Goal: Task Accomplishment & Management: Manage account settings

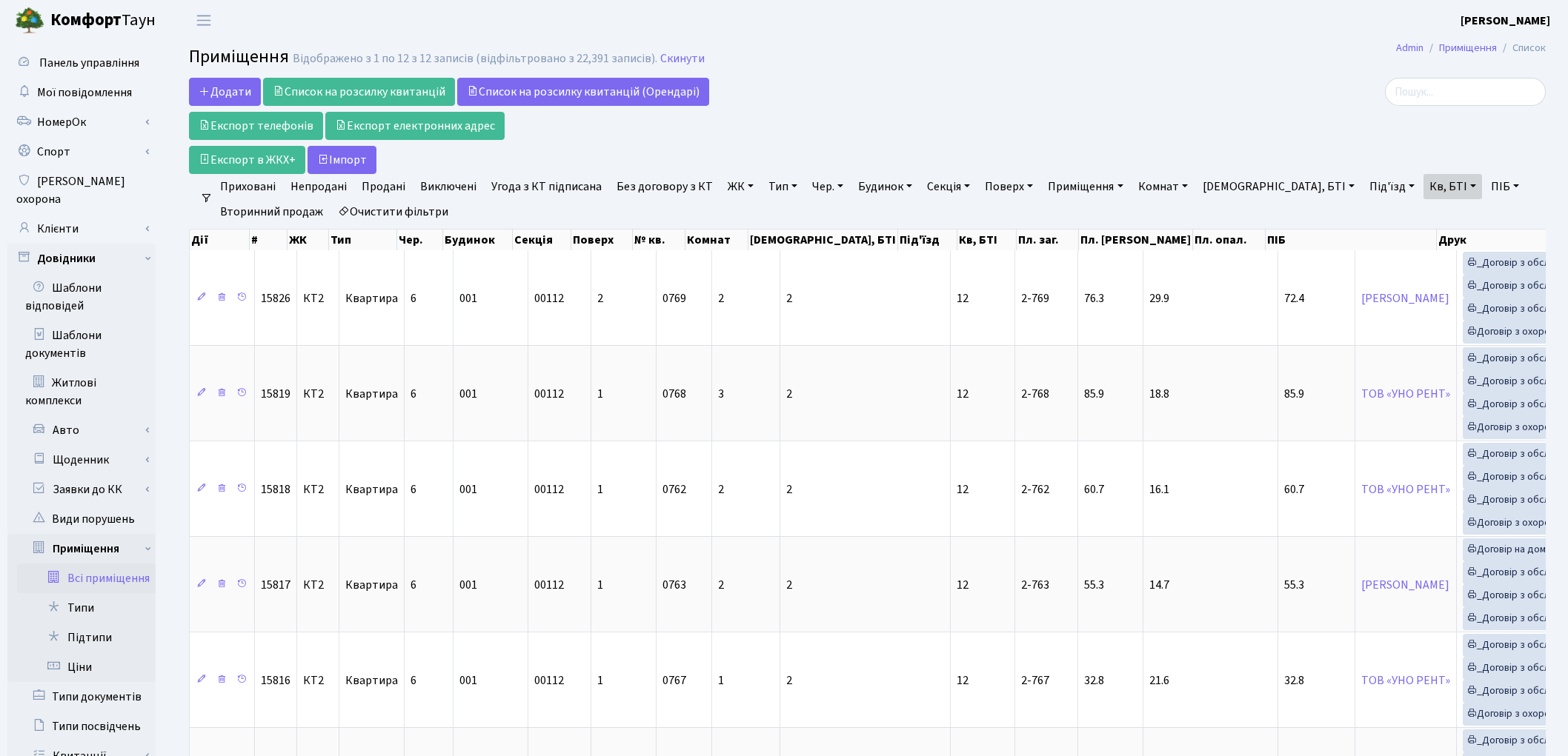
select select "25"
click at [67, 218] on link "Клієнти" at bounding box center [81, 229] width 148 height 29
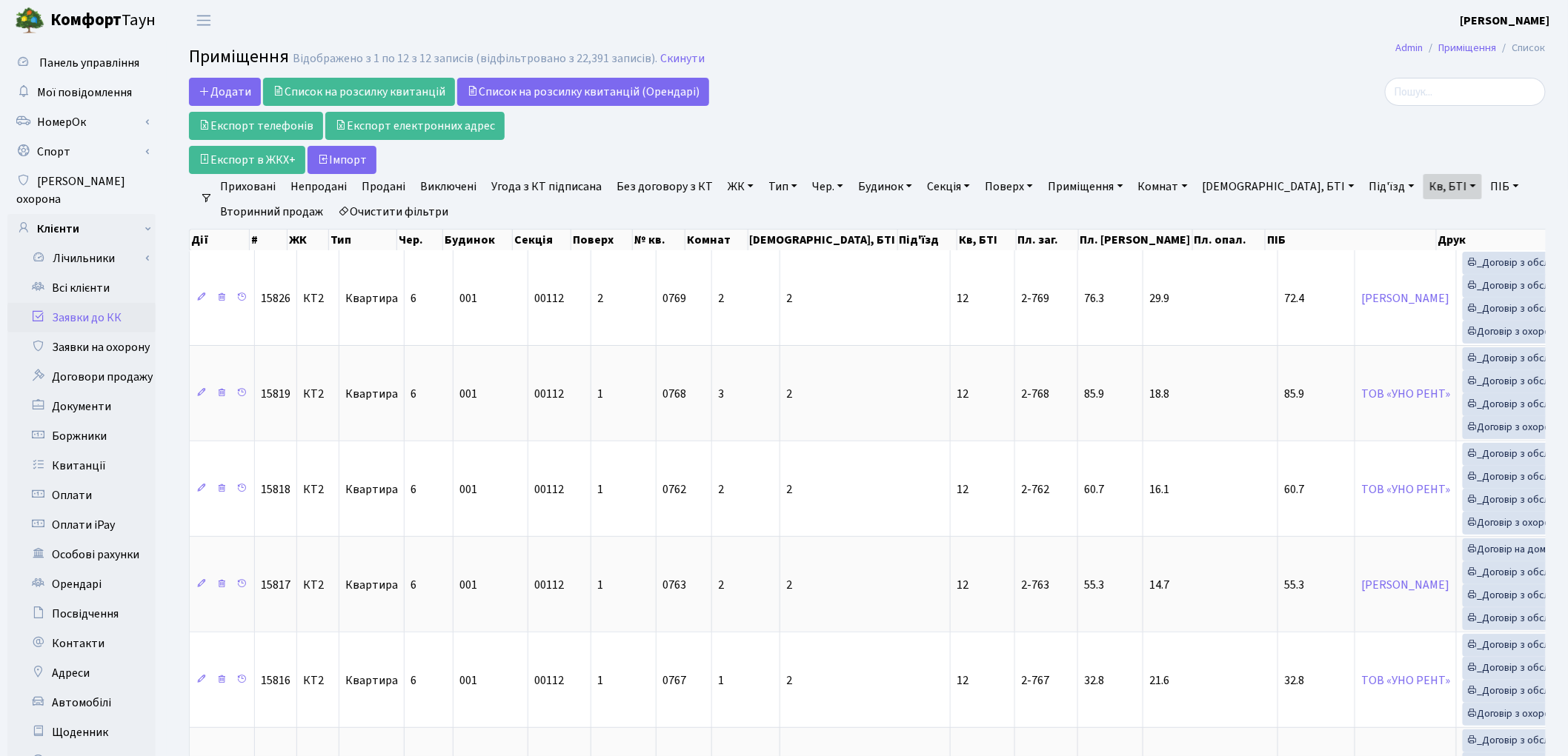
click at [87, 305] on link "Заявки до КК" at bounding box center [81, 318] width 148 height 29
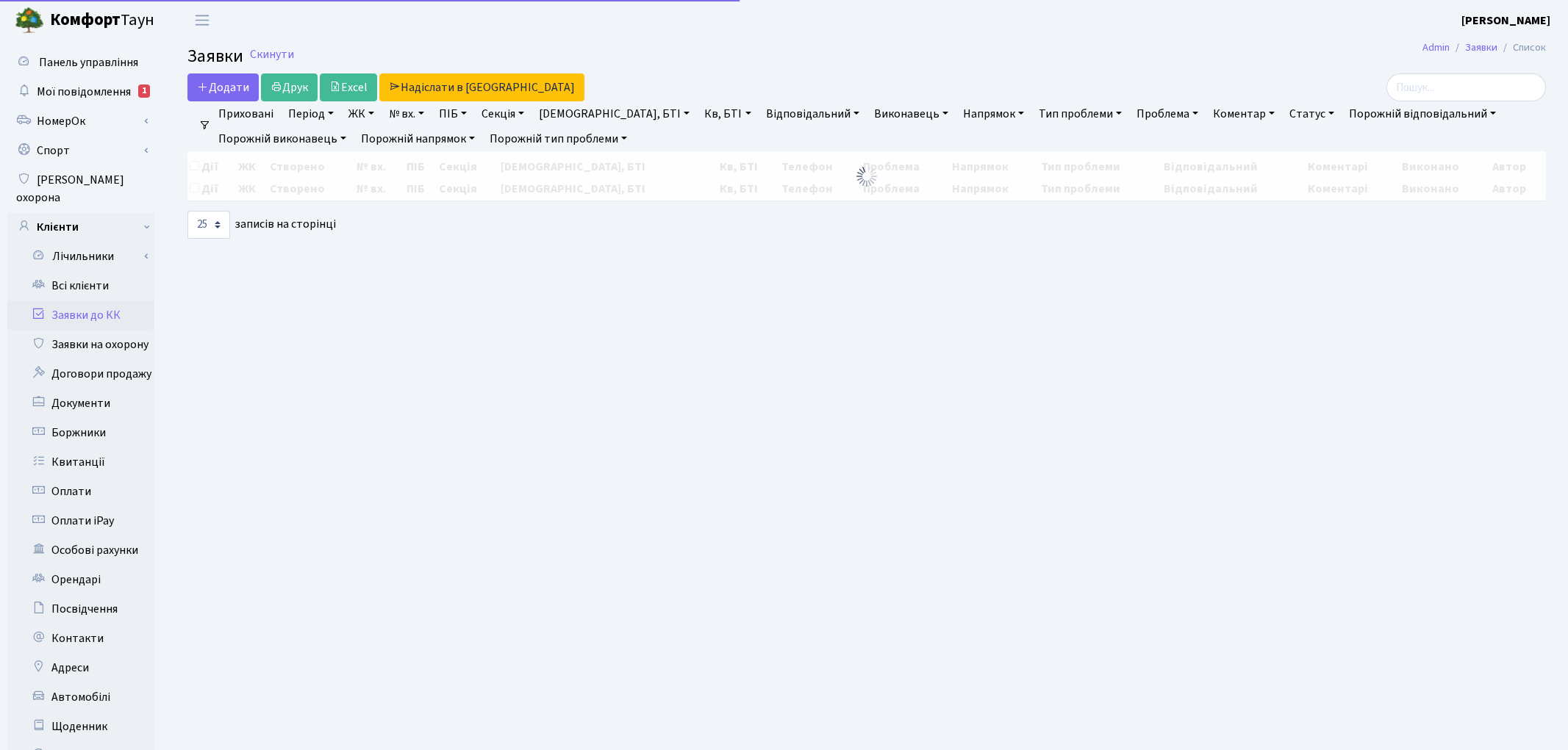
select select "25"
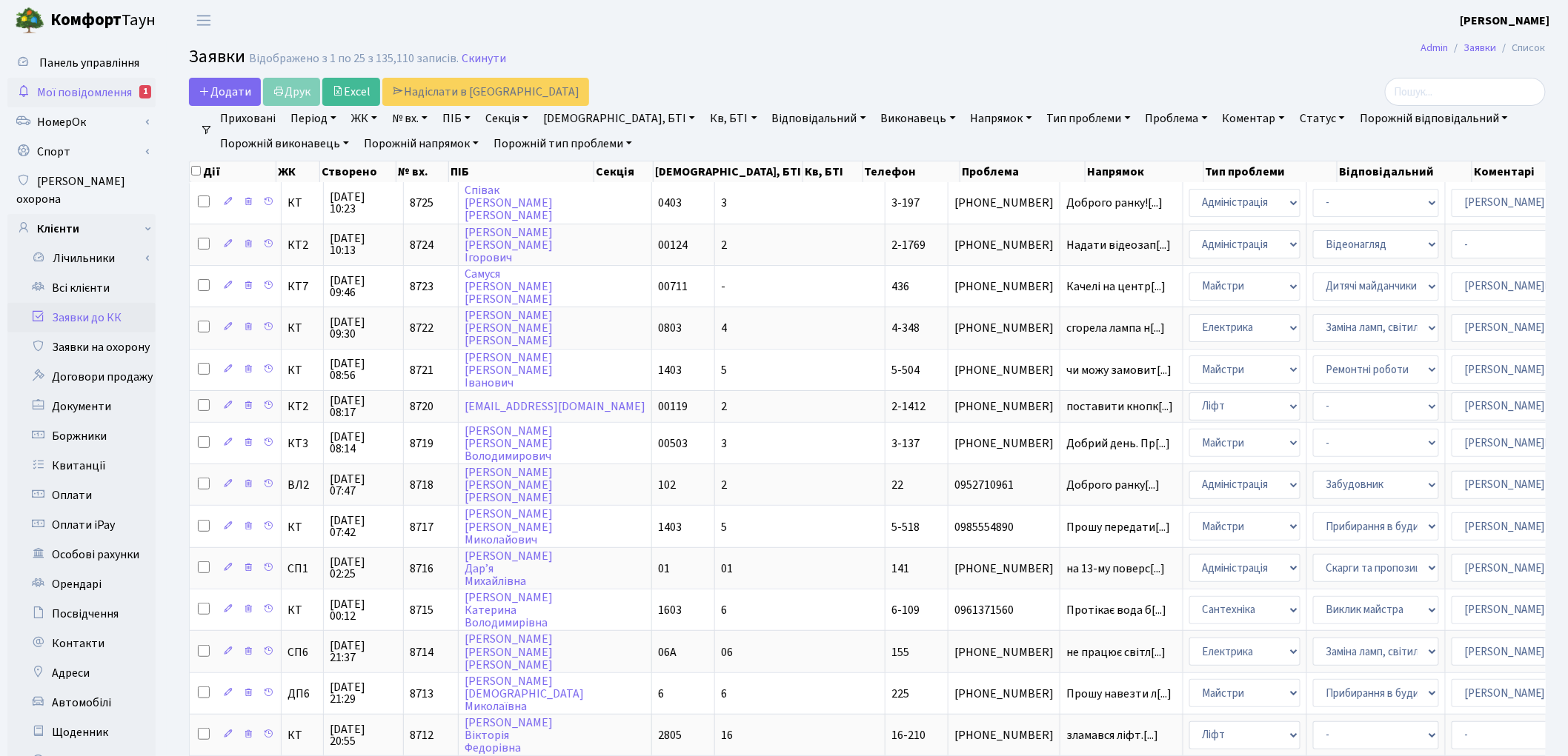
click at [90, 84] on span "Мої повідомлення" at bounding box center [84, 93] width 95 height 16
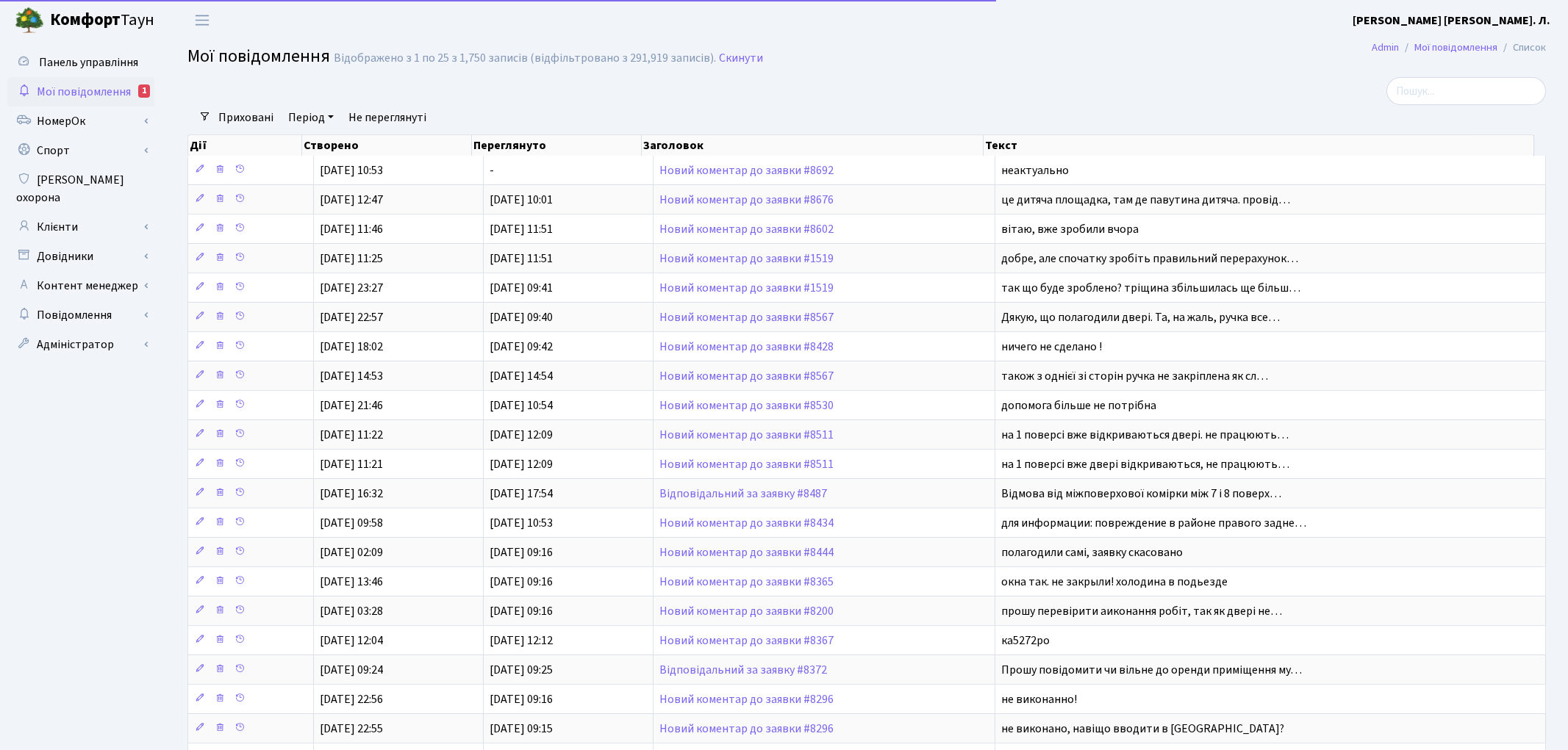
select select "25"
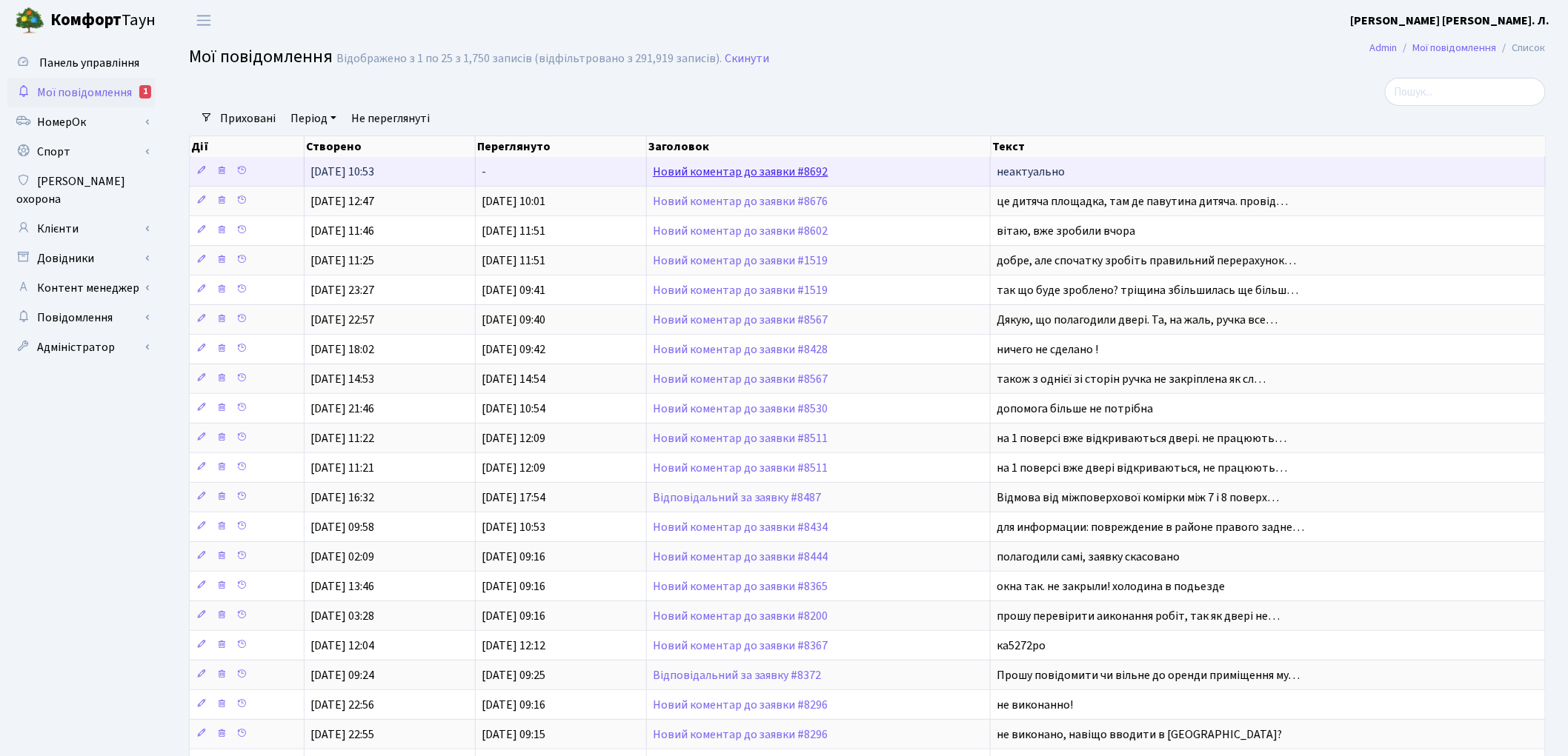
click at [767, 170] on link "Новий коментар до заявки #8692" at bounding box center [741, 172] width 175 height 16
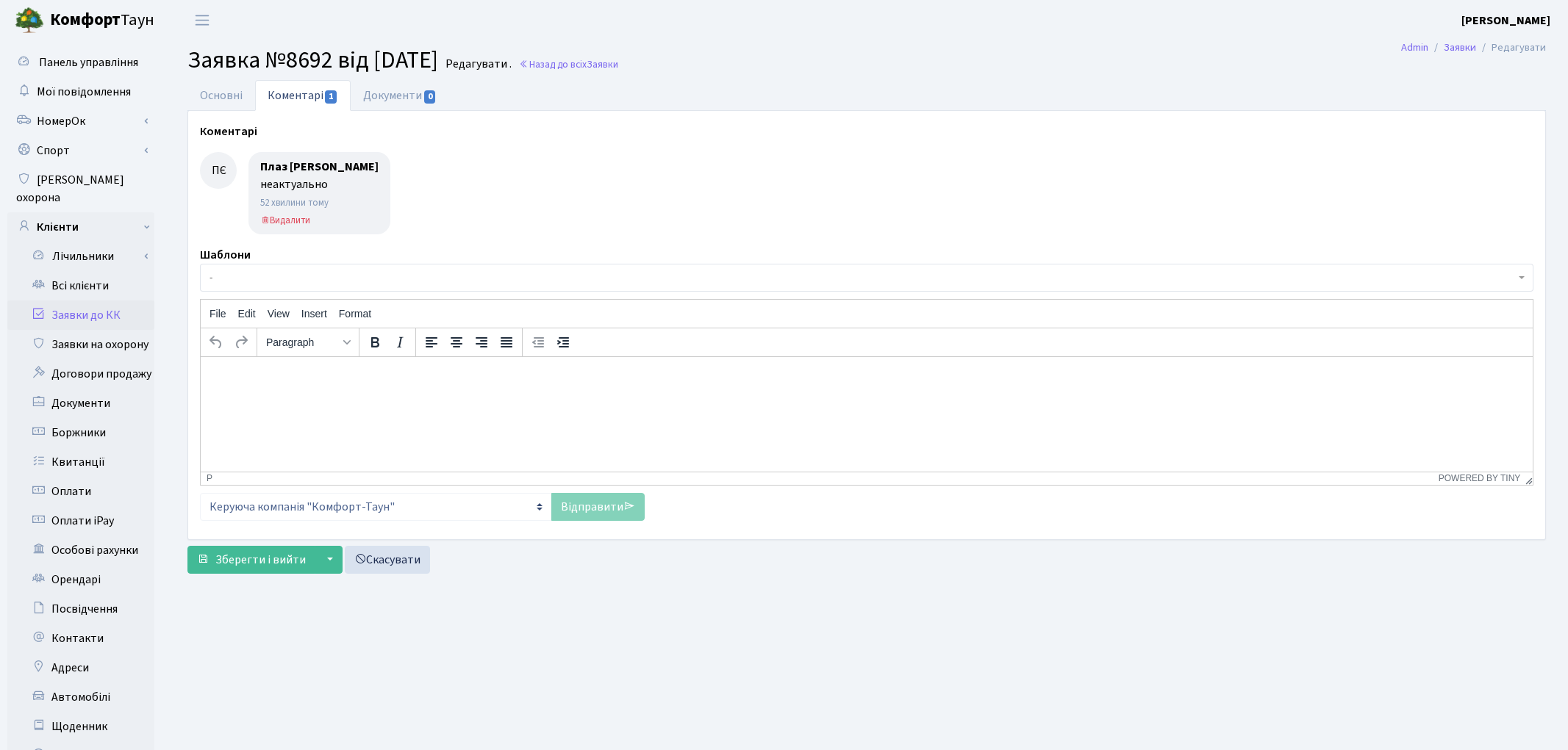
select select "20784"
select select "66"
click at [206, 92] on link "Основні" at bounding box center [221, 95] width 67 height 30
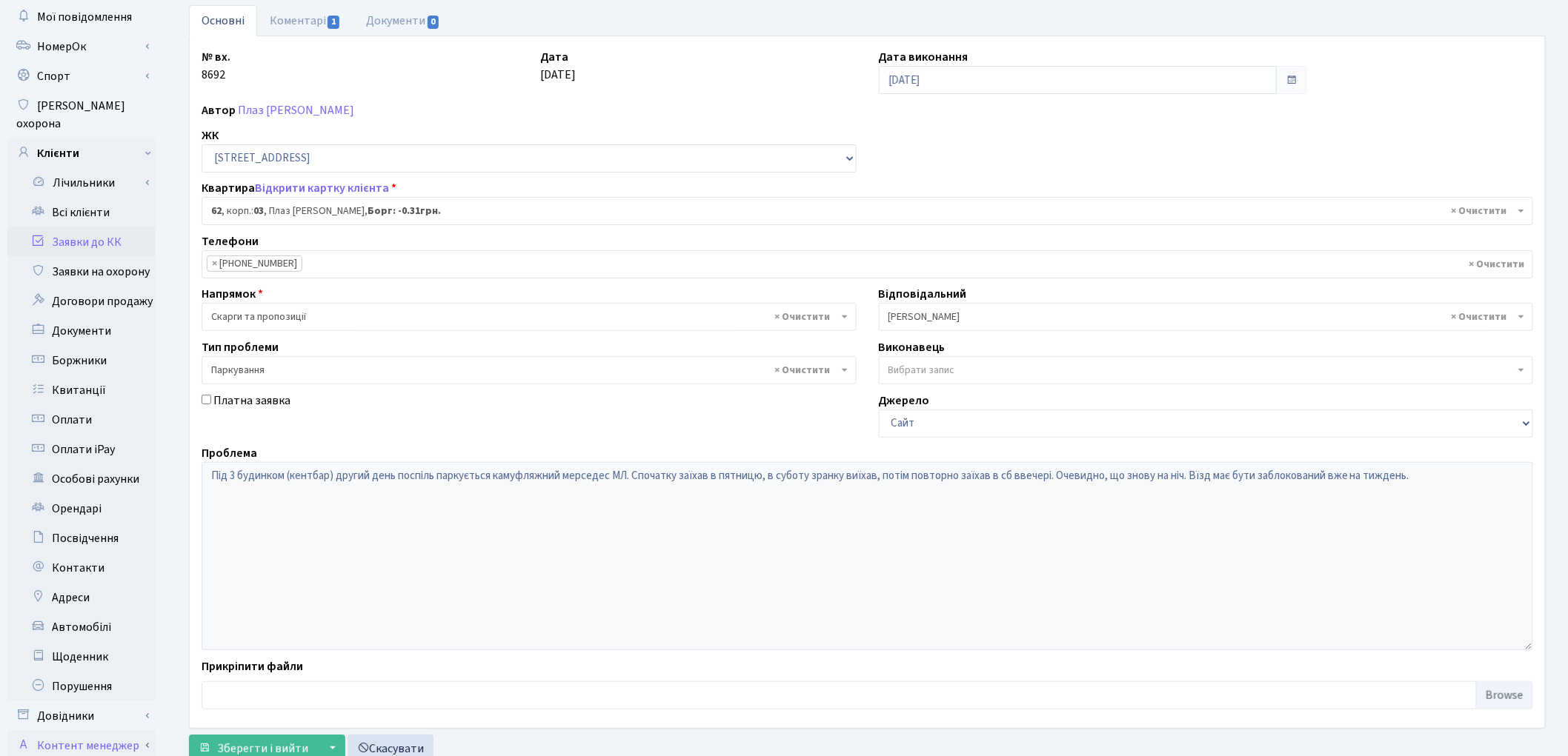
scroll to position [165, 0]
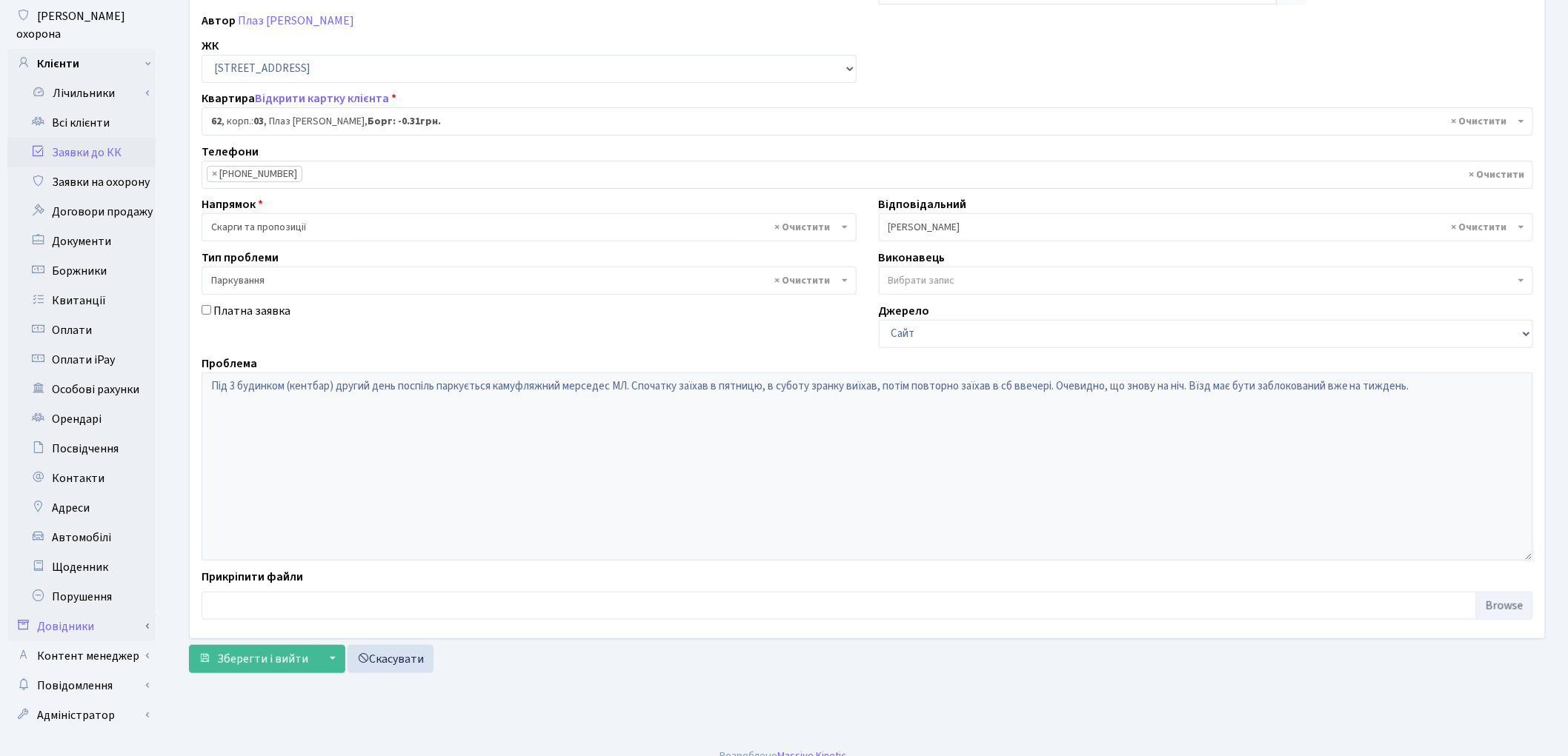
click at [84, 612] on link "Довідники" at bounding box center [81, 627] width 148 height 29
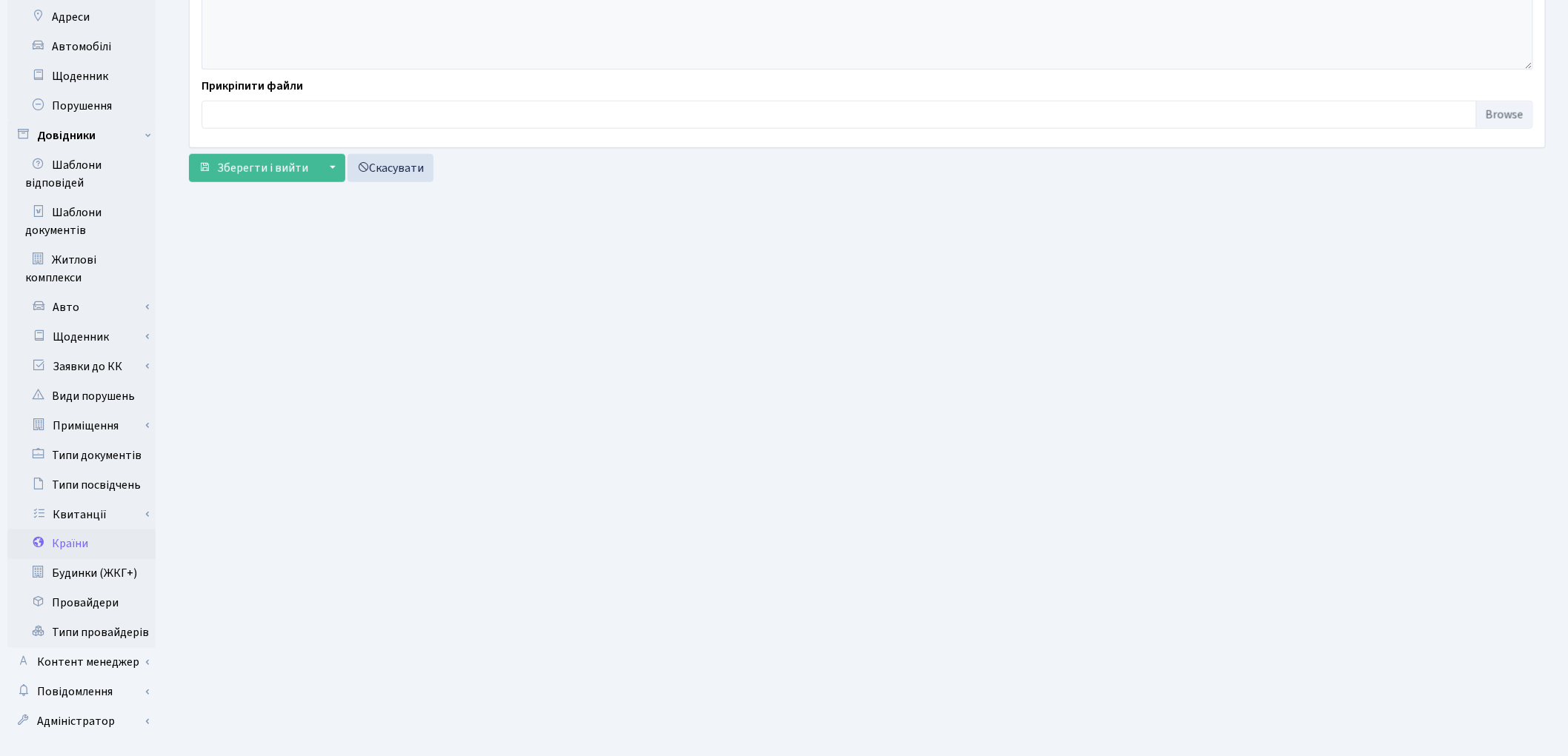
scroll to position [659, 0]
click at [97, 408] on link "Приміщення" at bounding box center [86, 423] width 138 height 29
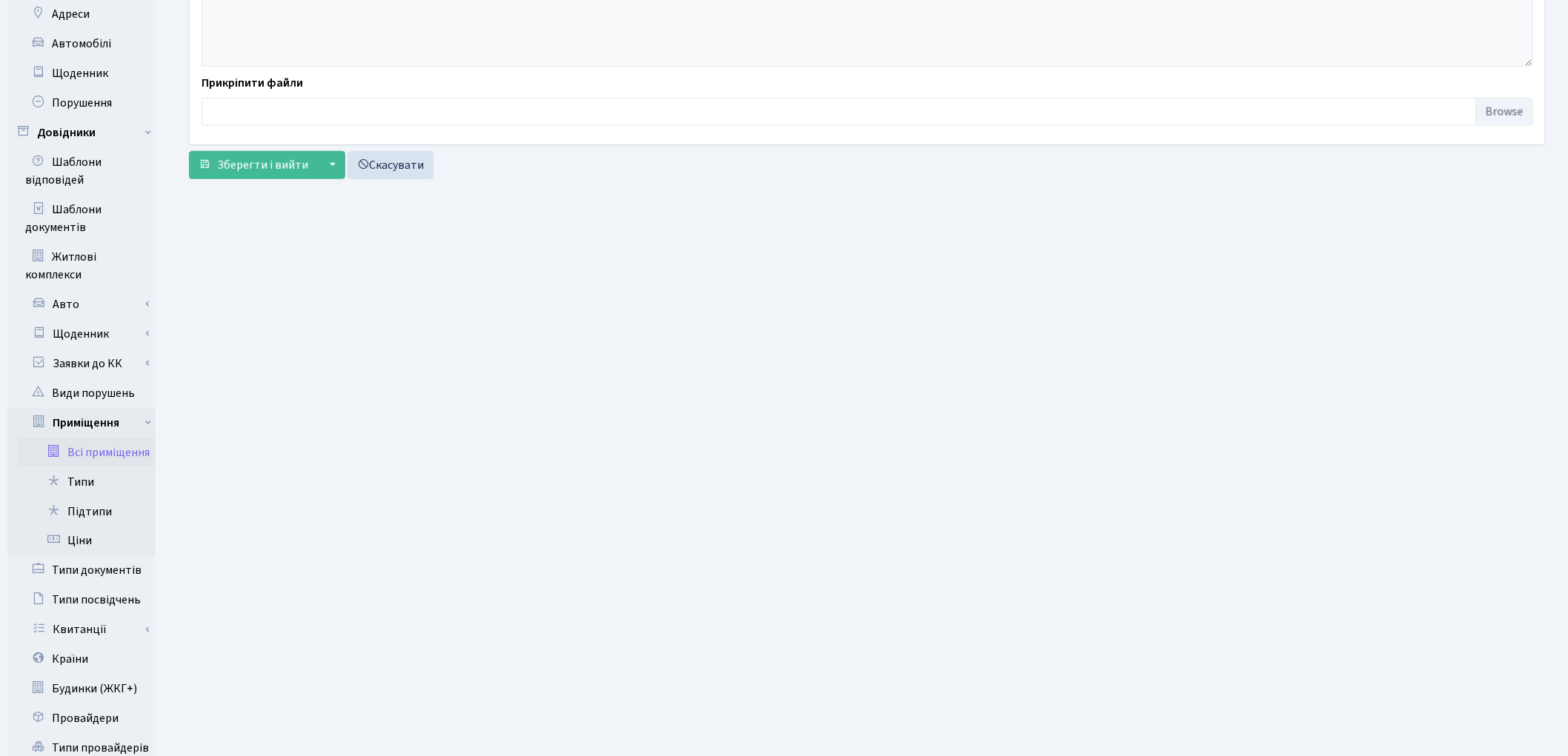
click at [110, 438] on link "Всі приміщення" at bounding box center [86, 453] width 138 height 29
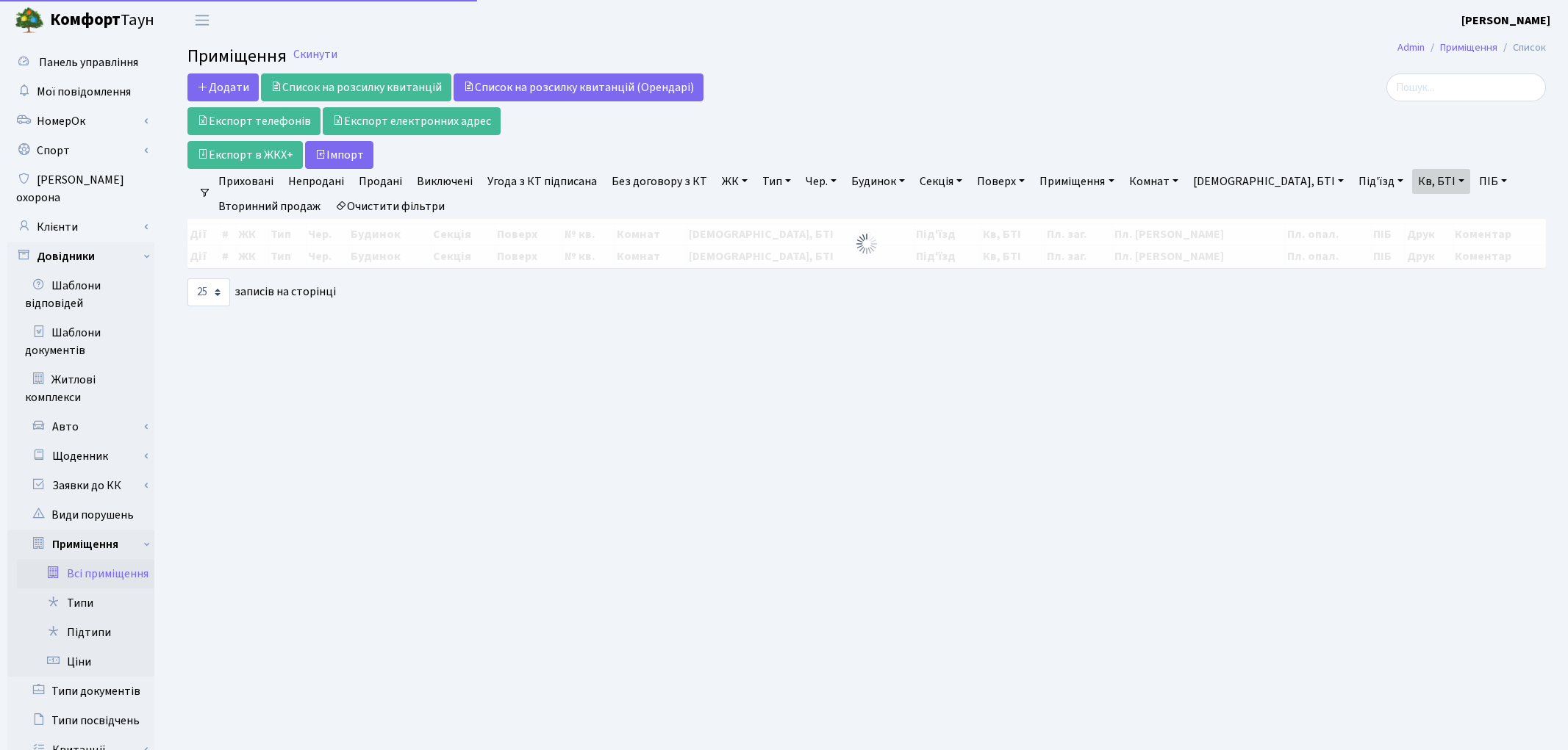
select select "25"
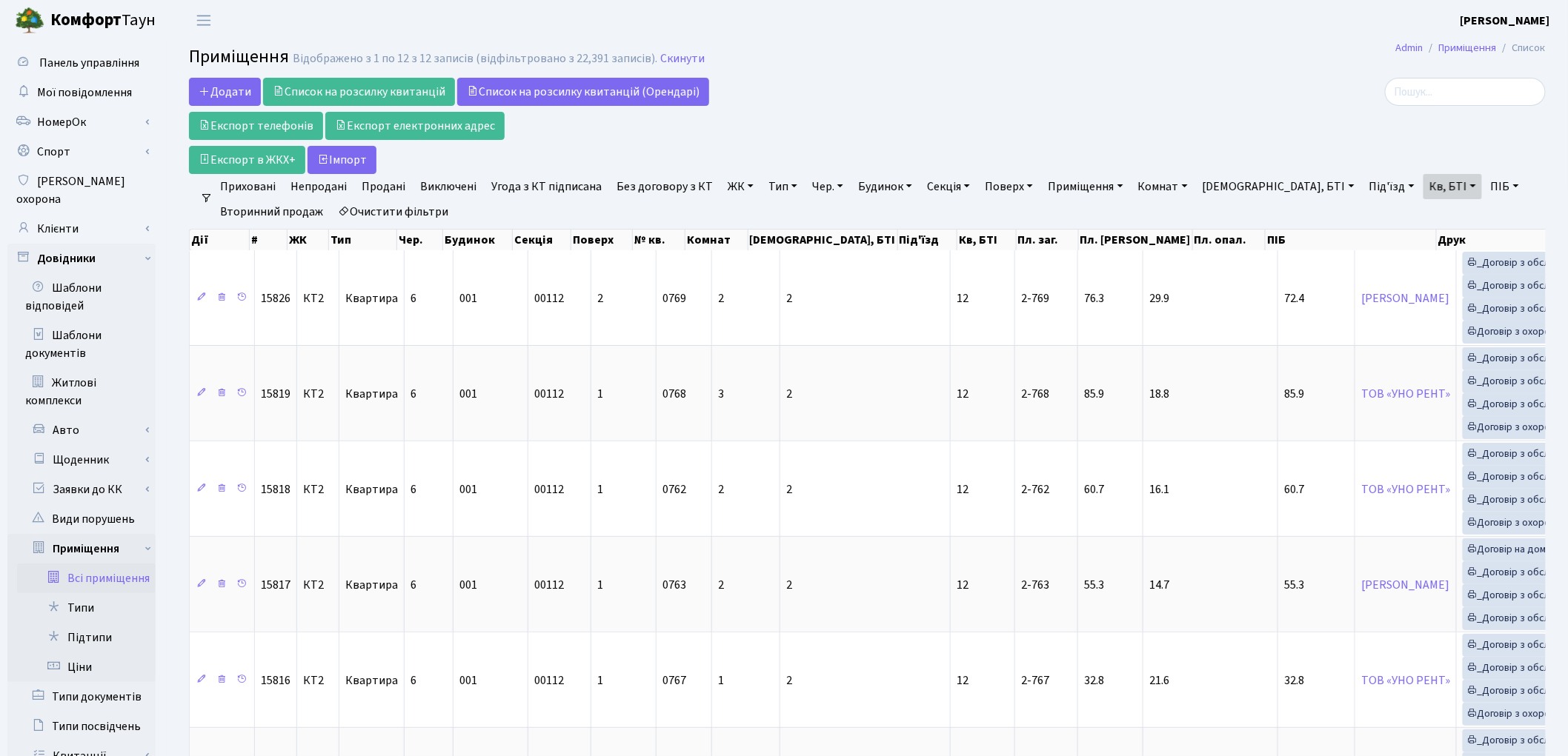
click at [442, 207] on link "Очистити фільтри" at bounding box center [392, 211] width 122 height 25
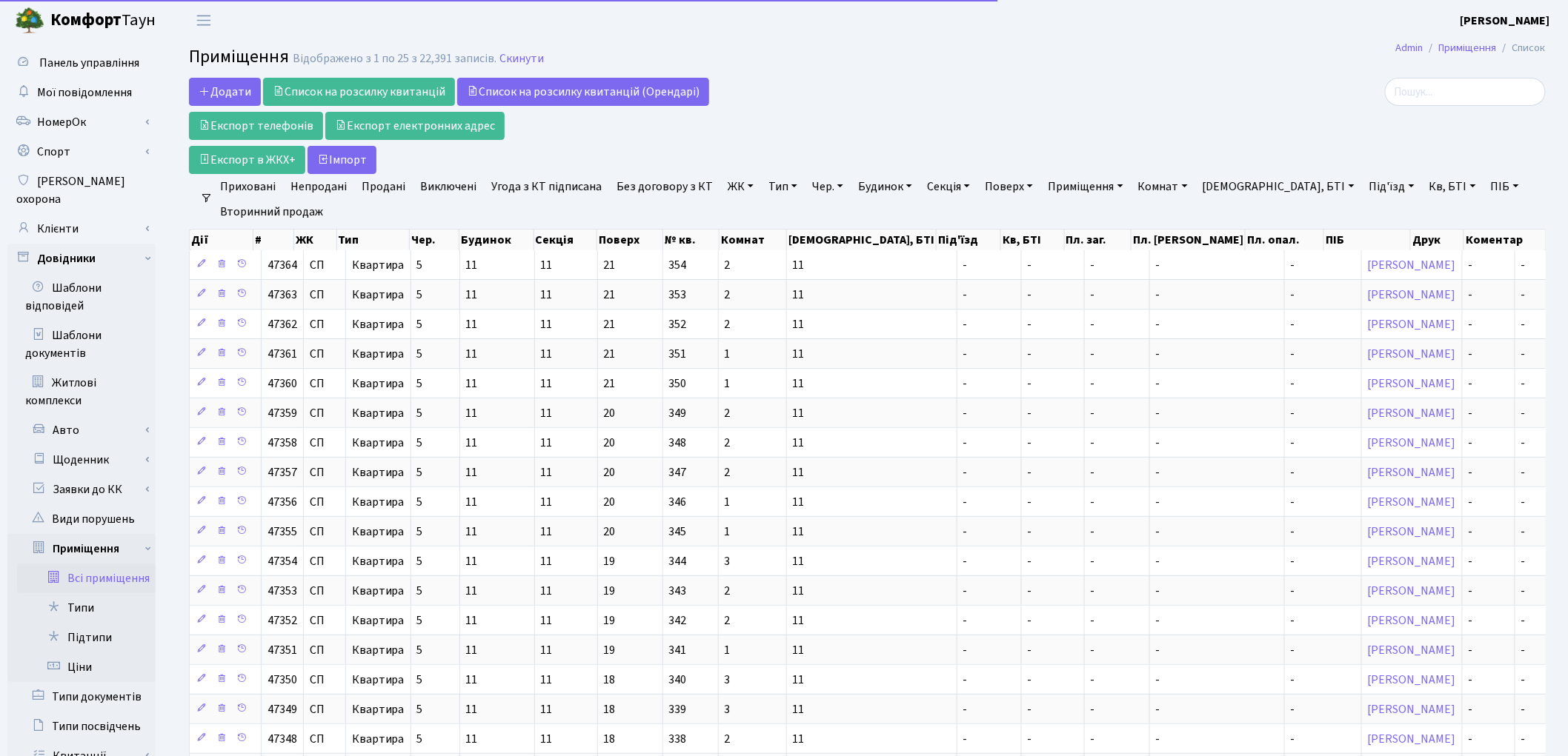
click at [732, 188] on link "ЖК" at bounding box center [741, 187] width 38 height 25
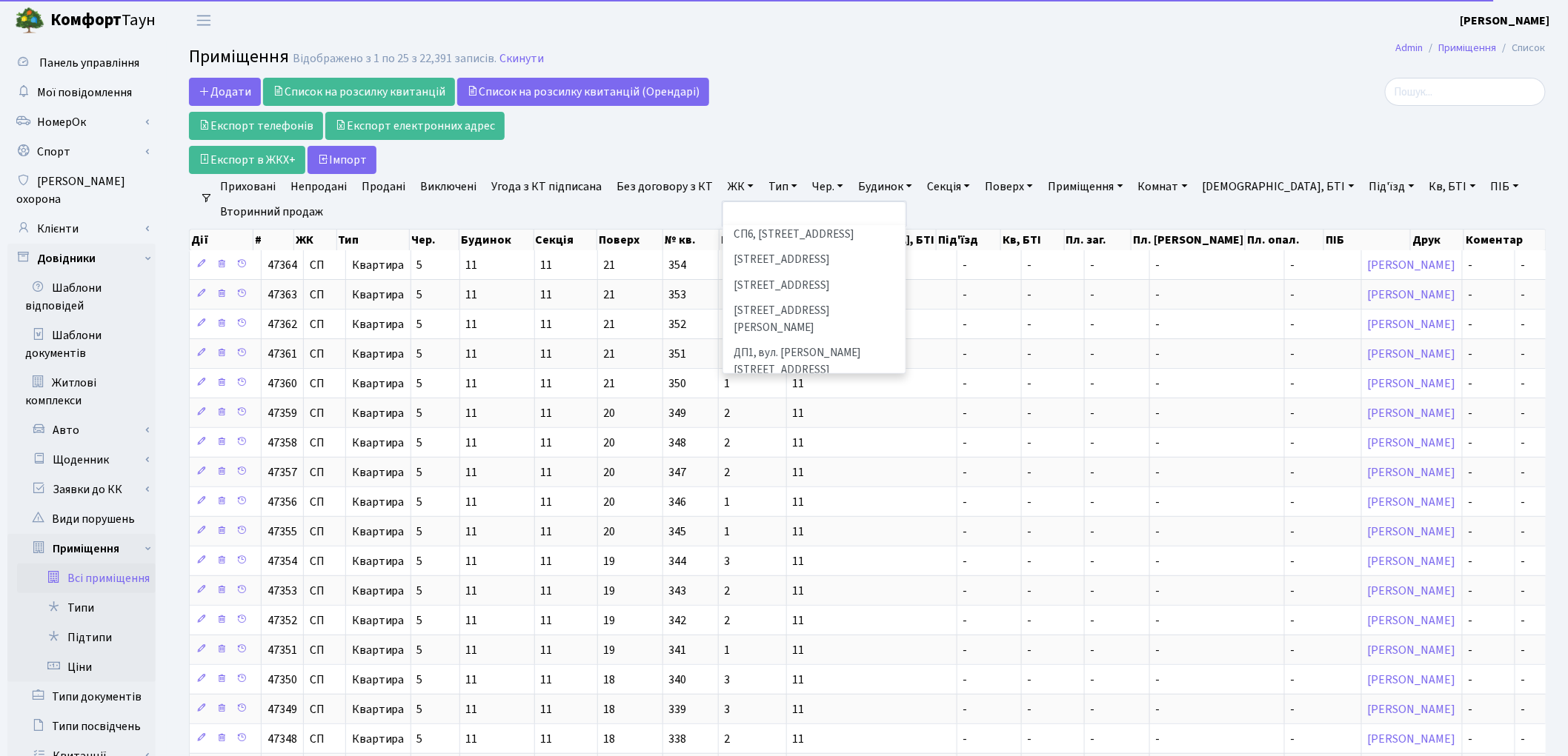
scroll to position [493, 0]
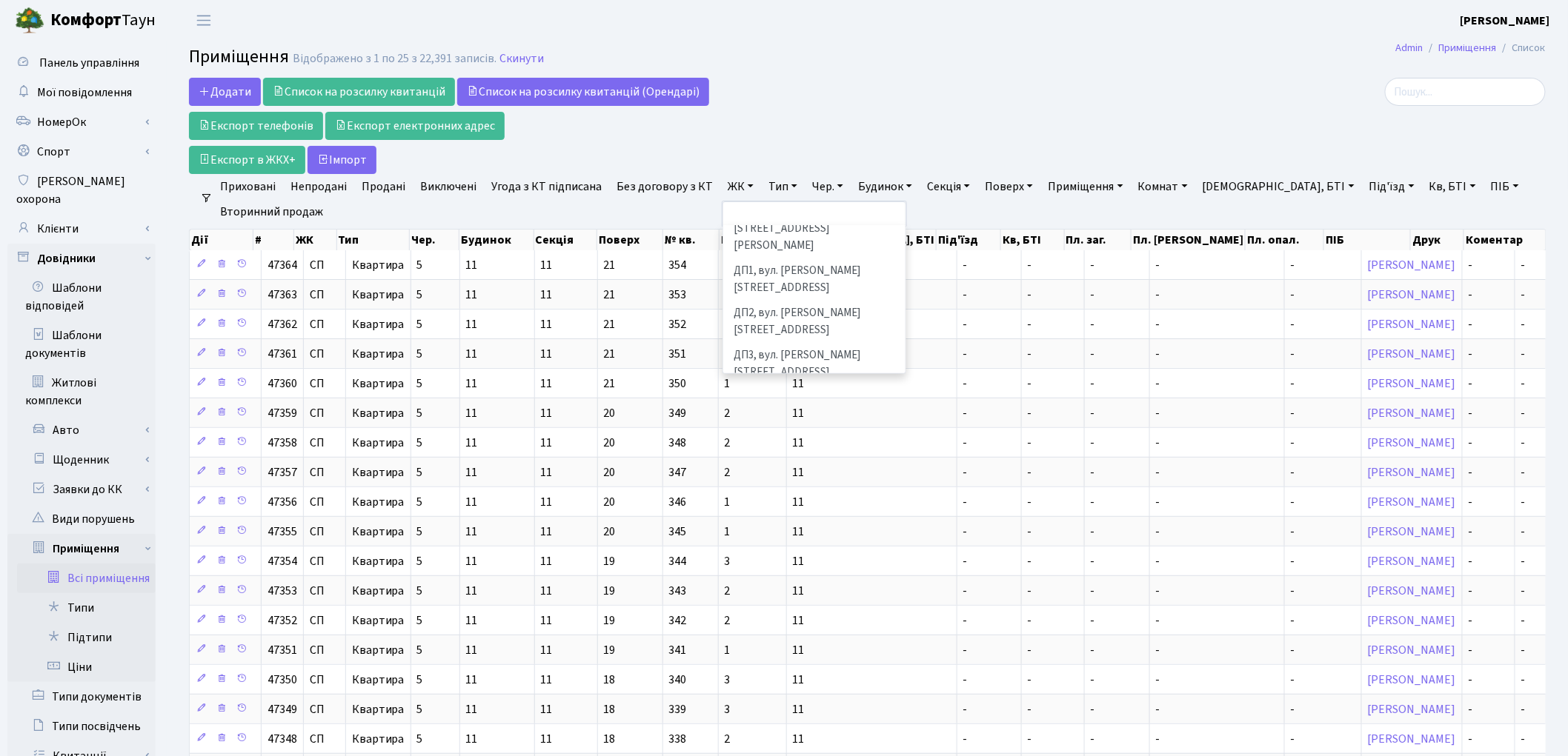
click at [771, 428] on li "ДП5, вул. Некрасова, 6" at bounding box center [814, 449] width 179 height 43
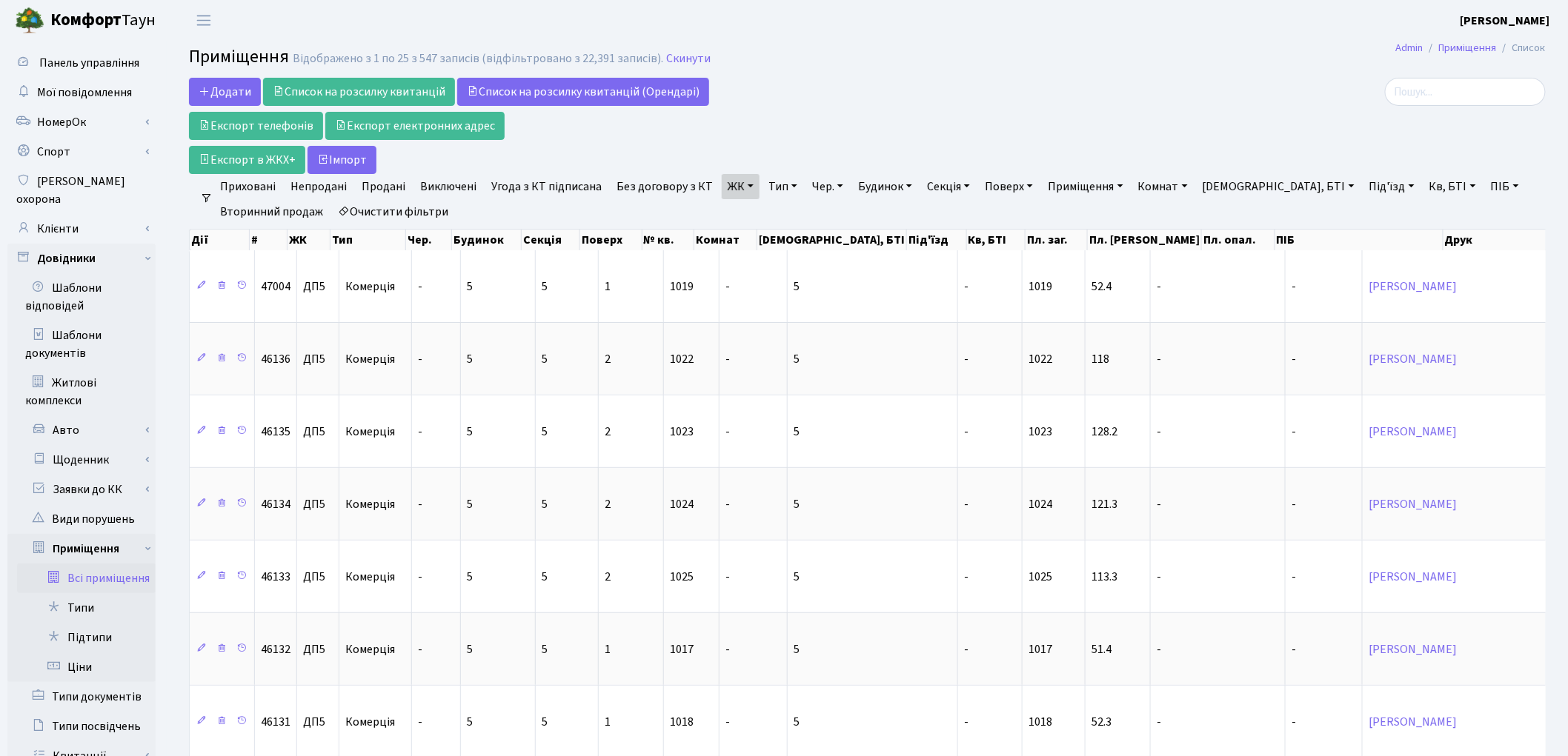
click at [783, 189] on link "Тип" at bounding box center [783, 187] width 41 height 25
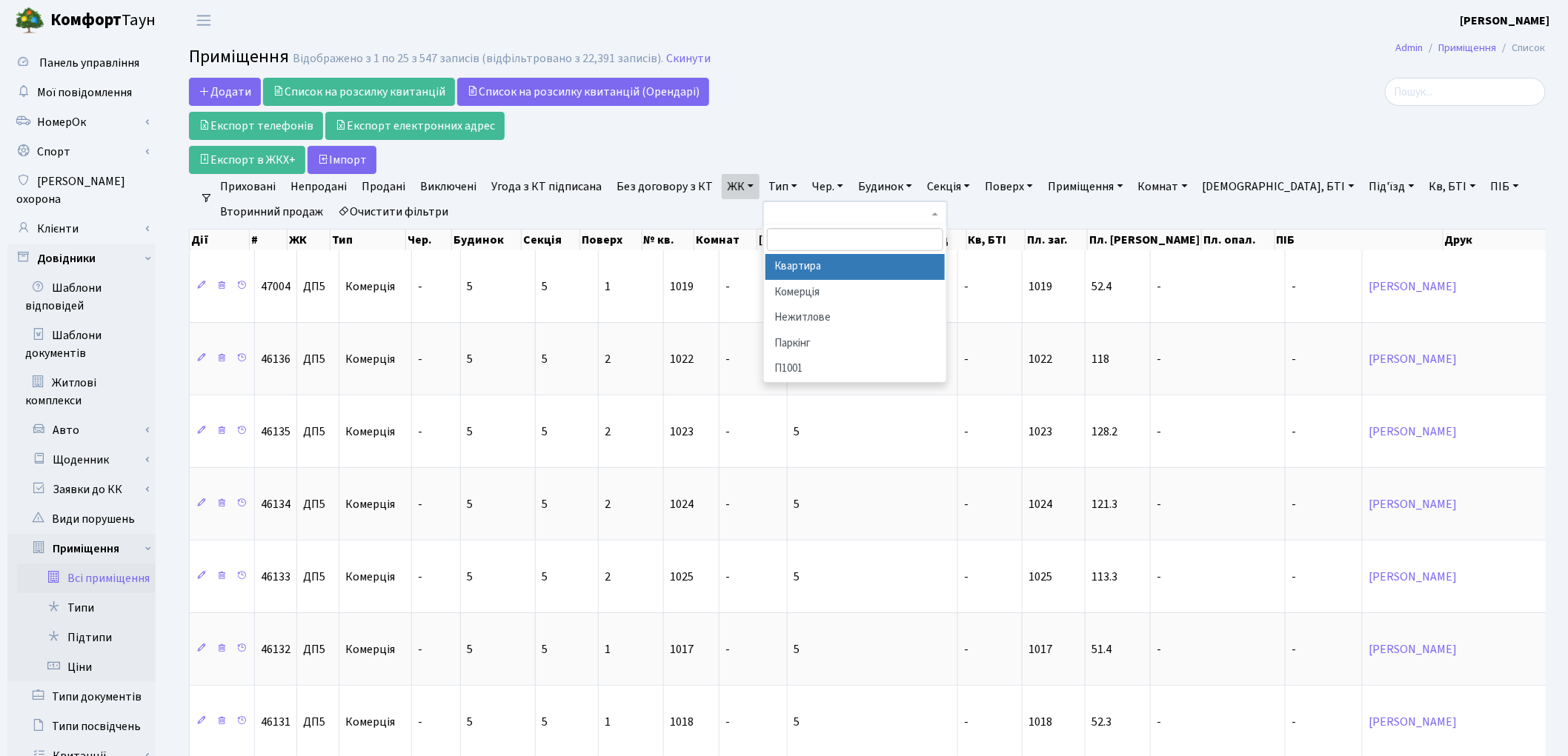
click at [802, 272] on li "Квартира" at bounding box center [854, 267] width 179 height 26
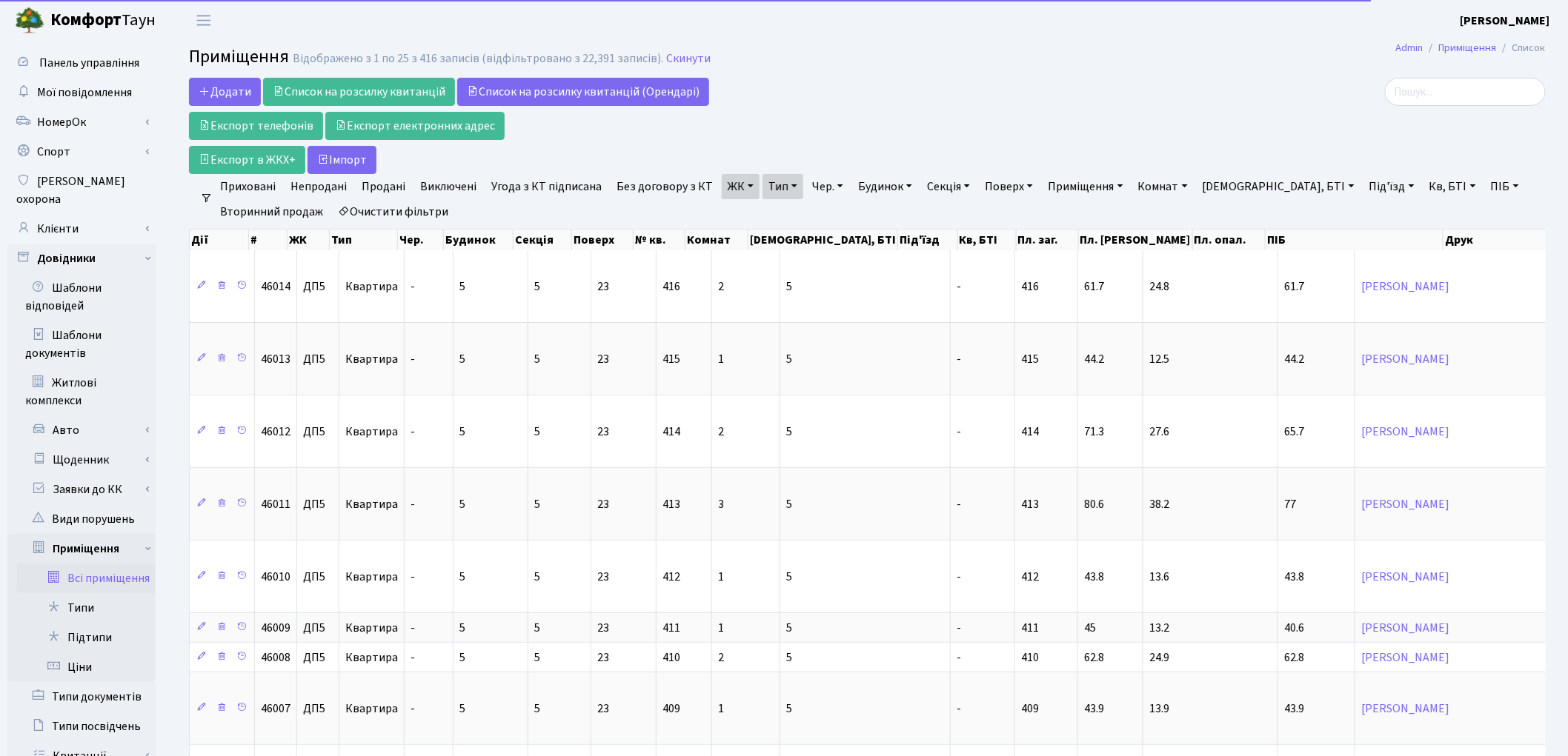
click at [648, 186] on link "Без договору з КТ" at bounding box center [664, 187] width 108 height 25
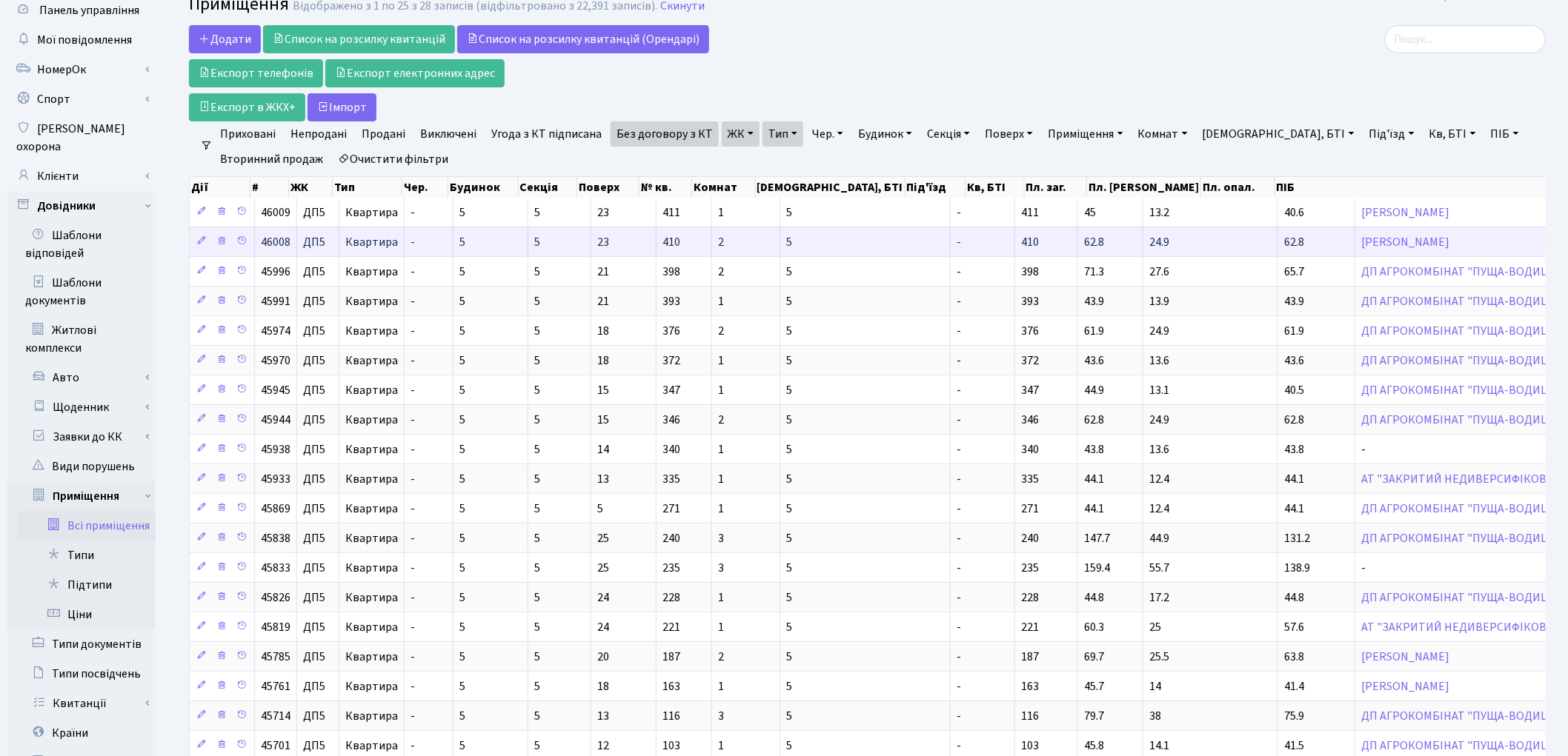
scroll to position [24, 0]
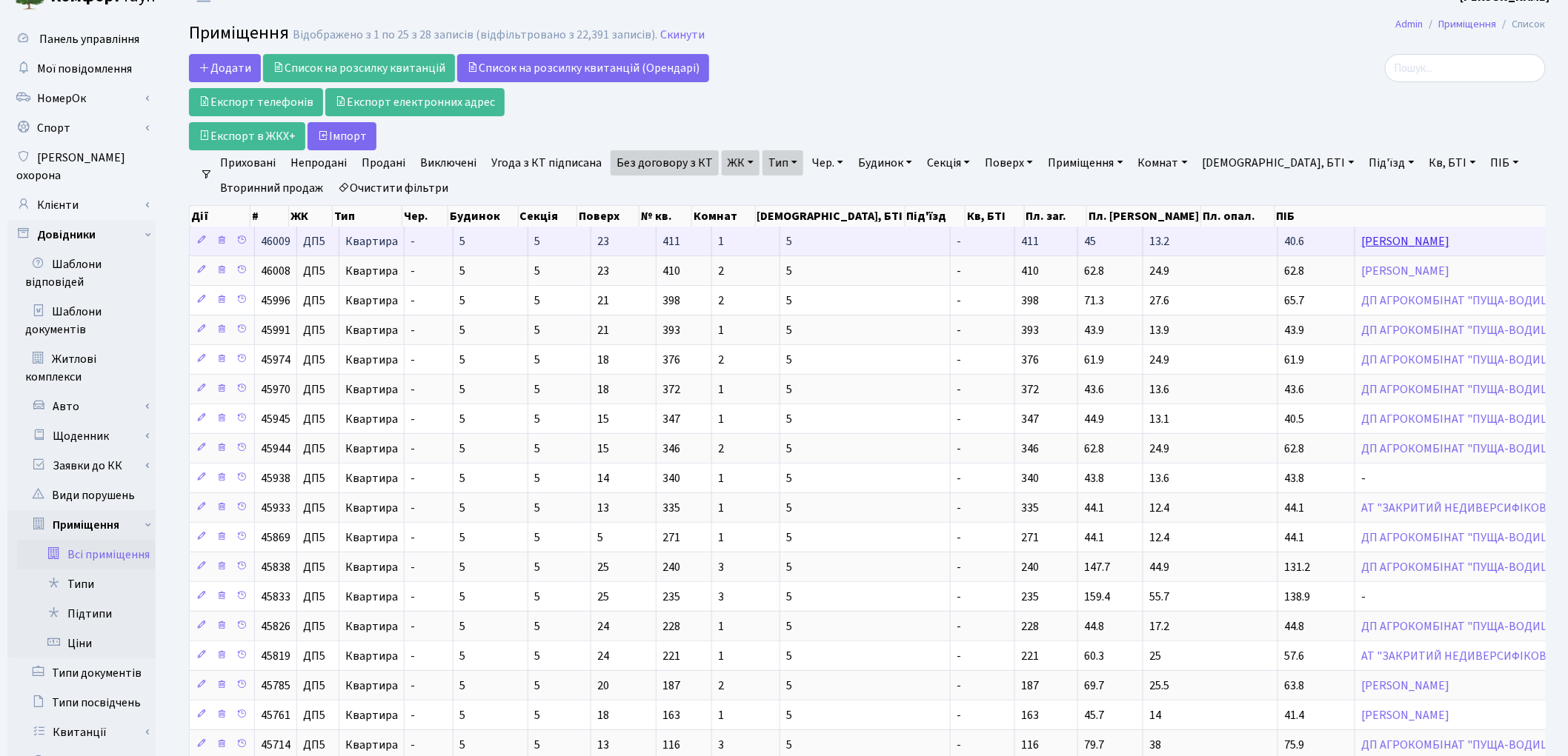
click at [1362, 240] on link "[PERSON_NAME]" at bounding box center [1406, 242] width 88 height 16
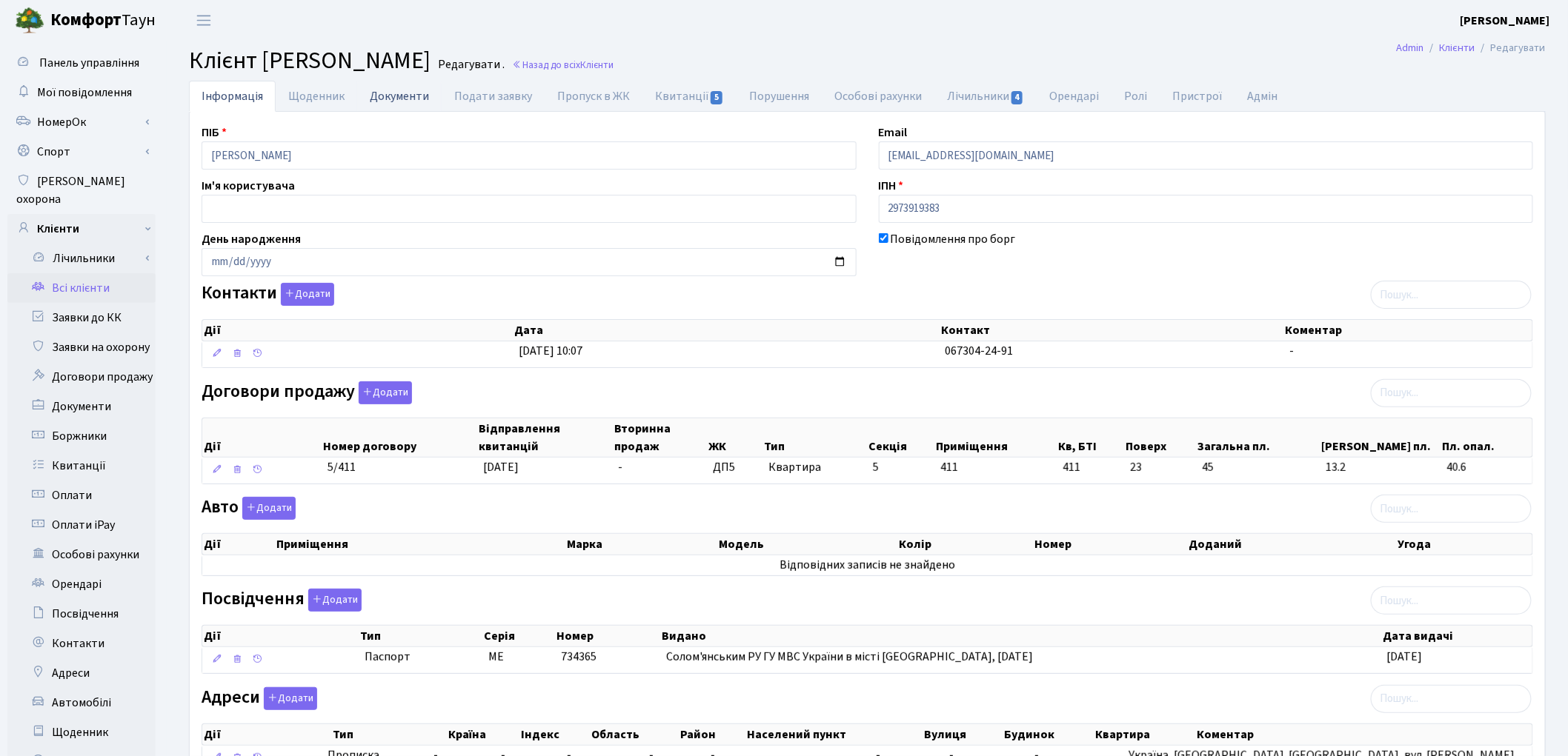
click at [376, 100] on link "Документи" at bounding box center [399, 96] width 84 height 30
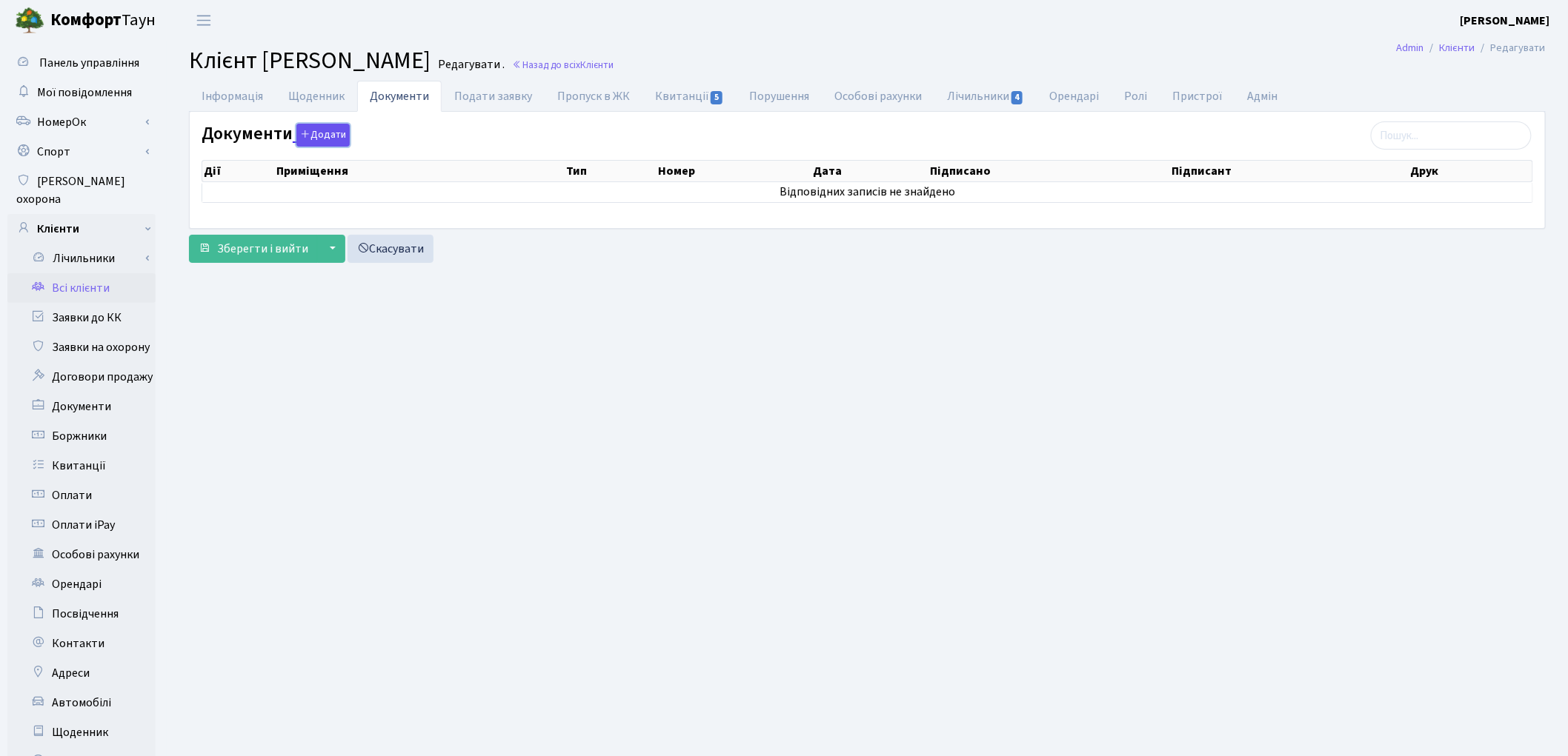
click at [307, 129] on button "Додати" at bounding box center [323, 135] width 53 height 23
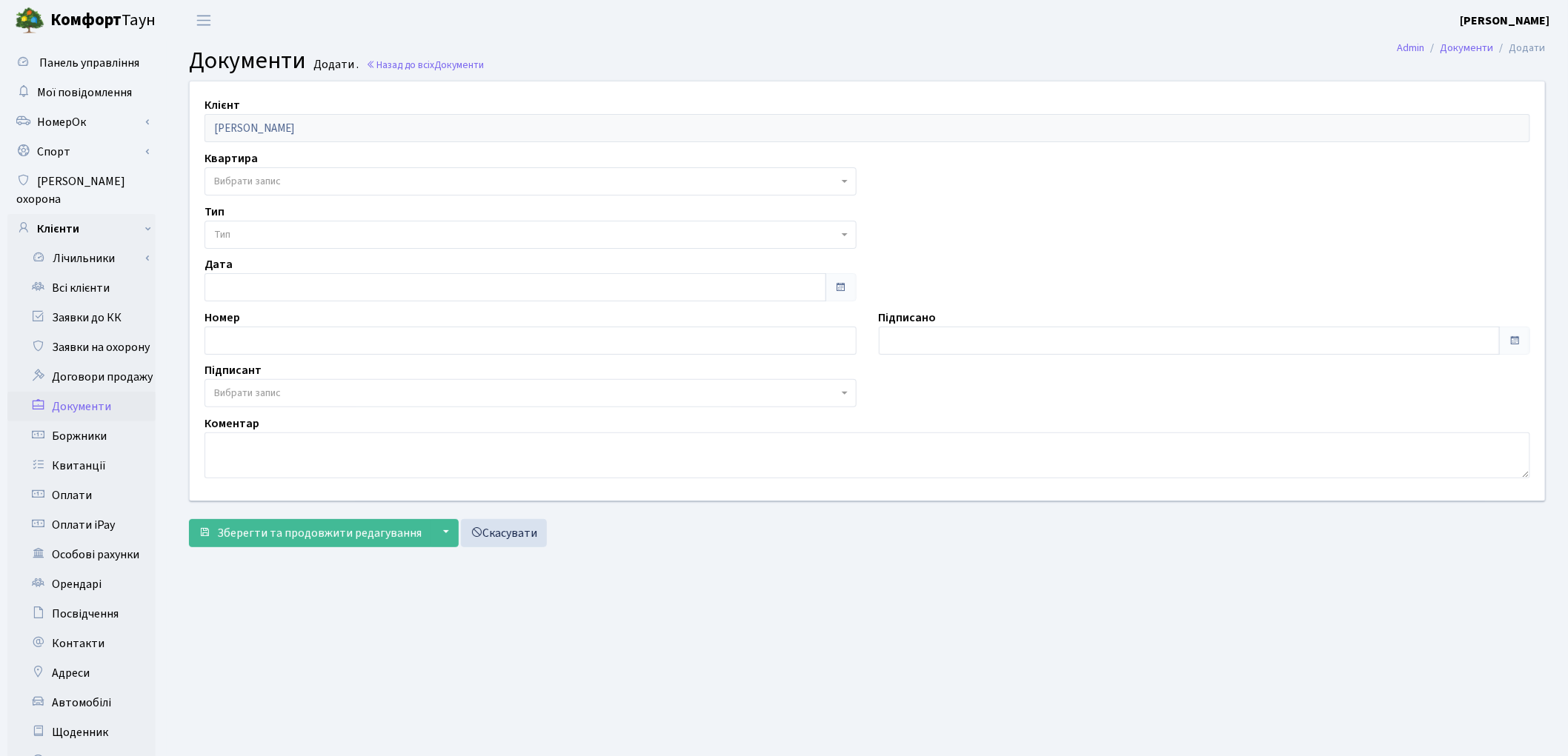
click at [297, 183] on span "Вибрати запис" at bounding box center [526, 182] width 624 height 15
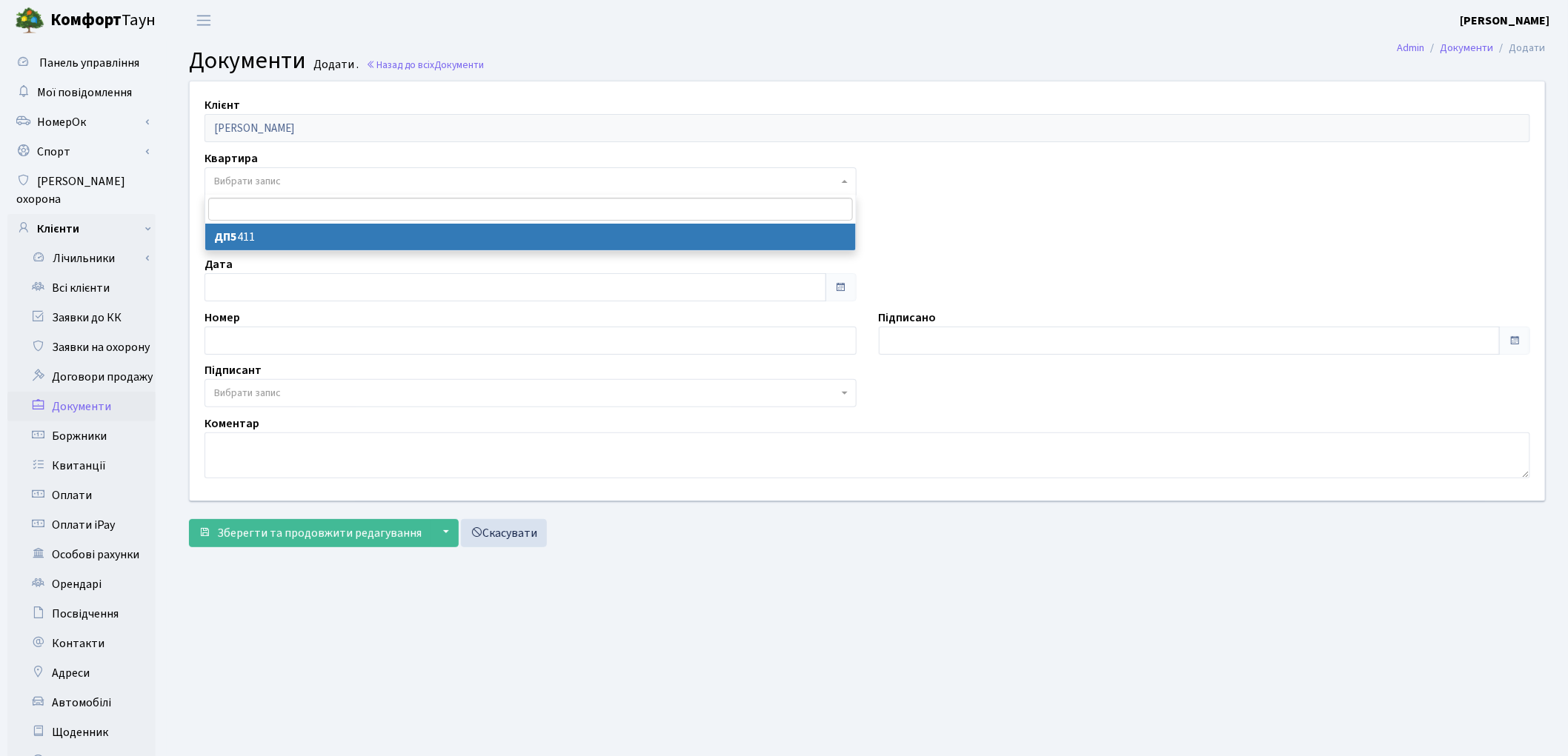
select select "175775"
click at [280, 230] on span "Тип" at bounding box center [526, 235] width 624 height 15
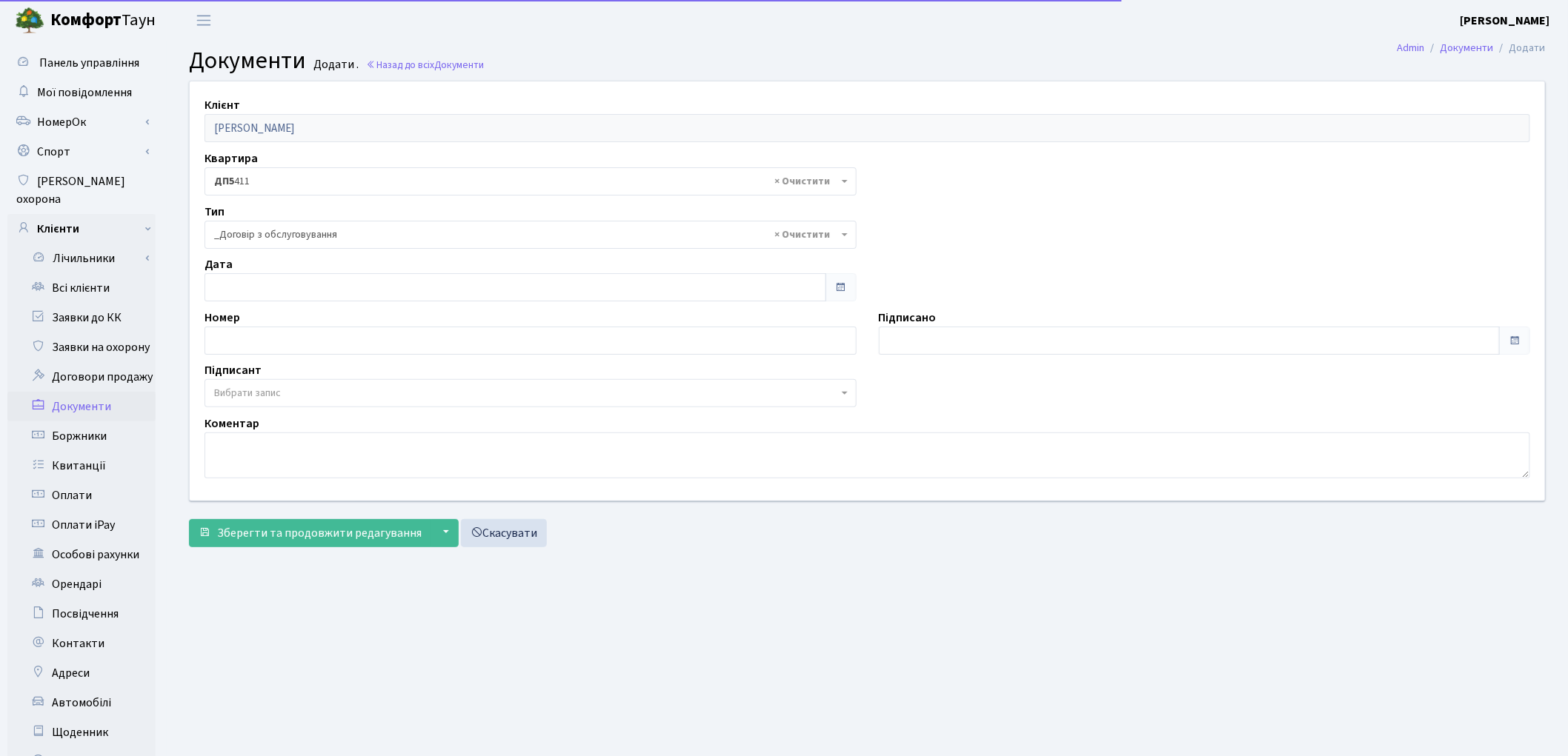
select select "289"
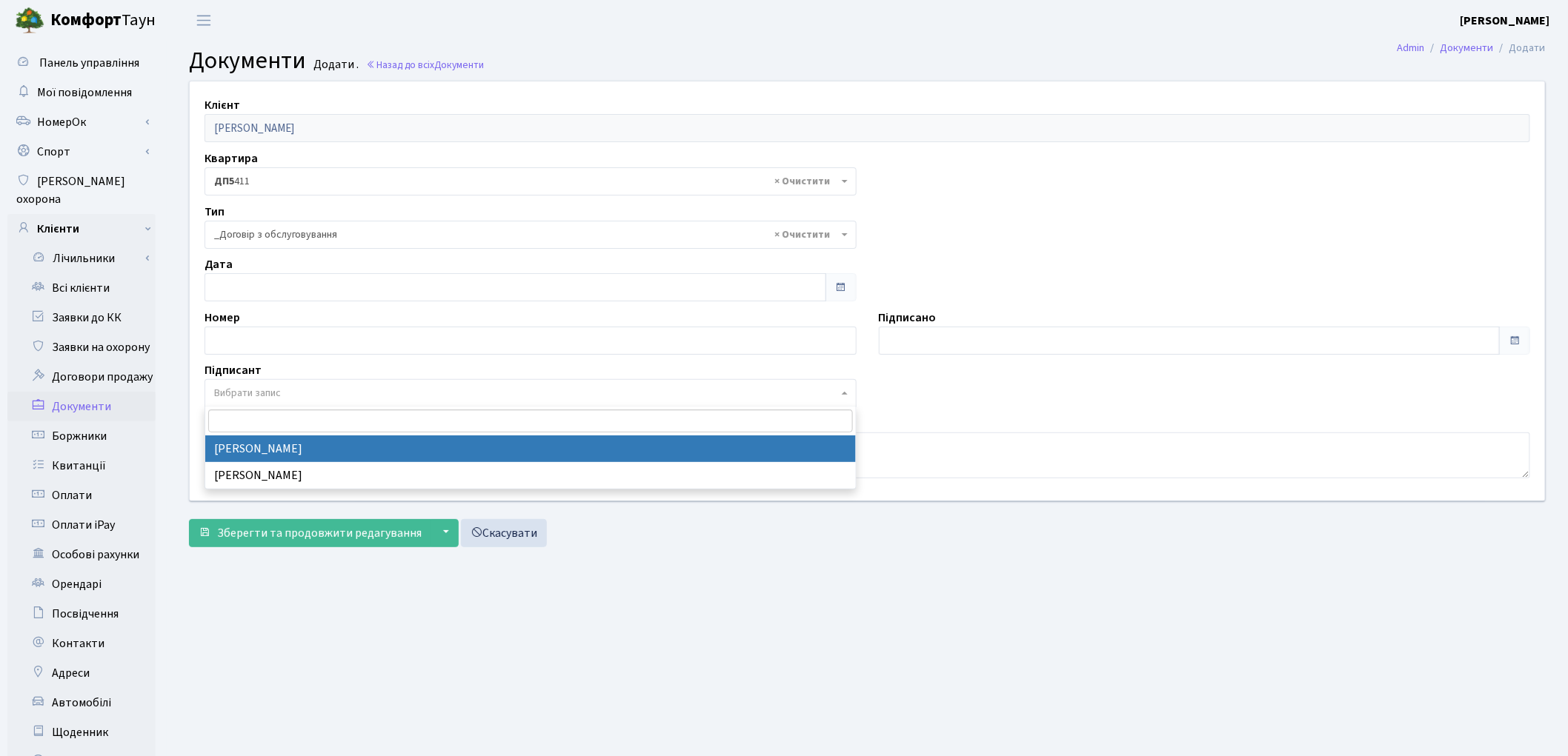
click at [268, 387] on span "Вибрати запис" at bounding box center [247, 393] width 66 height 15
select select "74"
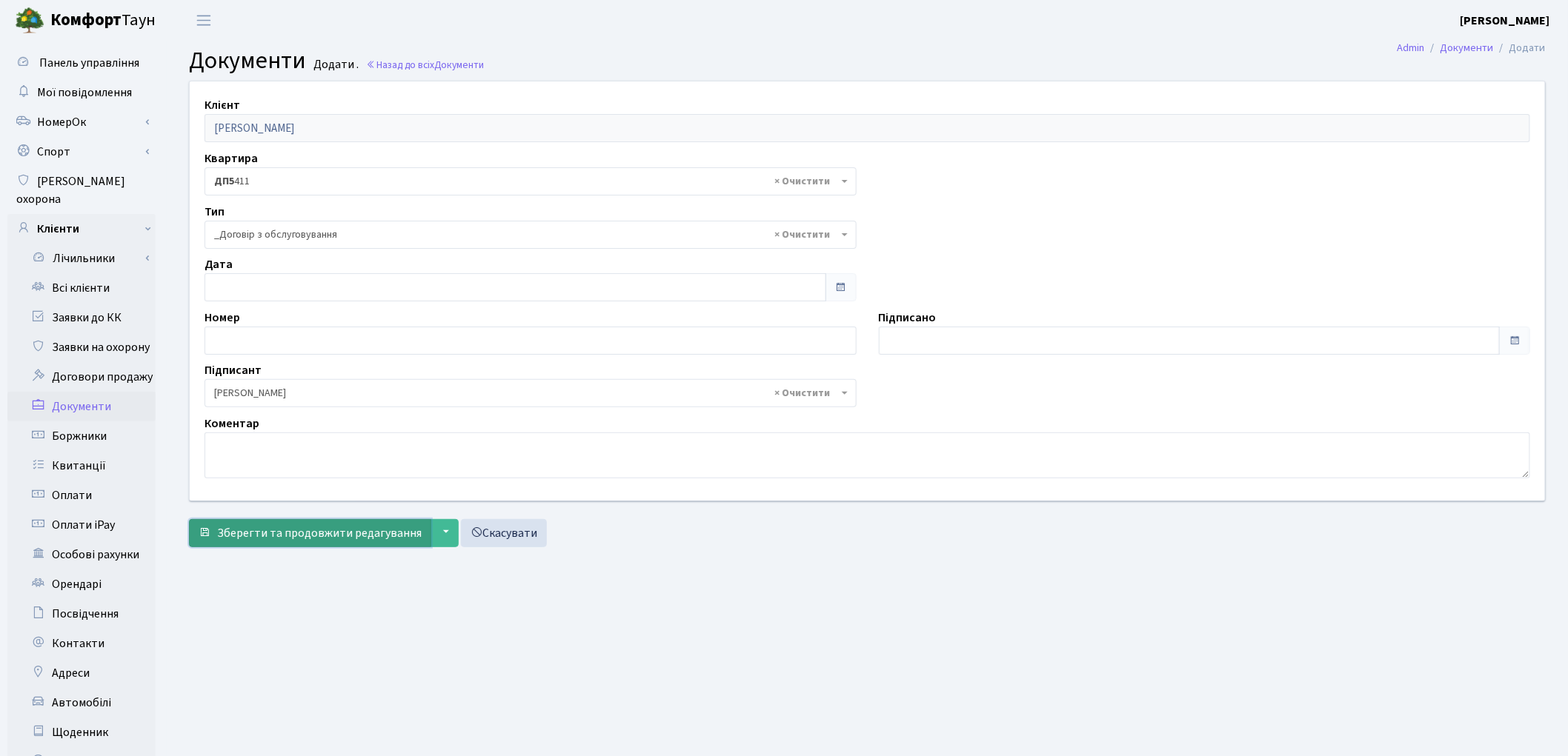
click at [320, 529] on span "Зберегти та продовжити редагування" at bounding box center [319, 533] width 205 height 16
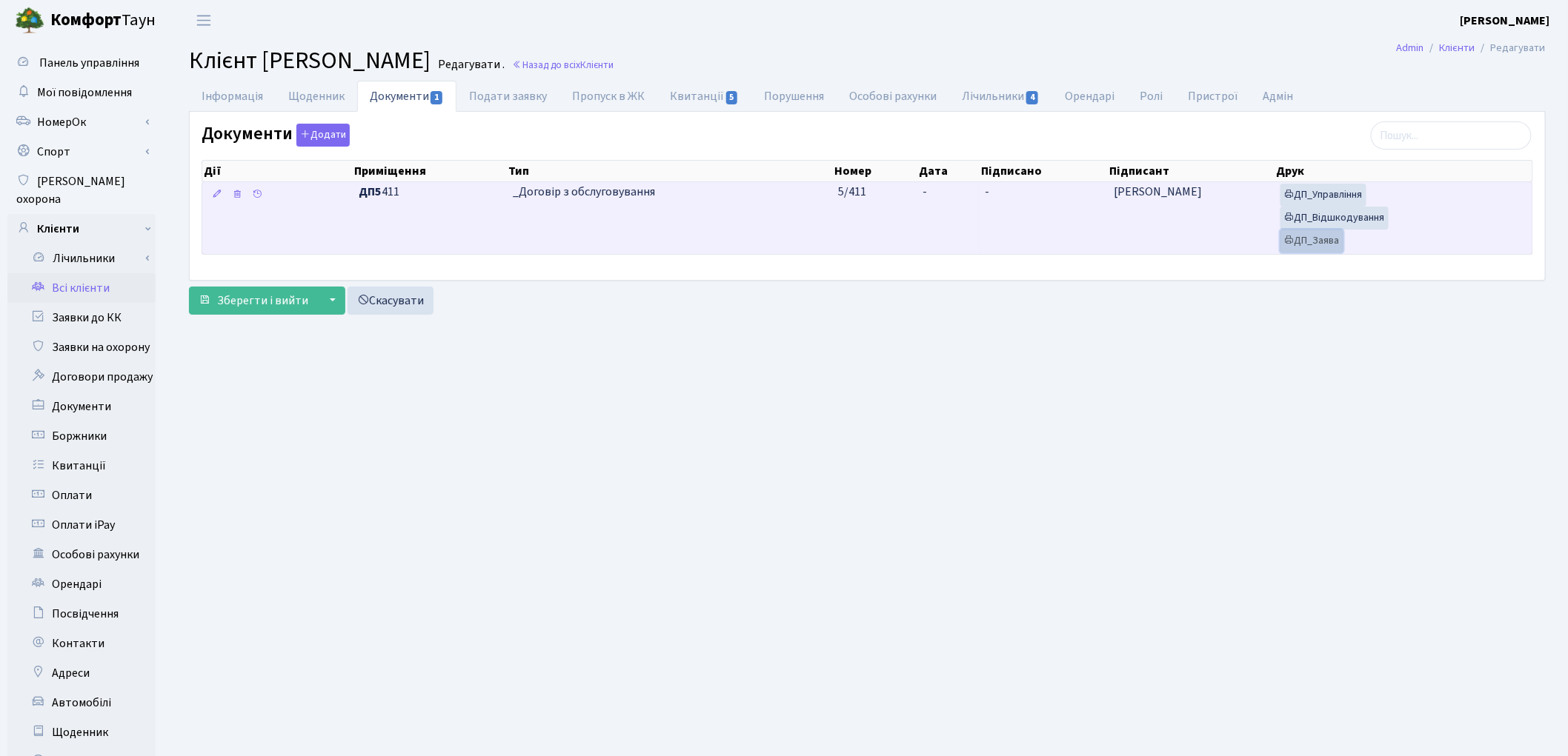
click at [1305, 240] on link "ДП_Заява" at bounding box center [1312, 241] width 63 height 23
click at [1324, 228] on link "ДП_Відшкодування" at bounding box center [1335, 218] width 108 height 23
click at [1344, 200] on link "ДП_Управління" at bounding box center [1323, 195] width 86 height 23
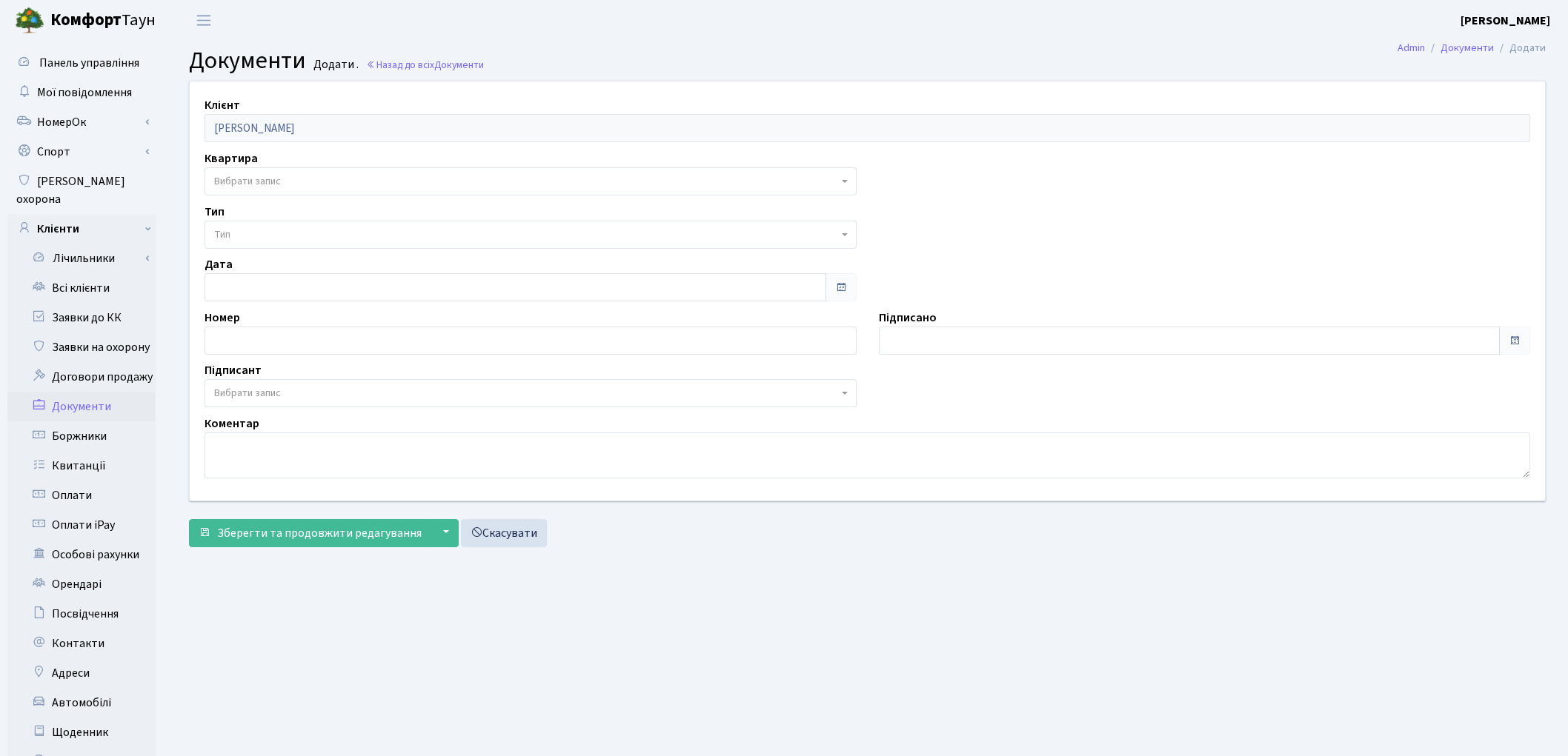
select select "175775"
select select "74"
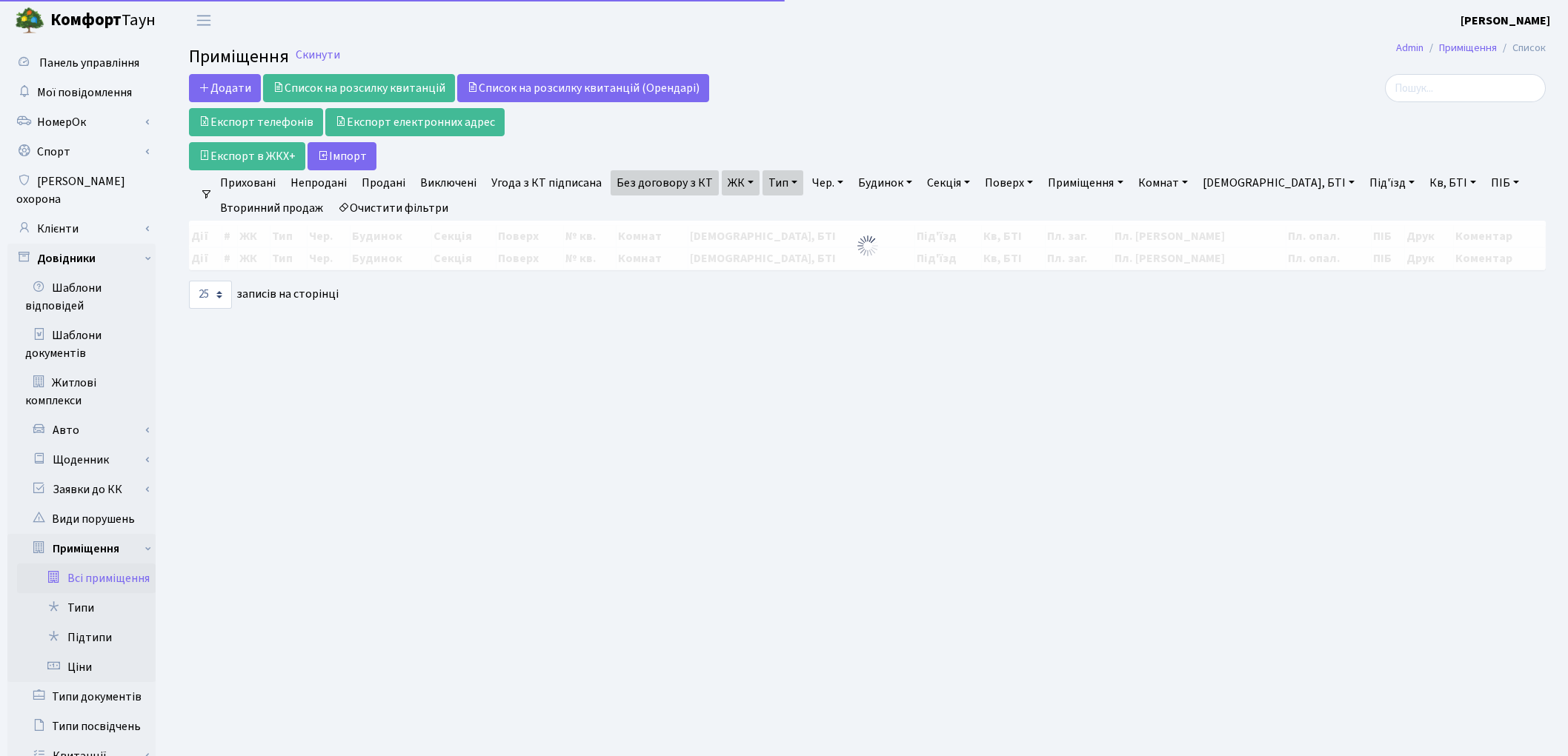
select select "25"
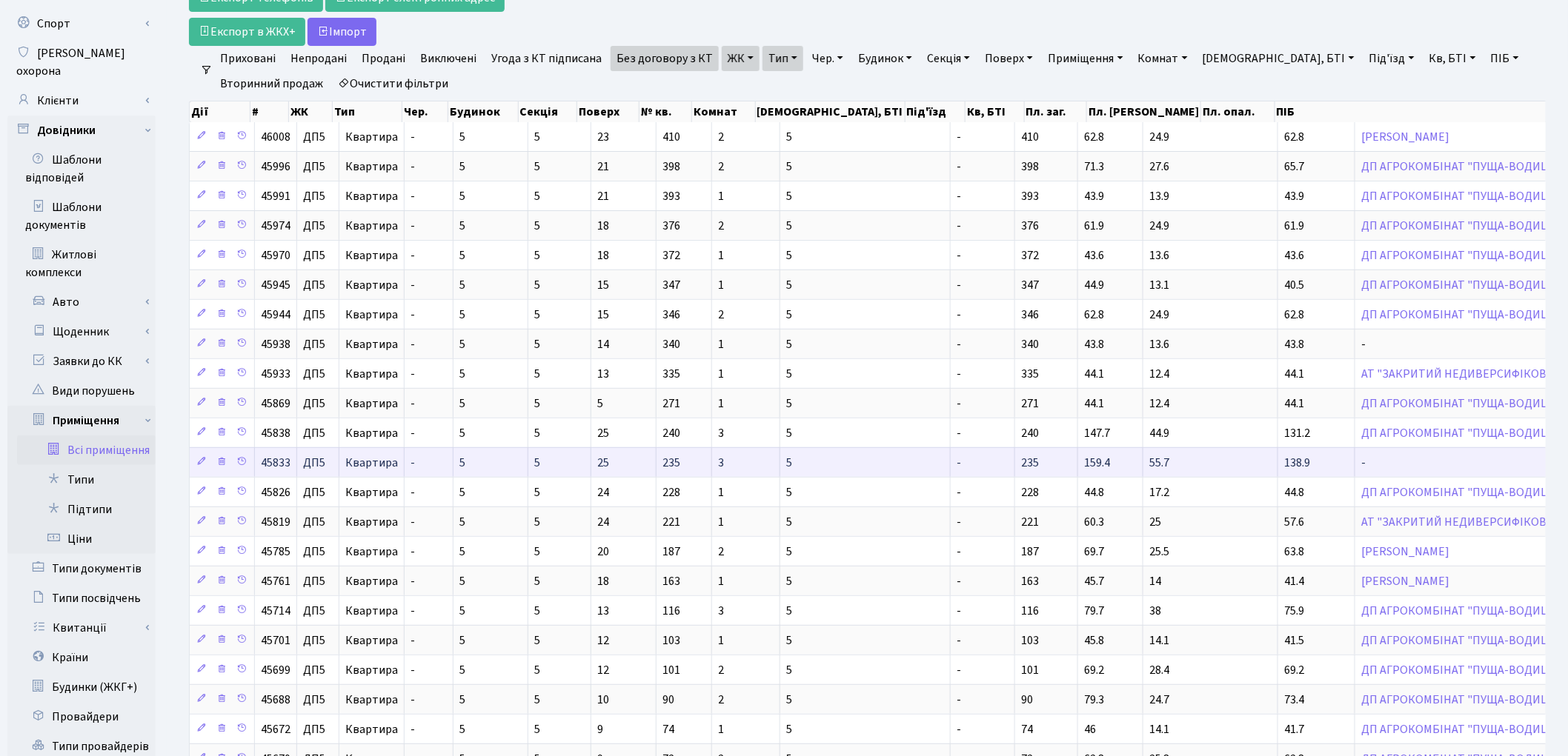
scroll to position [106, 0]
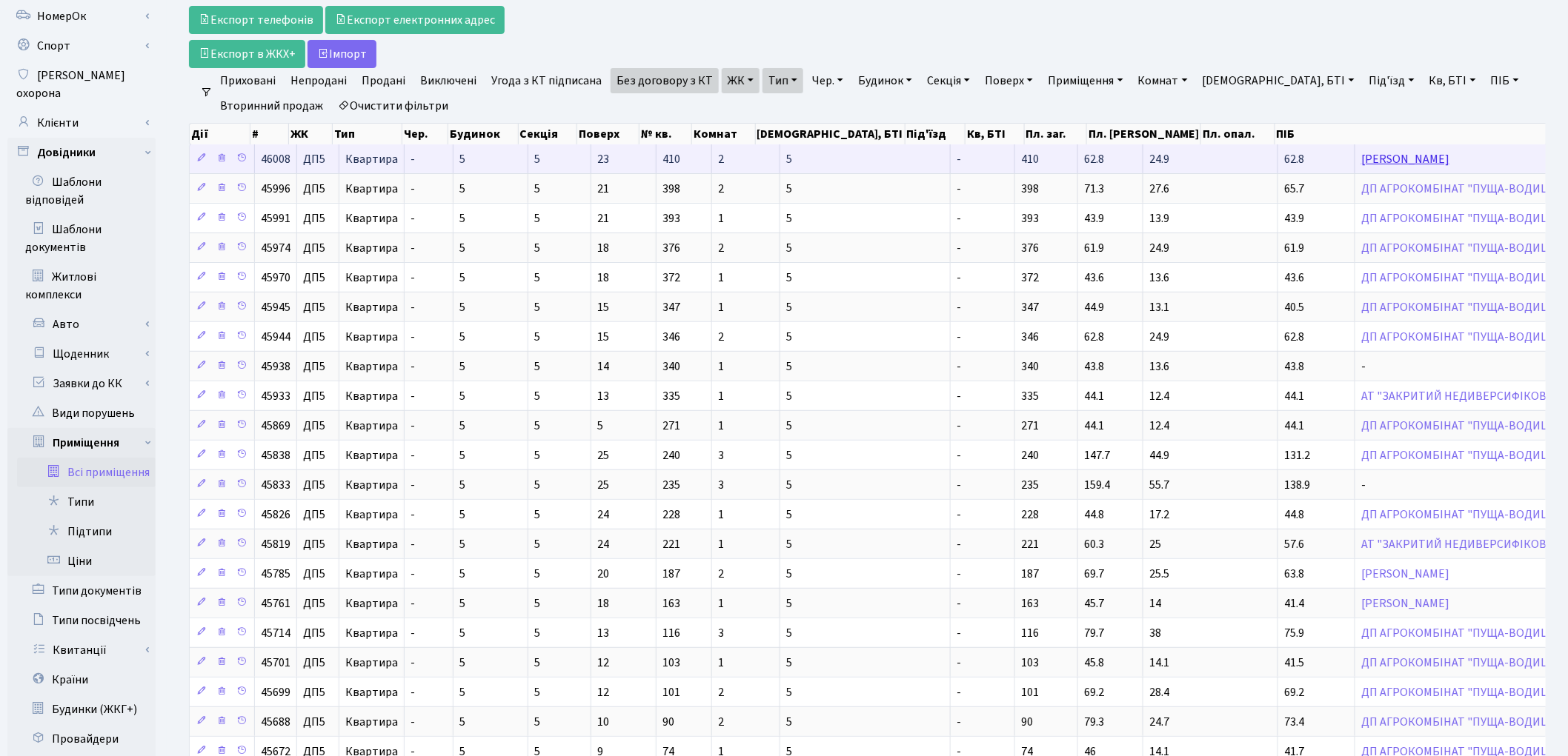
click at [1362, 160] on link "Логоша Олександр Сергійович" at bounding box center [1406, 160] width 88 height 16
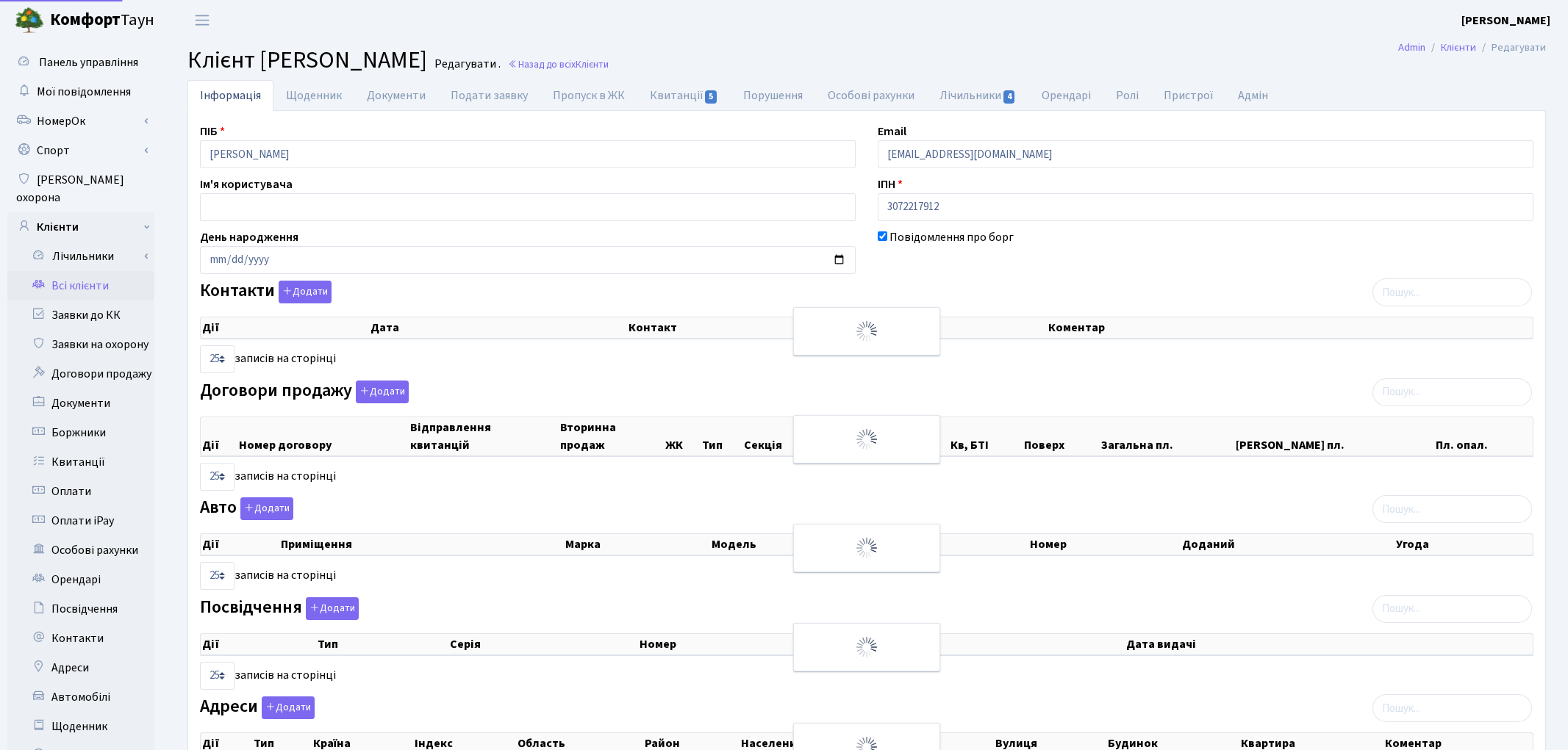
select select "25"
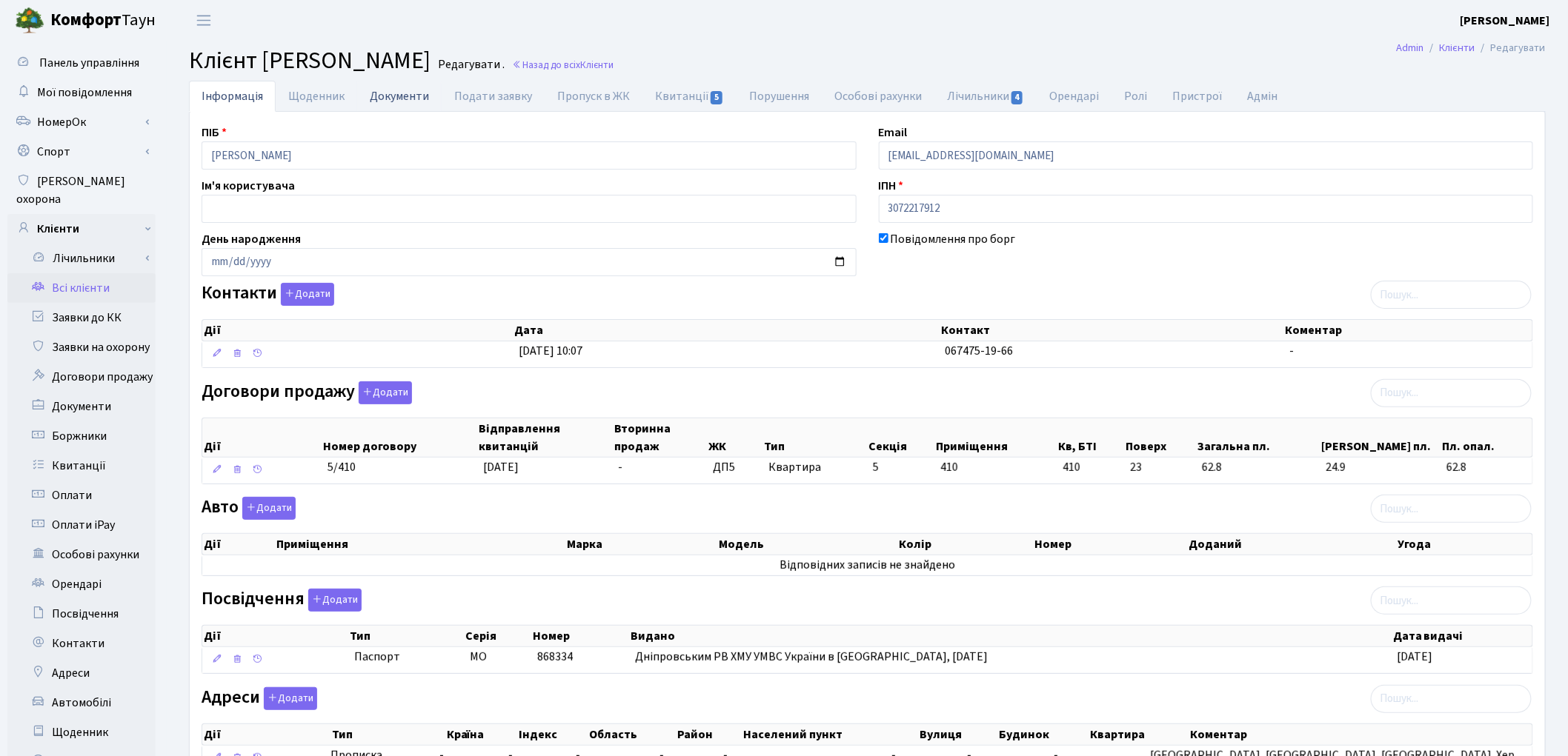
click at [406, 94] on link "Документи" at bounding box center [399, 96] width 84 height 30
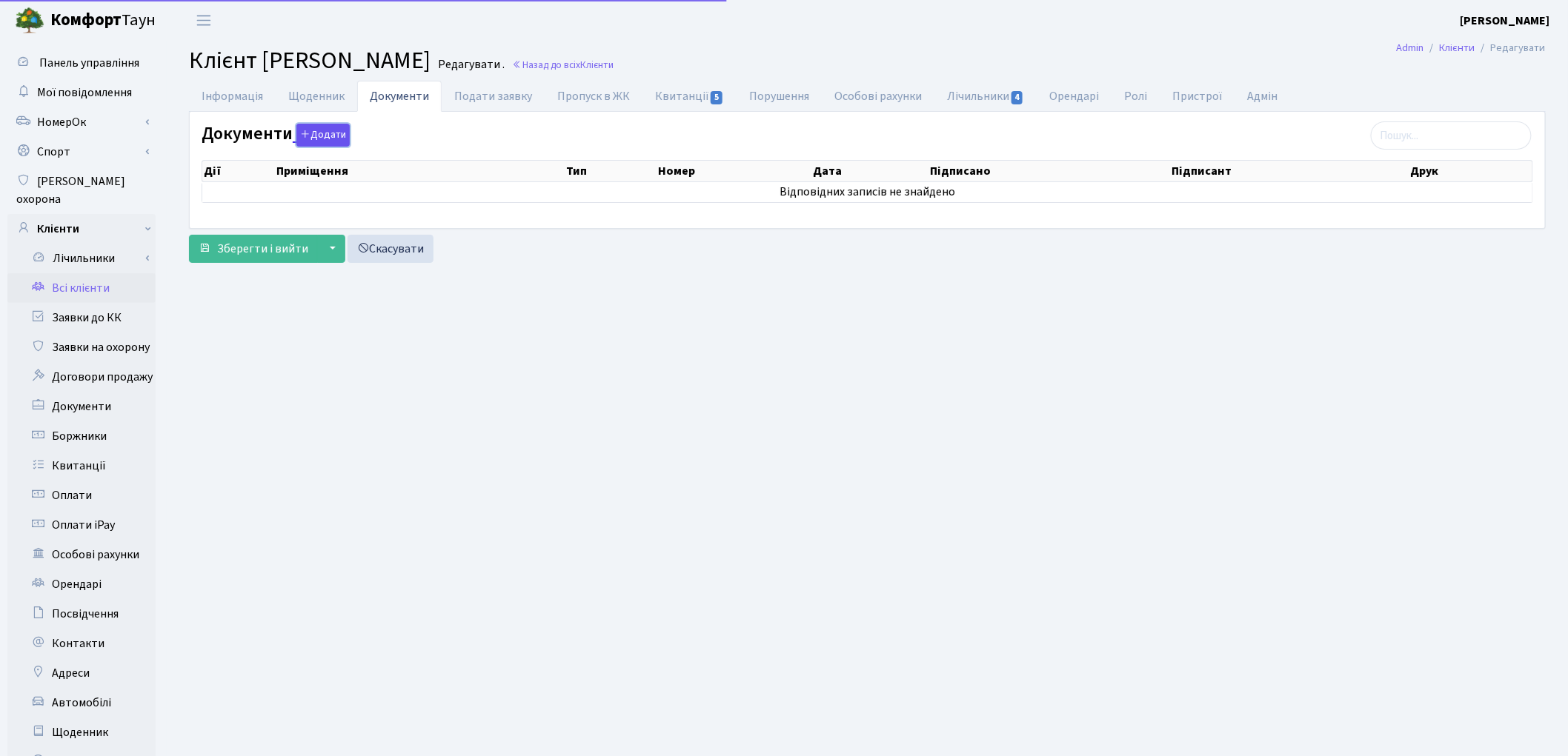
click at [324, 139] on button "Додати" at bounding box center [323, 135] width 53 height 23
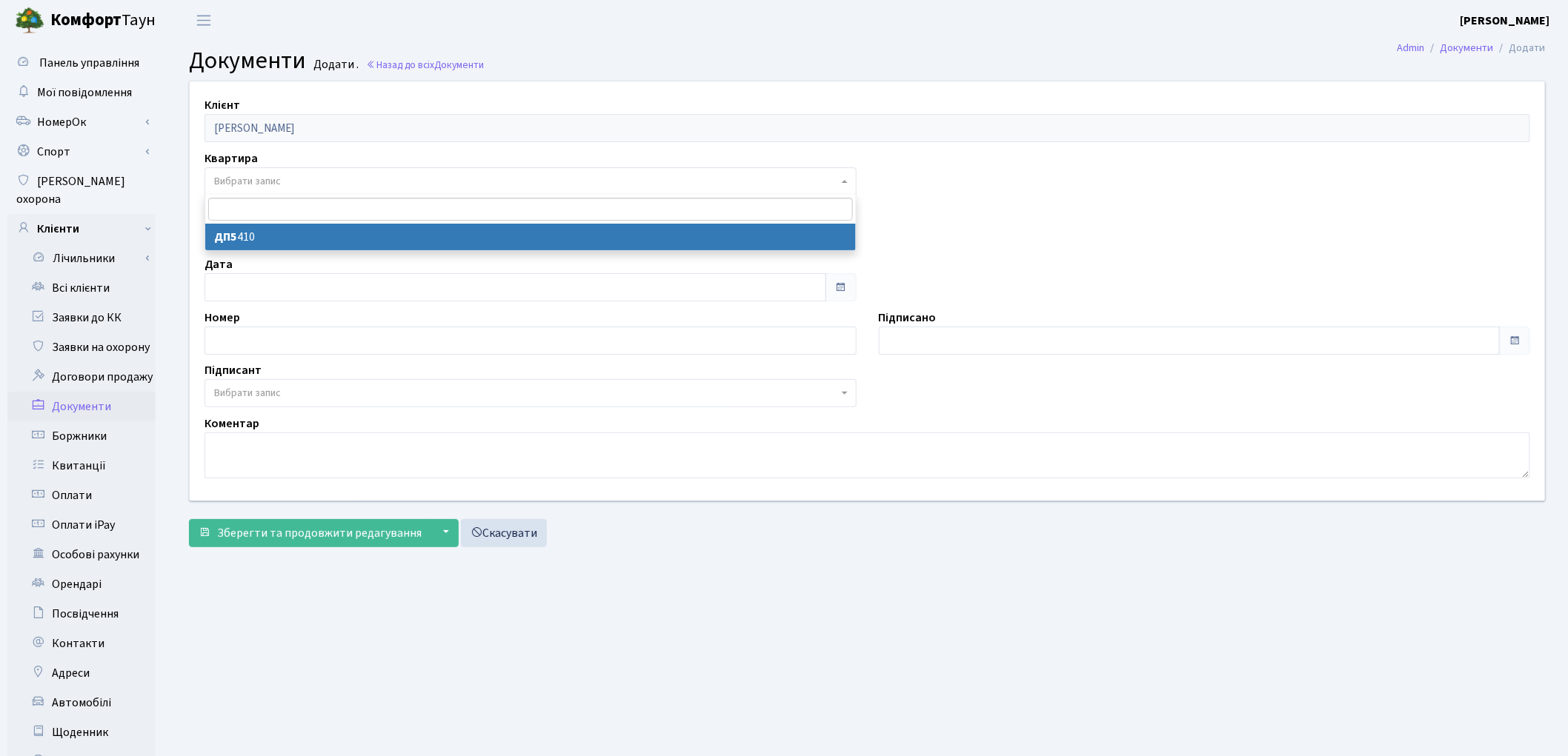
click at [312, 187] on span "Вибрати запис" at bounding box center [526, 182] width 624 height 15
select select "175774"
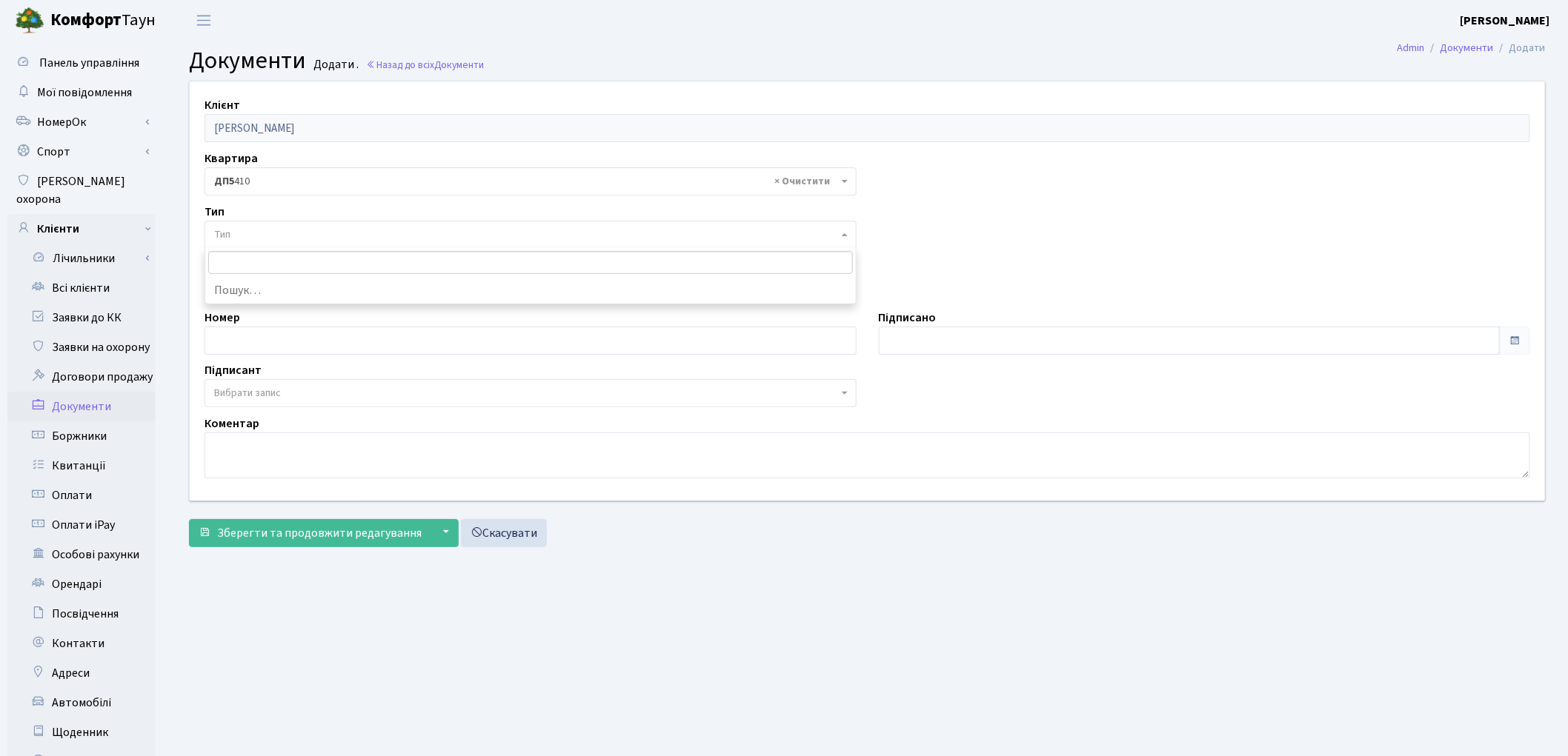
click at [312, 242] on span "Тип" at bounding box center [526, 235] width 624 height 15
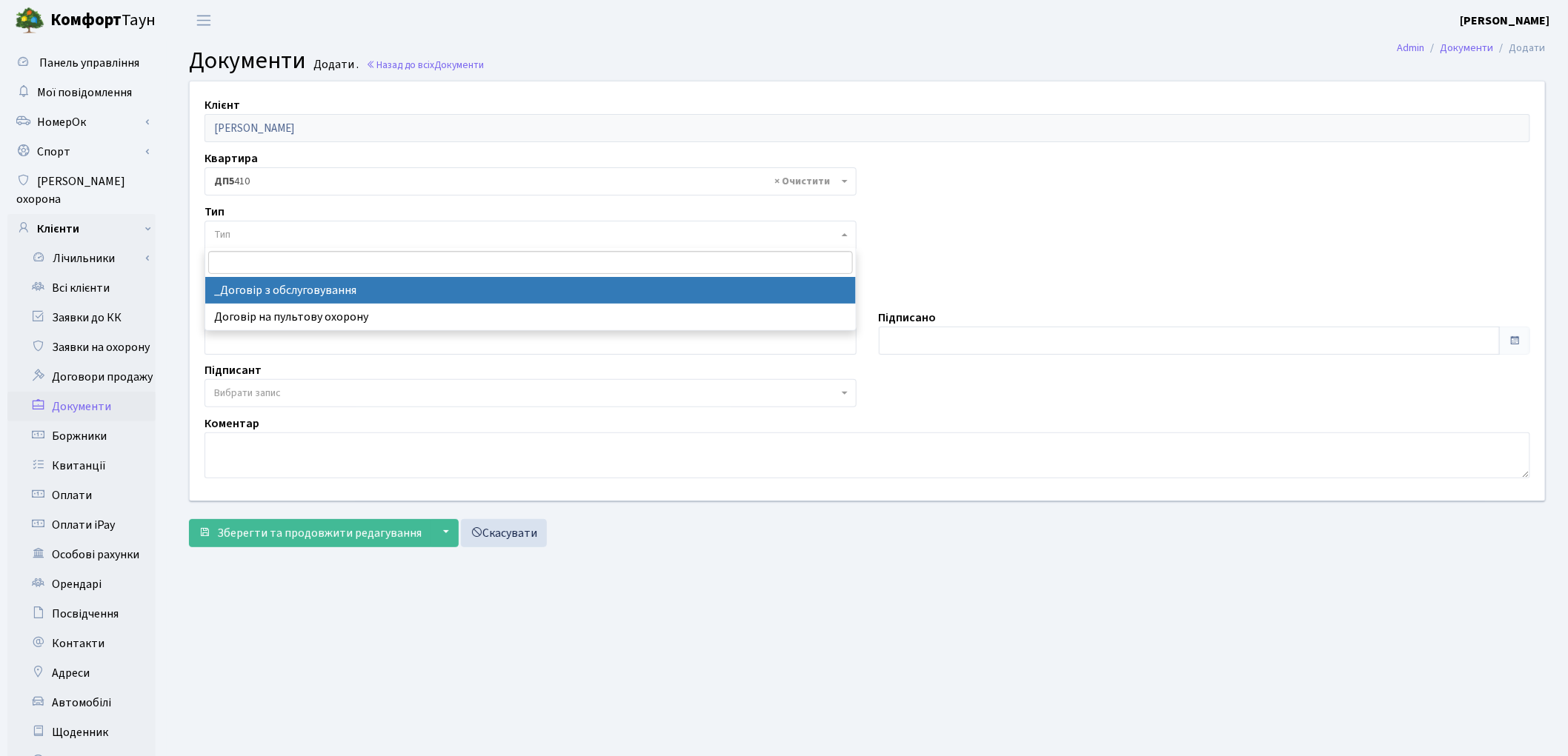
select select "289"
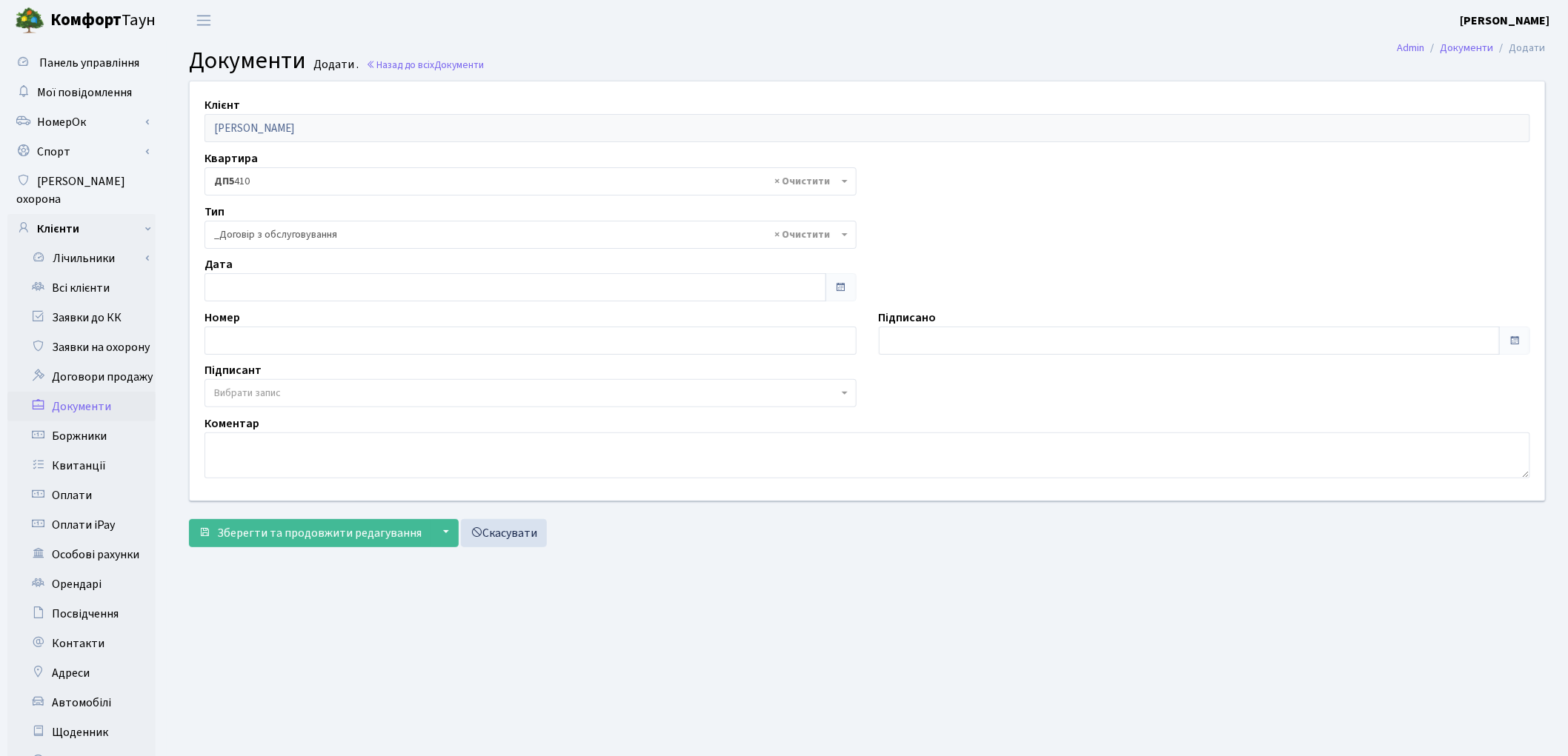
click at [345, 388] on span "Вибрати запис" at bounding box center [526, 393] width 624 height 15
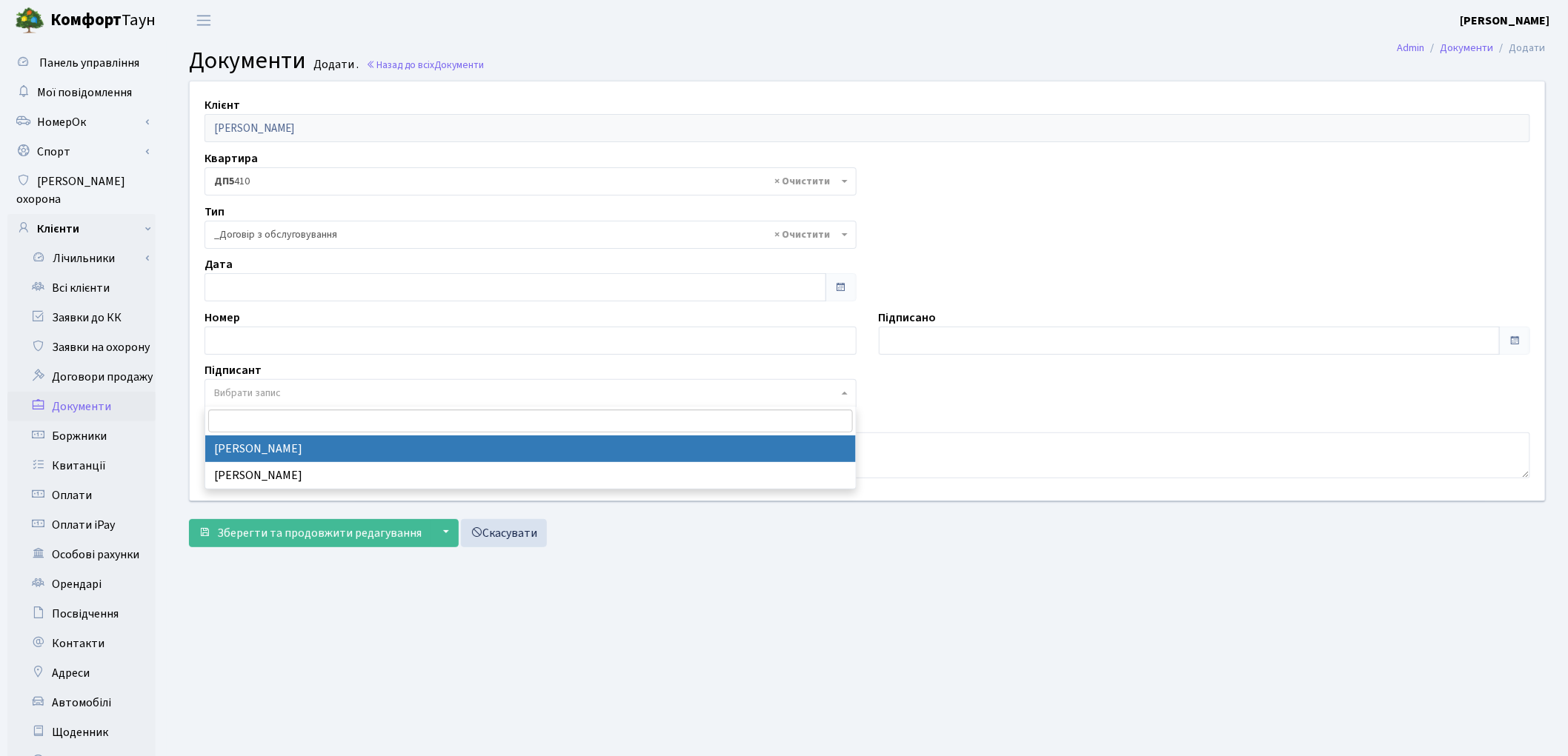
select select "74"
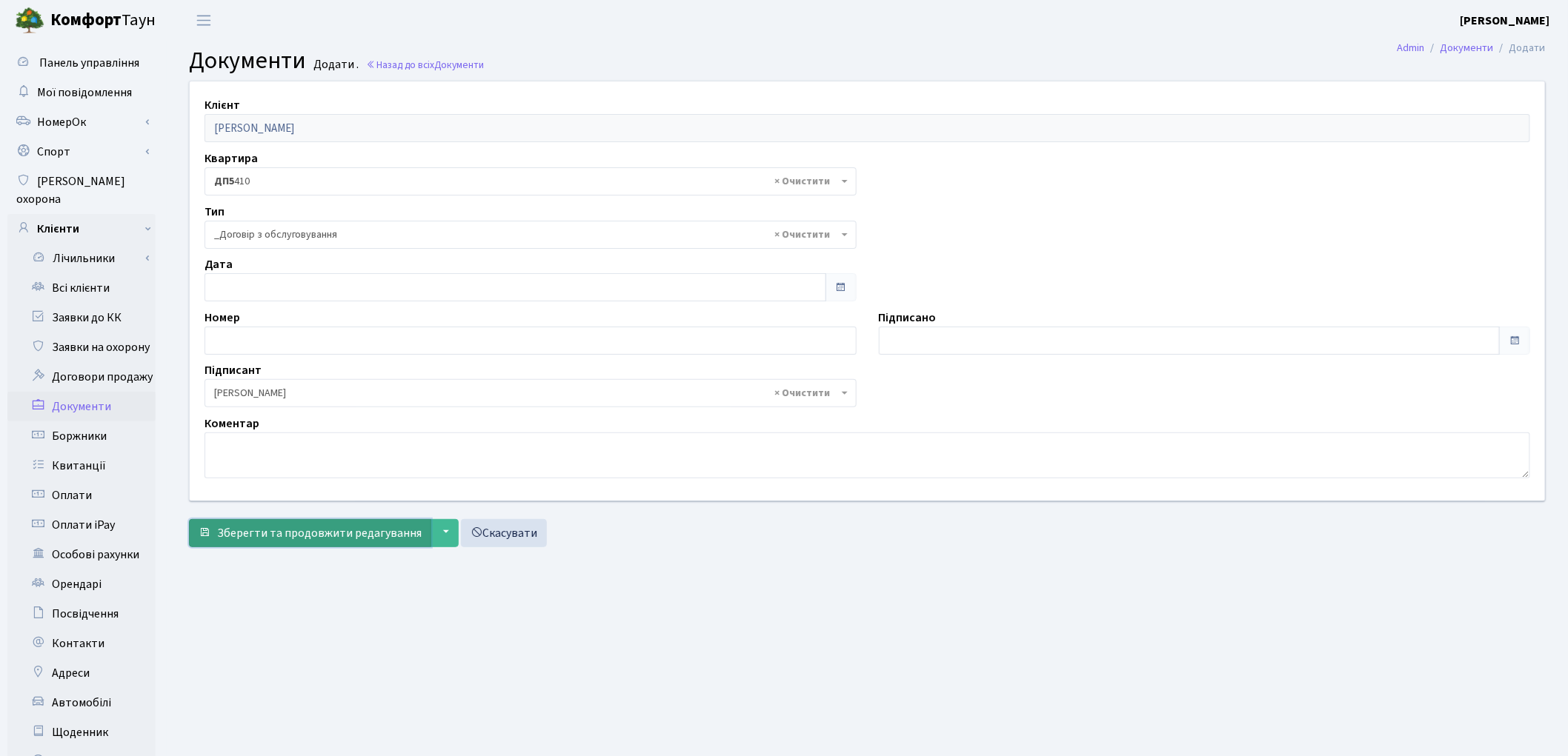
click at [336, 528] on span "Зберегти та продовжити редагування" at bounding box center [319, 533] width 205 height 16
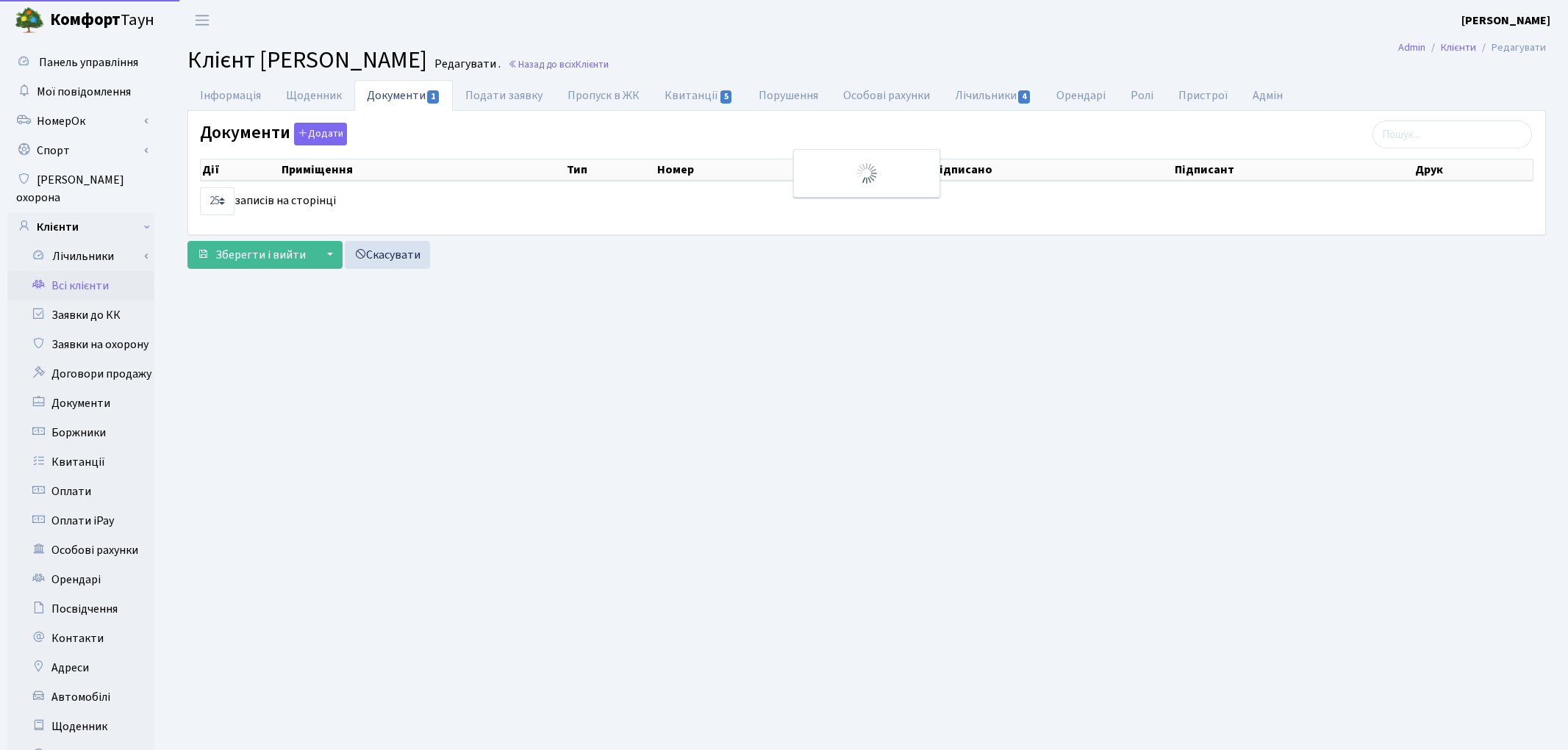
select select "25"
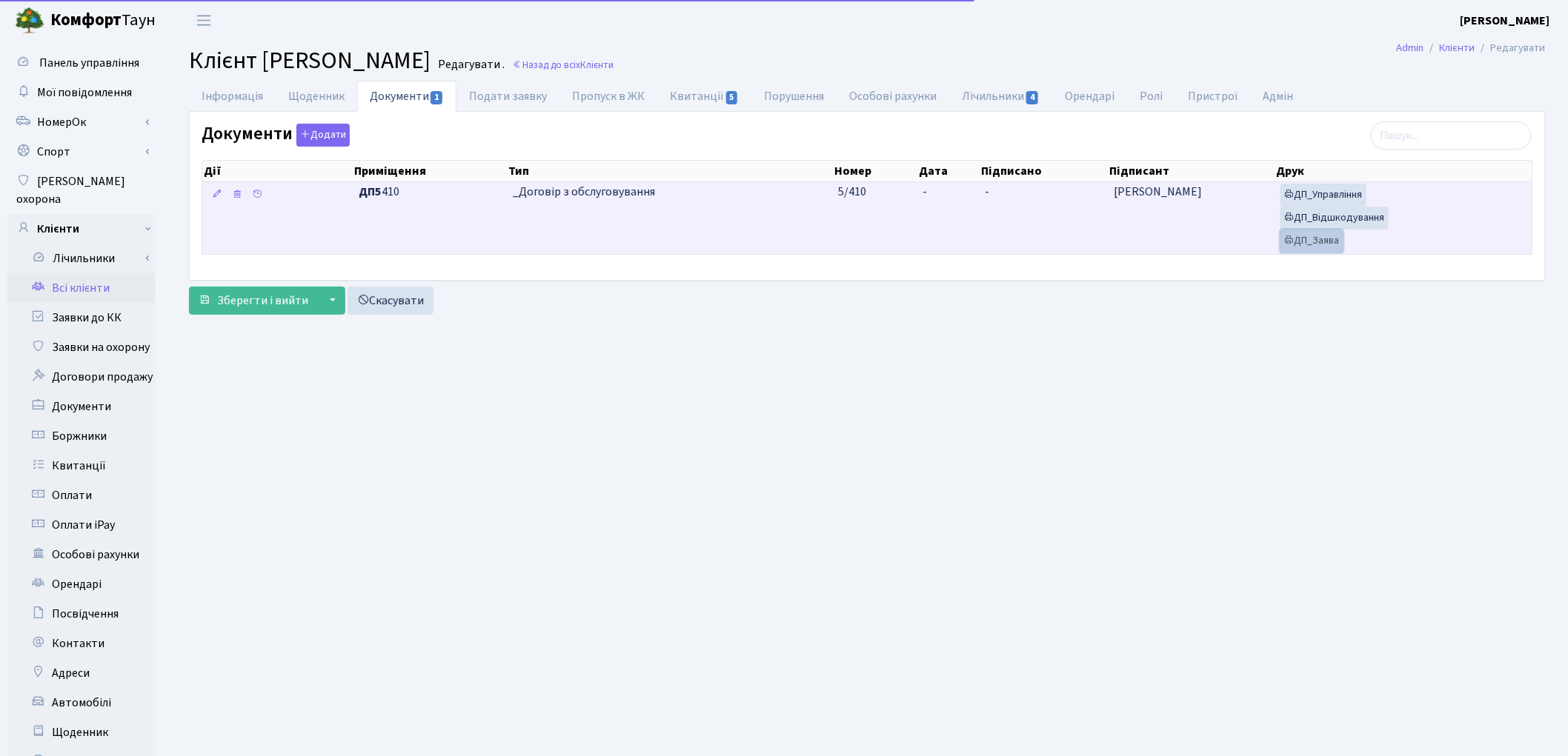
click at [1307, 236] on link "ДП_Заява" at bounding box center [1312, 241] width 63 height 23
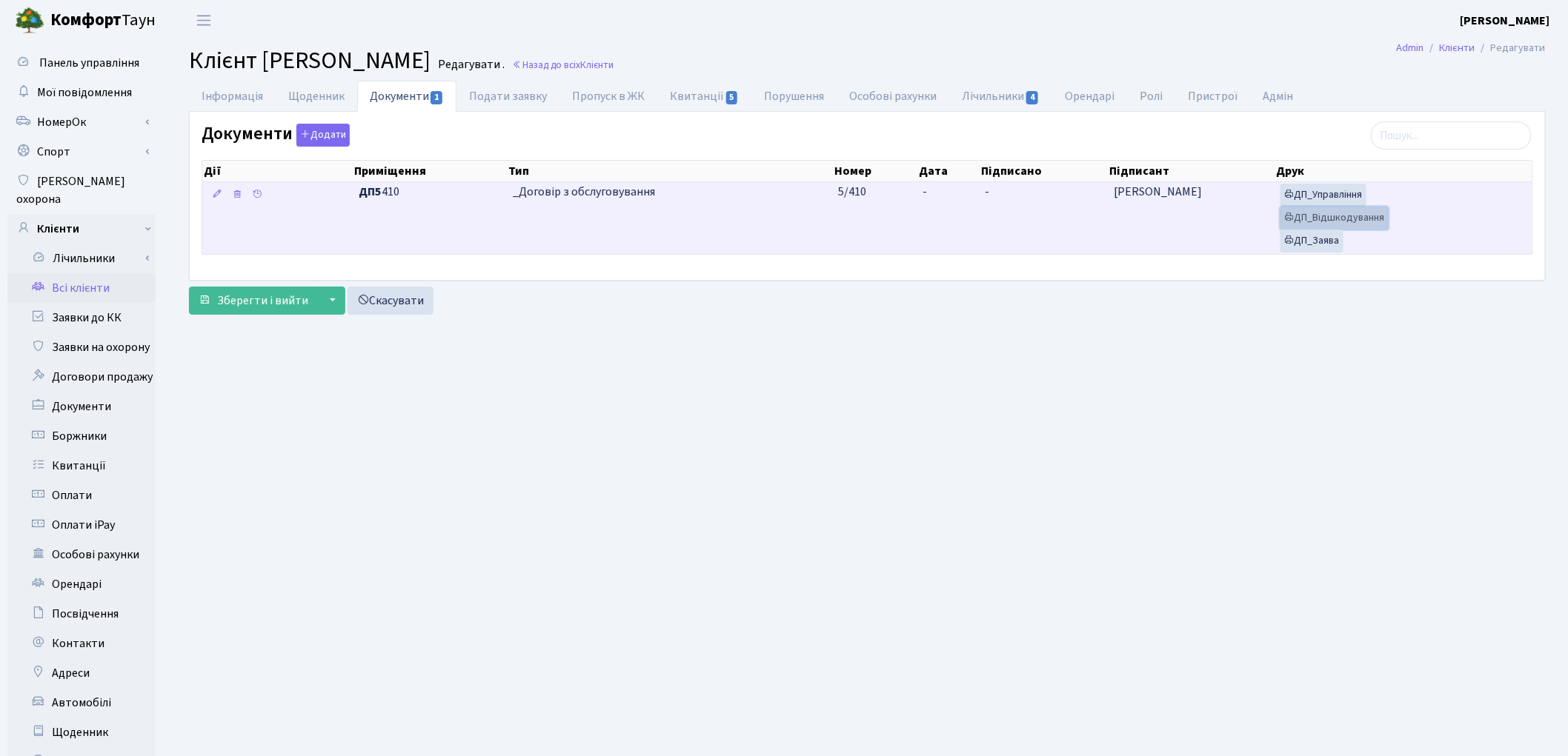
click at [1323, 220] on link "ДП_Відшкодування" at bounding box center [1335, 218] width 108 height 23
click at [1316, 196] on link "ДП_Управління" at bounding box center [1323, 195] width 86 height 23
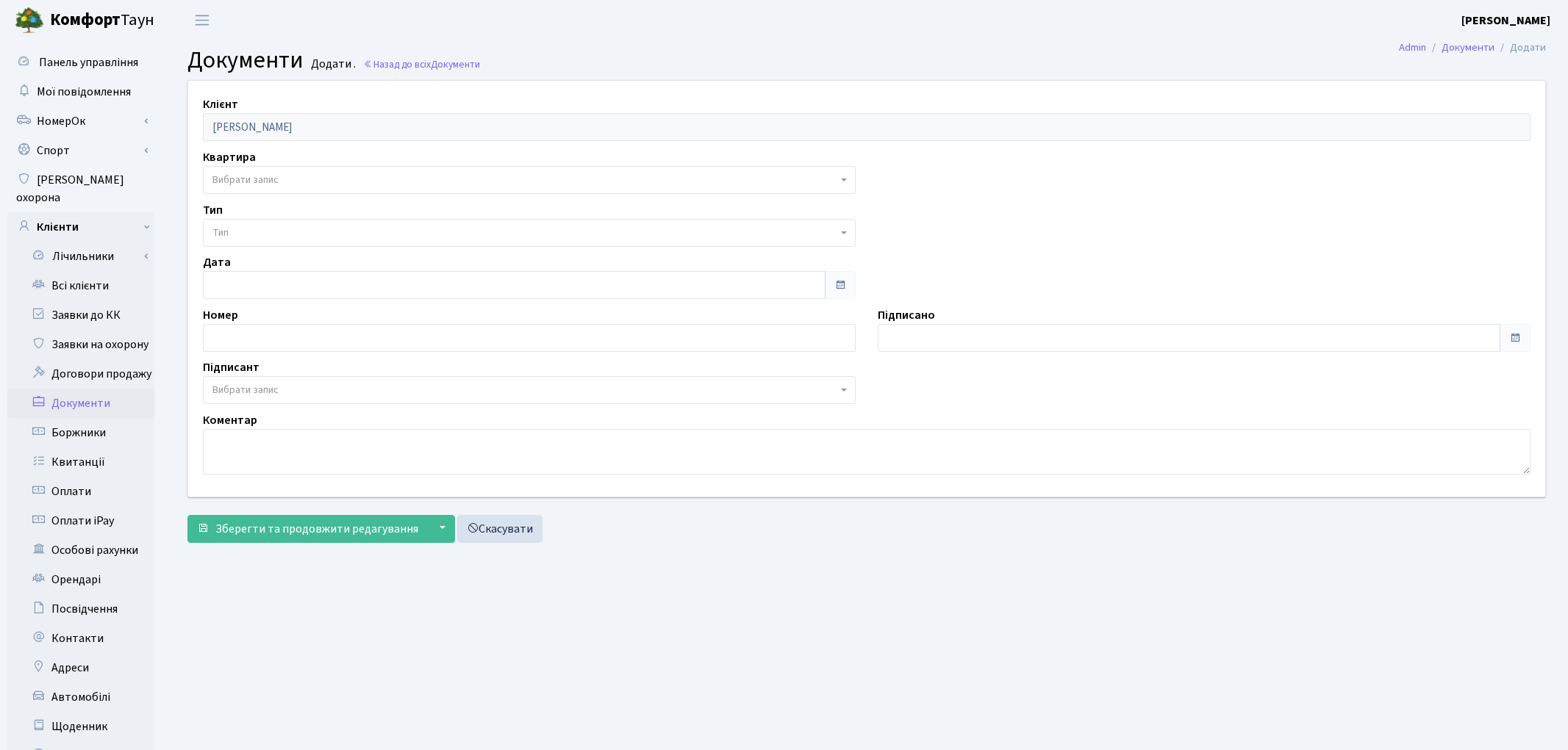
select select "175774"
select select "74"
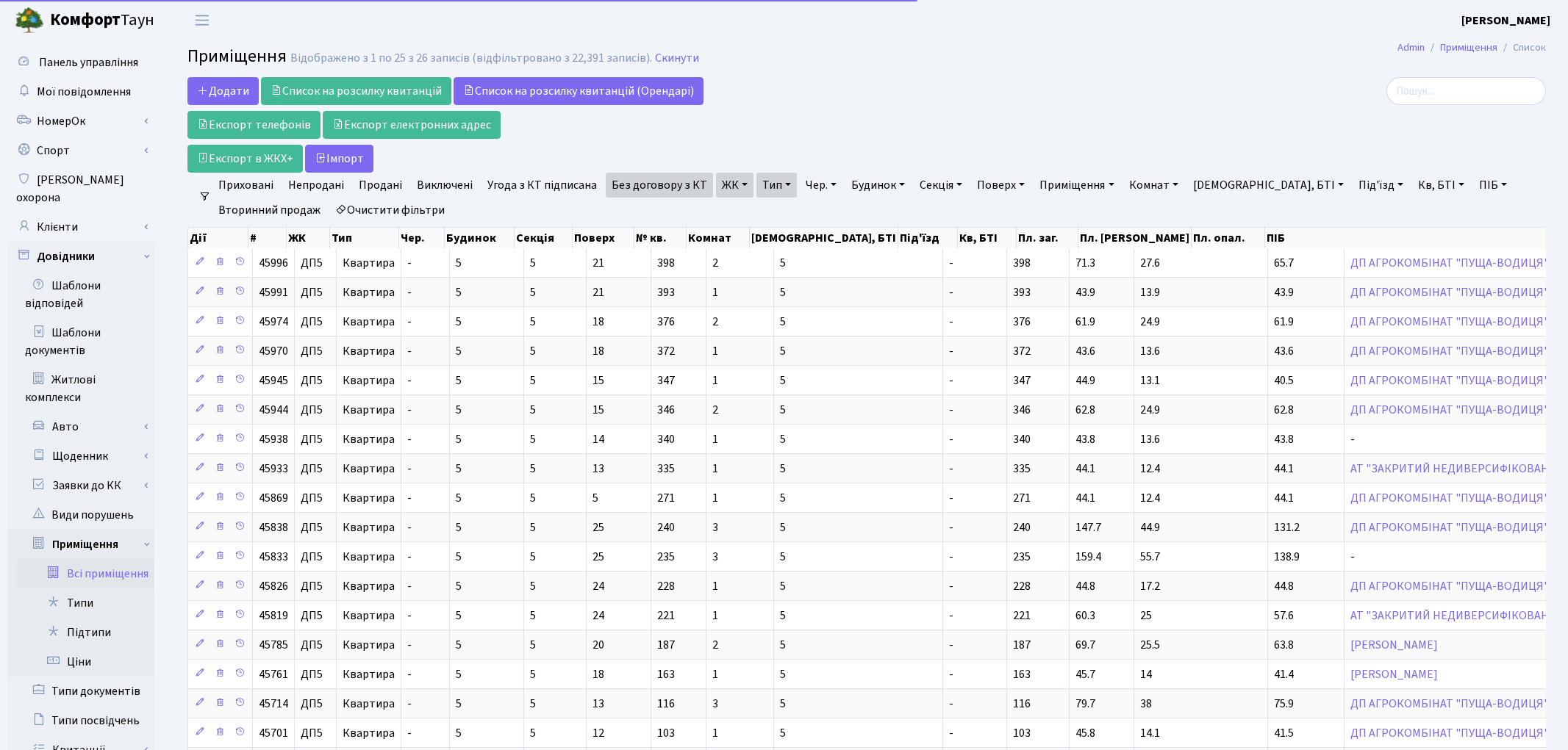
select select "25"
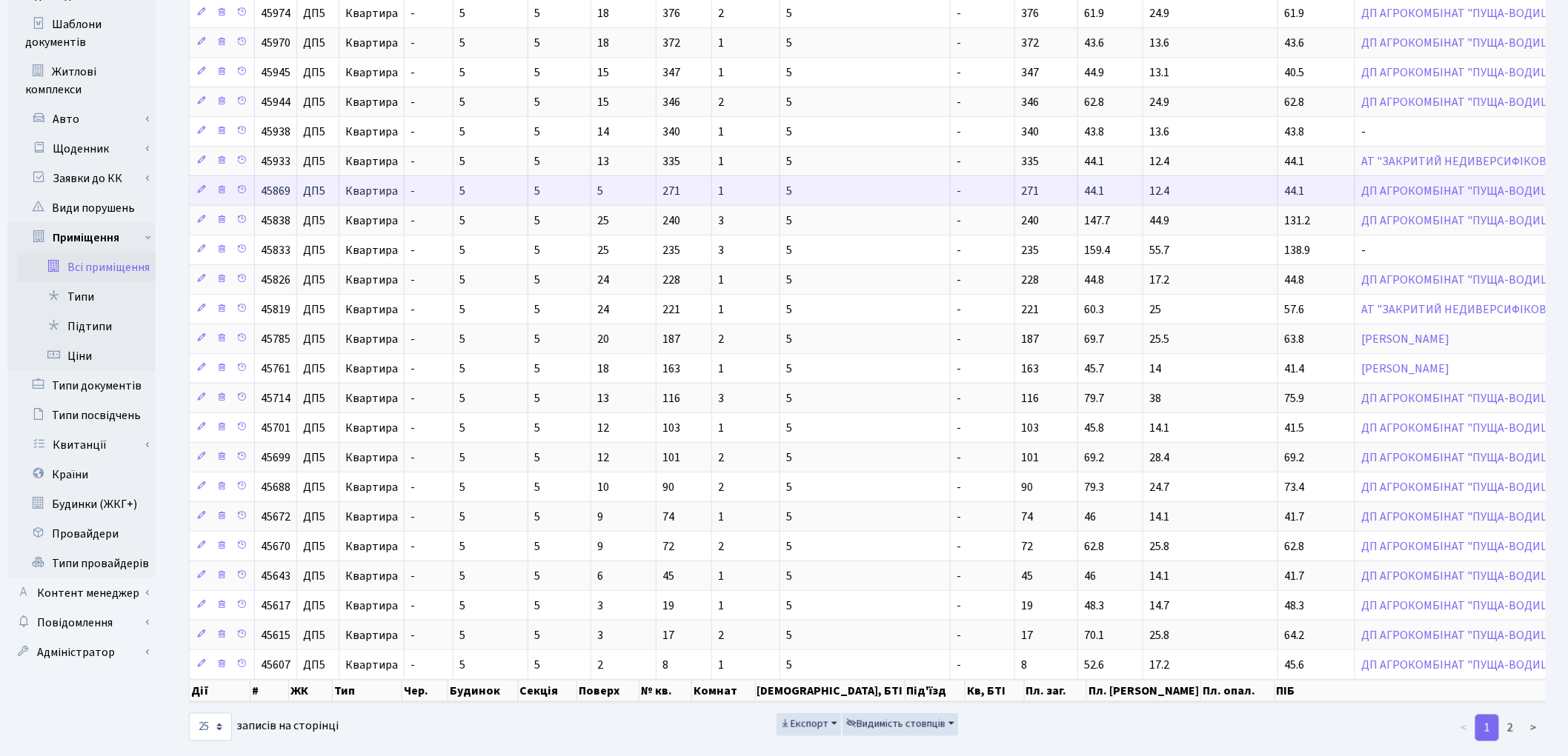
scroll to position [353, 0]
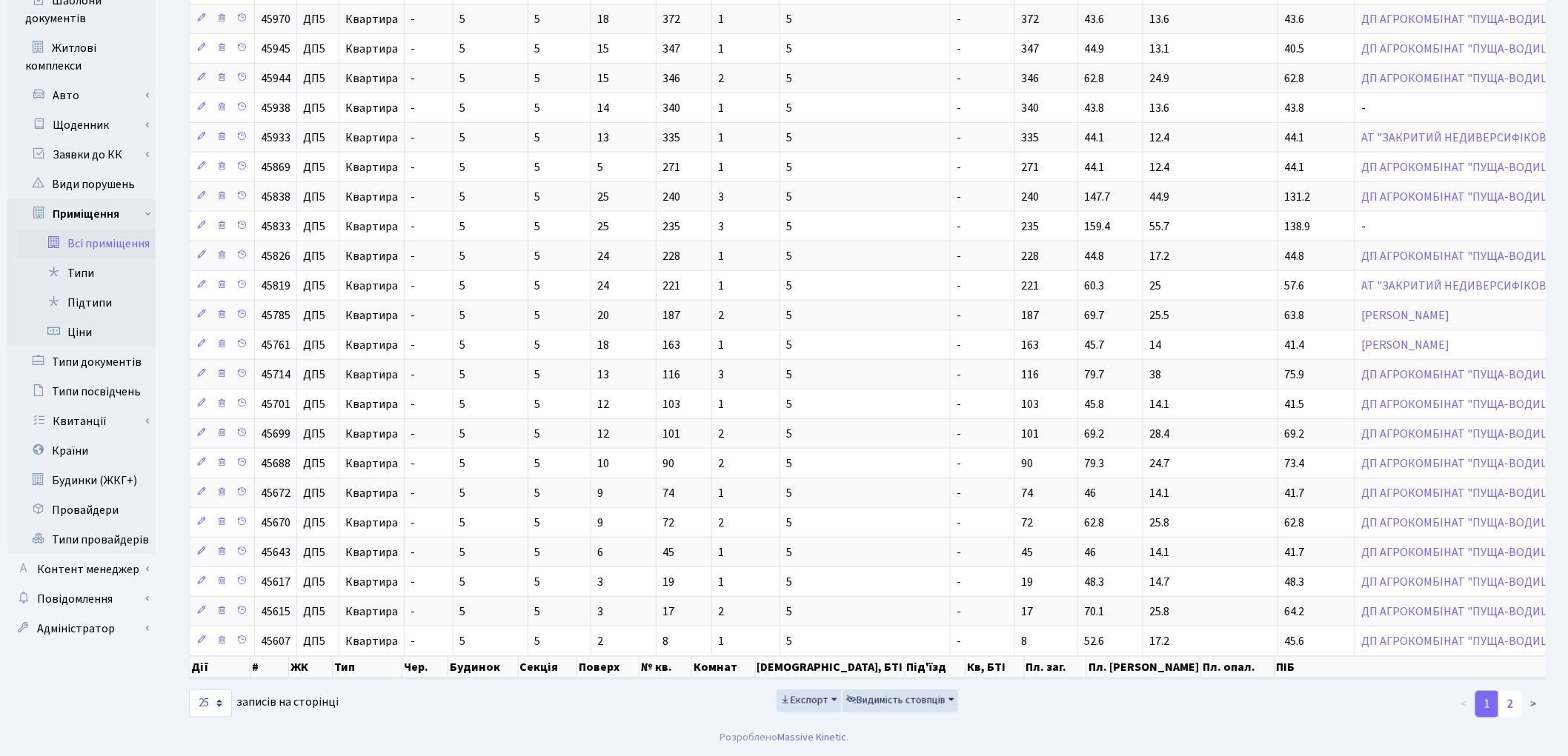
click at [1509, 709] on link "2" at bounding box center [1510, 704] width 24 height 27
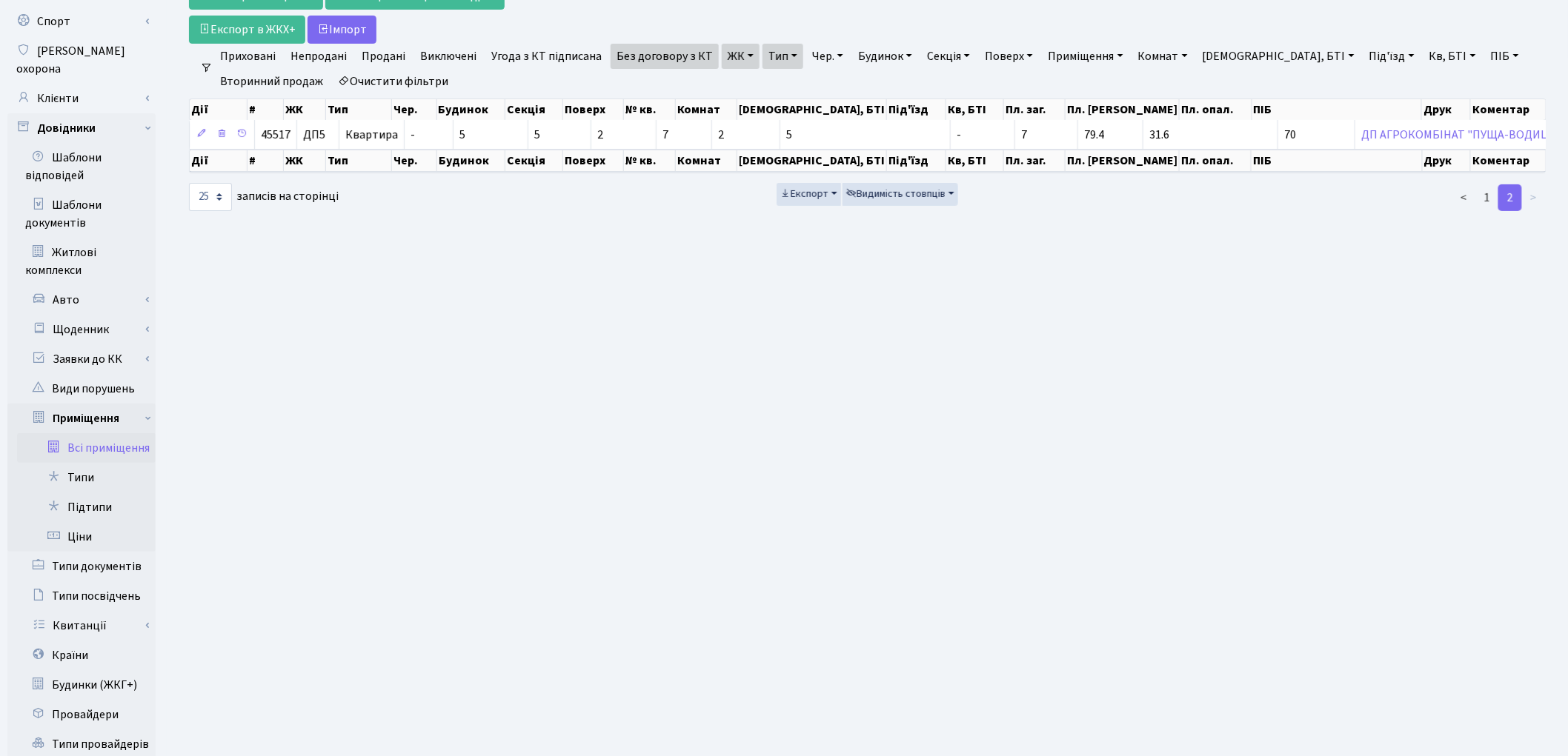
scroll to position [0, 0]
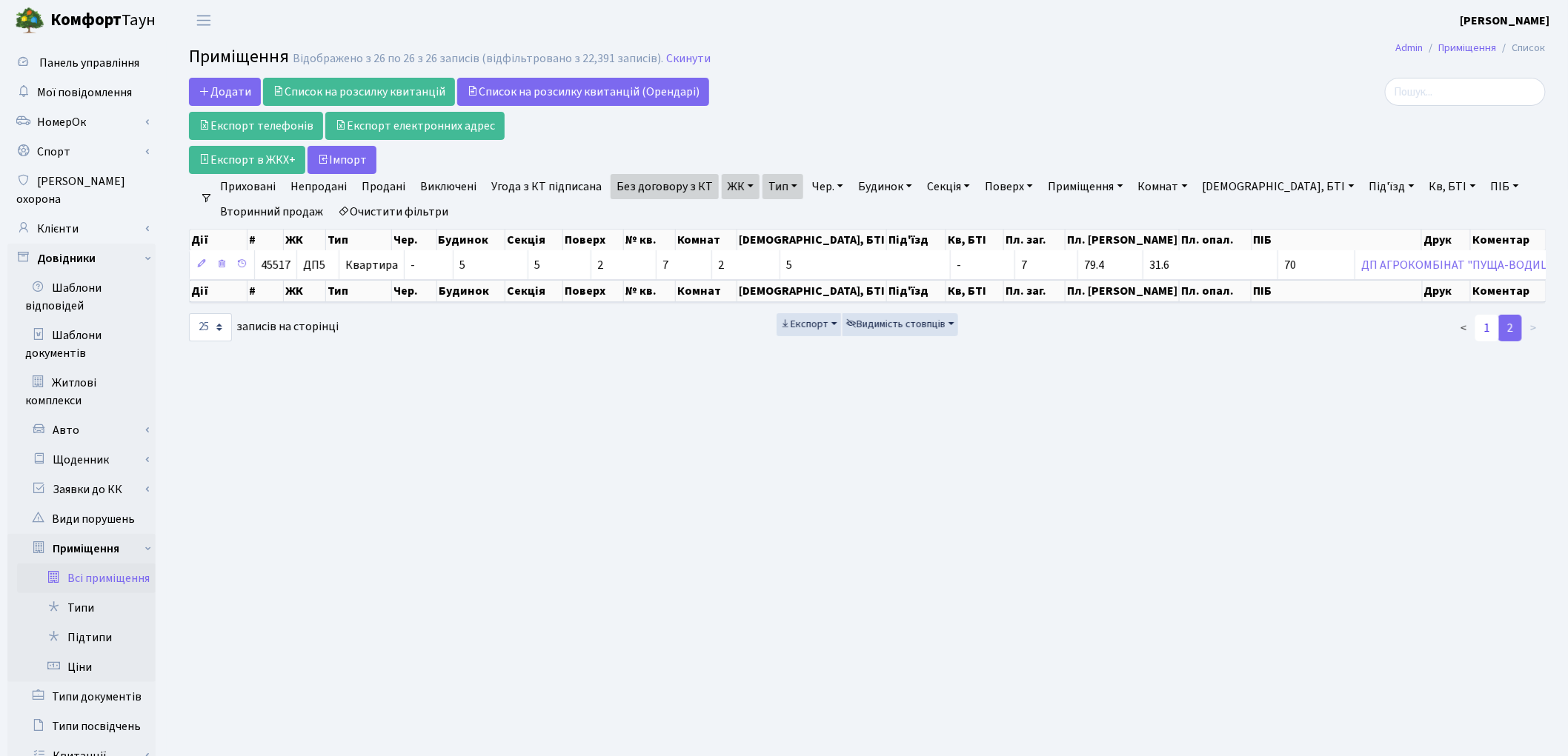
click at [1484, 330] on link "1" at bounding box center [1487, 328] width 24 height 27
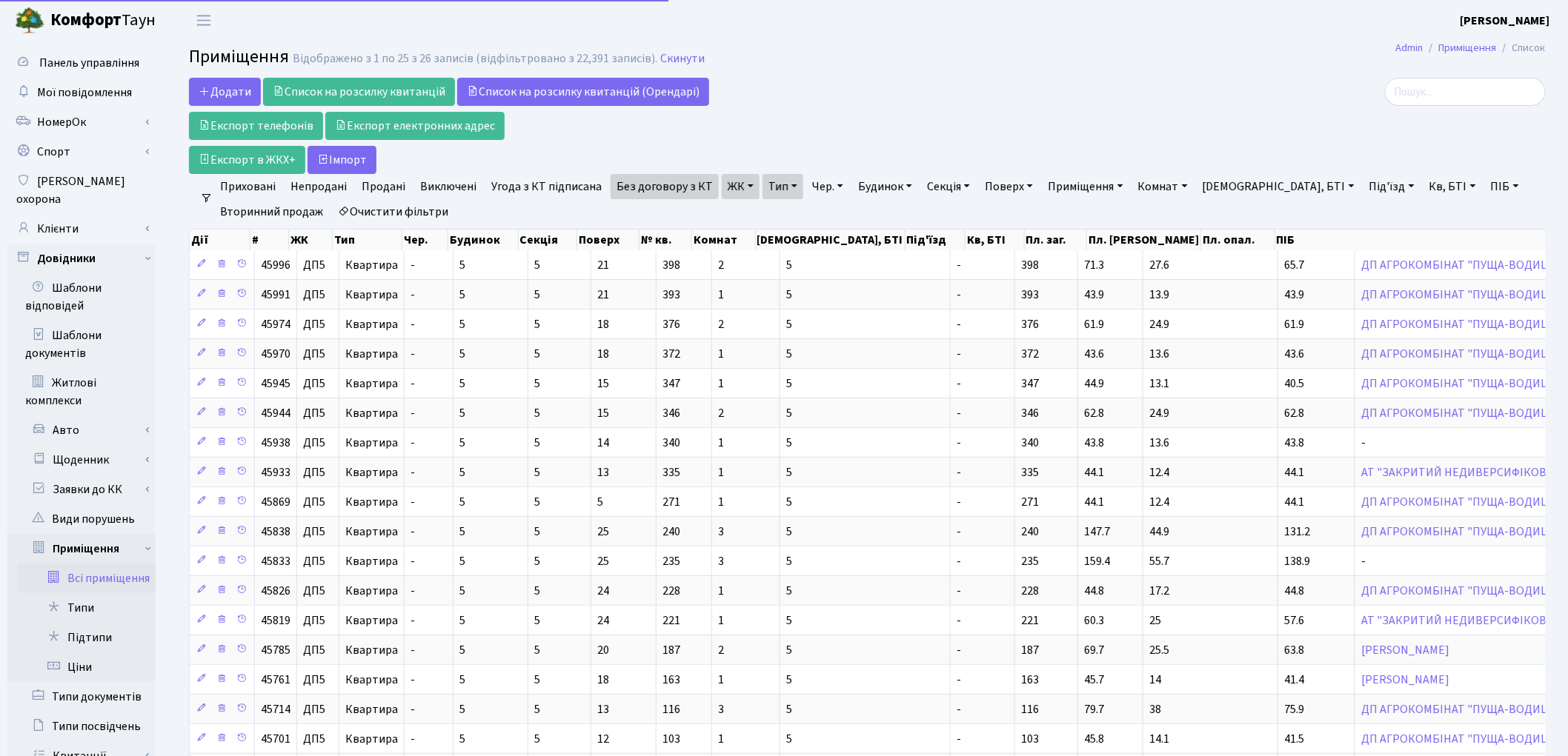
scroll to position [353, 0]
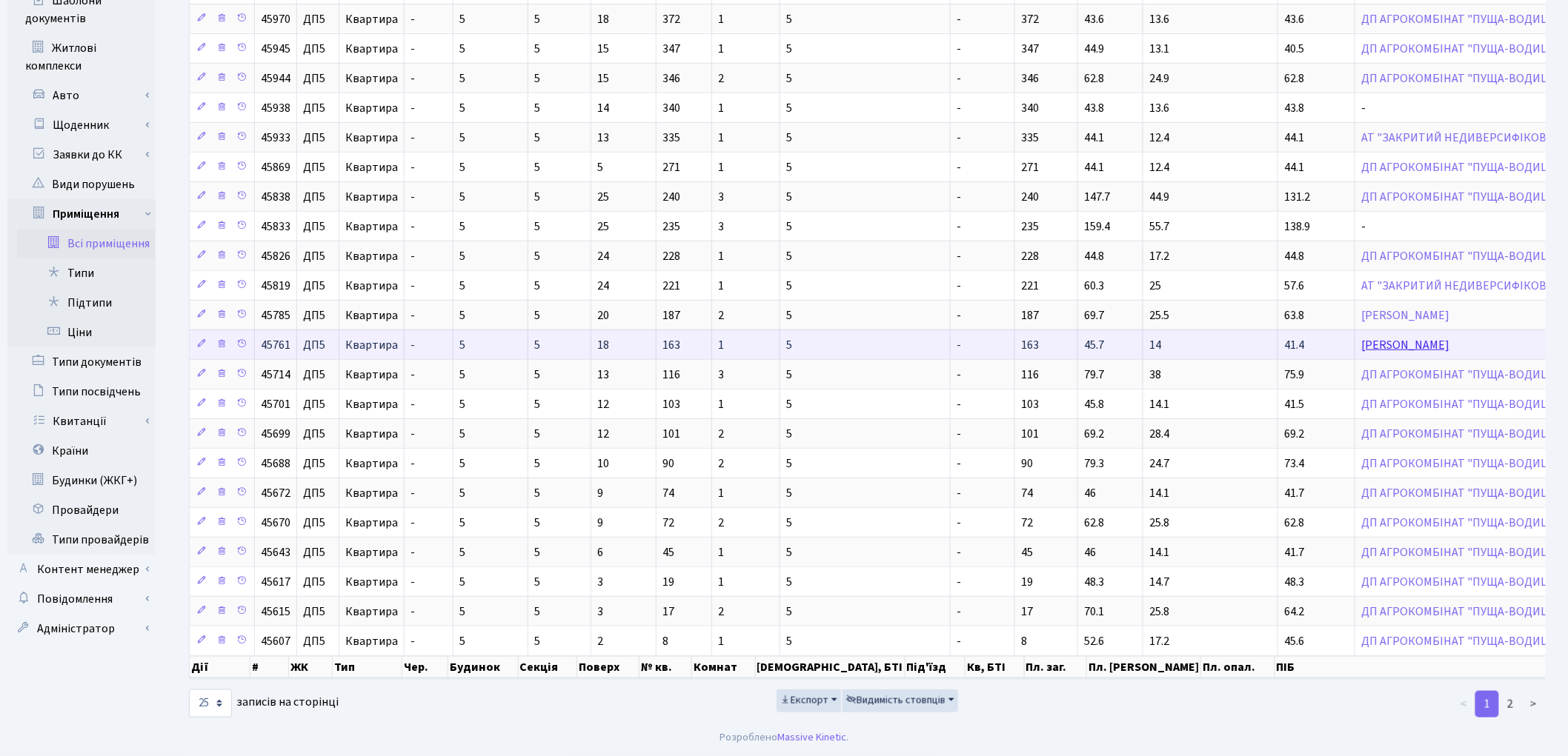
click at [1362, 337] on link "Сорокіна Ірина" at bounding box center [1406, 346] width 88 height 16
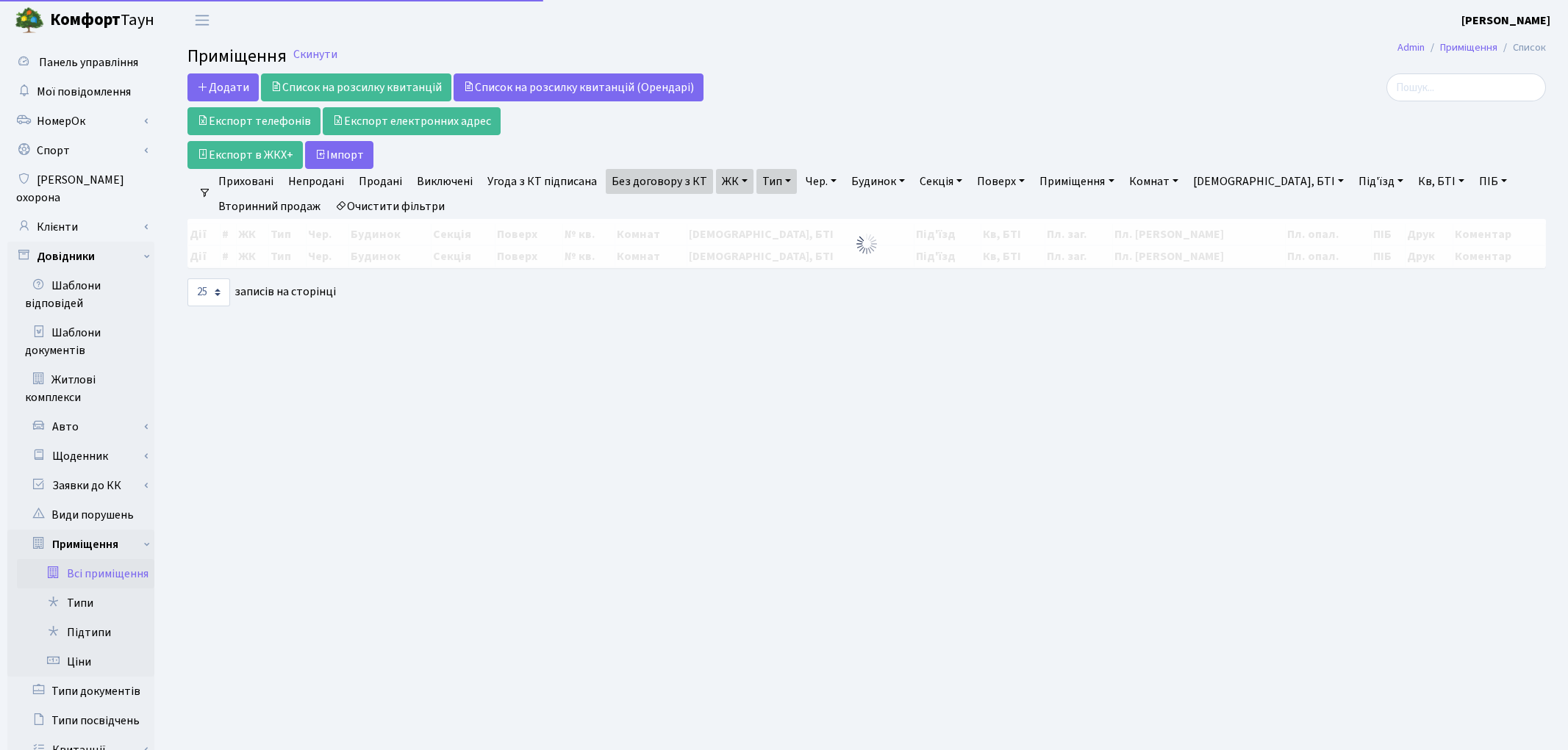
select select "25"
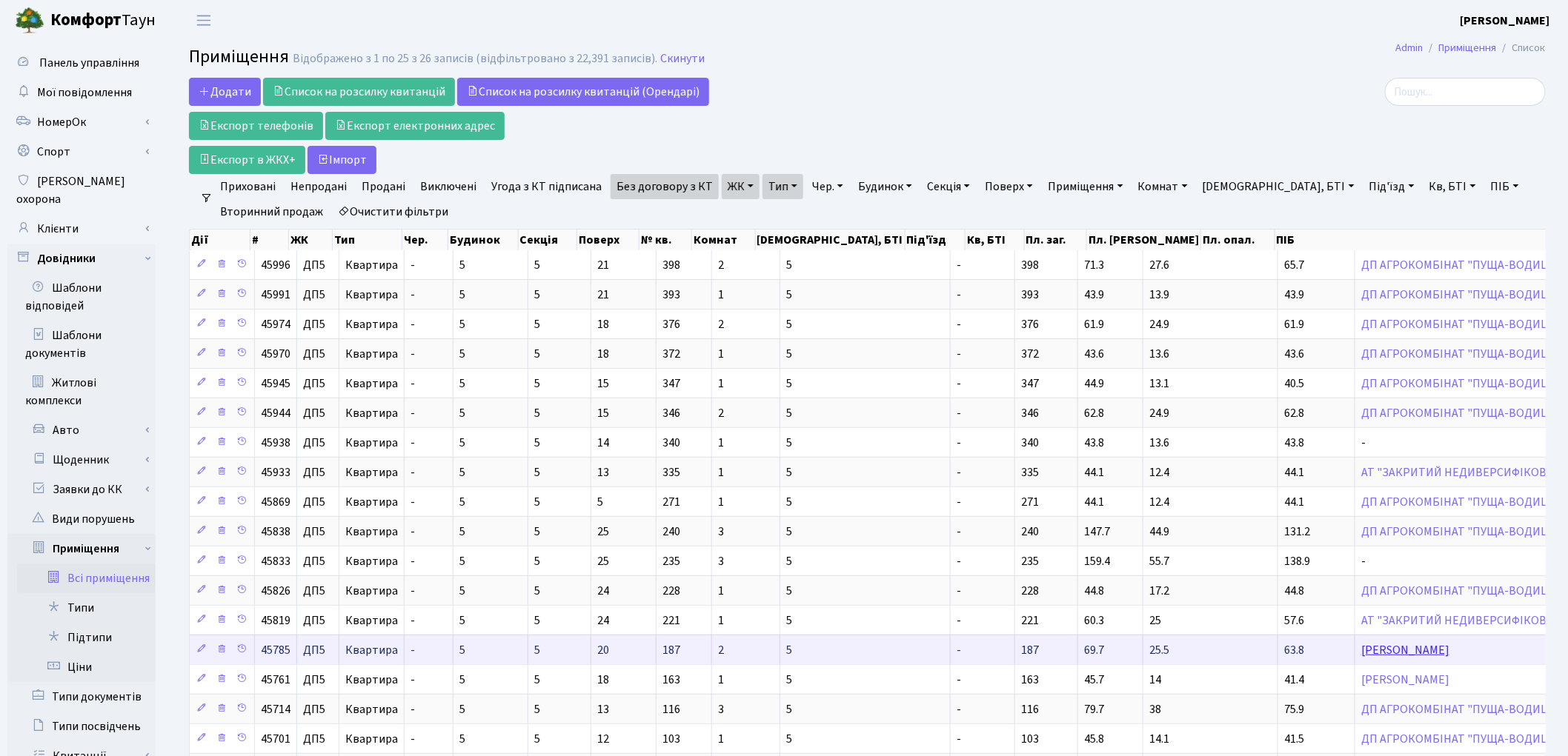
click at [1362, 649] on link "[PERSON_NAME]" at bounding box center [1406, 650] width 88 height 16
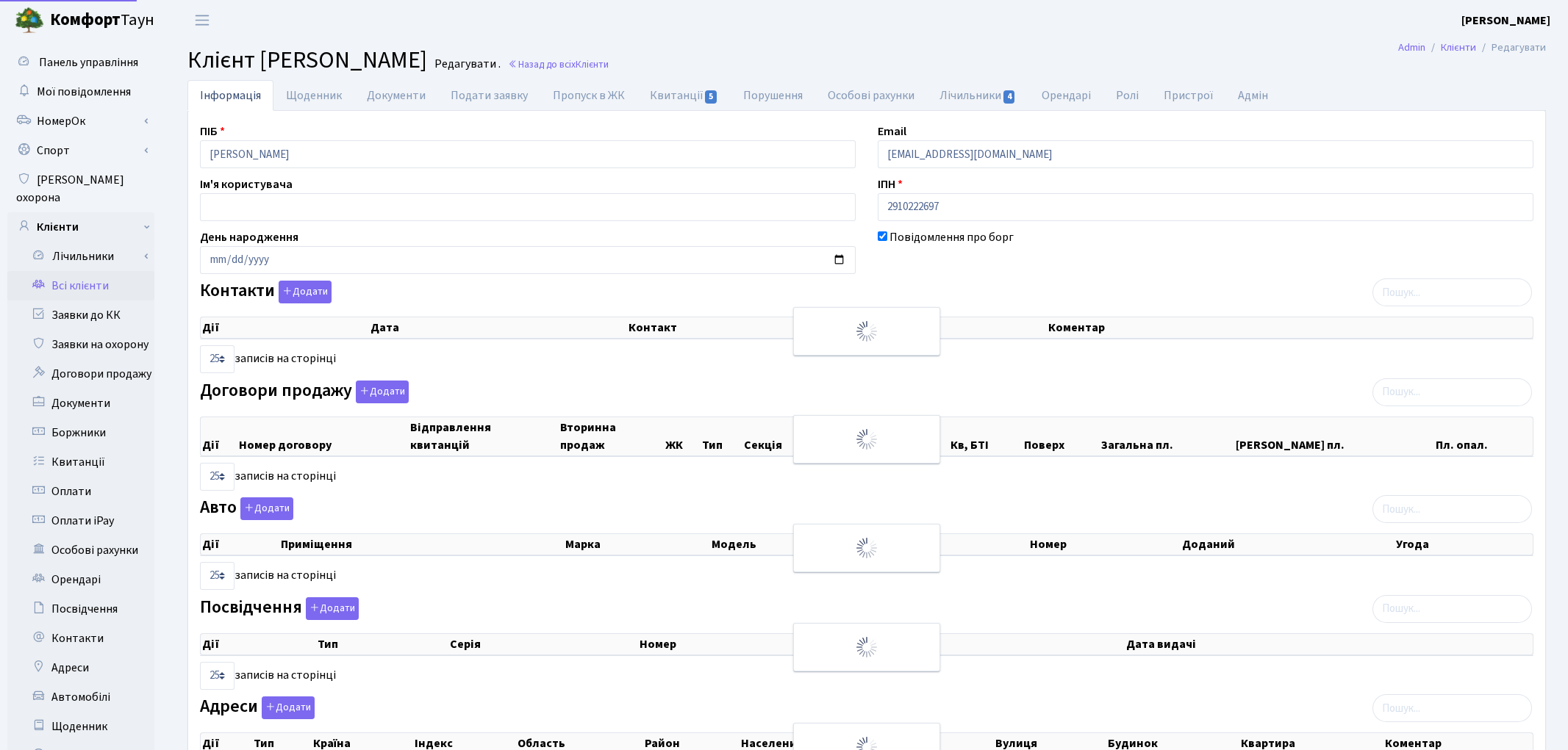
select select "25"
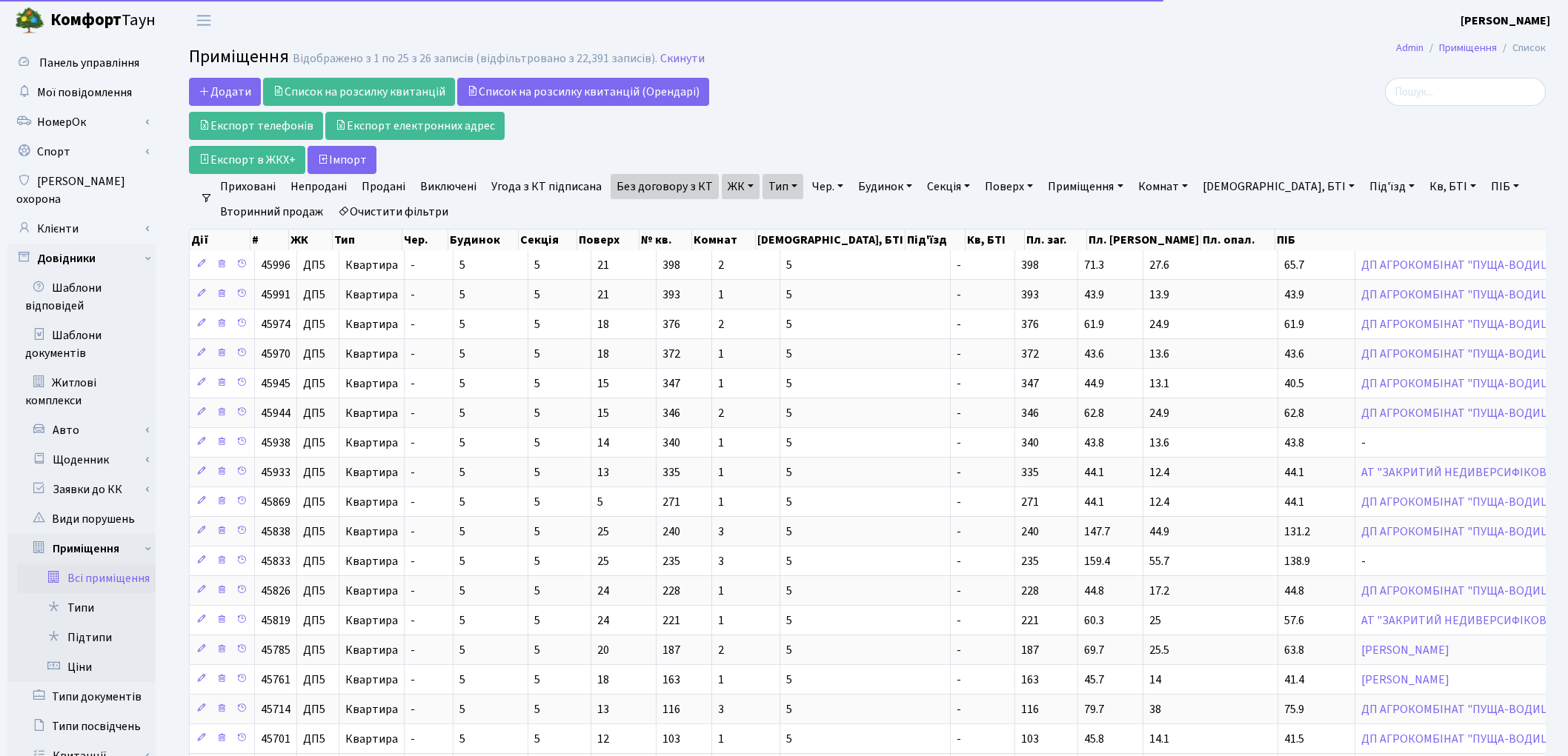
select select "25"
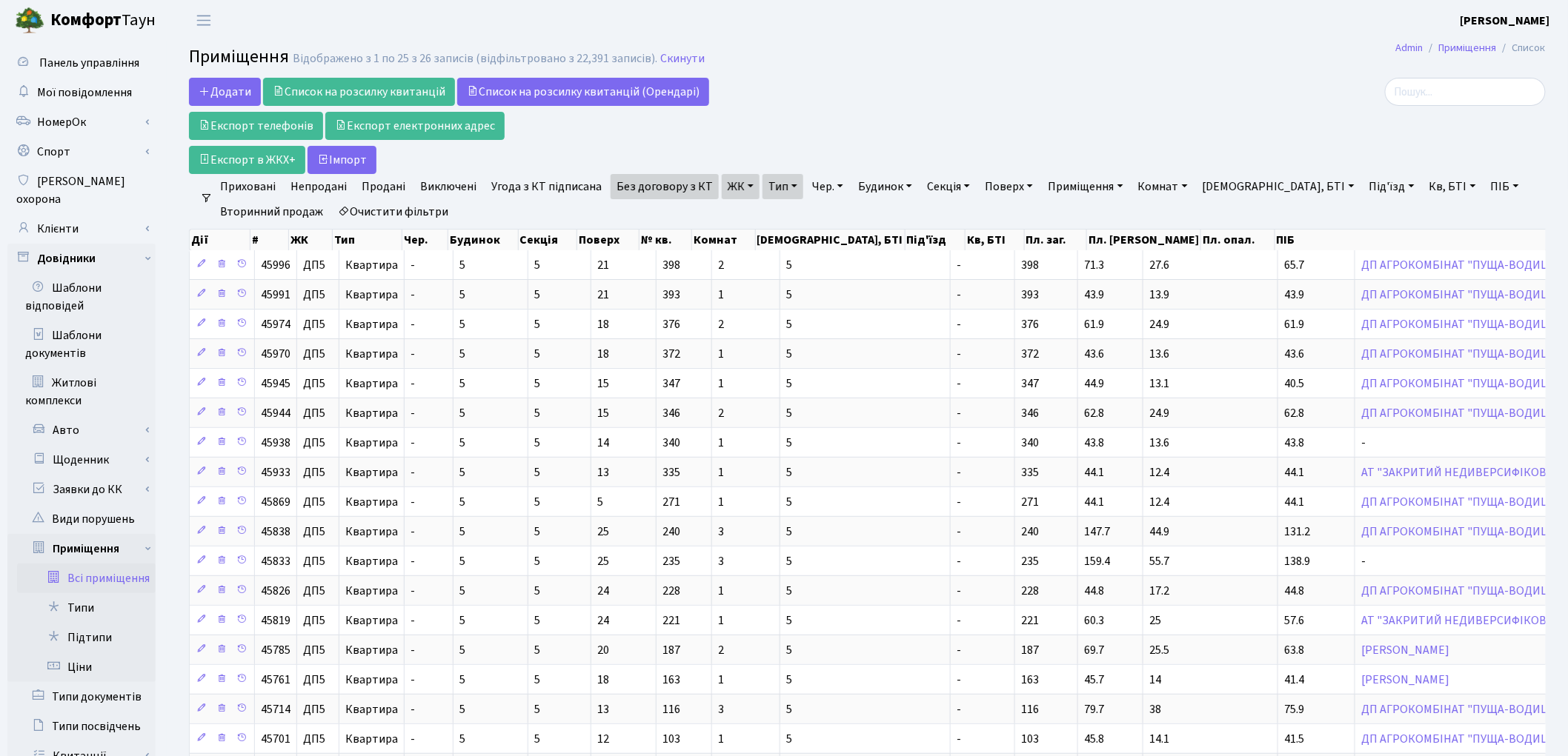
click at [732, 181] on link "ЖК" at bounding box center [741, 187] width 38 height 25
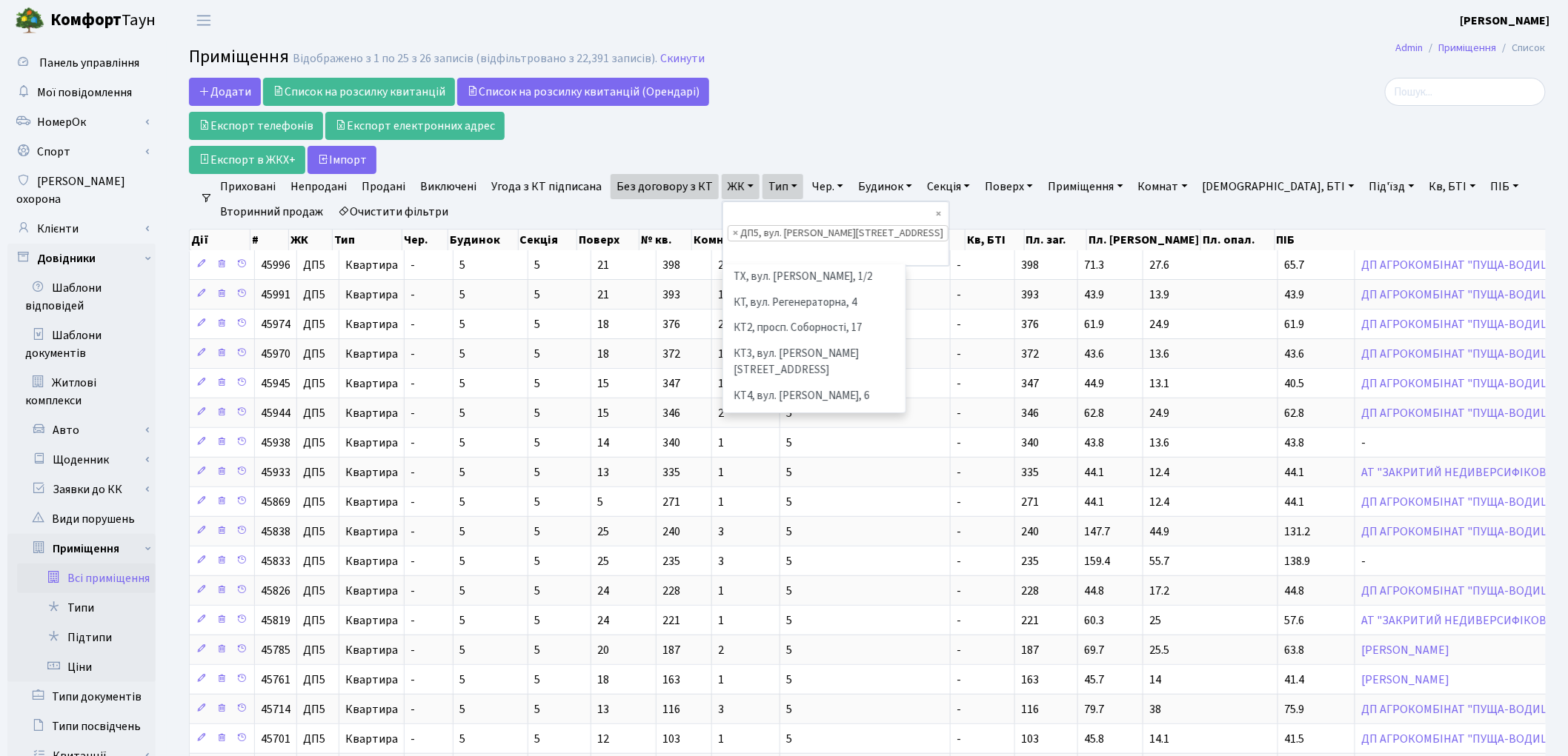
scroll to position [511, 0]
select select
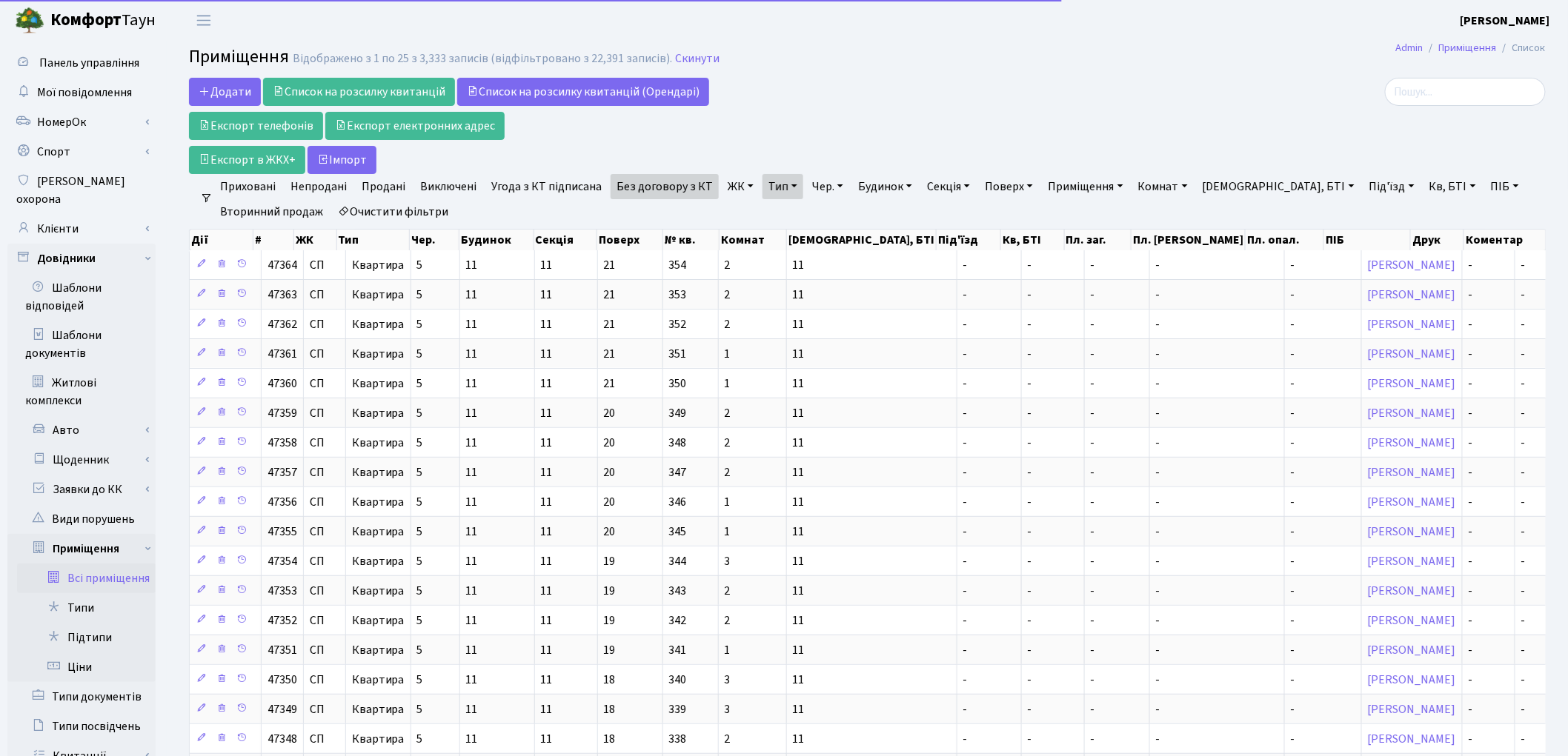
click at [728, 185] on link "ЖК" at bounding box center [741, 187] width 38 height 25
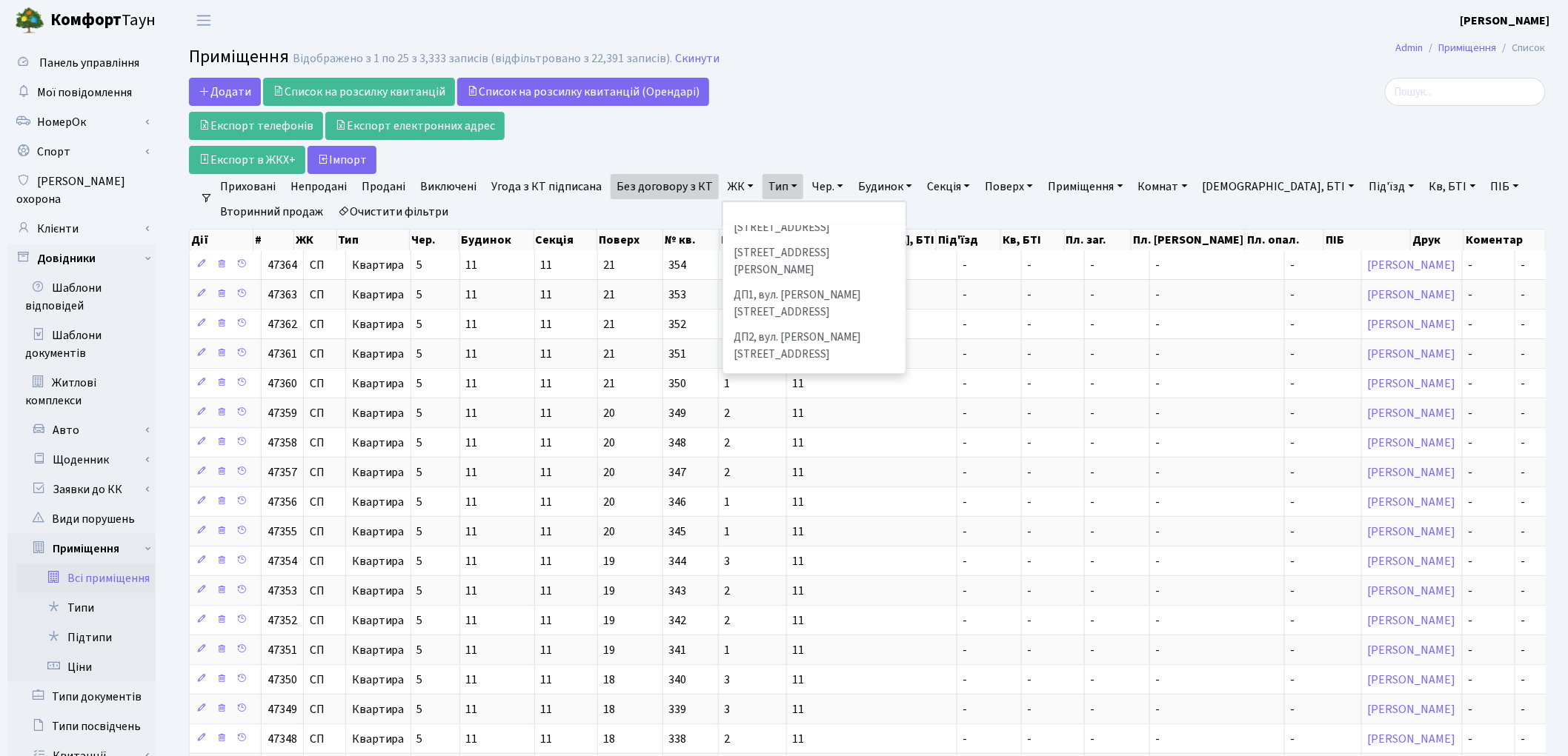
scroll to position [493, 0]
click at [759, 469] on li "ДП6, вул. Родини Крістерів, 2" at bounding box center [814, 482] width 179 height 26
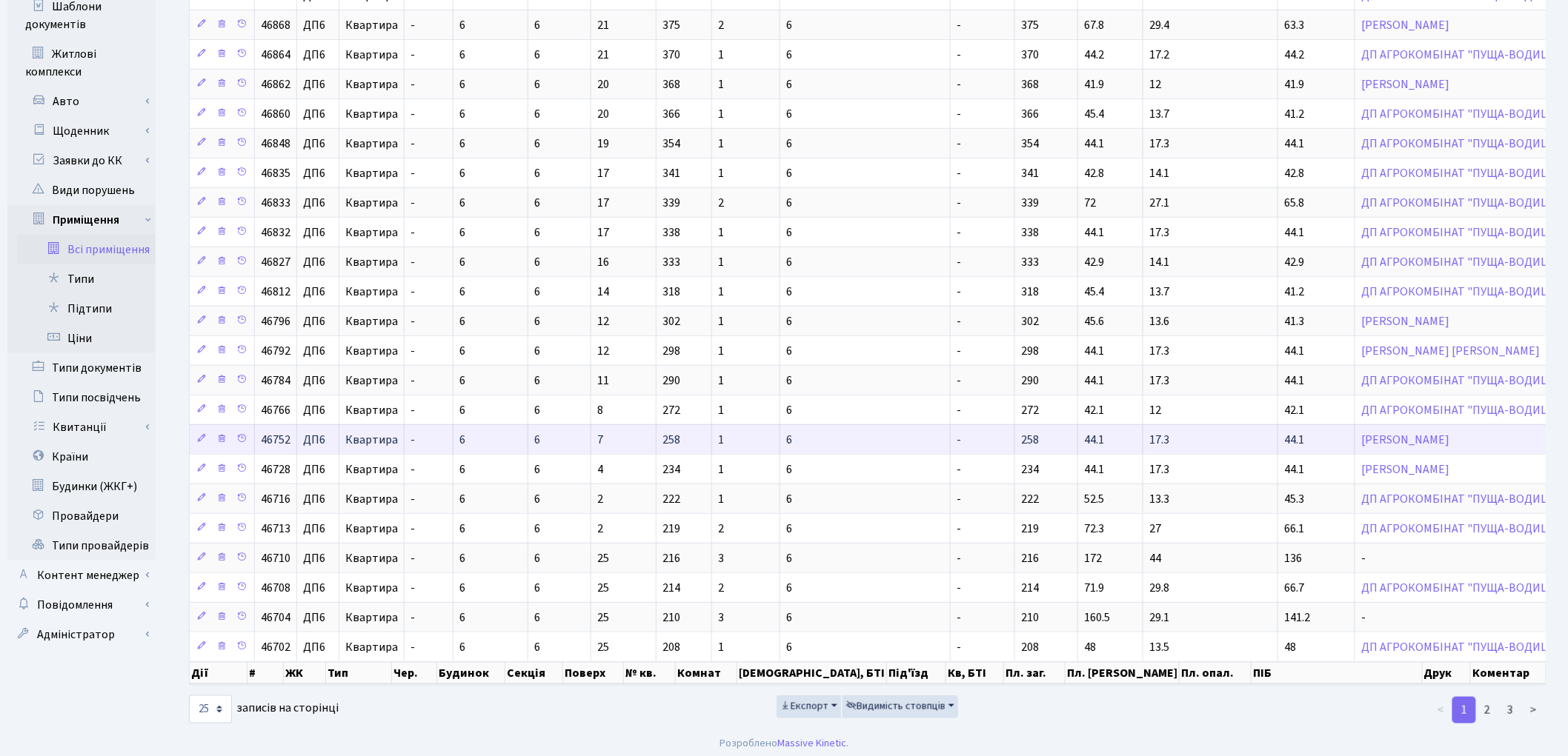
scroll to position [341, 0]
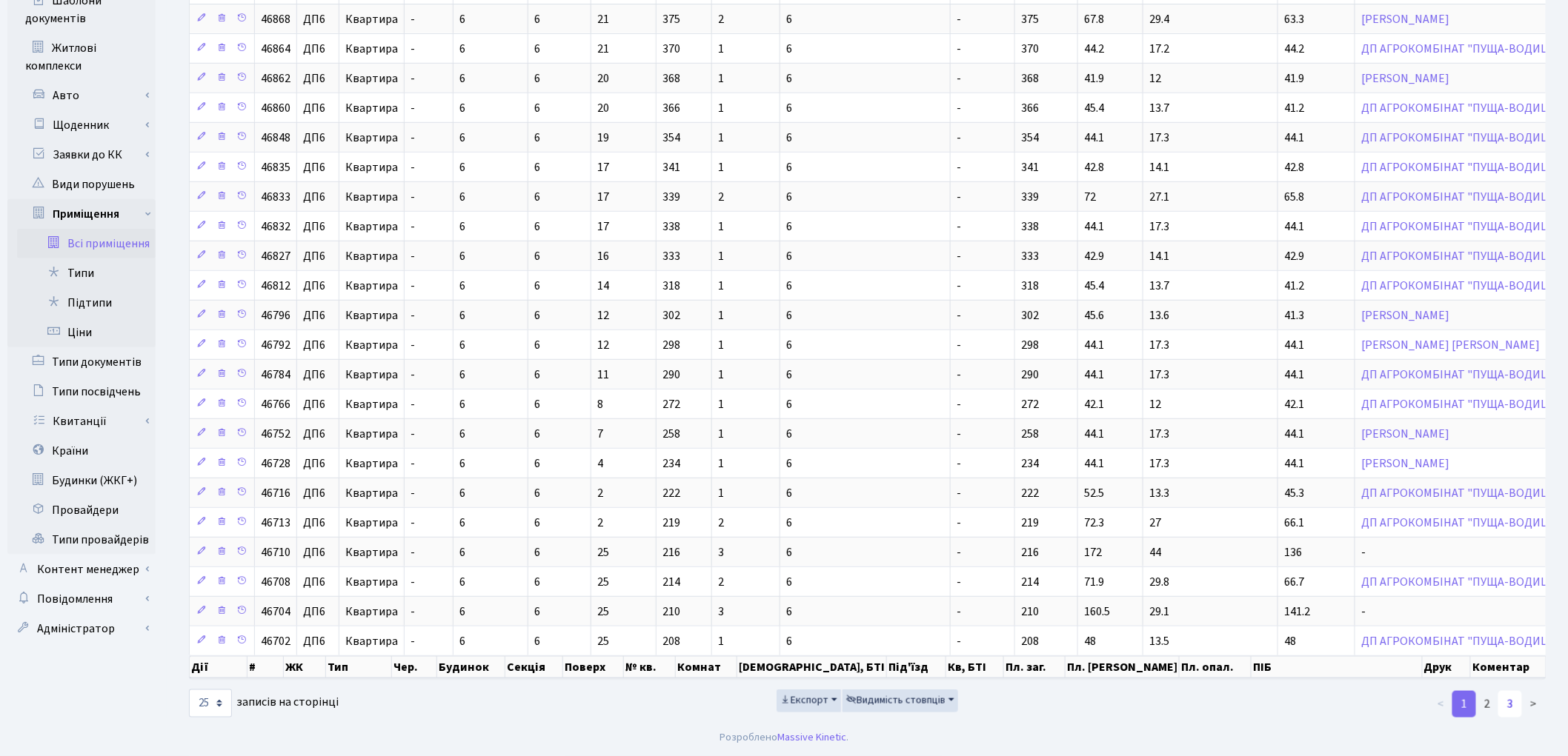
click at [1514, 707] on link "3" at bounding box center [1510, 704] width 24 height 27
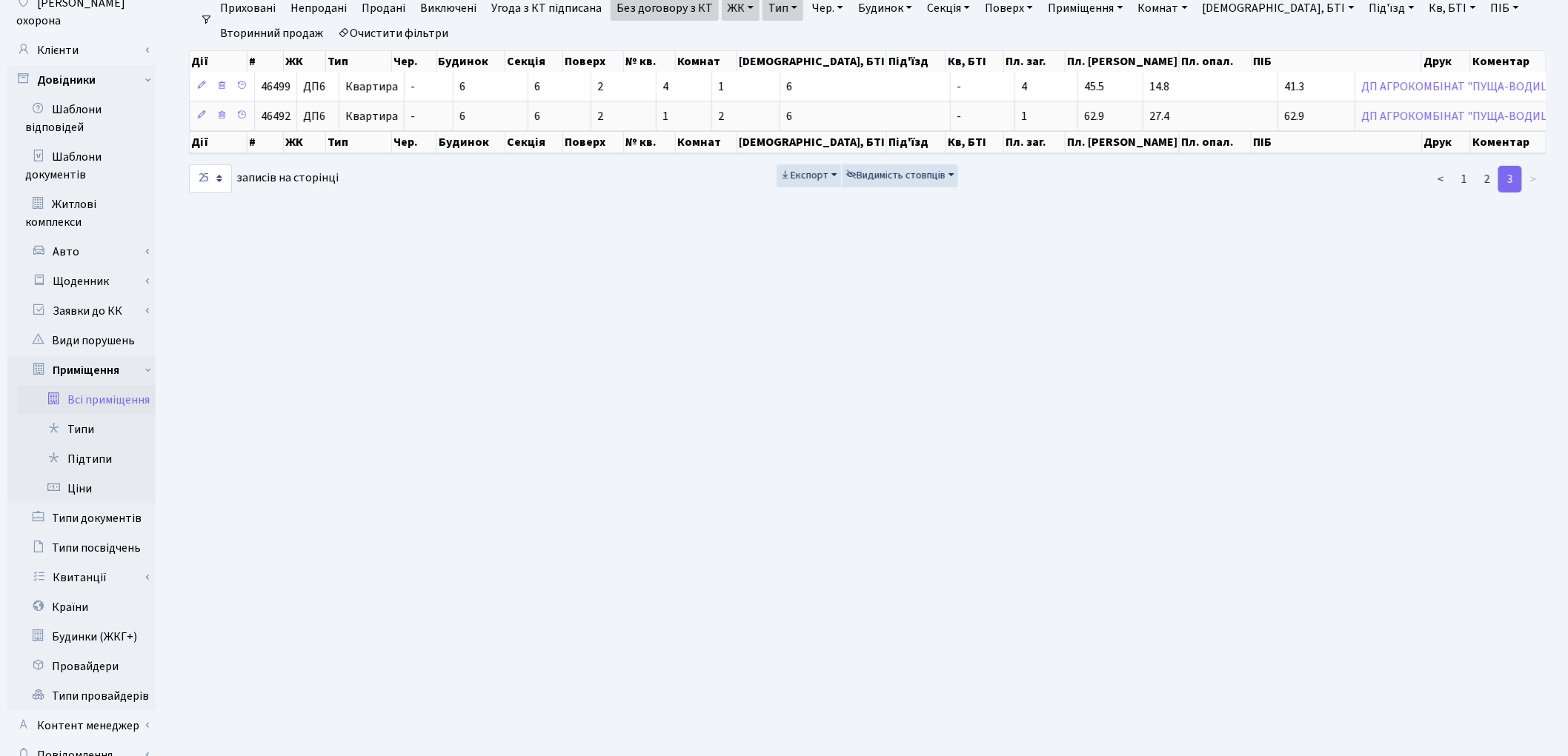
scroll to position [84, 0]
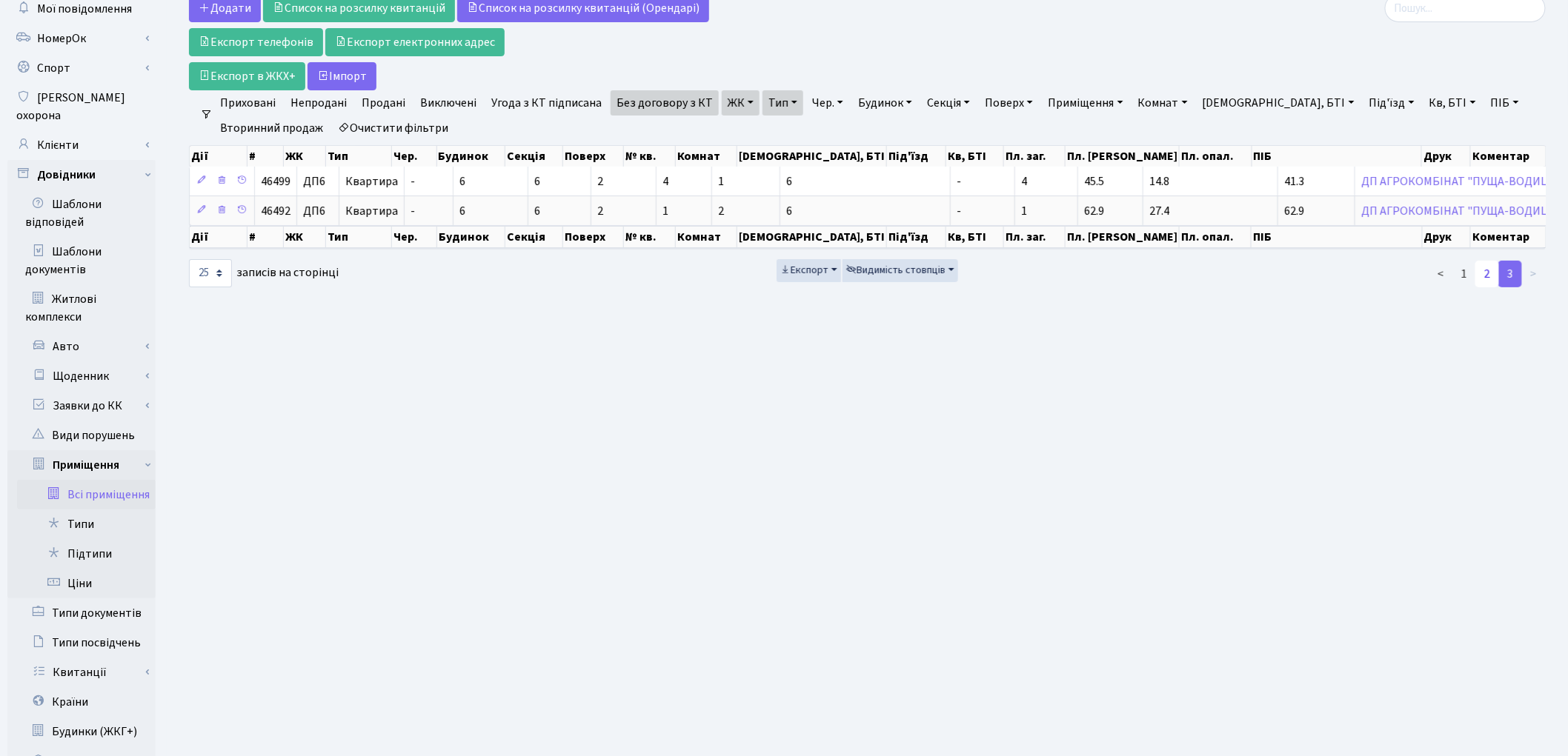
click at [1486, 271] on link "2" at bounding box center [1487, 274] width 24 height 27
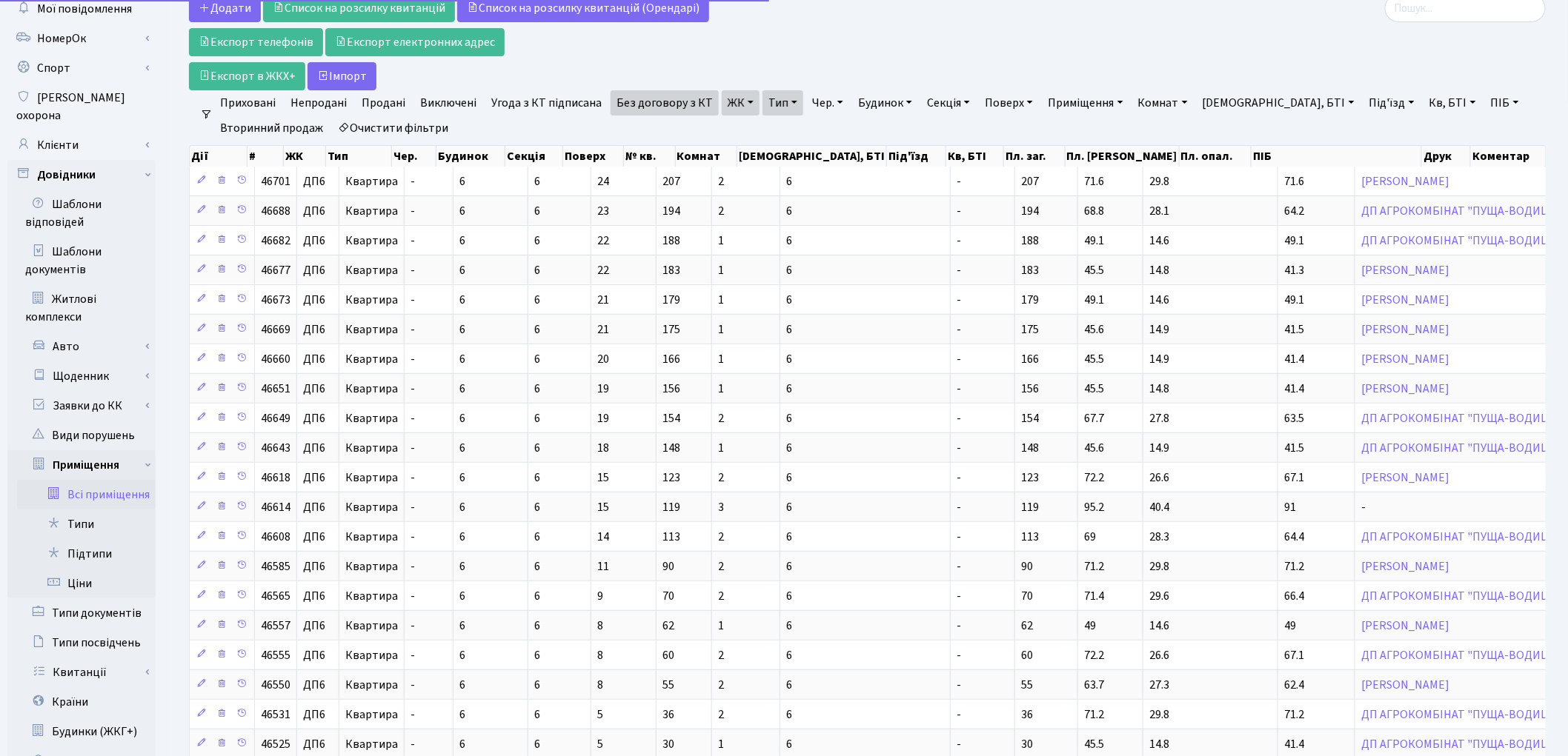
scroll to position [341, 0]
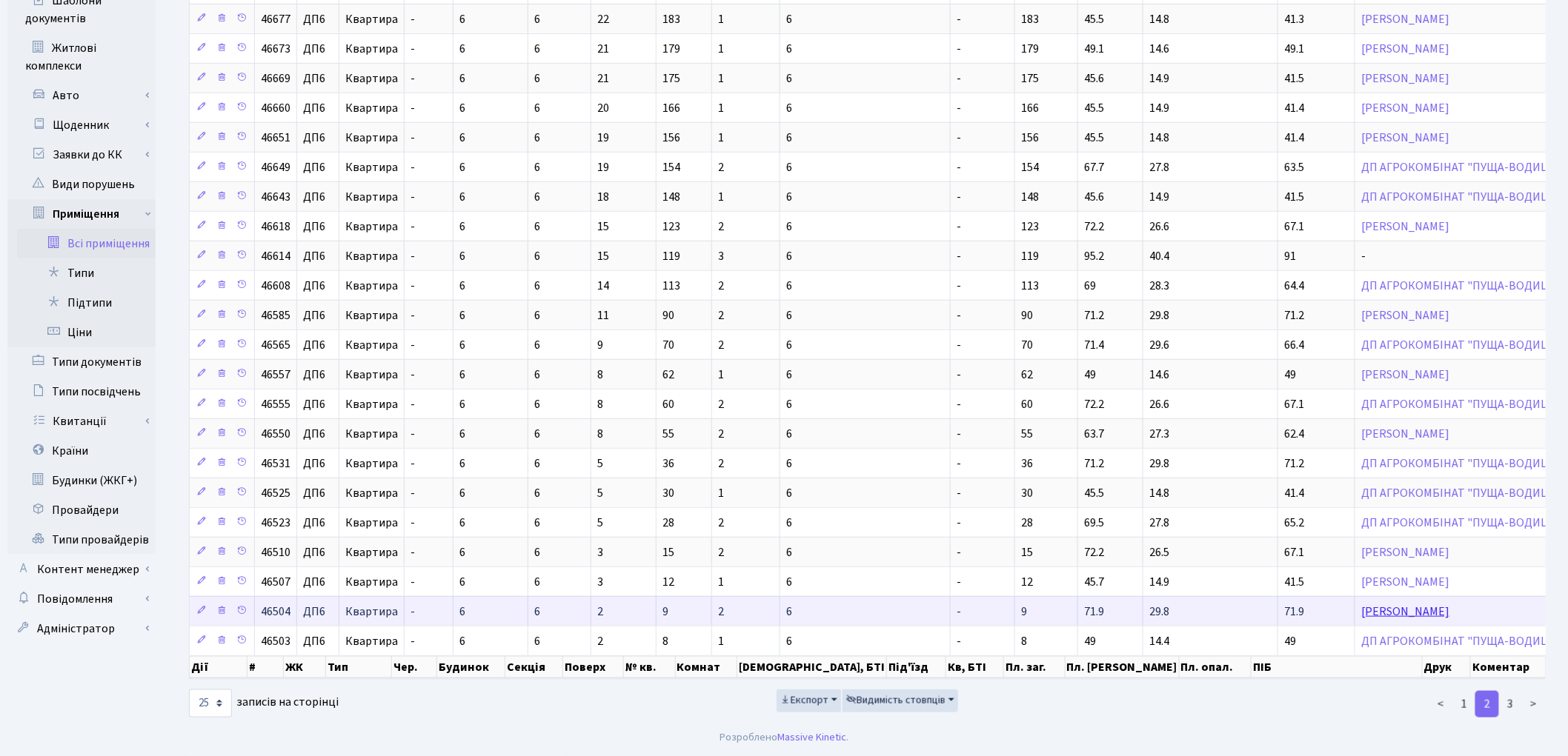
click at [1362, 609] on link "[PERSON_NAME]" at bounding box center [1406, 612] width 88 height 16
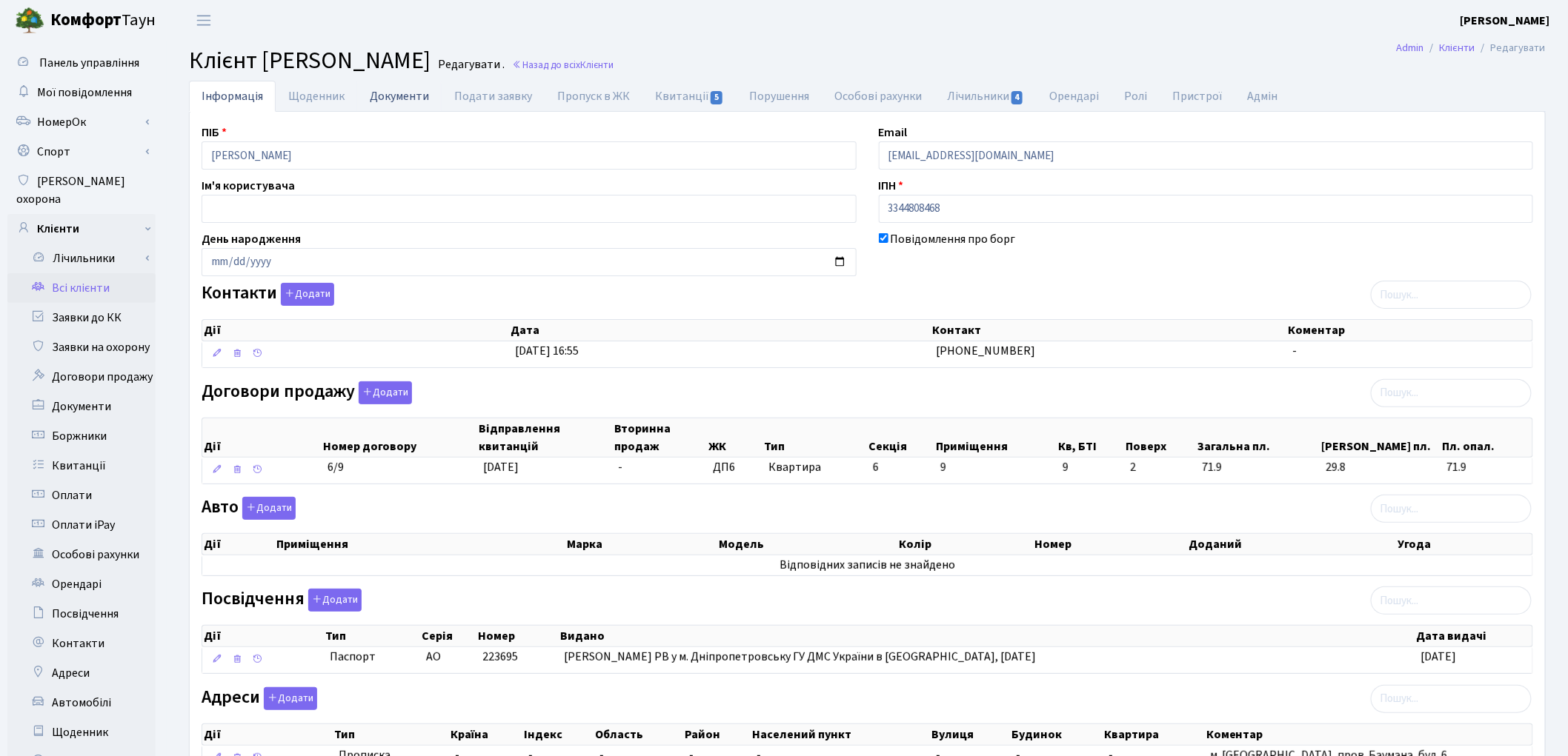
click at [370, 98] on link "Документи" at bounding box center [399, 96] width 84 height 30
select select "25"
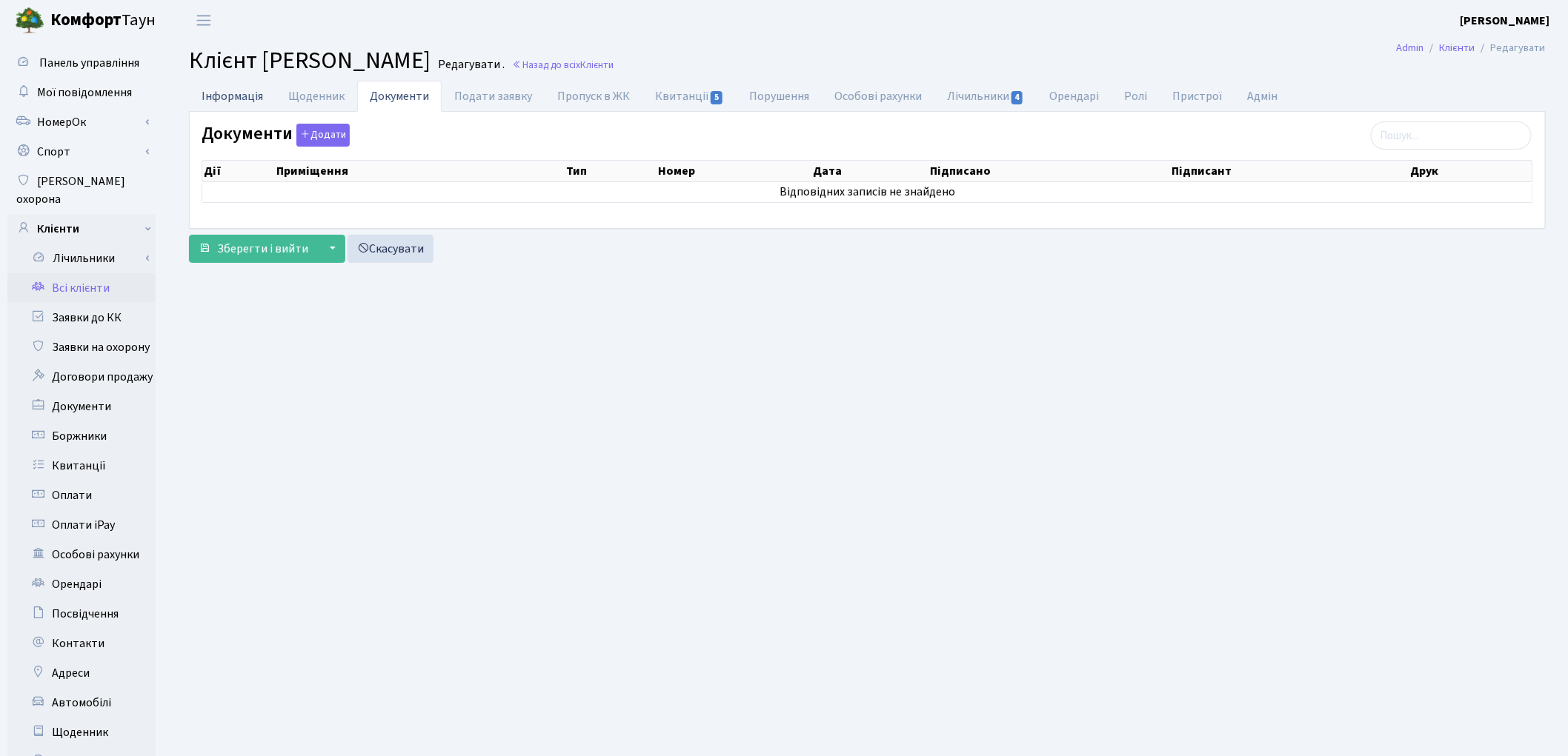
click at [245, 91] on link "Інформація" at bounding box center [233, 96] width 87 height 30
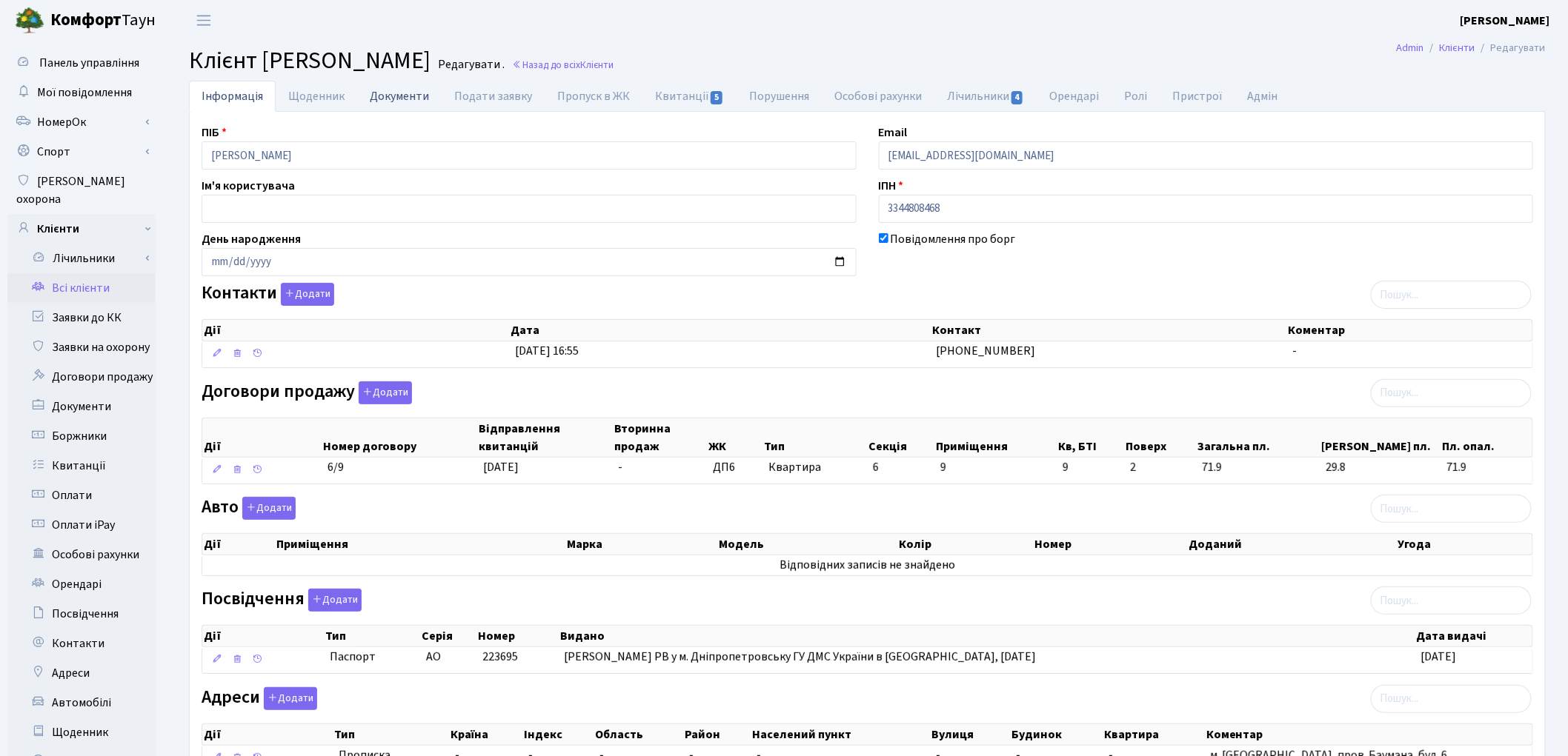
click at [376, 98] on link "Документи" at bounding box center [399, 96] width 84 height 30
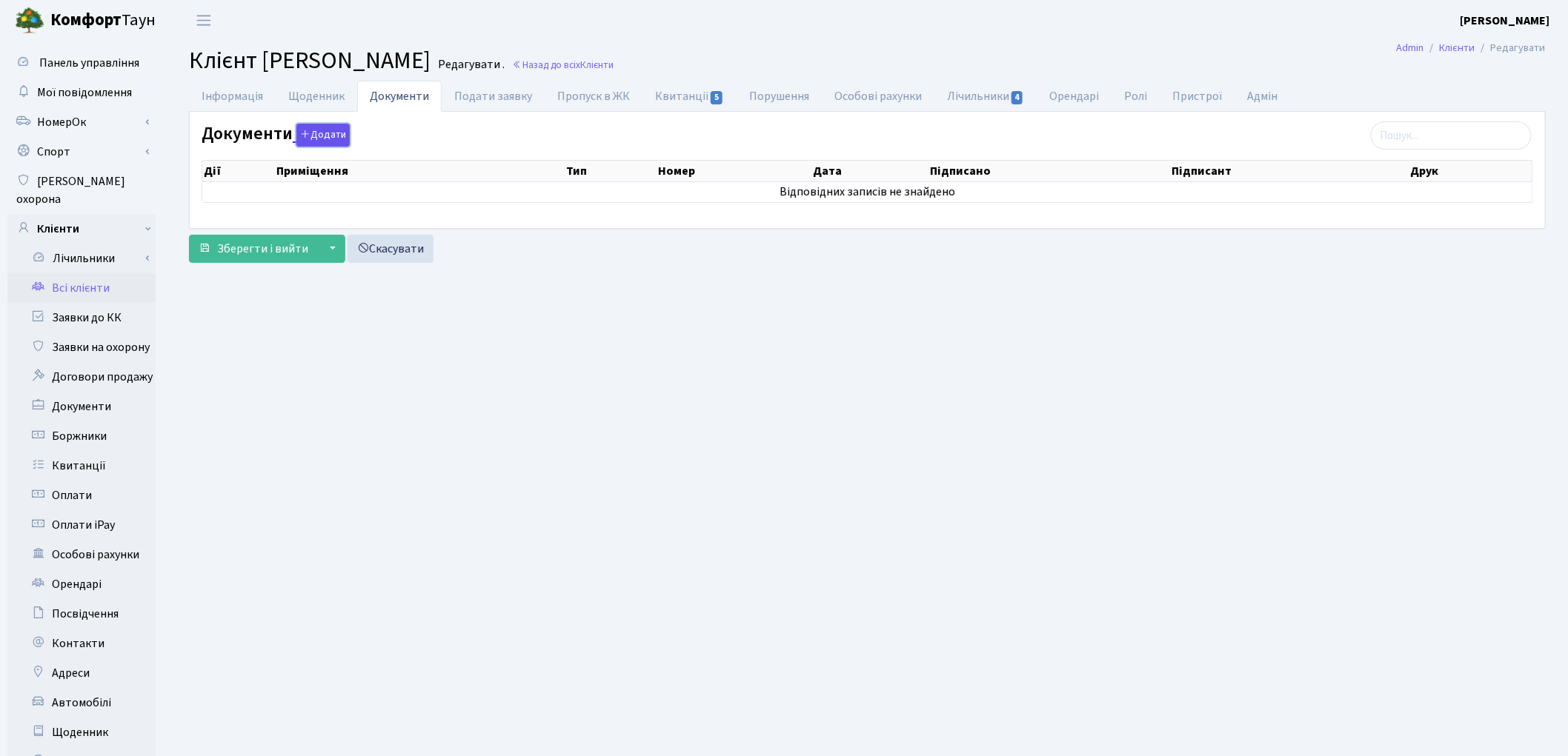
click at [324, 137] on button "Додати" at bounding box center [323, 135] width 53 height 23
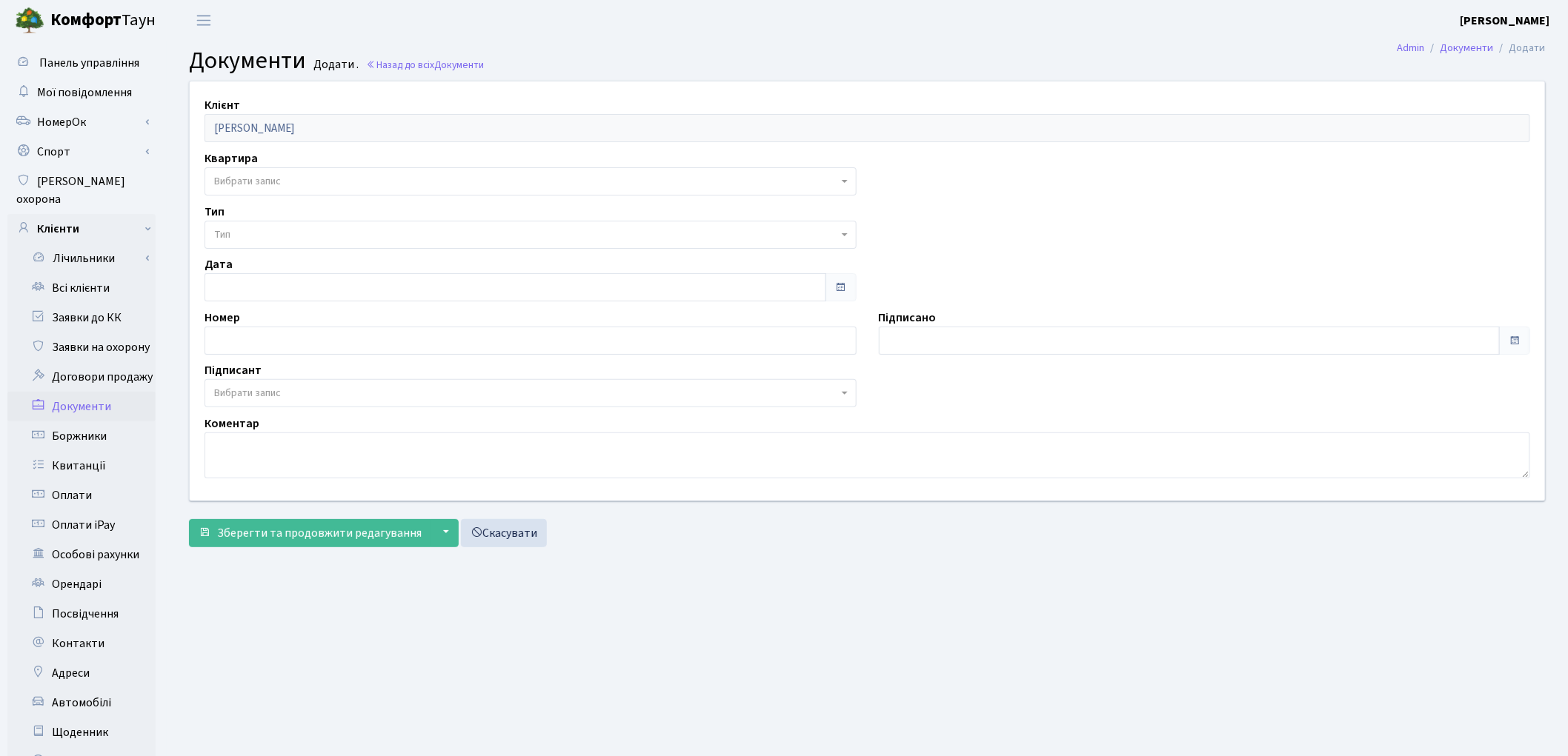
click at [301, 183] on span "Вибрати запис" at bounding box center [526, 182] width 624 height 15
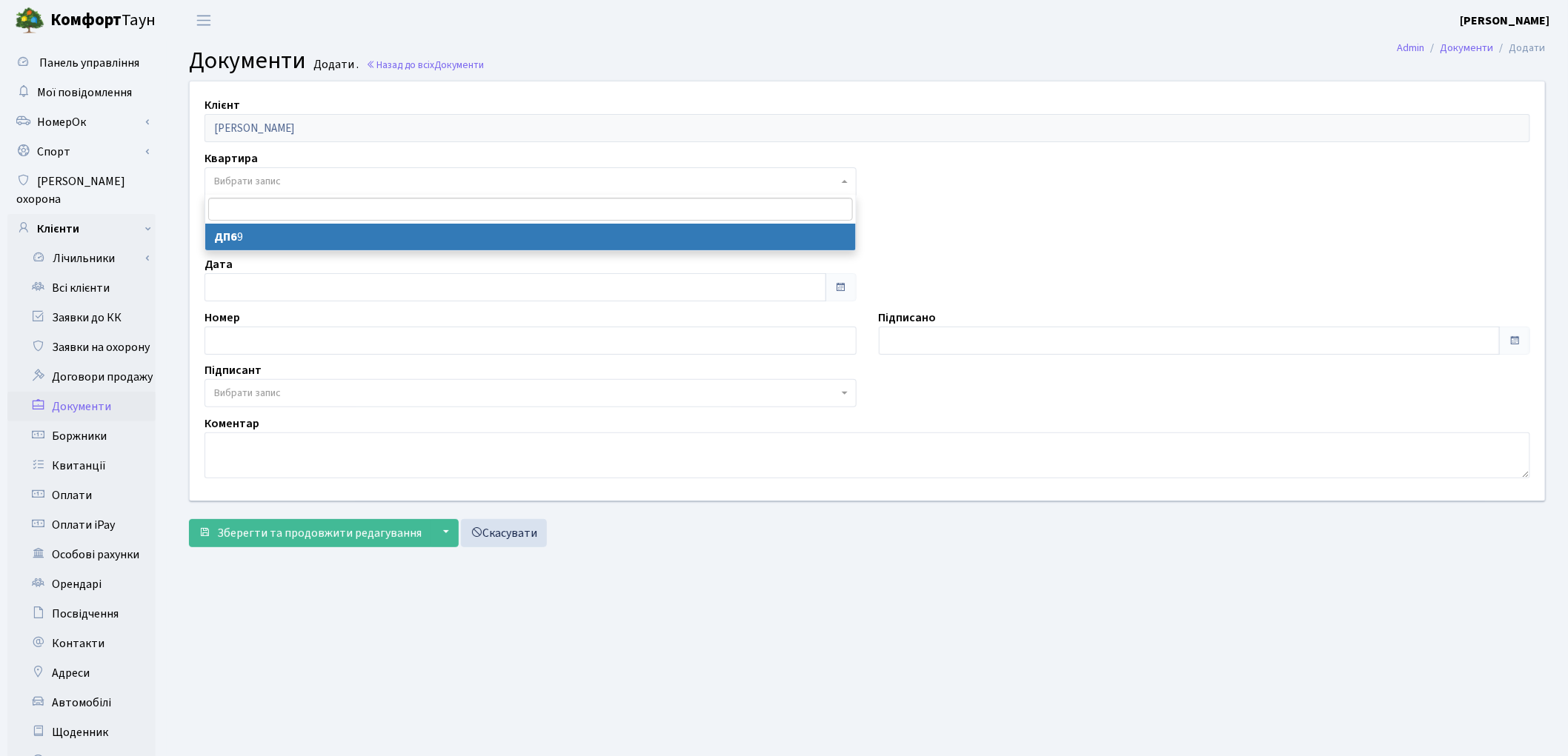
select select "176814"
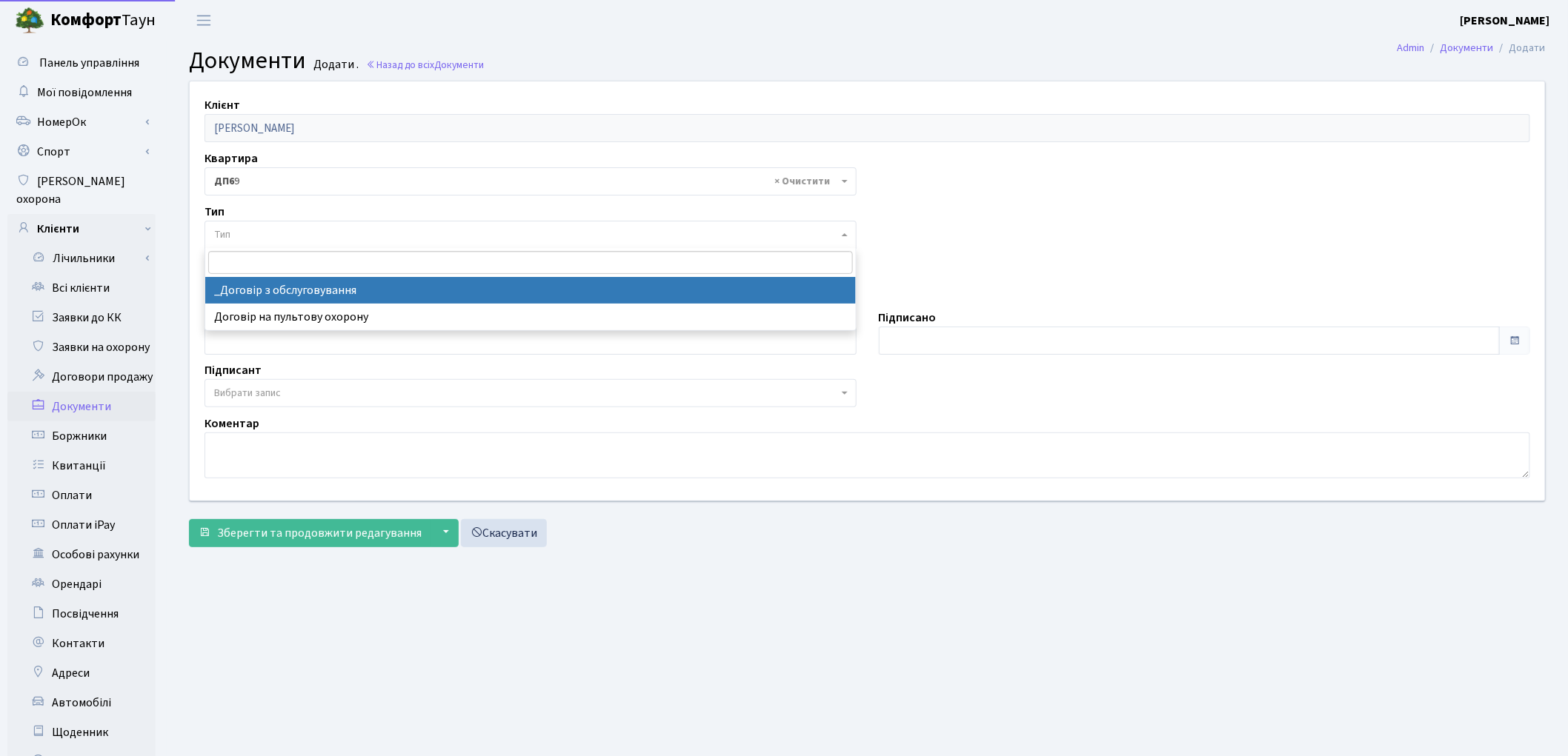
click at [277, 238] on span "Тип" at bounding box center [526, 235] width 624 height 15
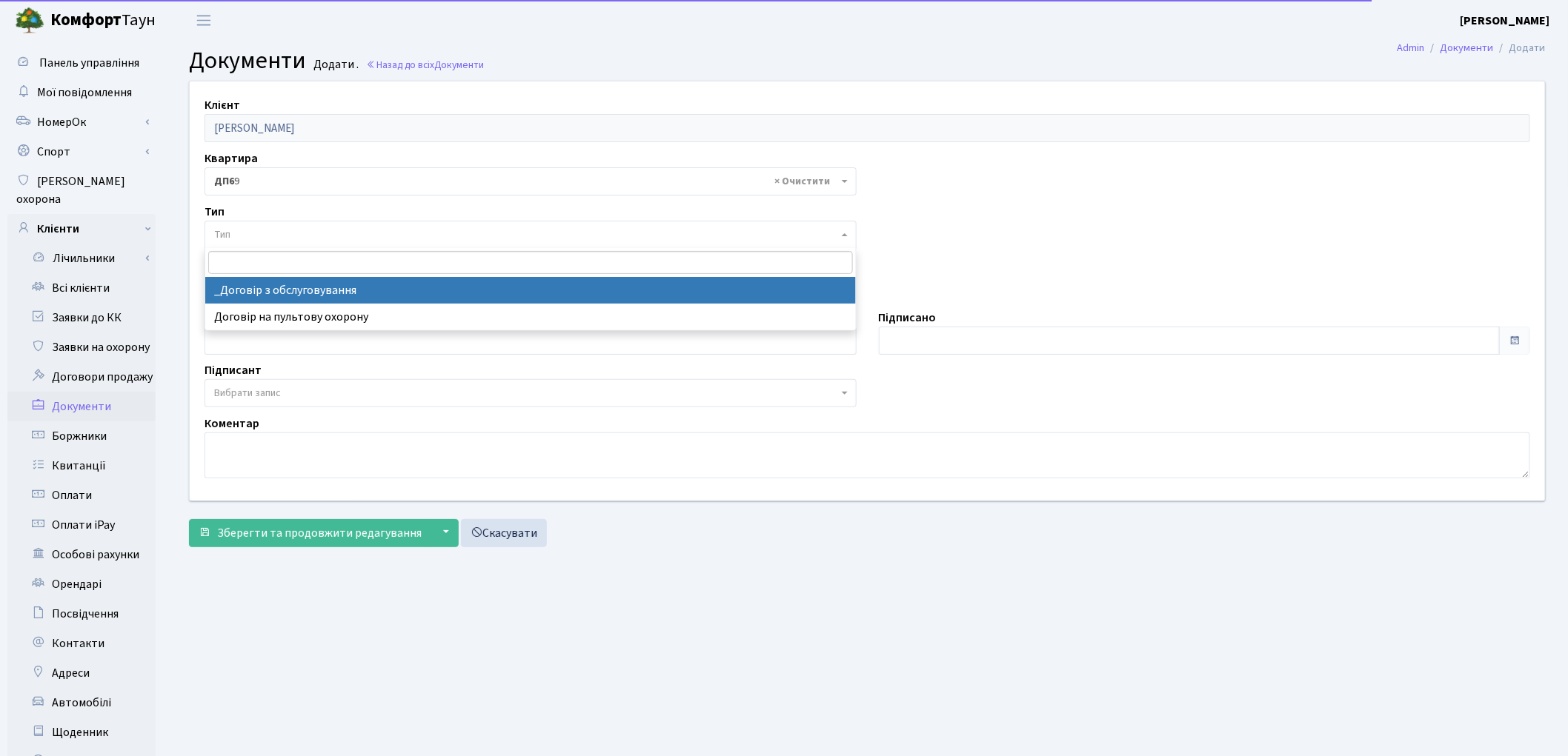
select select "289"
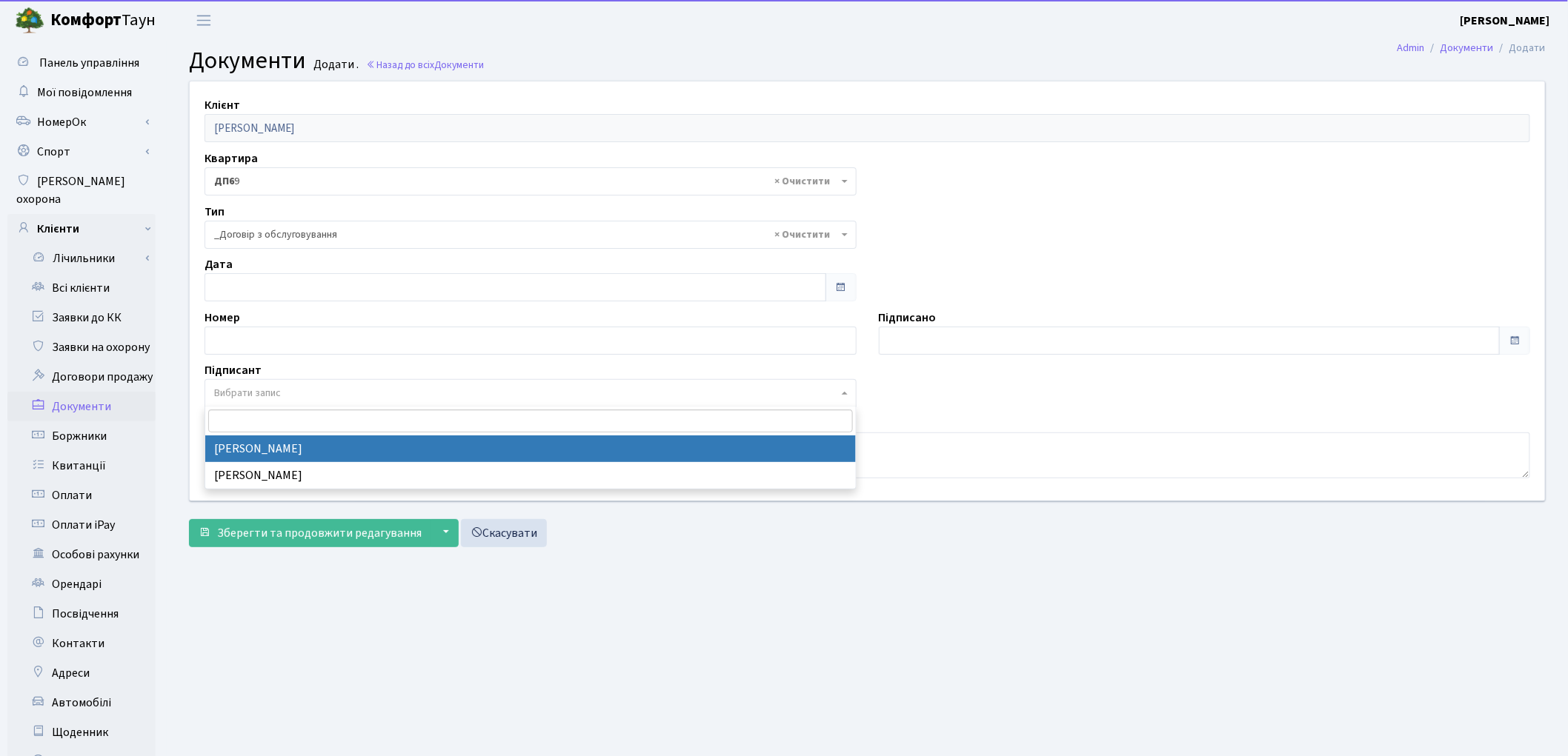
click at [275, 394] on span "Вибрати запис" at bounding box center [247, 393] width 66 height 15
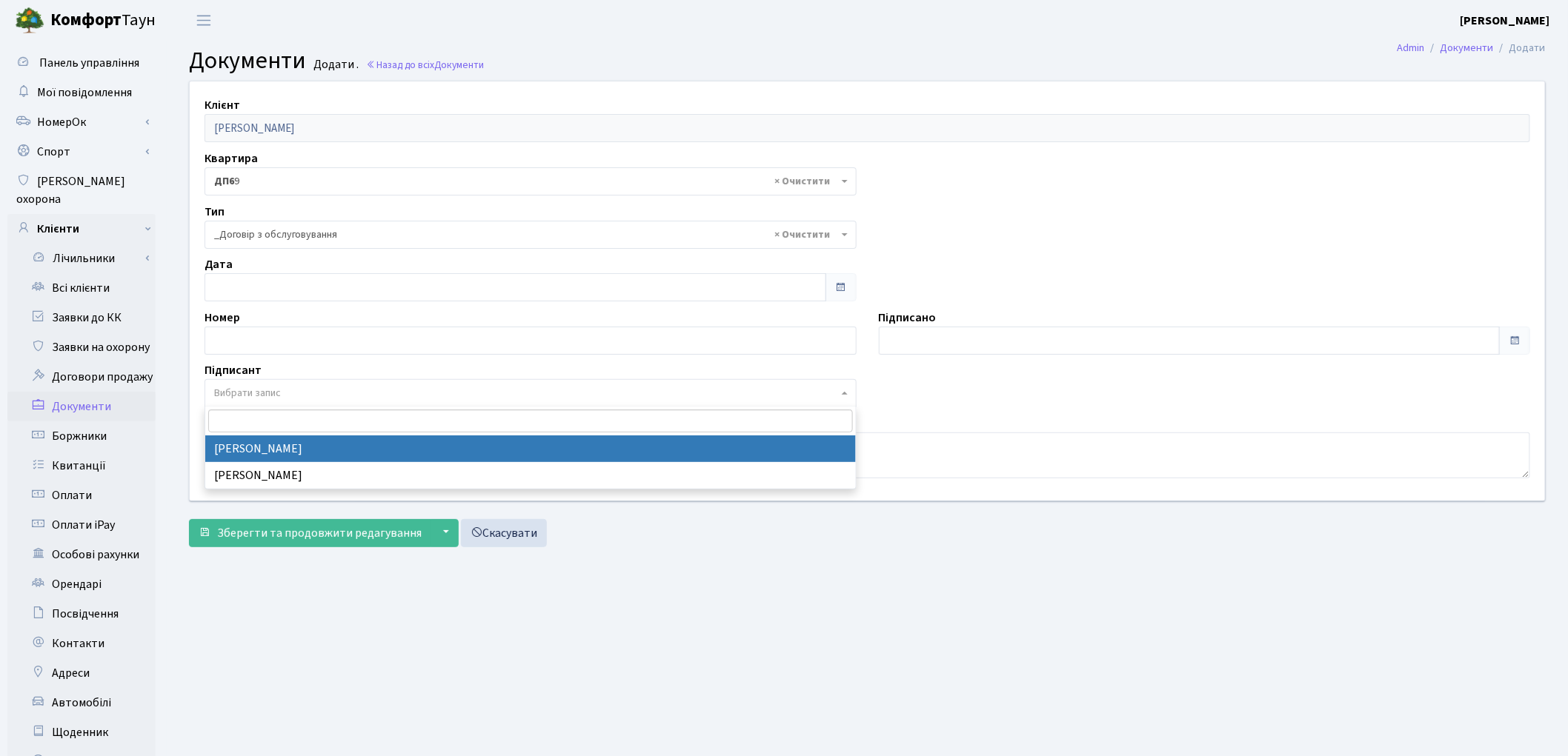
select select "74"
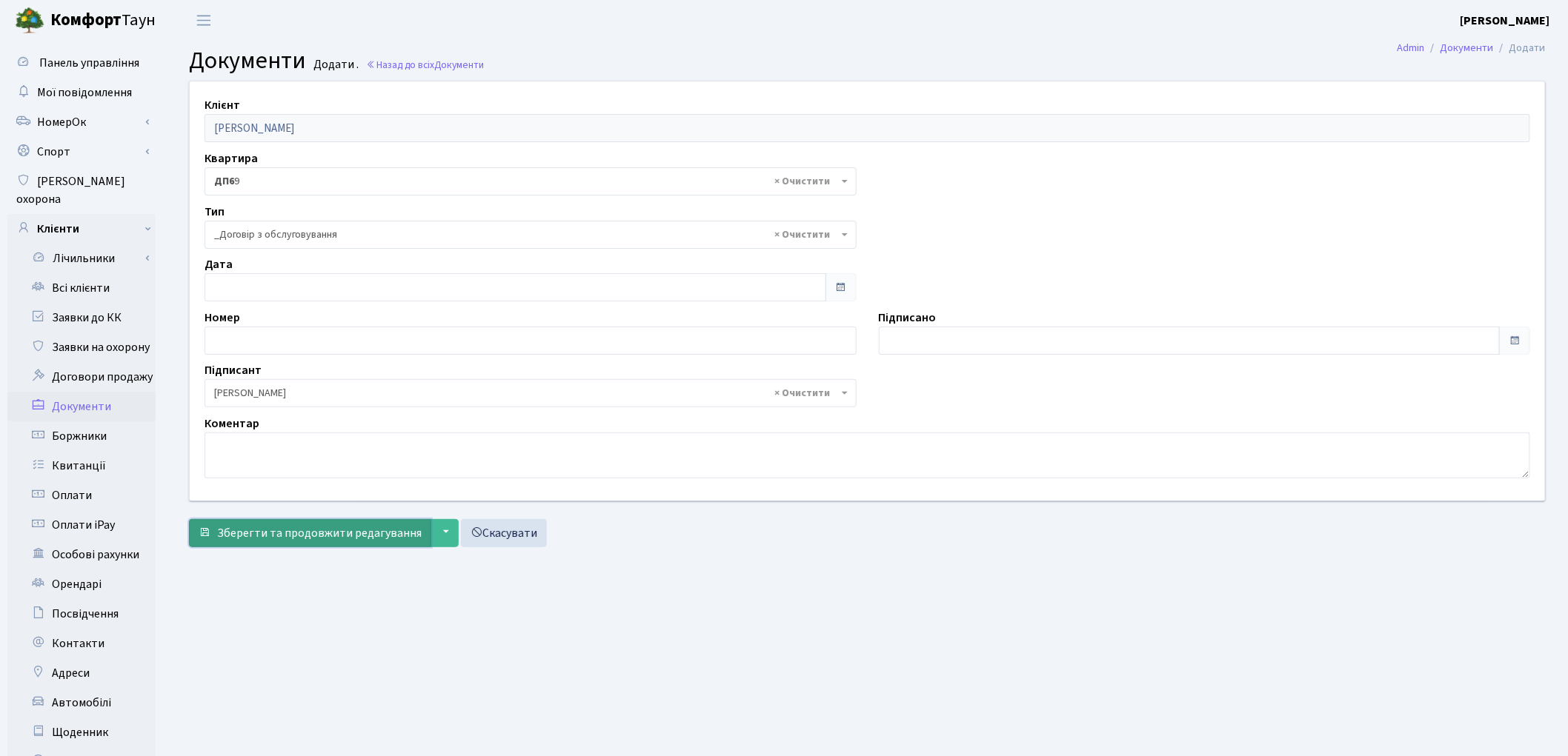
click at [244, 527] on span "Зберегти та продовжити редагування" at bounding box center [319, 533] width 205 height 16
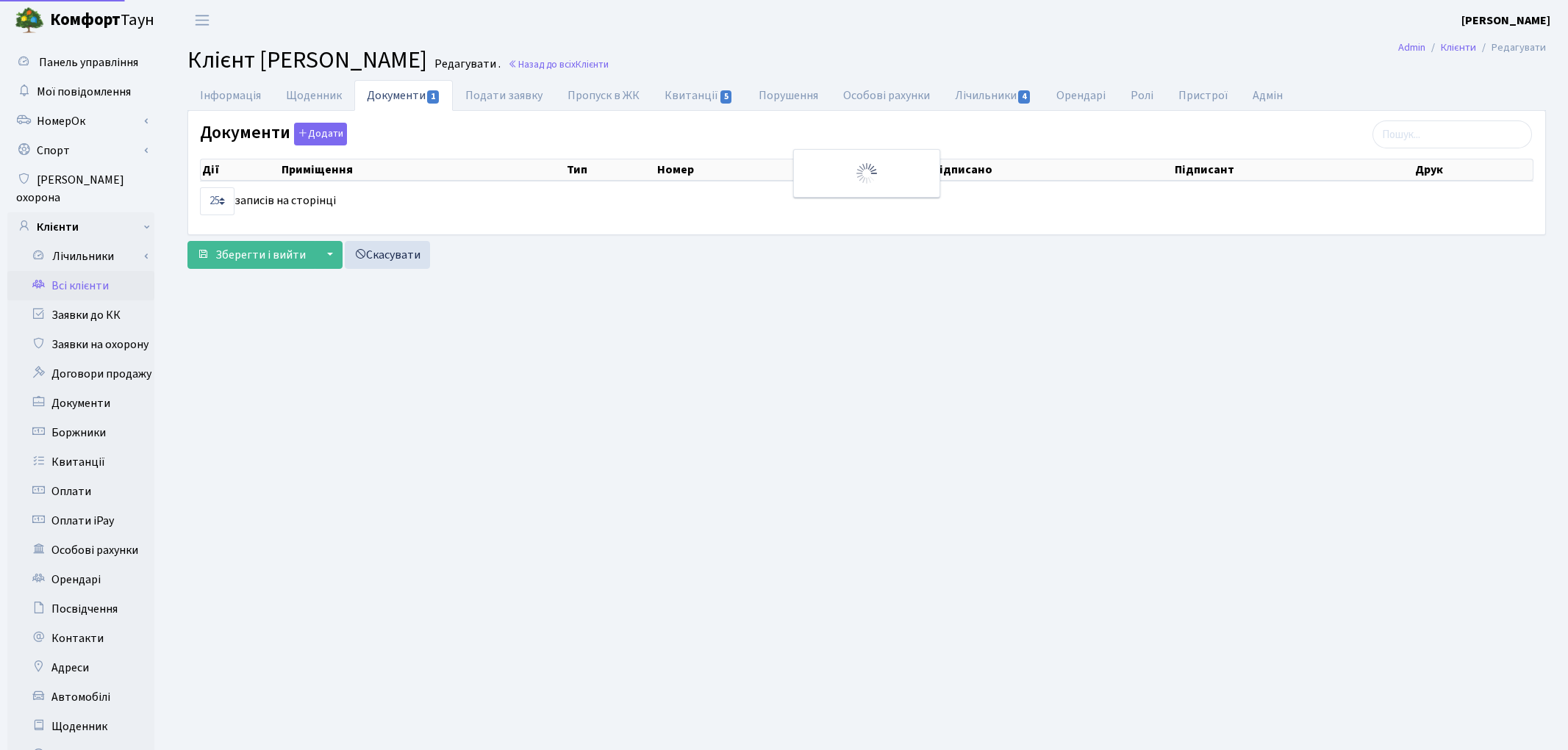
select select "25"
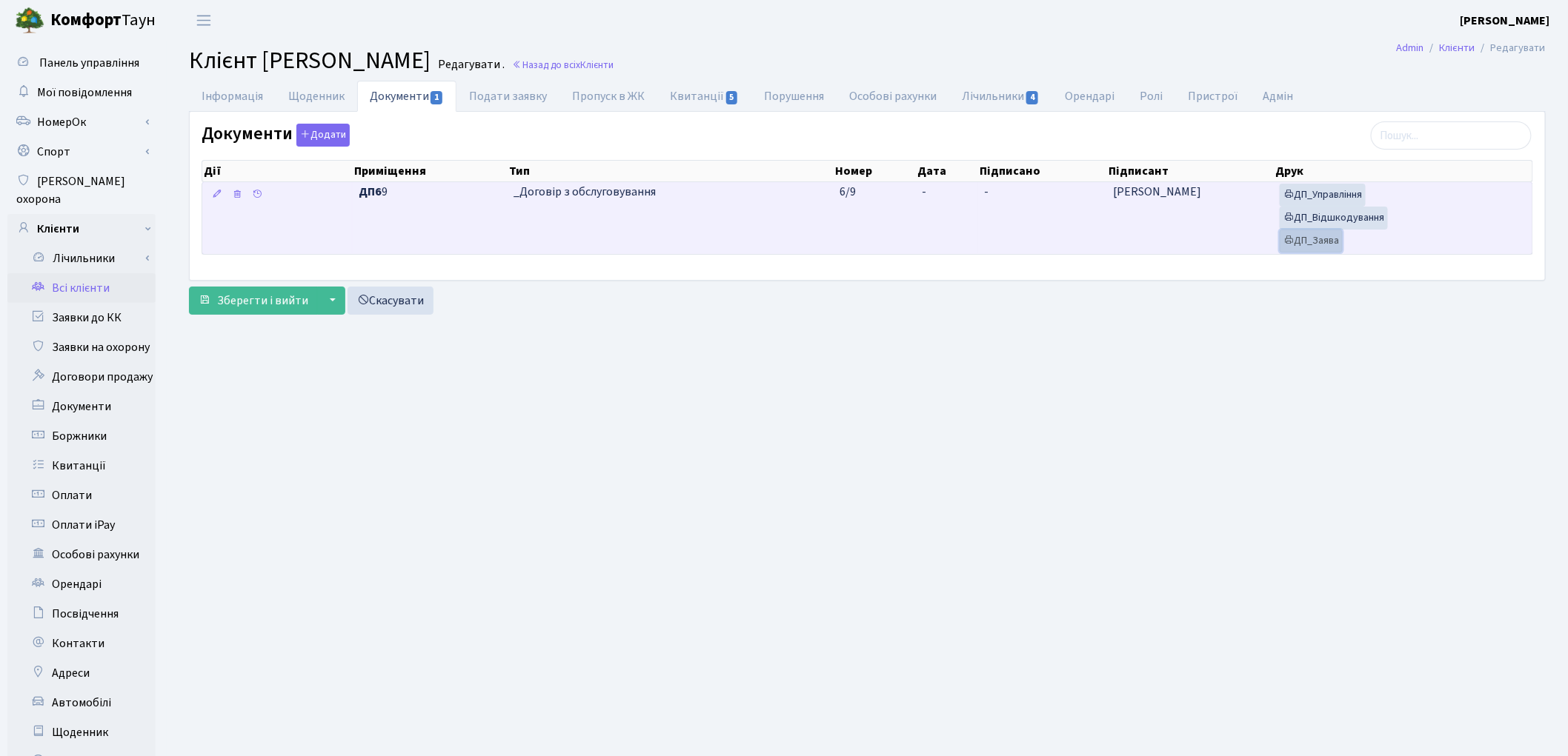
click at [1321, 239] on link "ДП_Заява" at bounding box center [1311, 241] width 63 height 23
click at [1341, 221] on link "ДП_Відшкодування" at bounding box center [1334, 218] width 108 height 23
click at [1330, 200] on link "ДП_Управління" at bounding box center [1322, 195] width 86 height 23
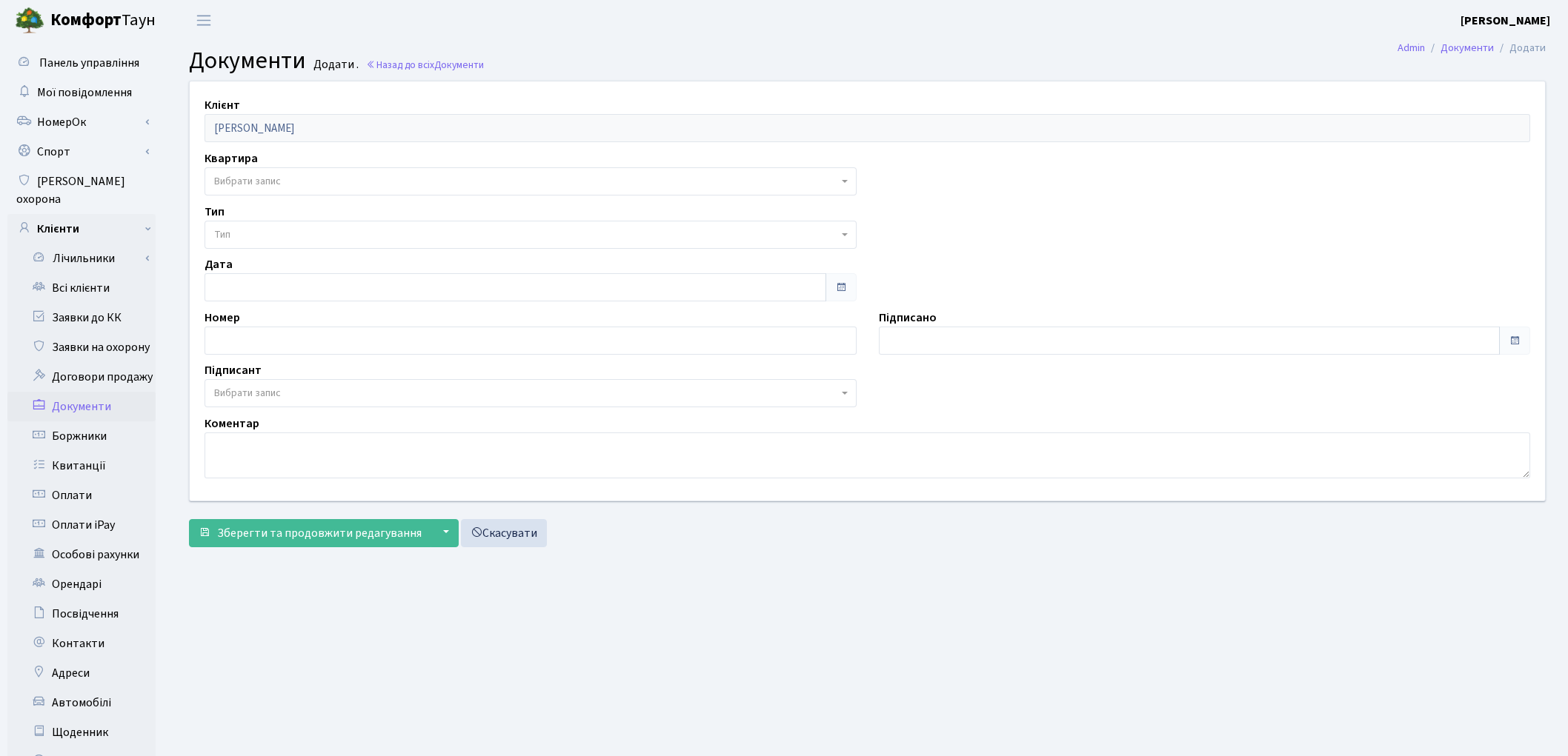
select select "176814"
select select "74"
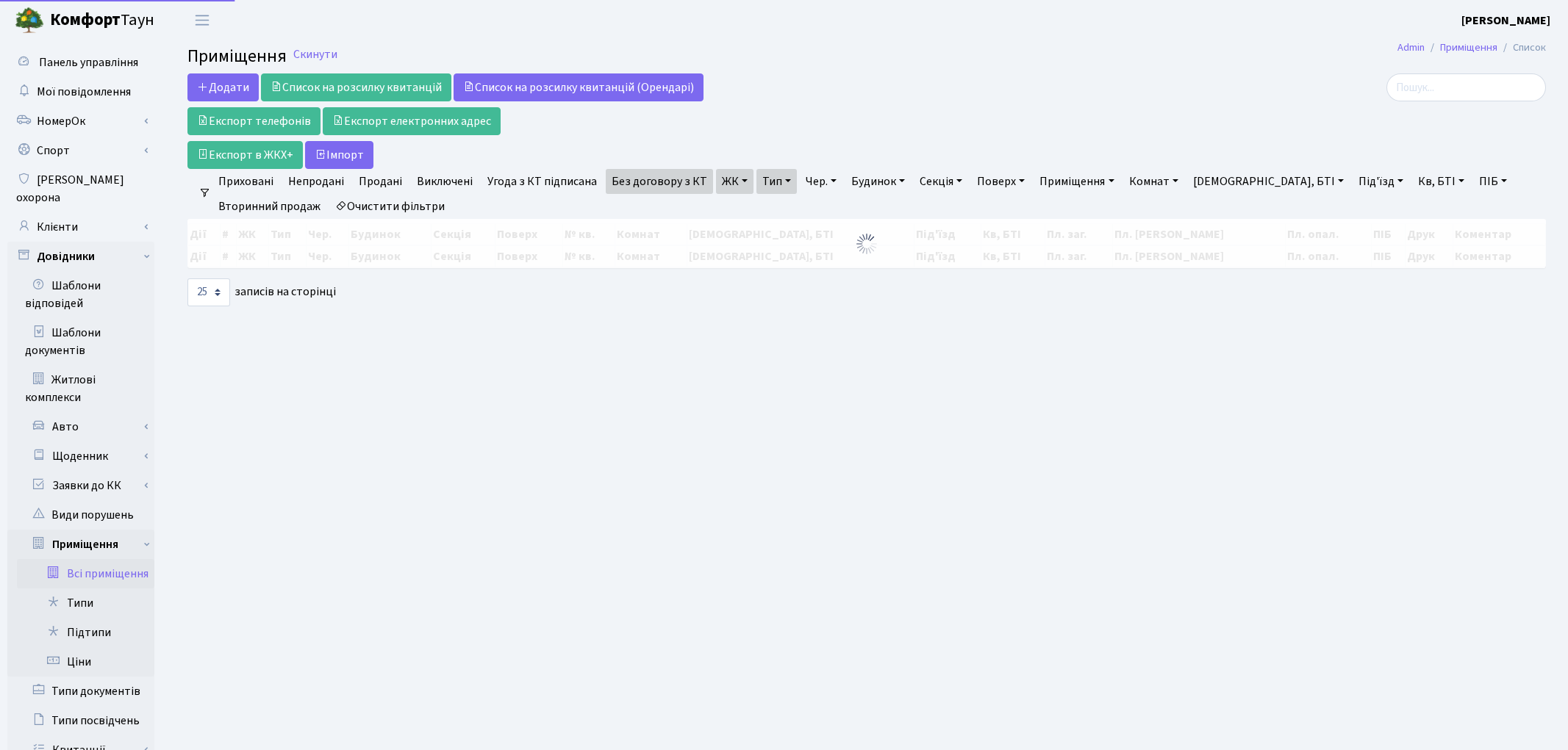
select select "25"
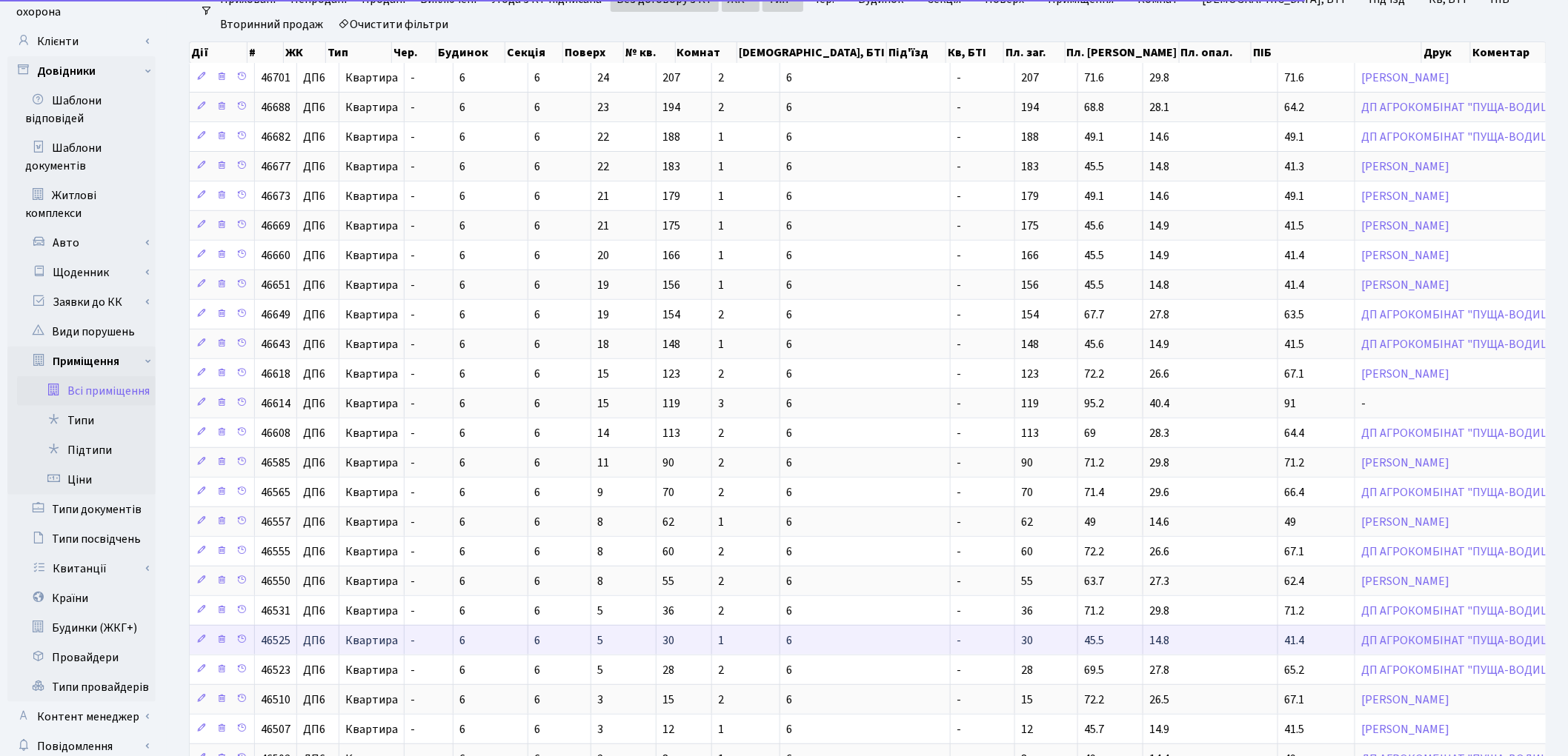
scroll to position [341, 0]
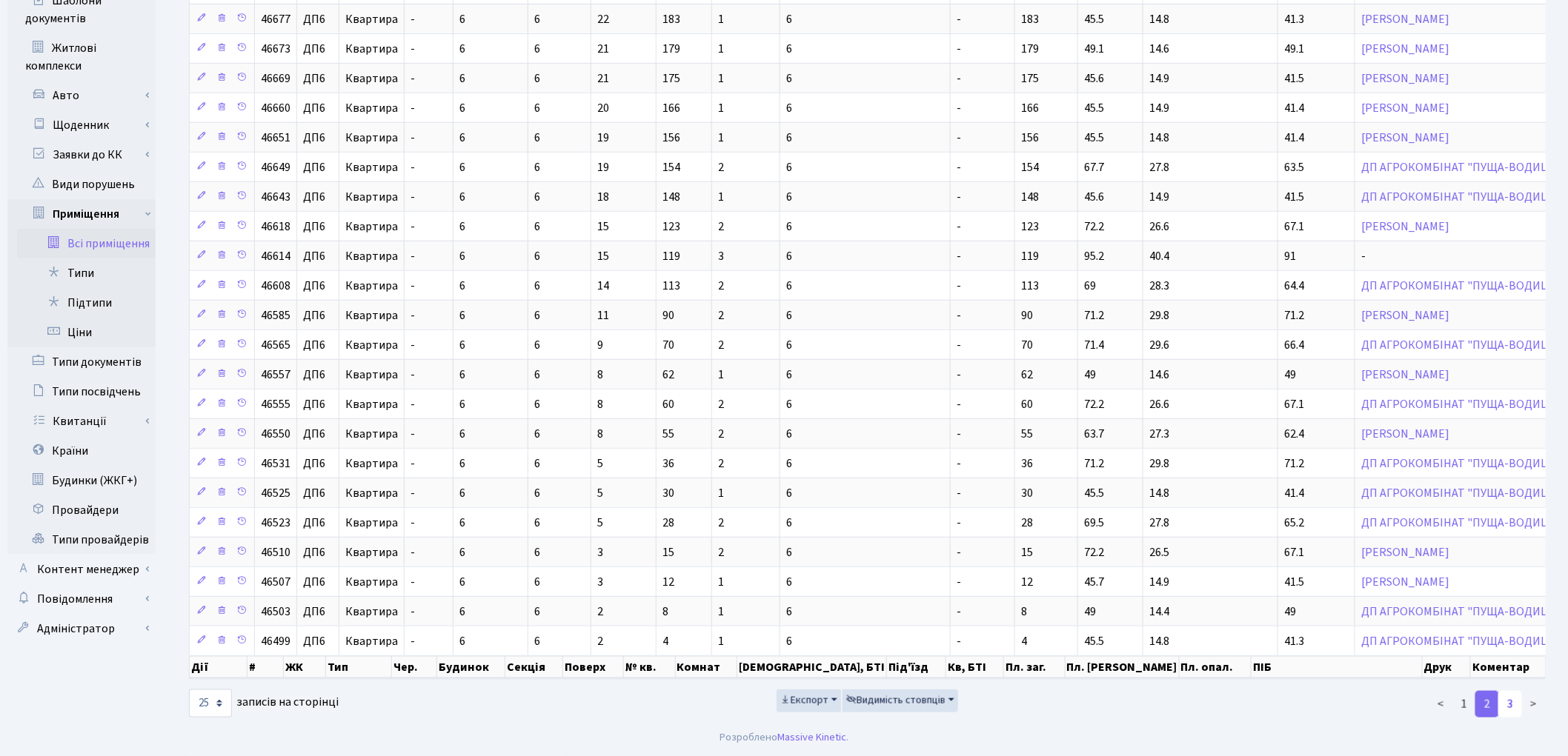
click at [1511, 708] on link "3" at bounding box center [1510, 704] width 24 height 27
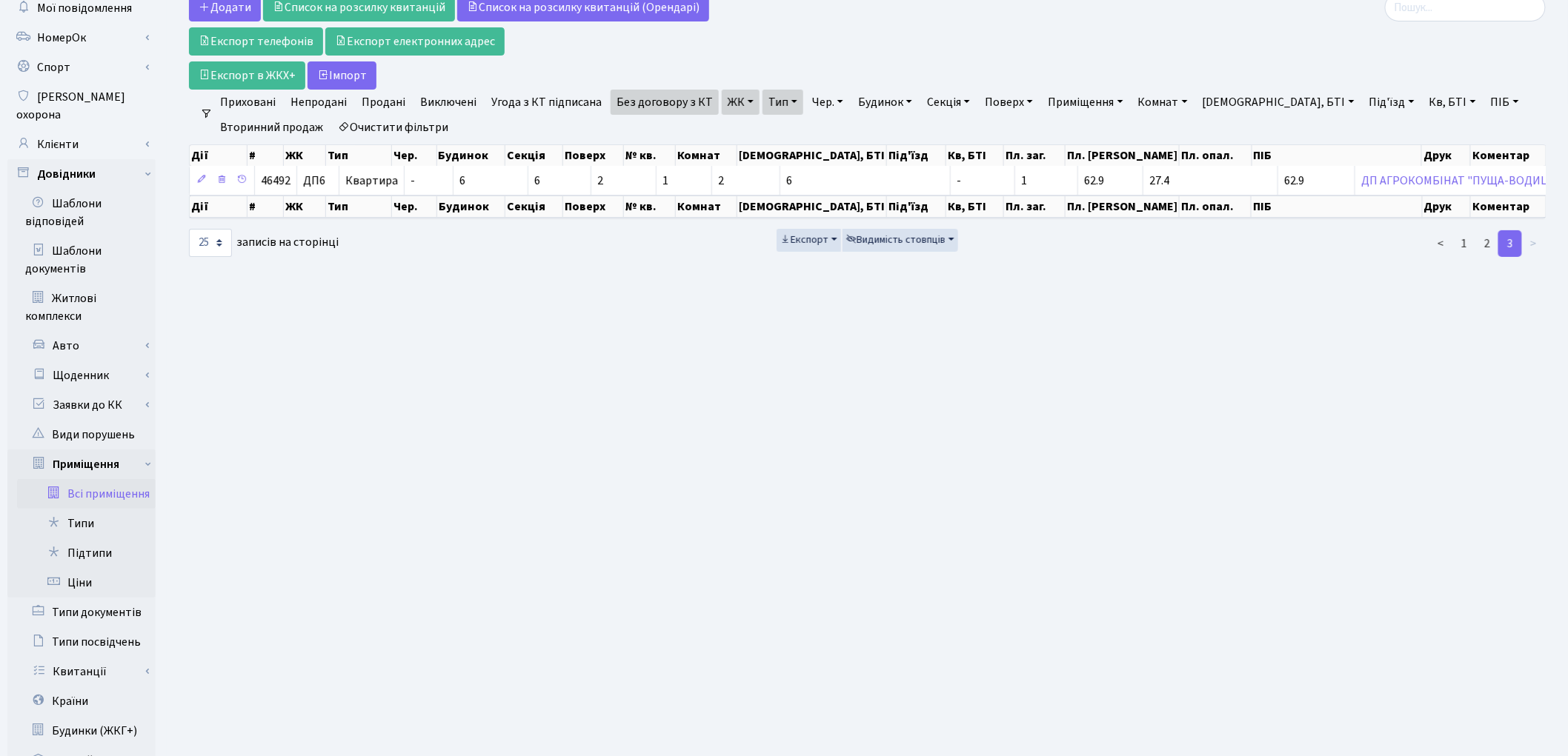
scroll to position [84, 0]
click at [1486, 254] on link "2" at bounding box center [1487, 244] width 24 height 27
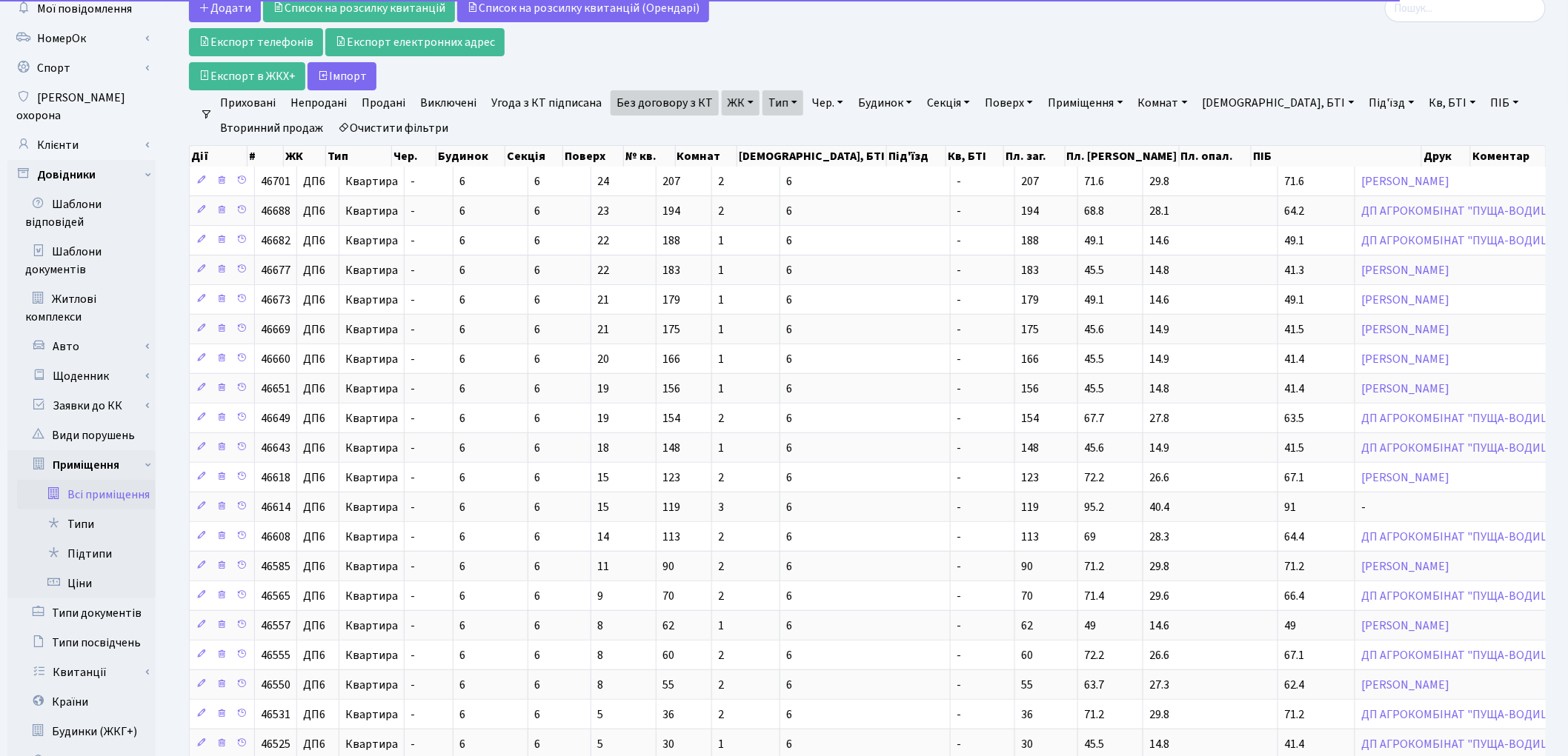
scroll to position [341, 0]
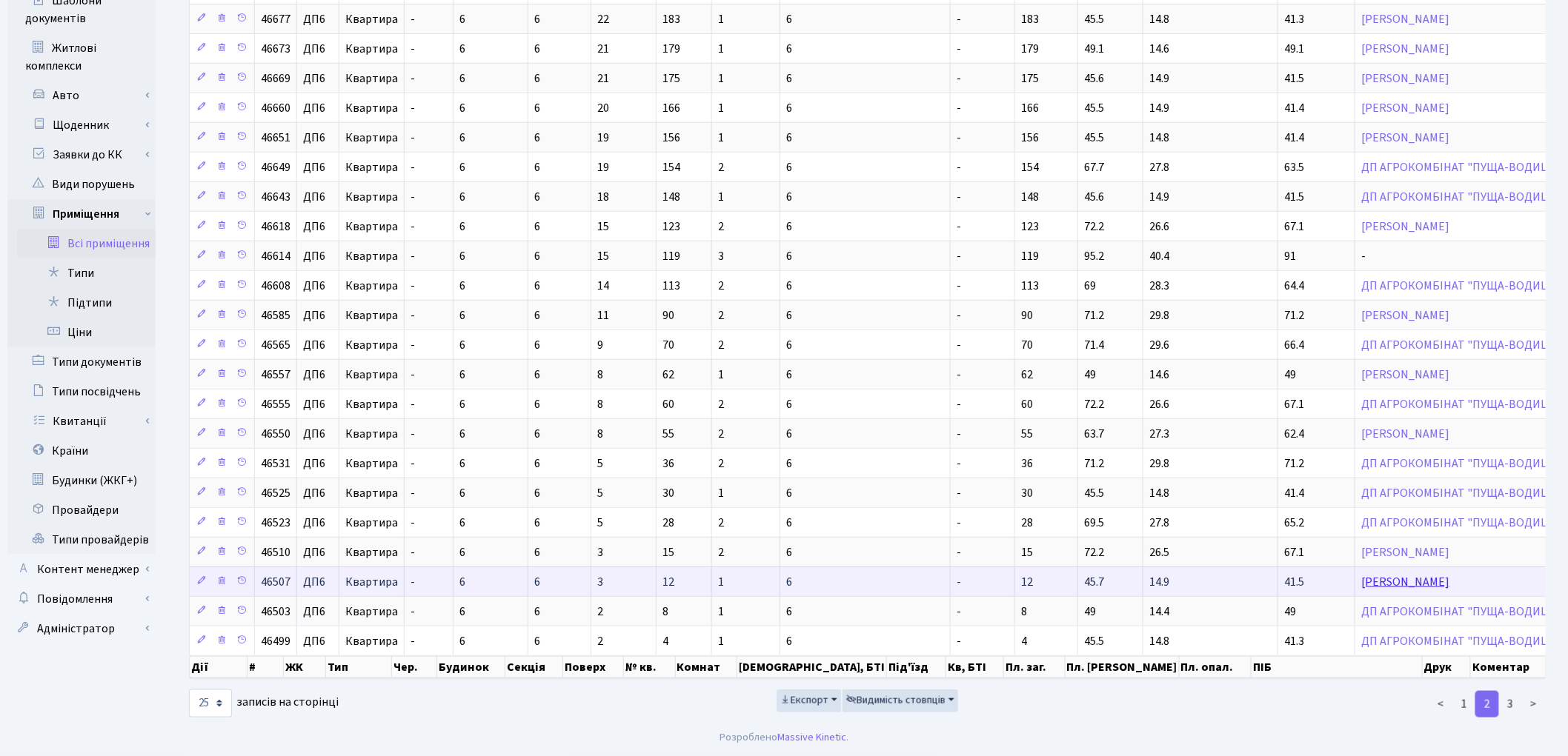
click at [1362, 581] on link "[PERSON_NAME]" at bounding box center [1406, 582] width 88 height 16
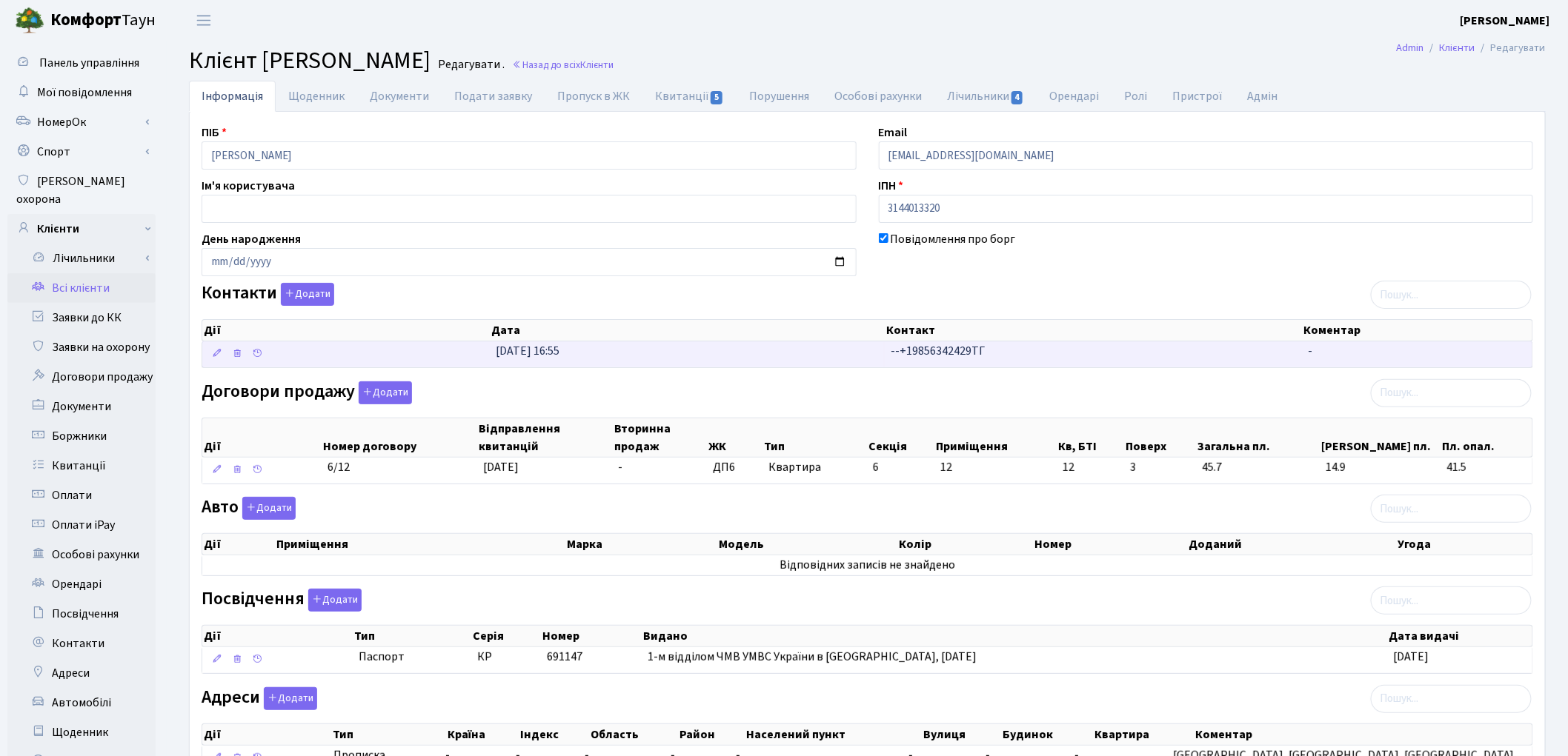
click at [893, 348] on span "--+19856342429ТГ" at bounding box center [937, 351] width 94 height 16
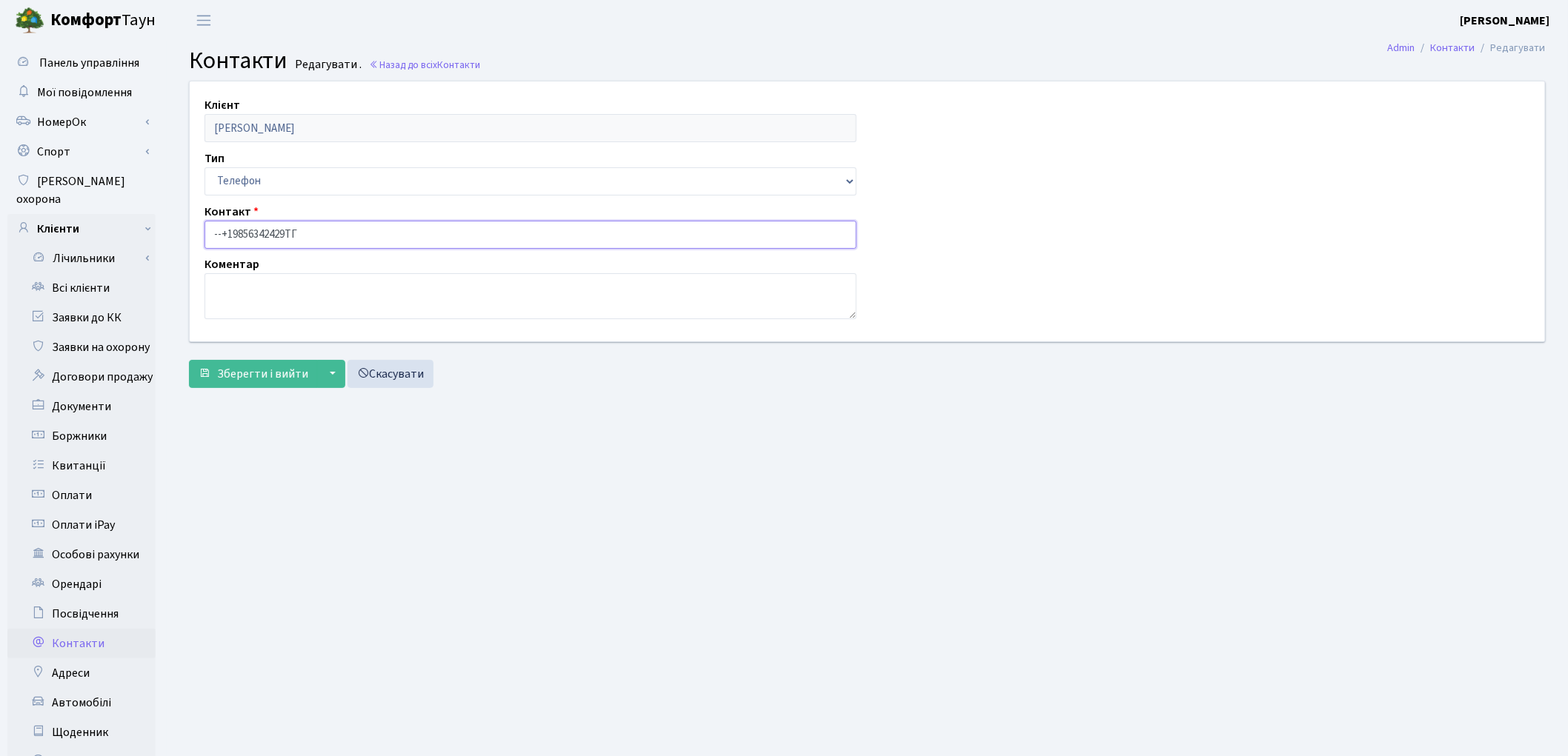
drag, startPoint x: 221, startPoint y: 231, endPoint x: 202, endPoint y: 229, distance: 19.1
click at [202, 229] on div "Контакт --+19856342429ТГ" at bounding box center [530, 226] width 674 height 46
type input "[PHONE_NUMBER]ТГ"
click at [267, 370] on span "Зберегти і вийти" at bounding box center [262, 374] width 91 height 16
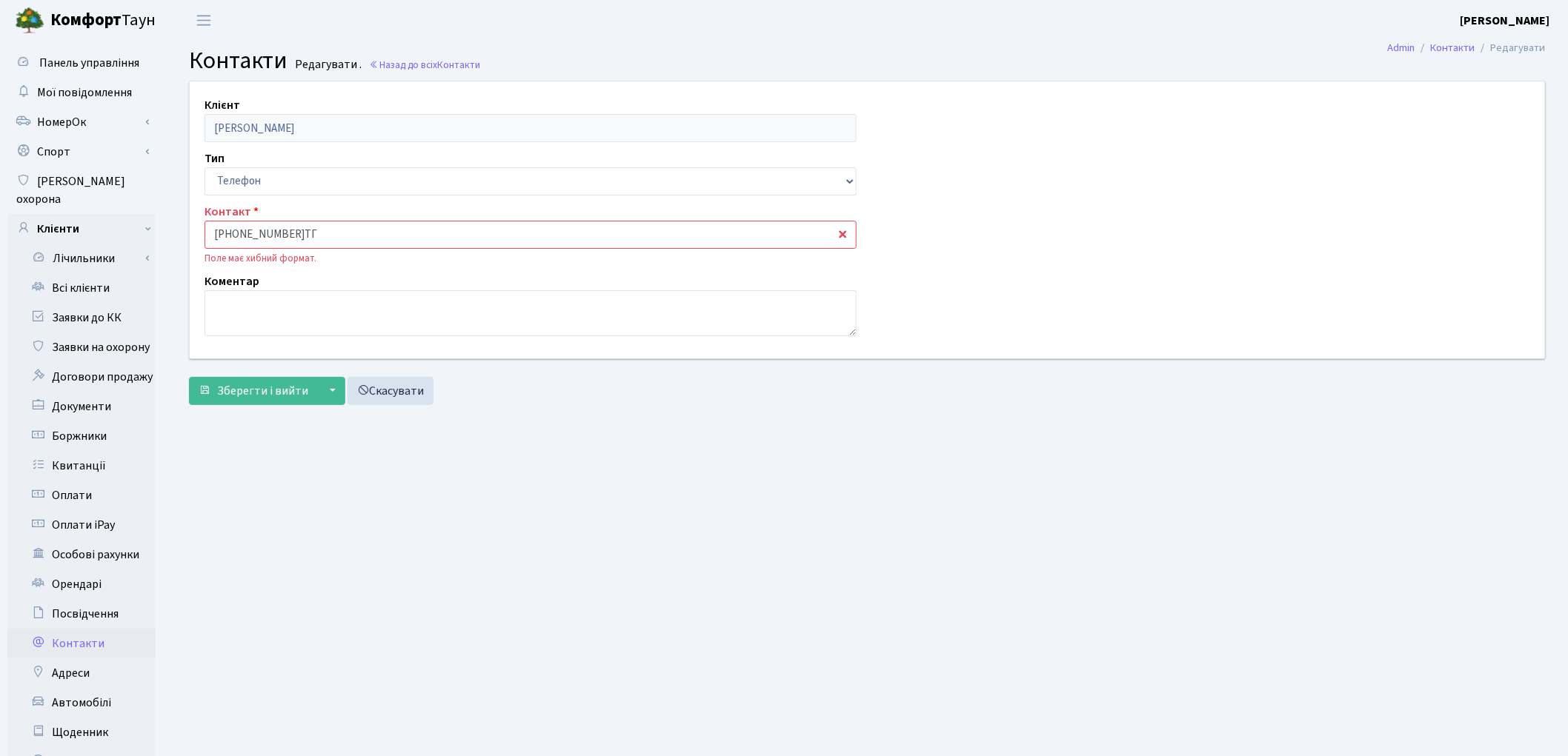
click at [309, 235] on input "[PHONE_NUMBER]ТГ" at bounding box center [531, 235] width 652 height 28
type input "[PHONE_NUMBER]"
click at [257, 394] on span "Зберегти і вийти" at bounding box center [262, 392] width 91 height 16
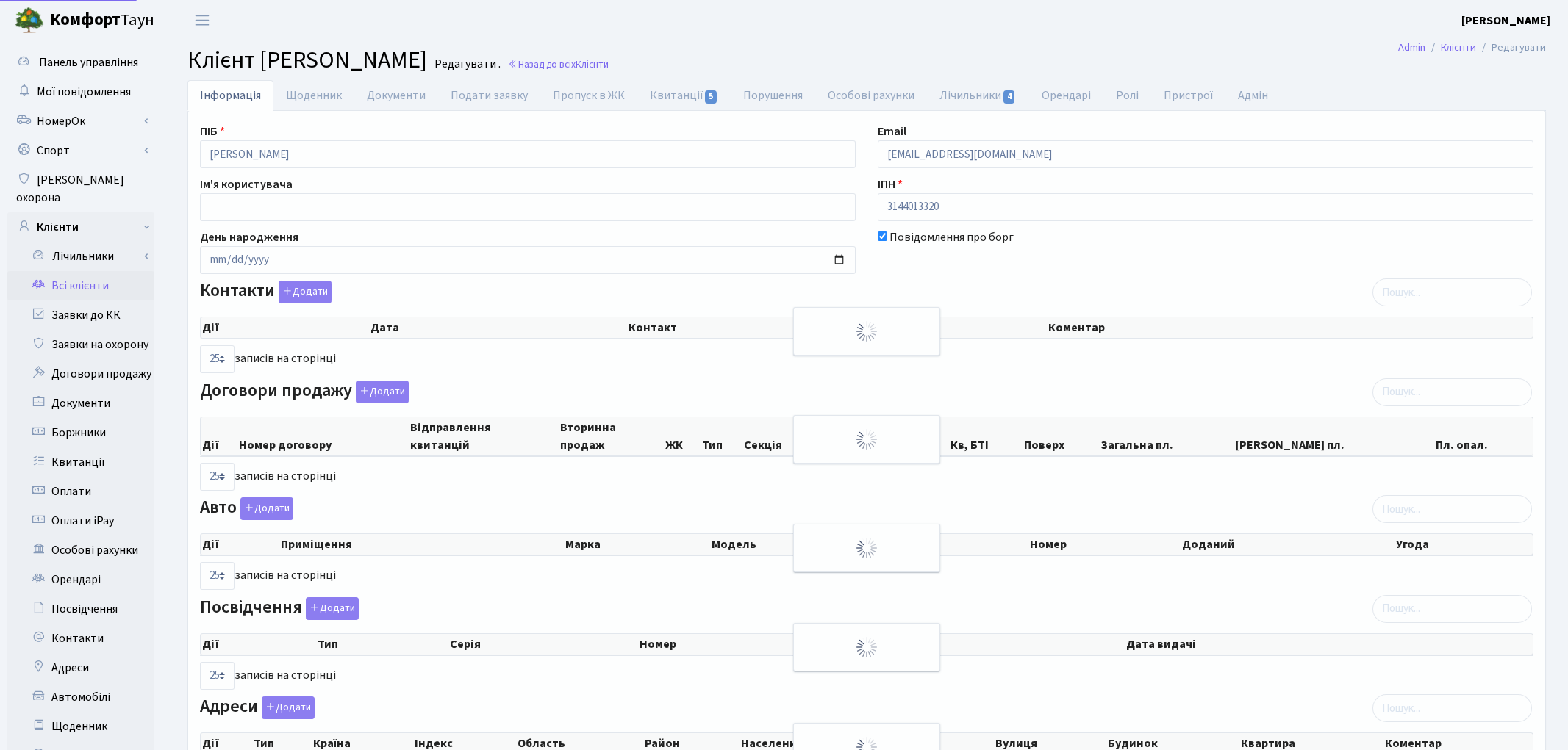
select select "25"
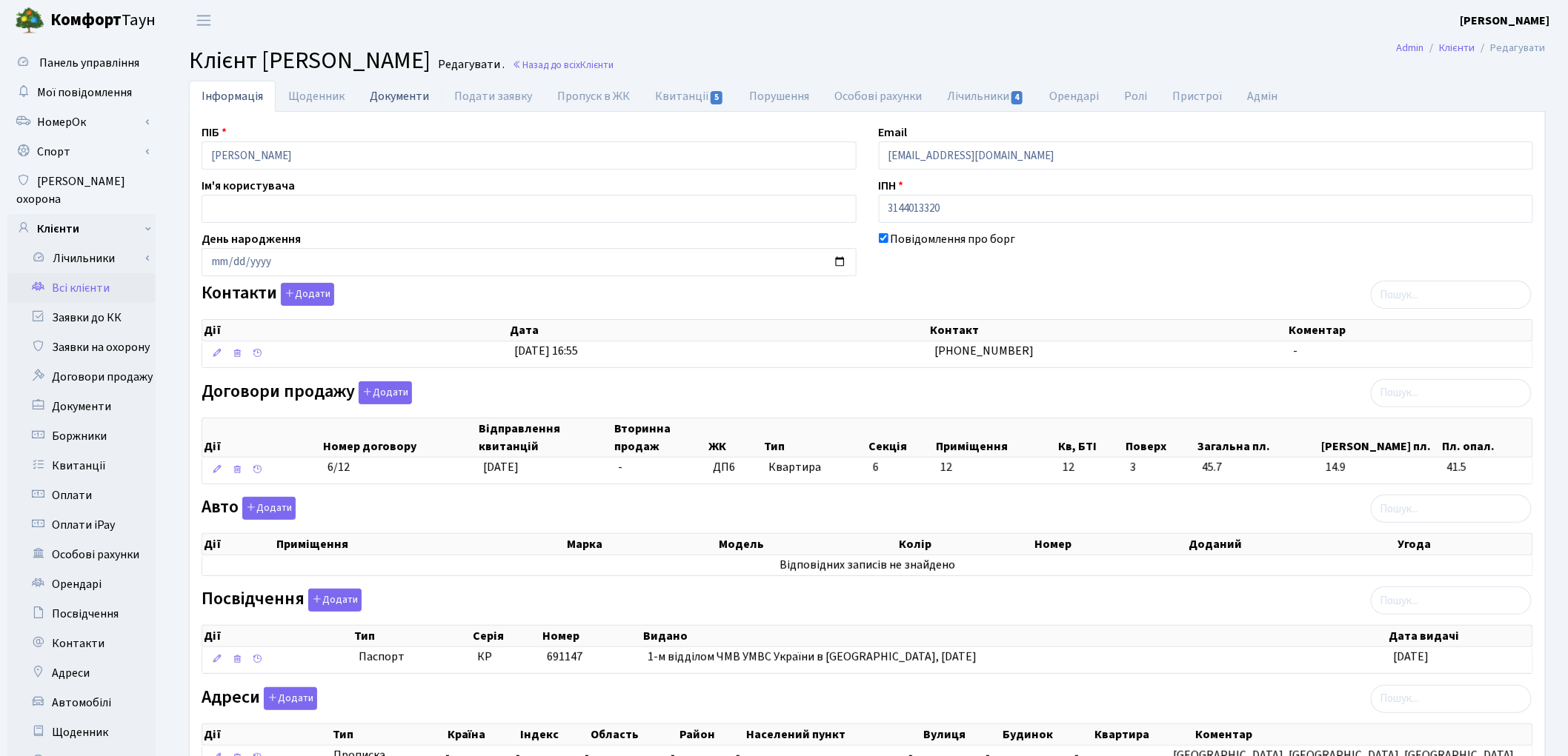
click at [394, 102] on link "Документи" at bounding box center [399, 96] width 84 height 30
select select "25"
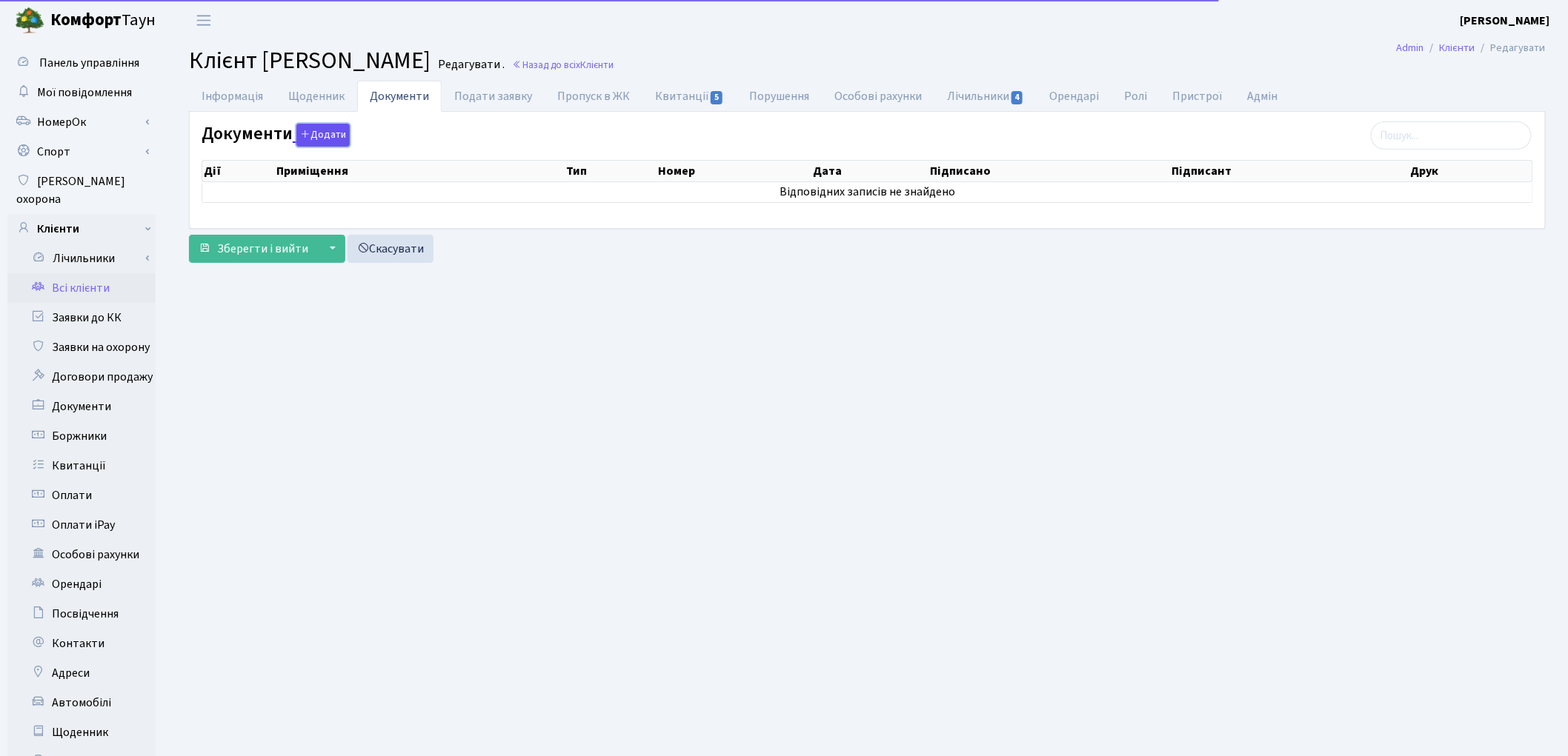
click at [315, 141] on button "Додати" at bounding box center [323, 135] width 53 height 23
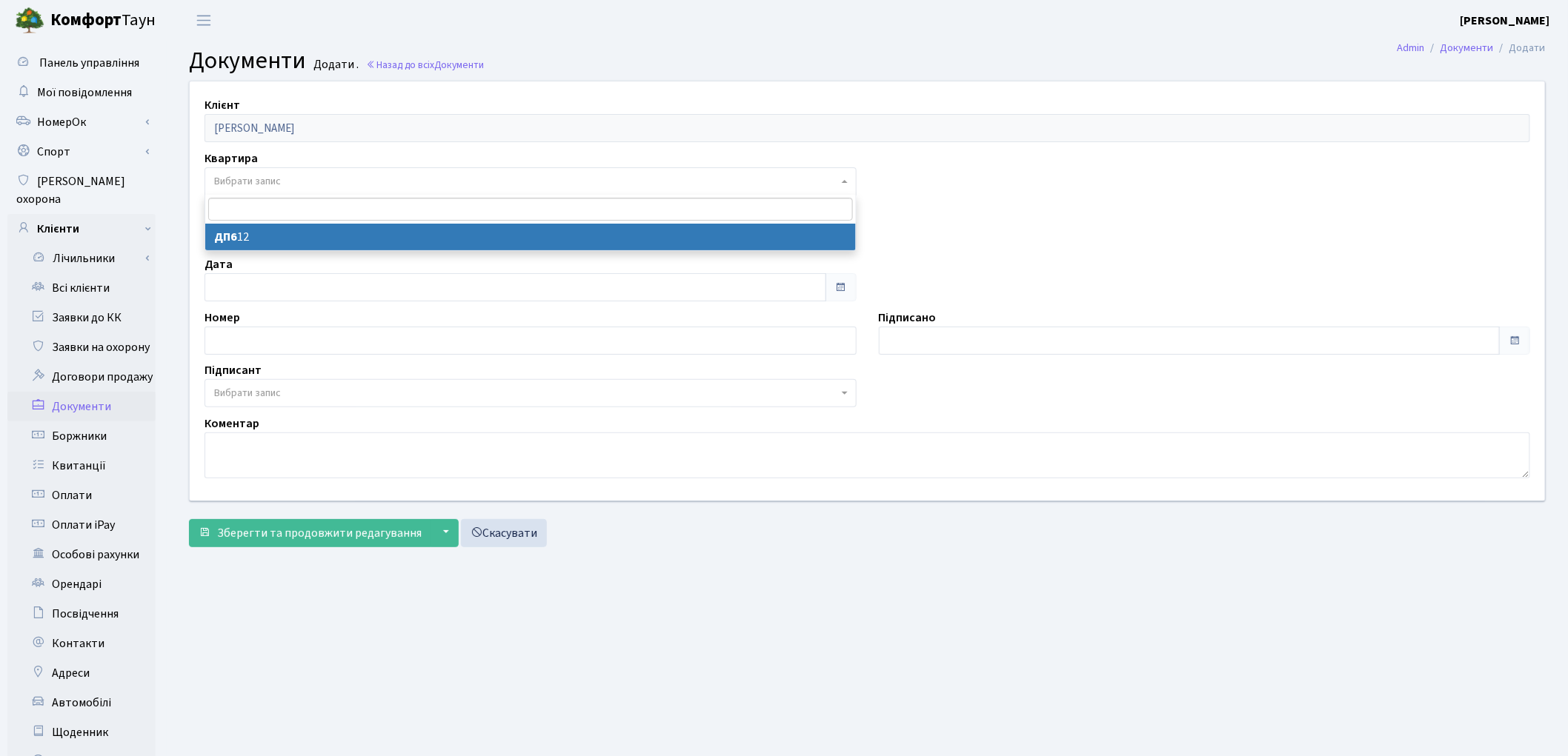
click at [293, 176] on span "Вибрати запис" at bounding box center [526, 182] width 624 height 15
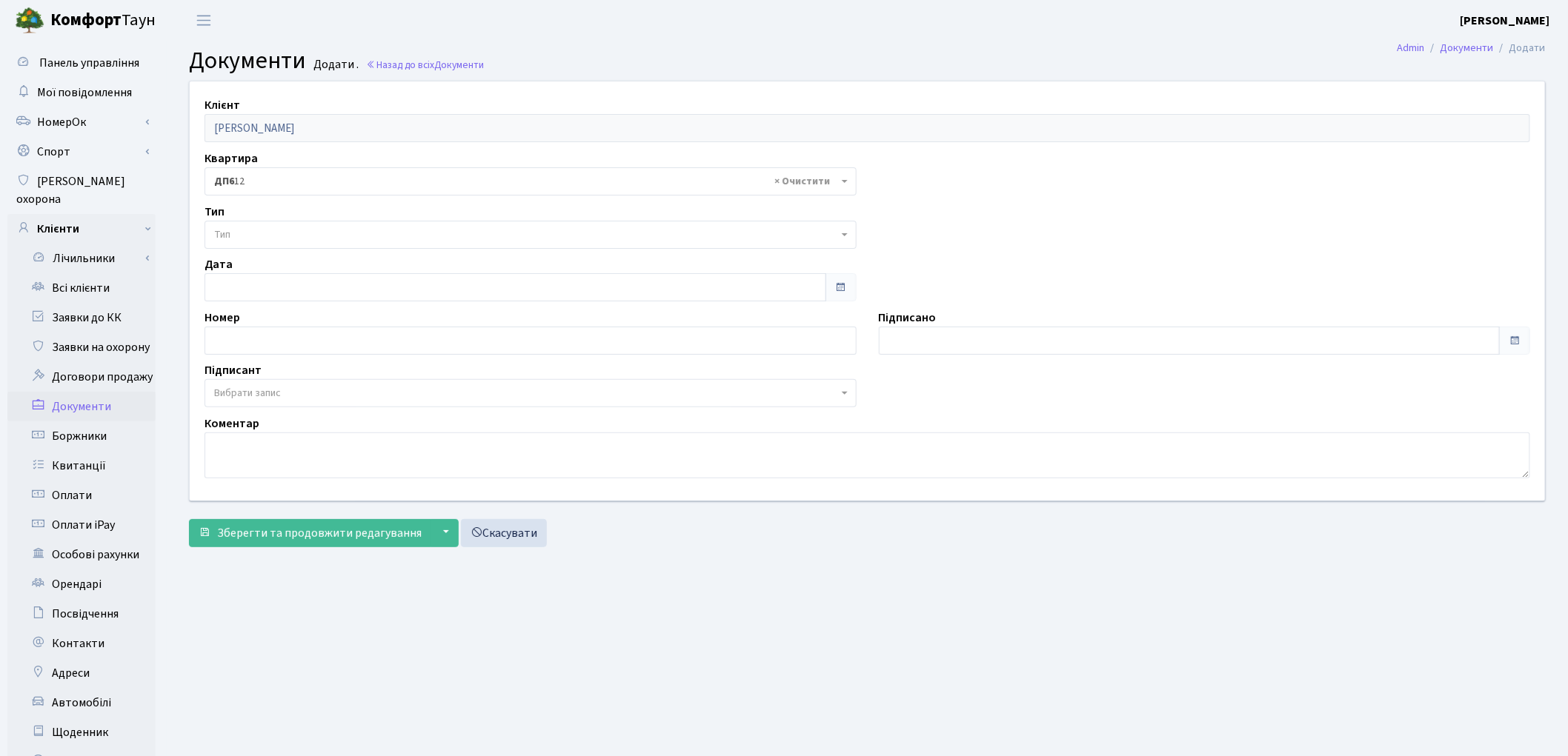
select select "176817"
click at [294, 232] on span "Тип" at bounding box center [526, 235] width 624 height 15
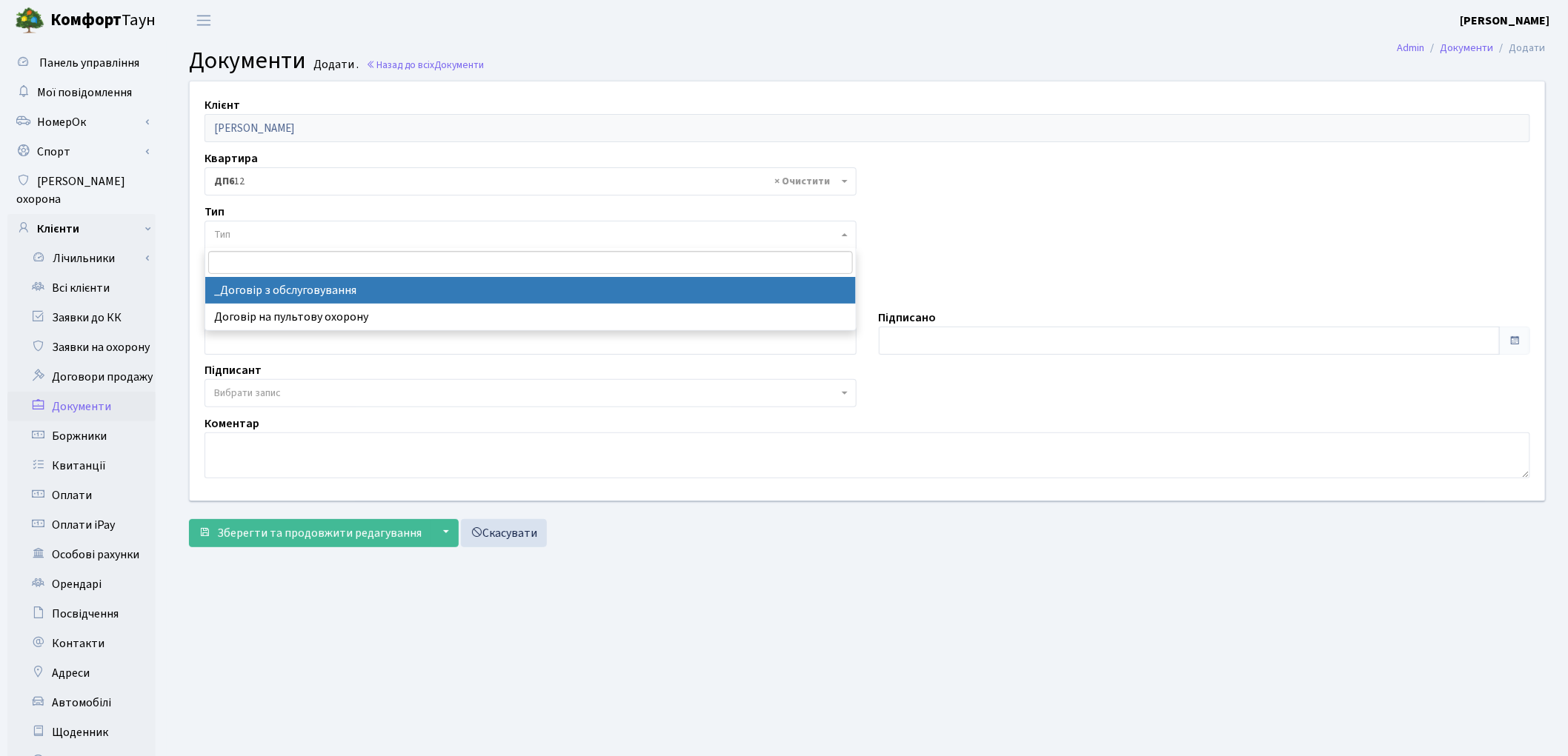
select select "289"
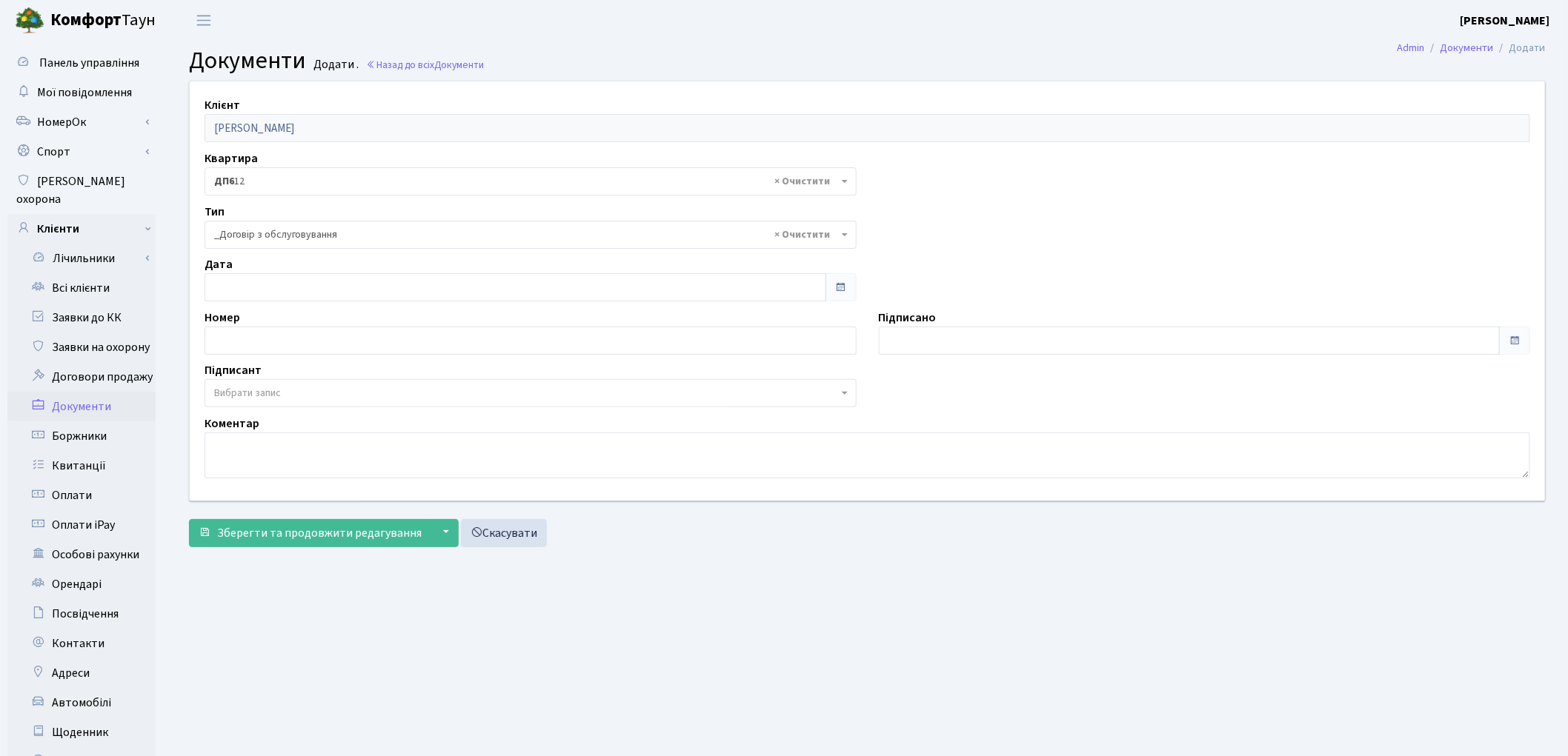
click at [286, 401] on span "Вибрати запис" at bounding box center [531, 393] width 652 height 28
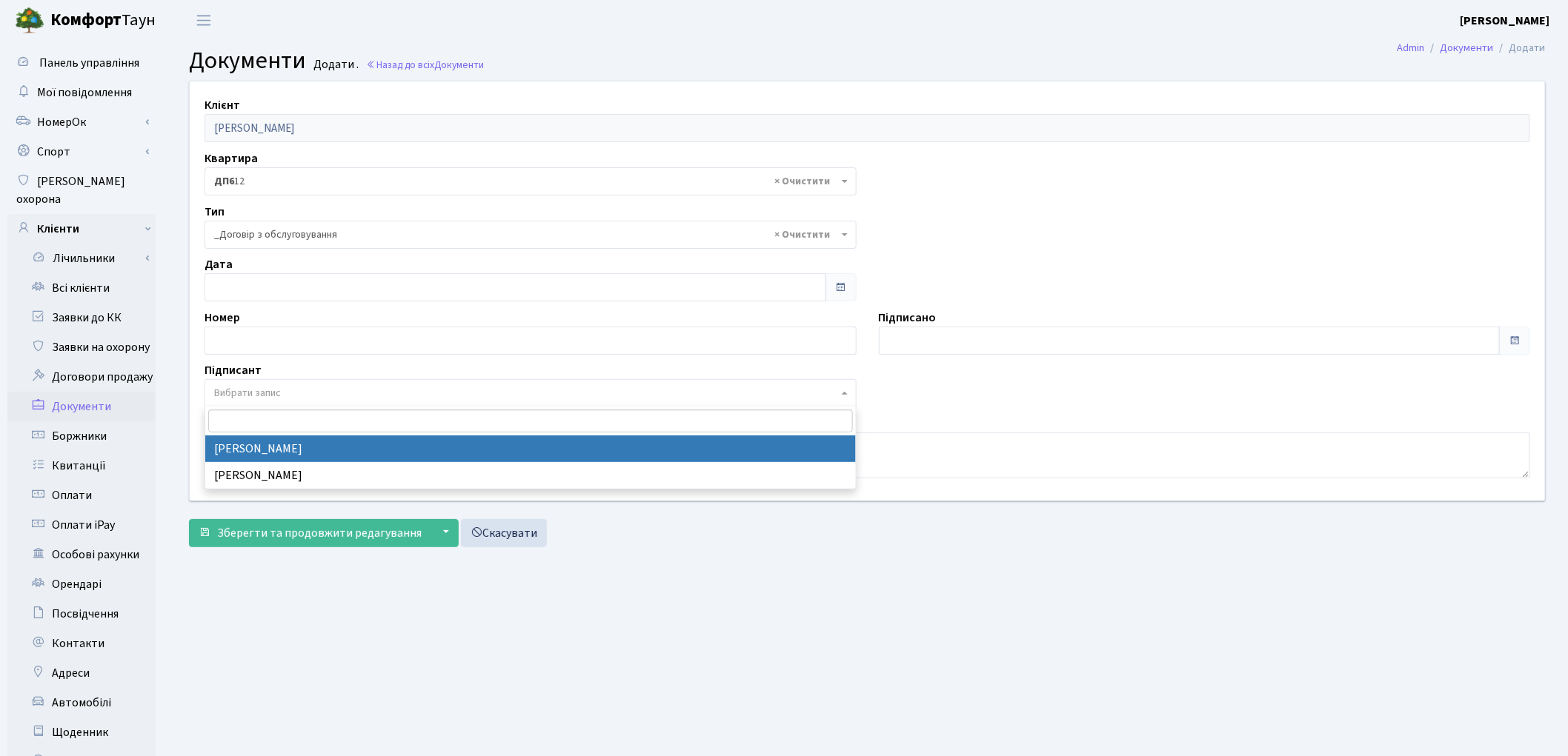
select select "74"
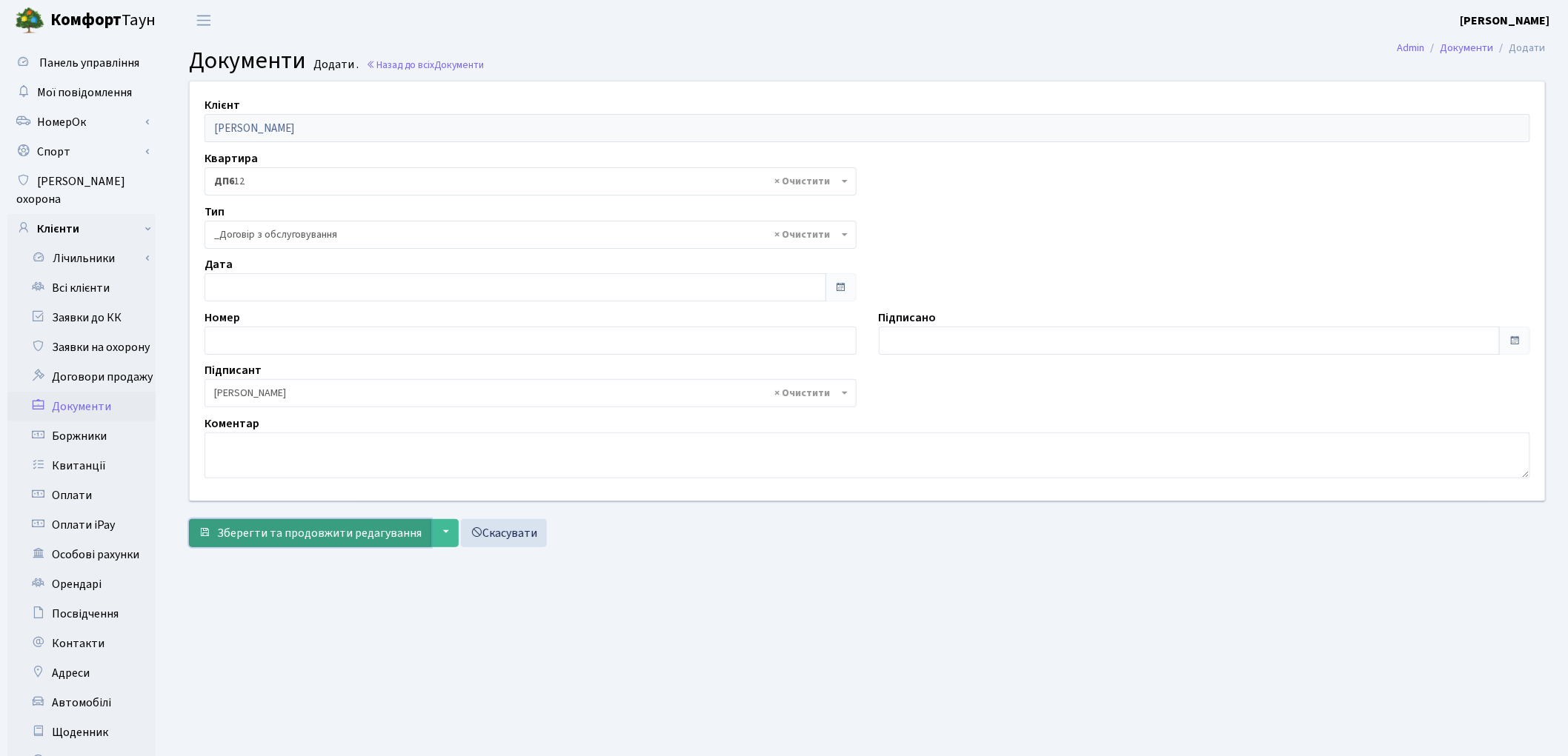
click at [291, 525] on span "Зберегти та продовжити редагування" at bounding box center [319, 533] width 205 height 16
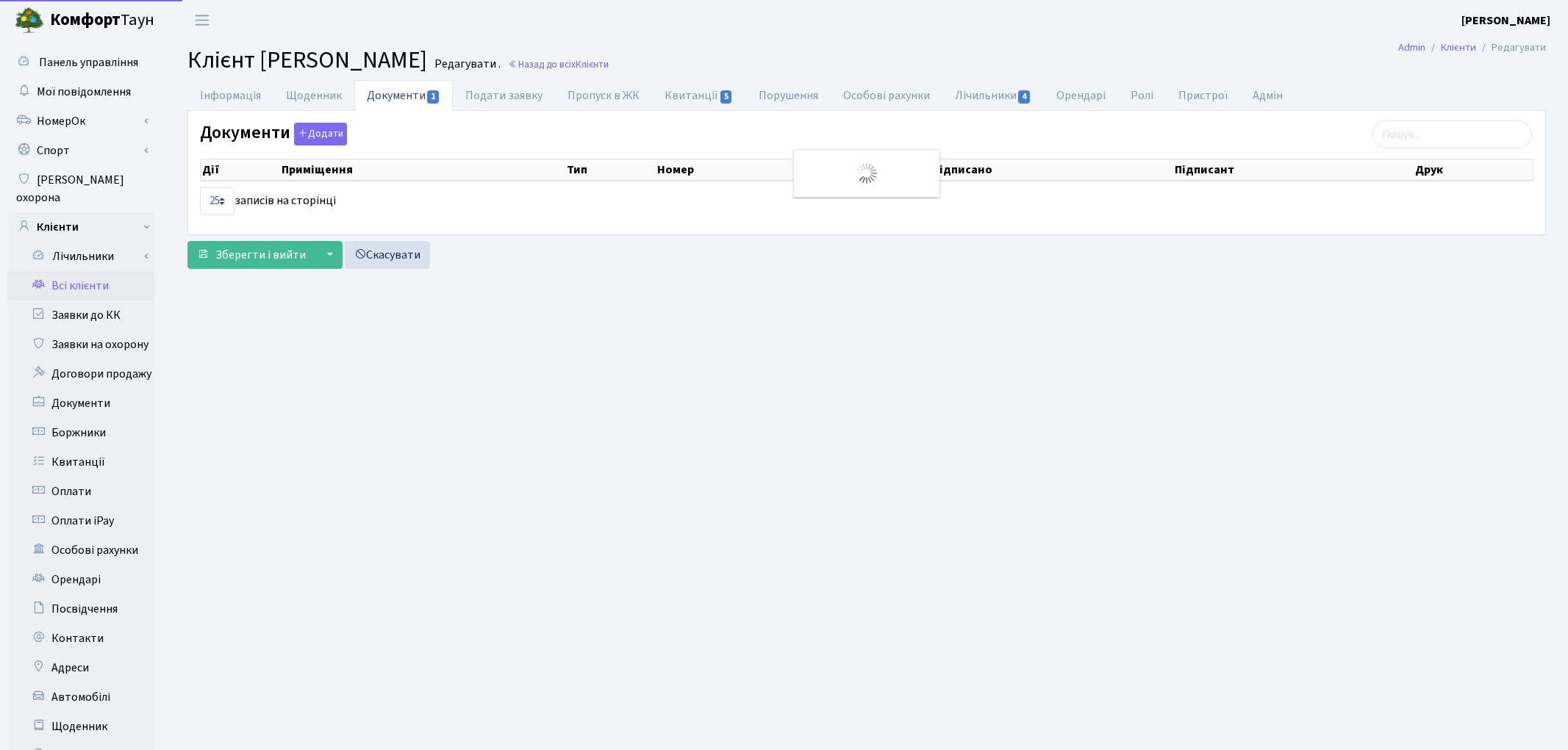
select select "25"
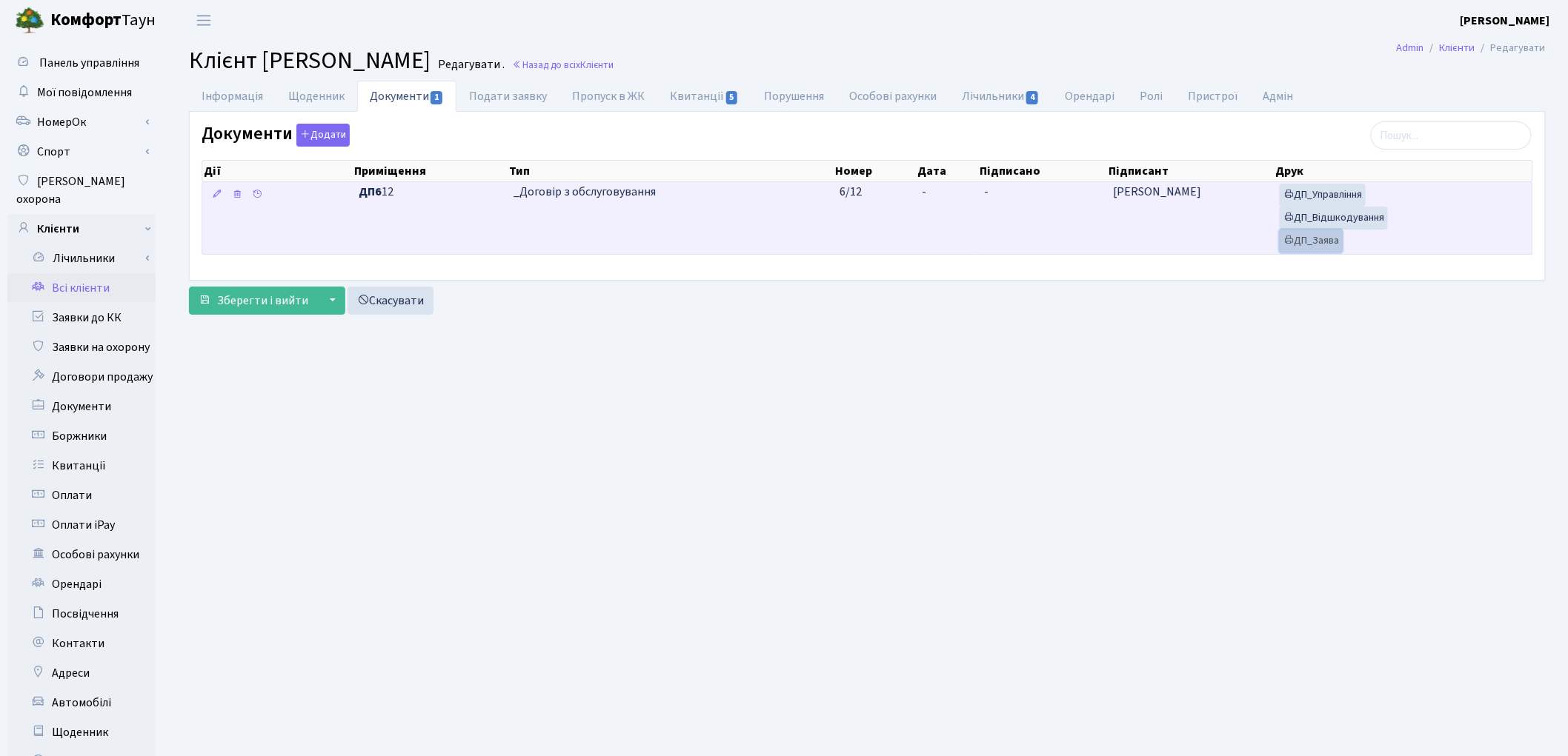
click at [1325, 240] on link "ДП_Заява" at bounding box center [1311, 241] width 63 height 23
click at [1320, 222] on link "ДП_Відшкодування" at bounding box center [1334, 218] width 108 height 23
click at [1307, 200] on link "ДП_Управління" at bounding box center [1322, 195] width 86 height 23
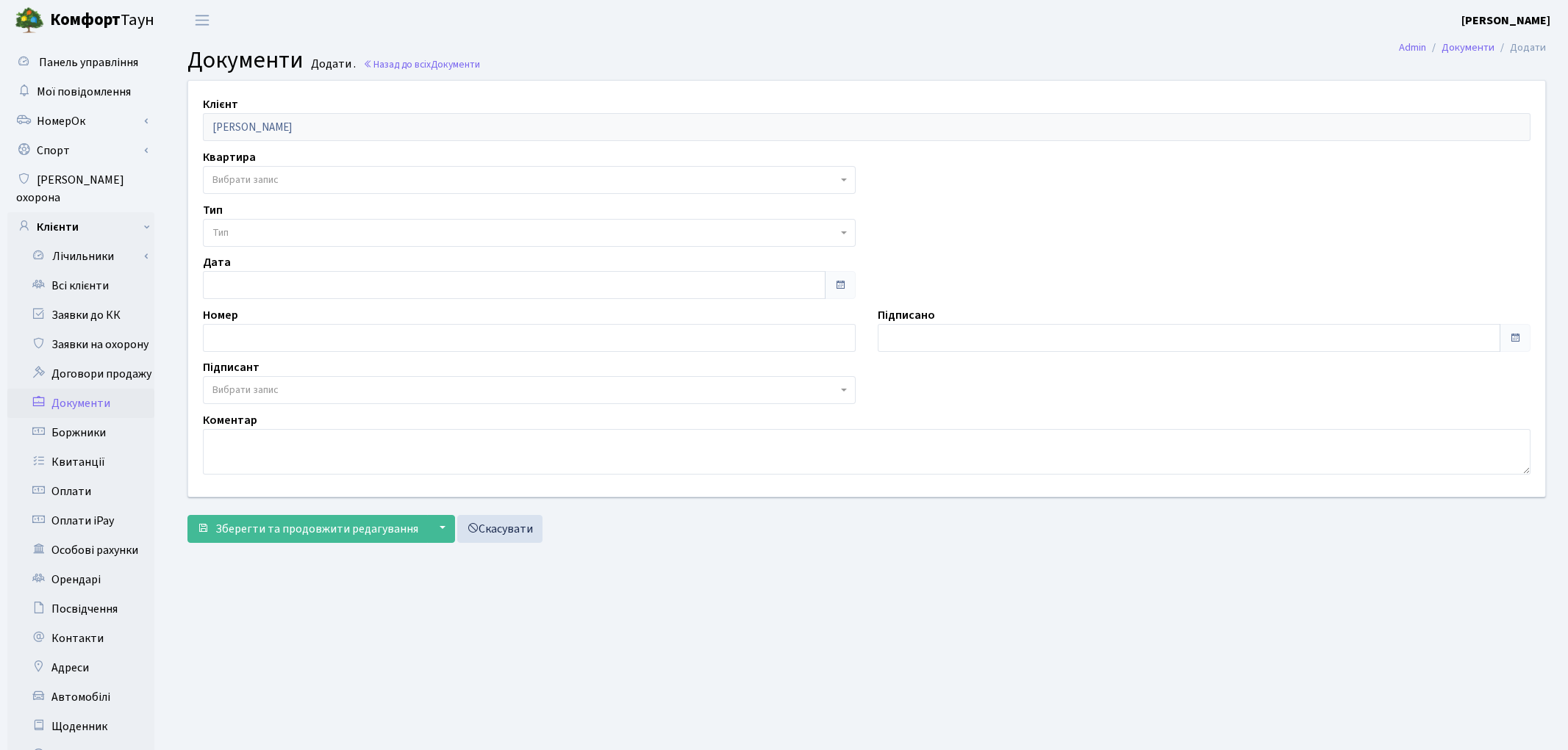
select select "176817"
select select "74"
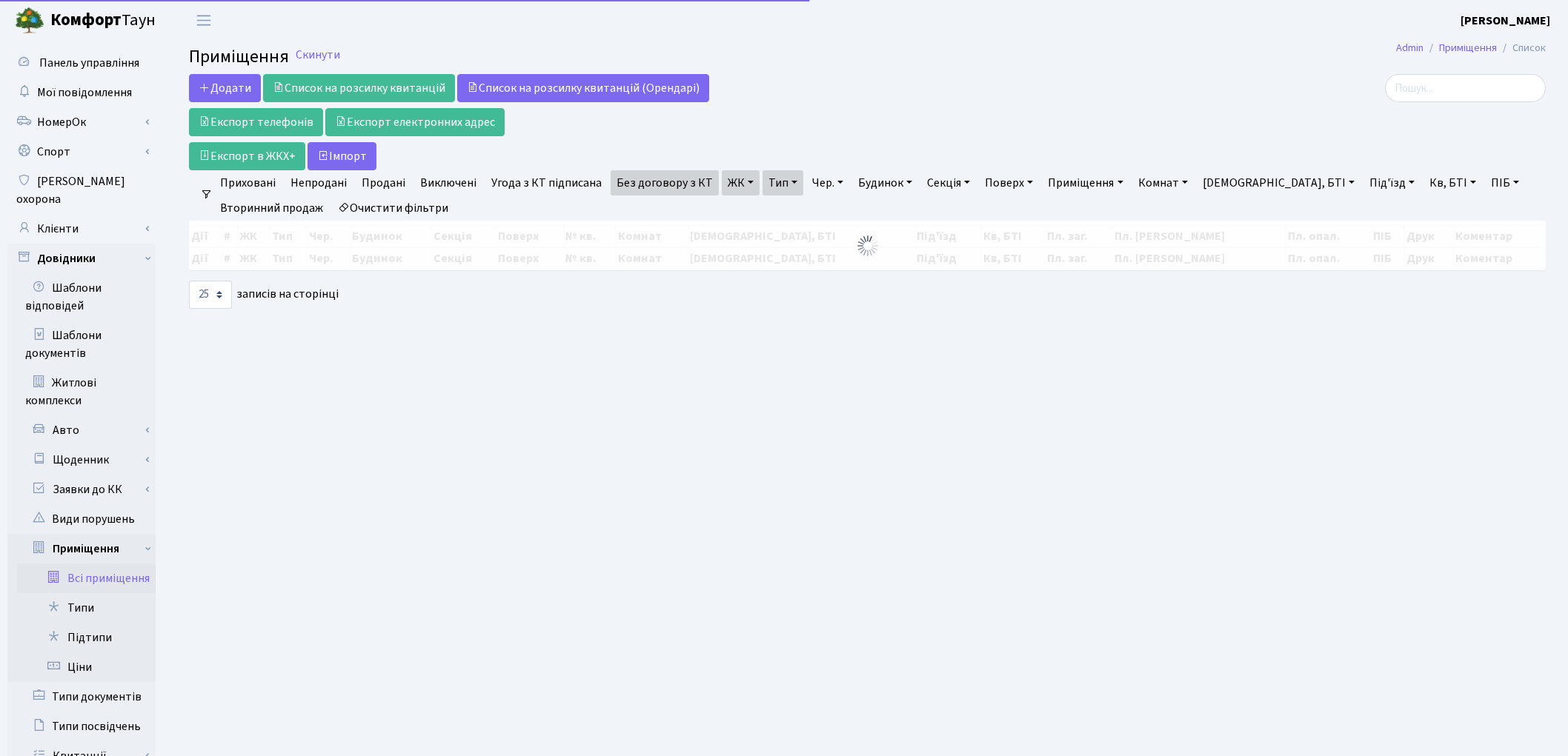
select select "25"
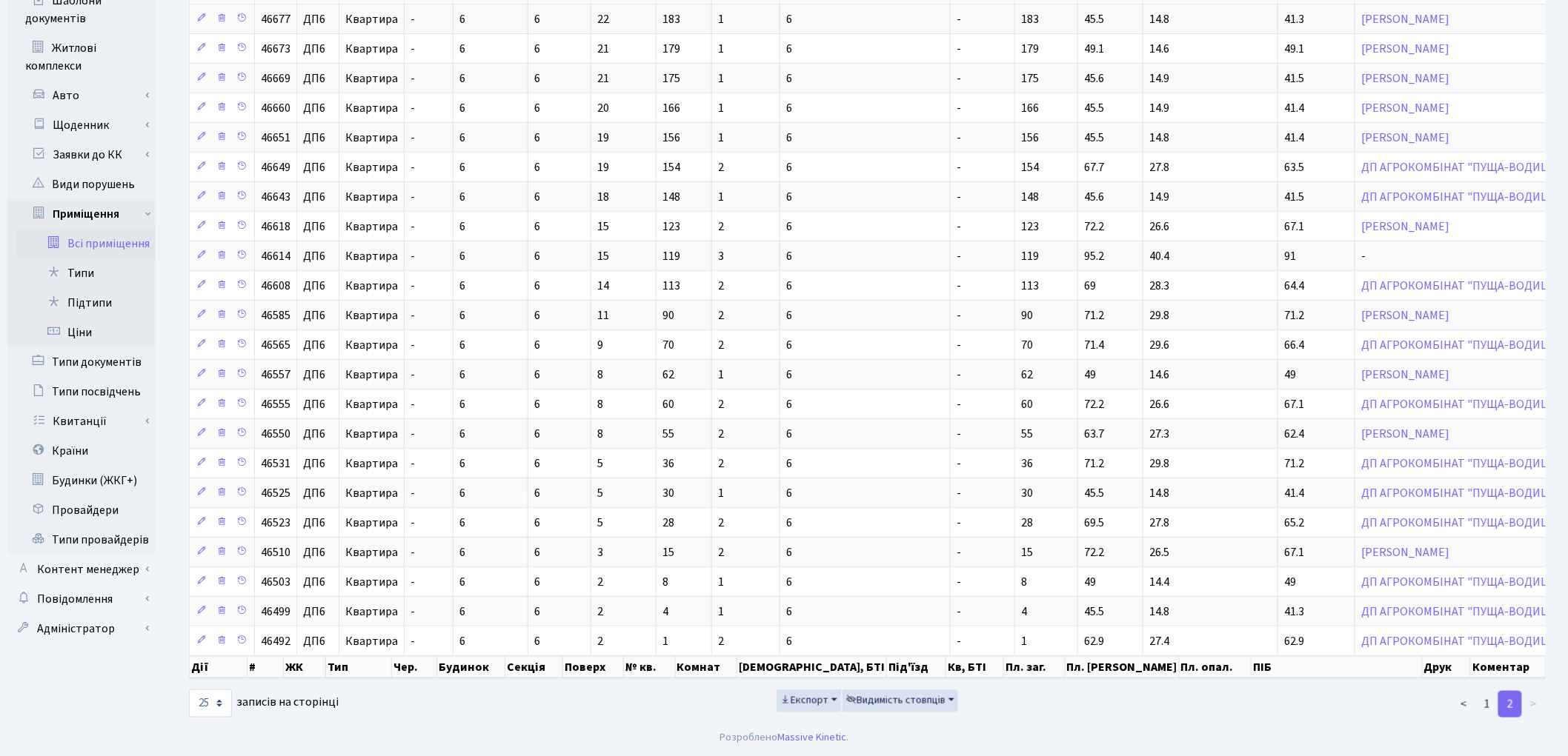
scroll to position [341, 0]
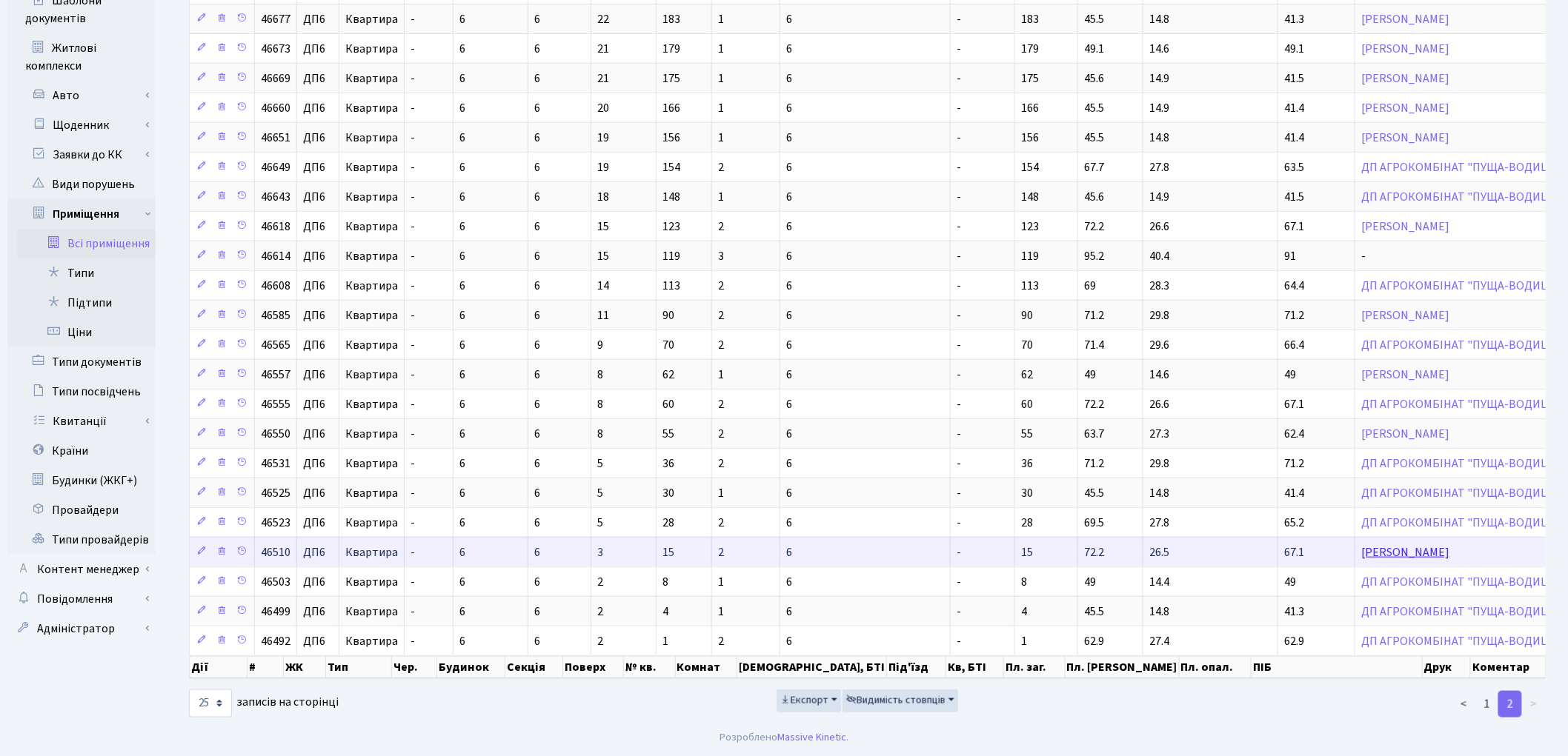
click at [1362, 548] on link "[PERSON_NAME]" at bounding box center [1406, 553] width 88 height 16
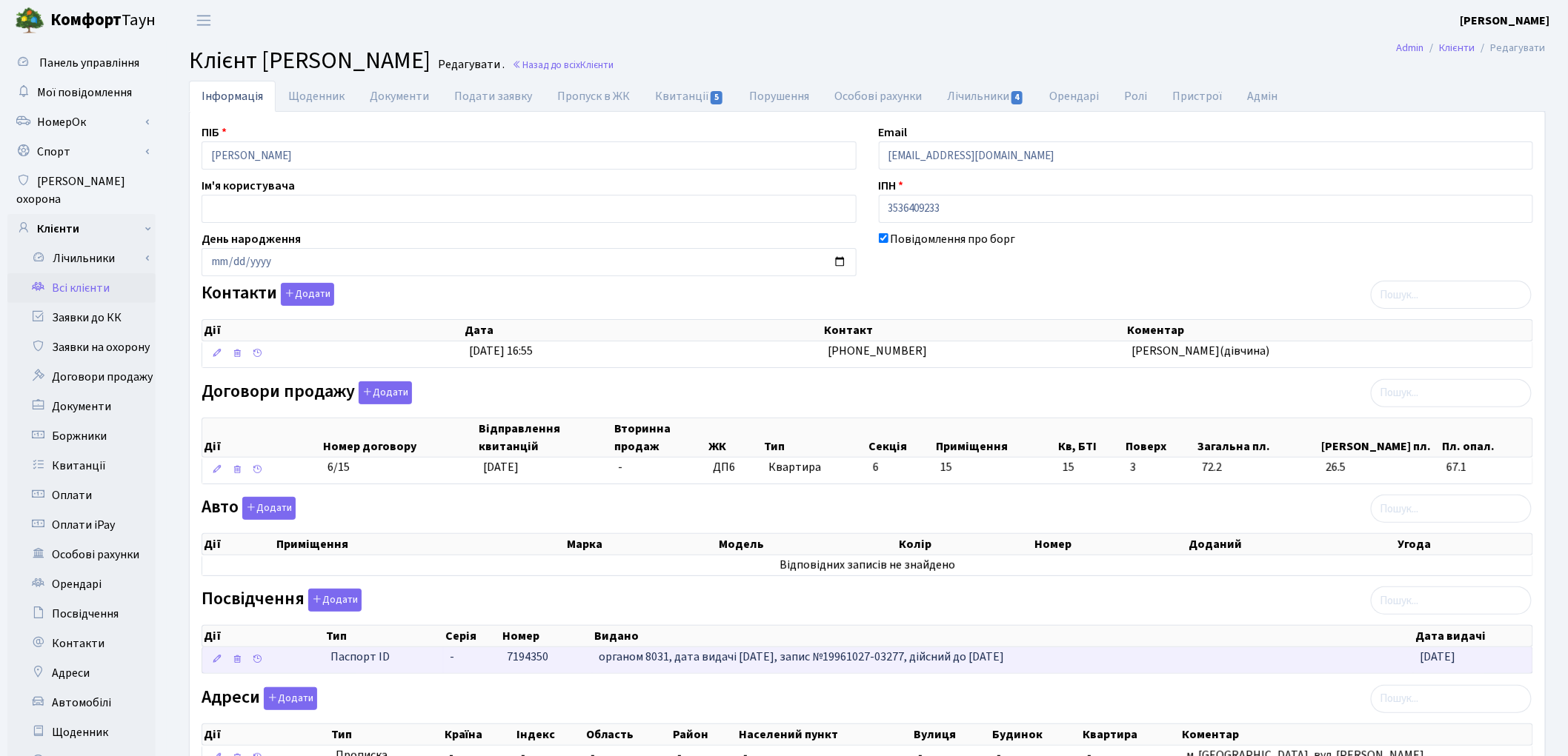
click at [526, 668] on td "7194350" at bounding box center [546, 661] width 93 height 26
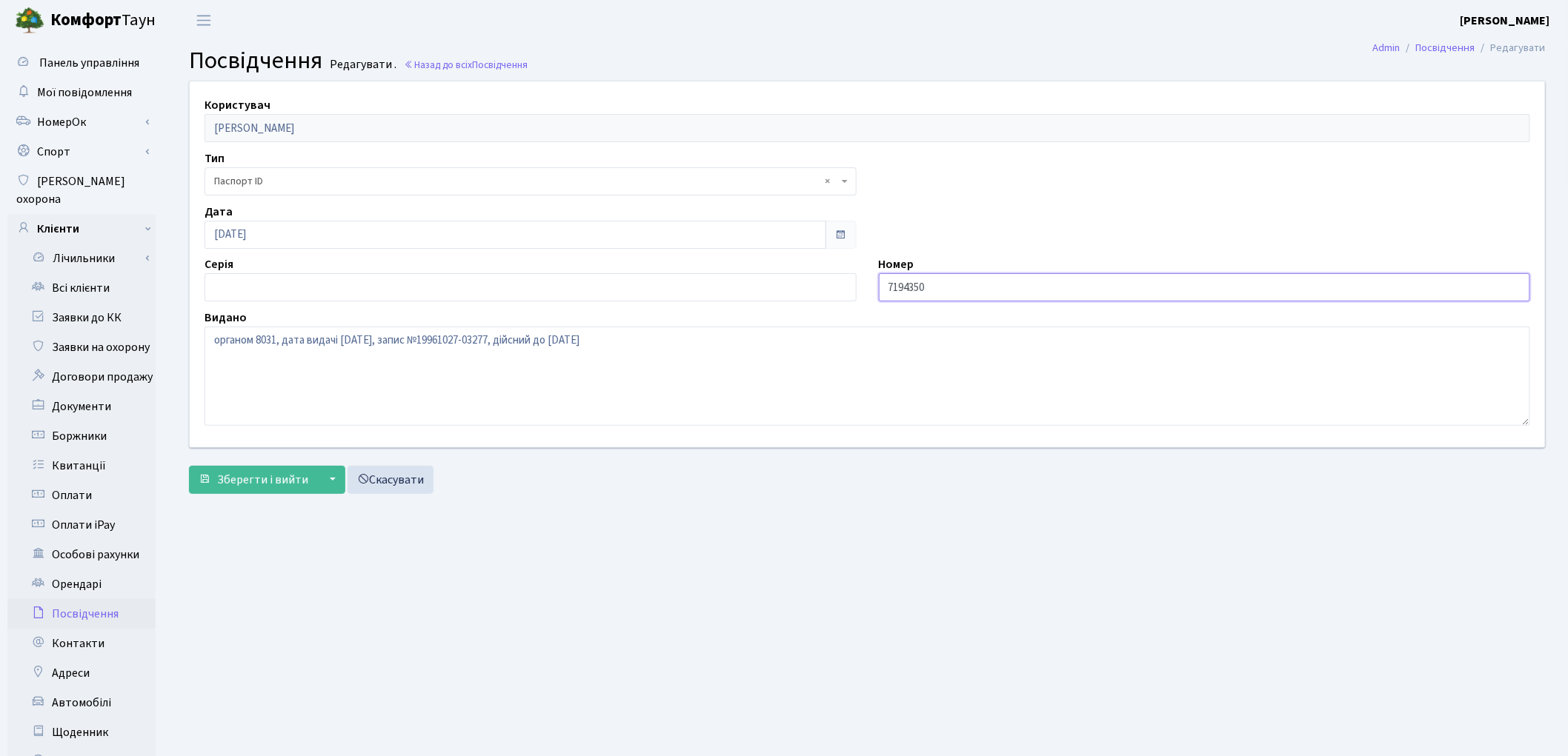
click at [889, 283] on input "7194350" at bounding box center [1205, 287] width 652 height 28
type input "007194350"
click at [283, 478] on span "Зберегти і вийти" at bounding box center [262, 480] width 91 height 16
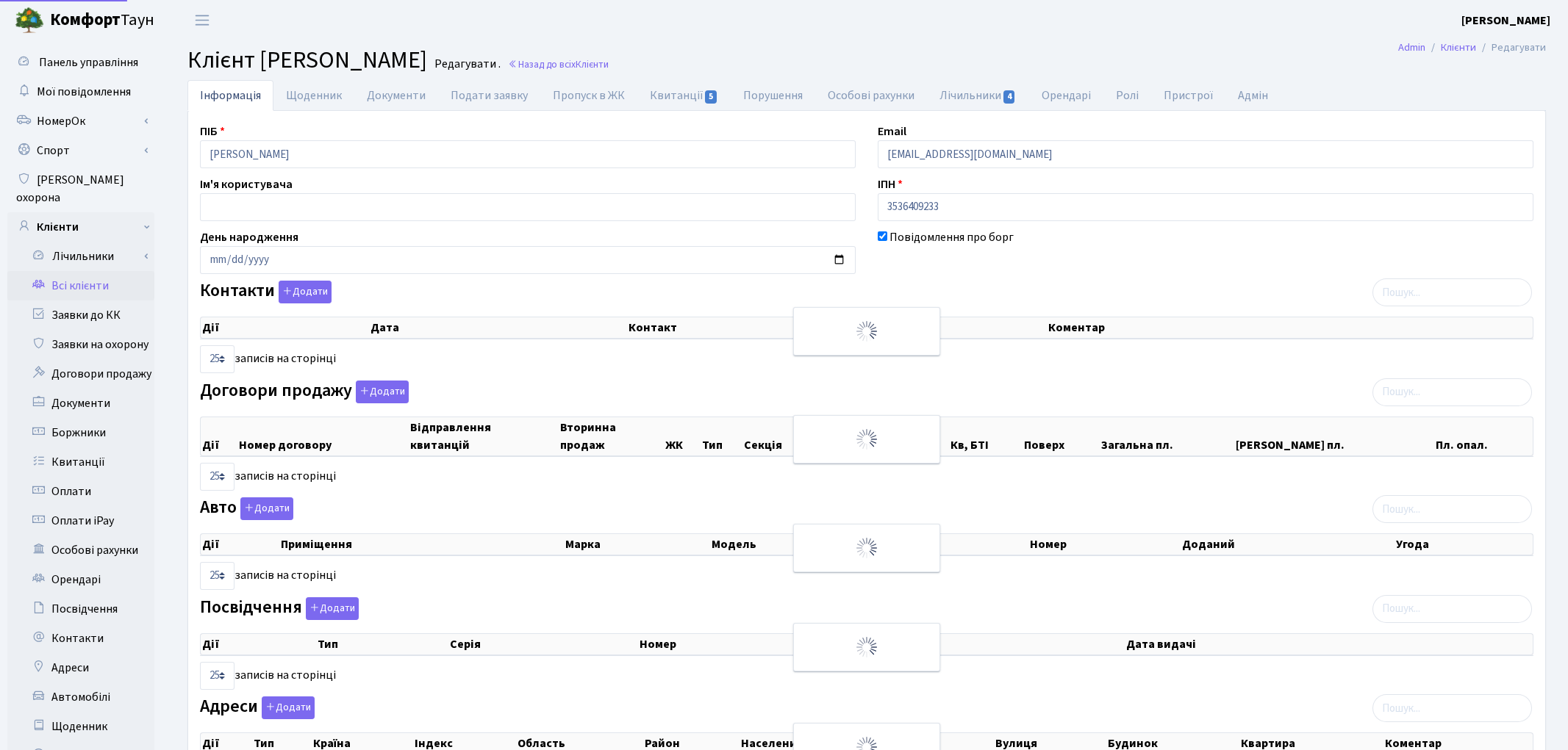
select select "25"
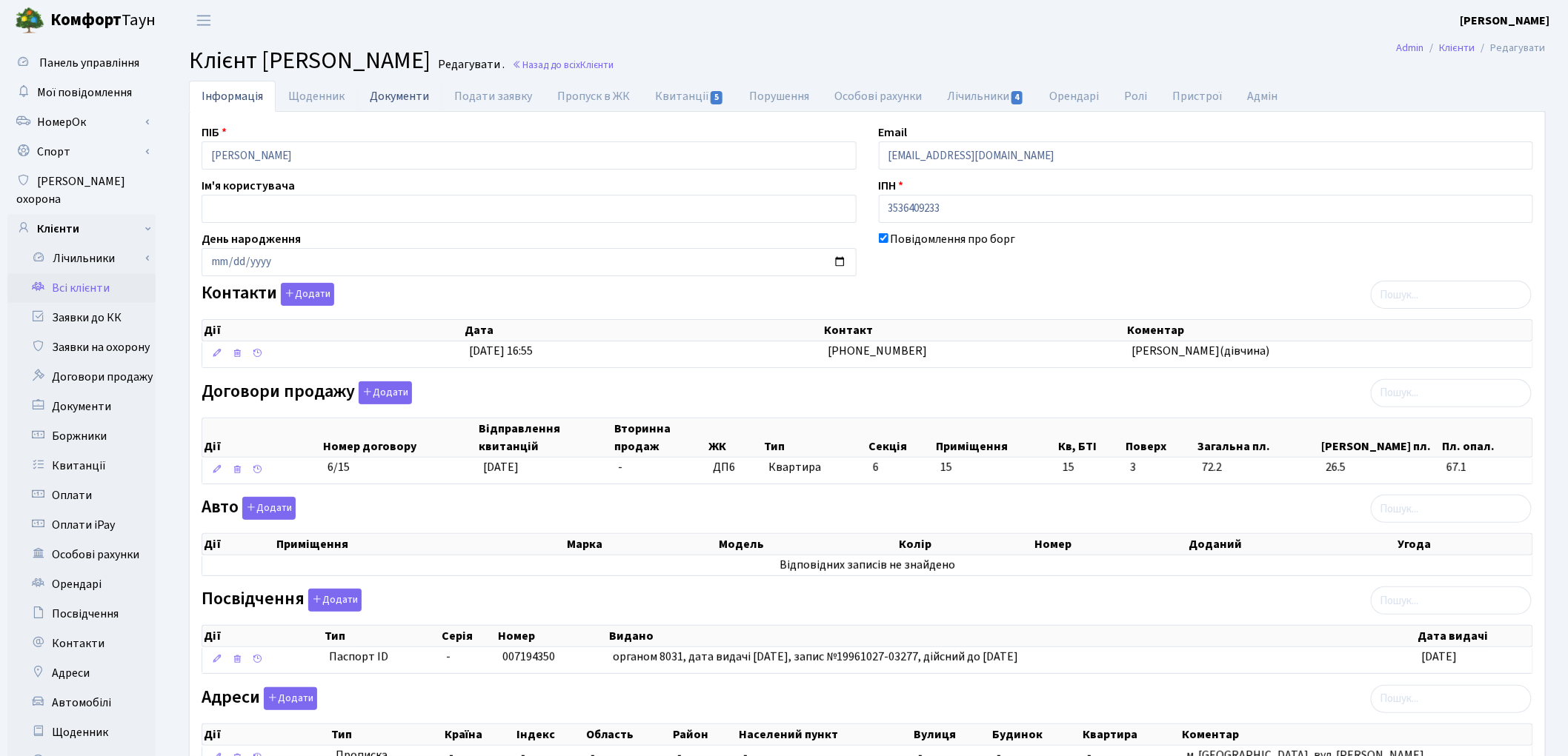
click at [404, 99] on link "Документи" at bounding box center [399, 96] width 84 height 30
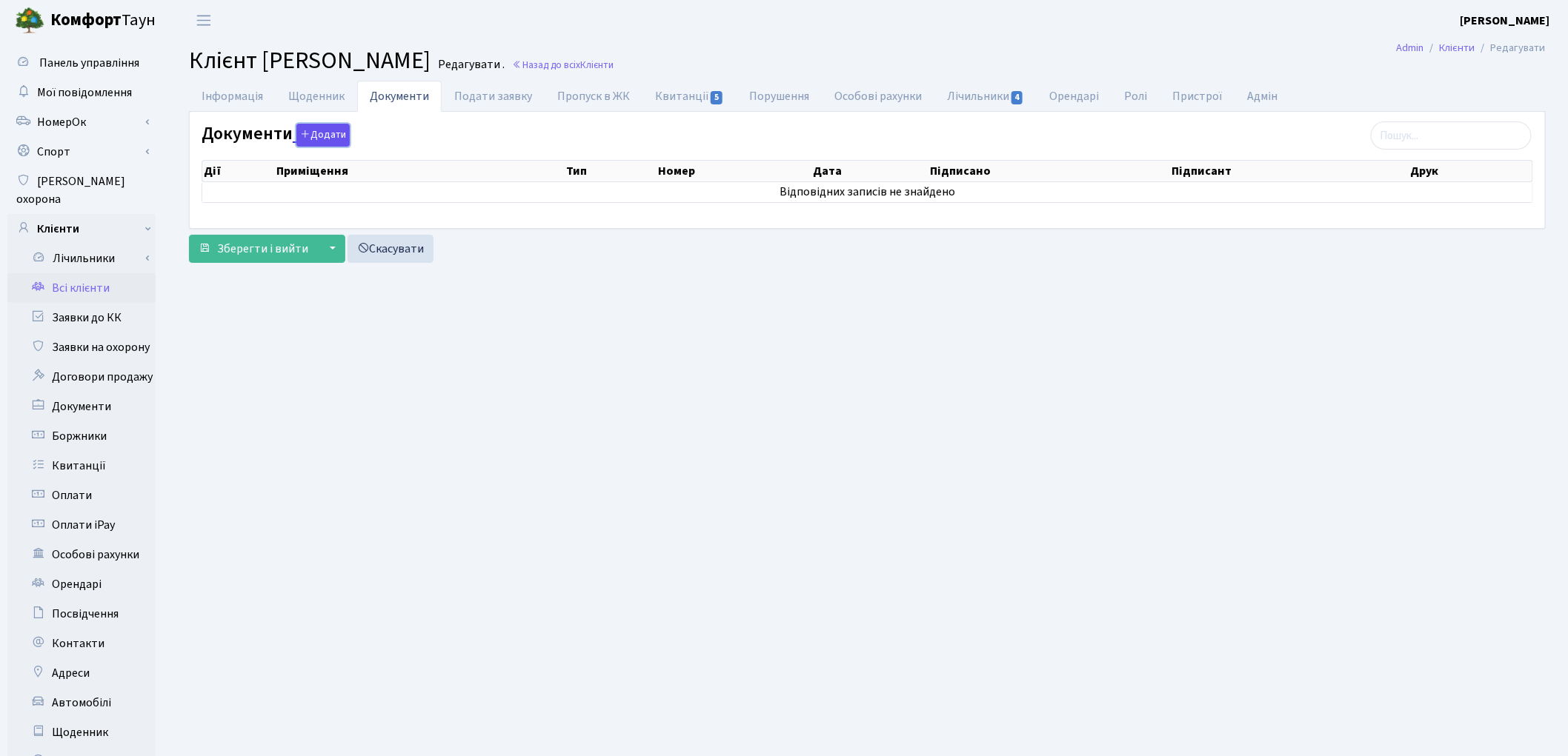
click at [329, 136] on button "Додати" at bounding box center [323, 135] width 53 height 23
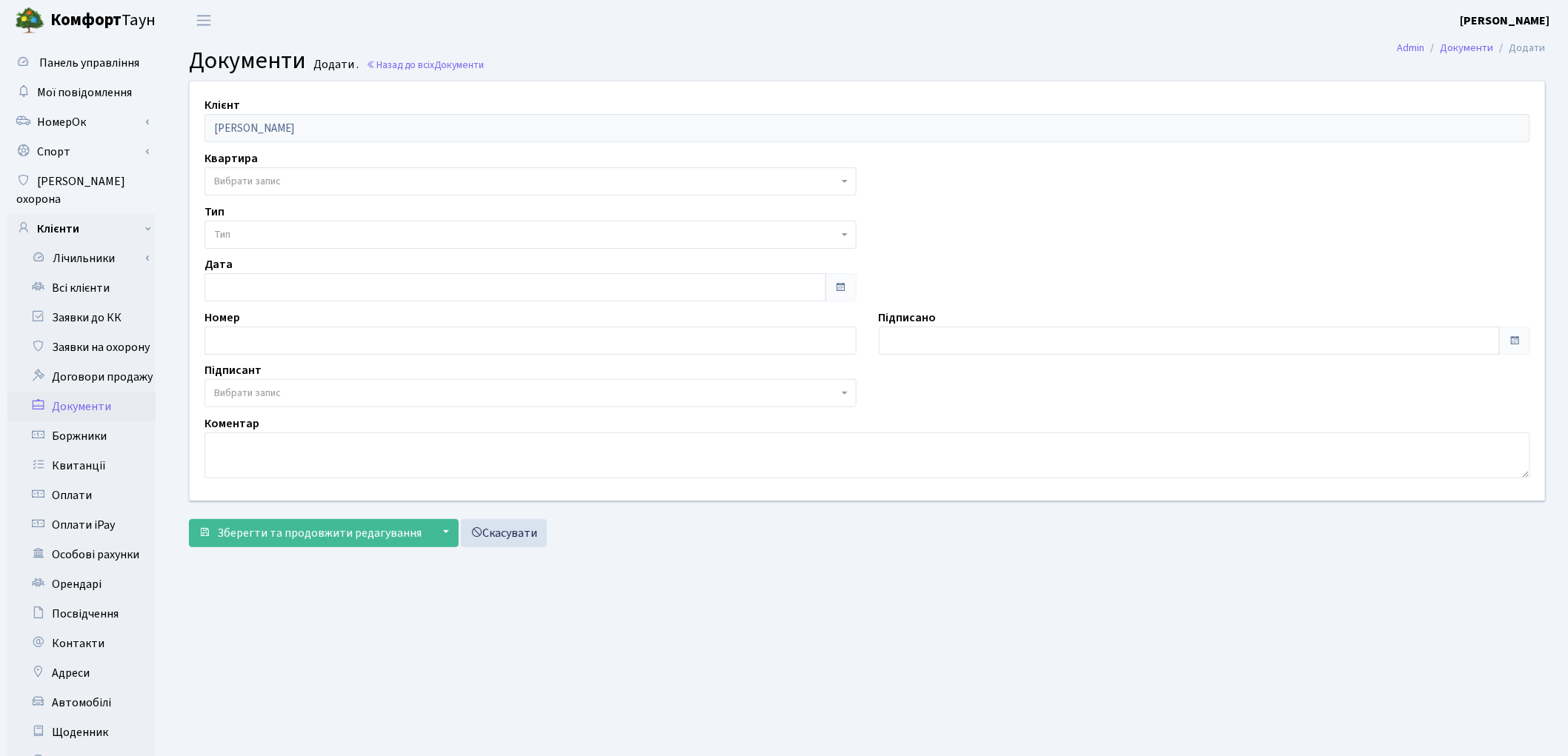
click at [261, 179] on span "Вибрати запис" at bounding box center [247, 182] width 66 height 15
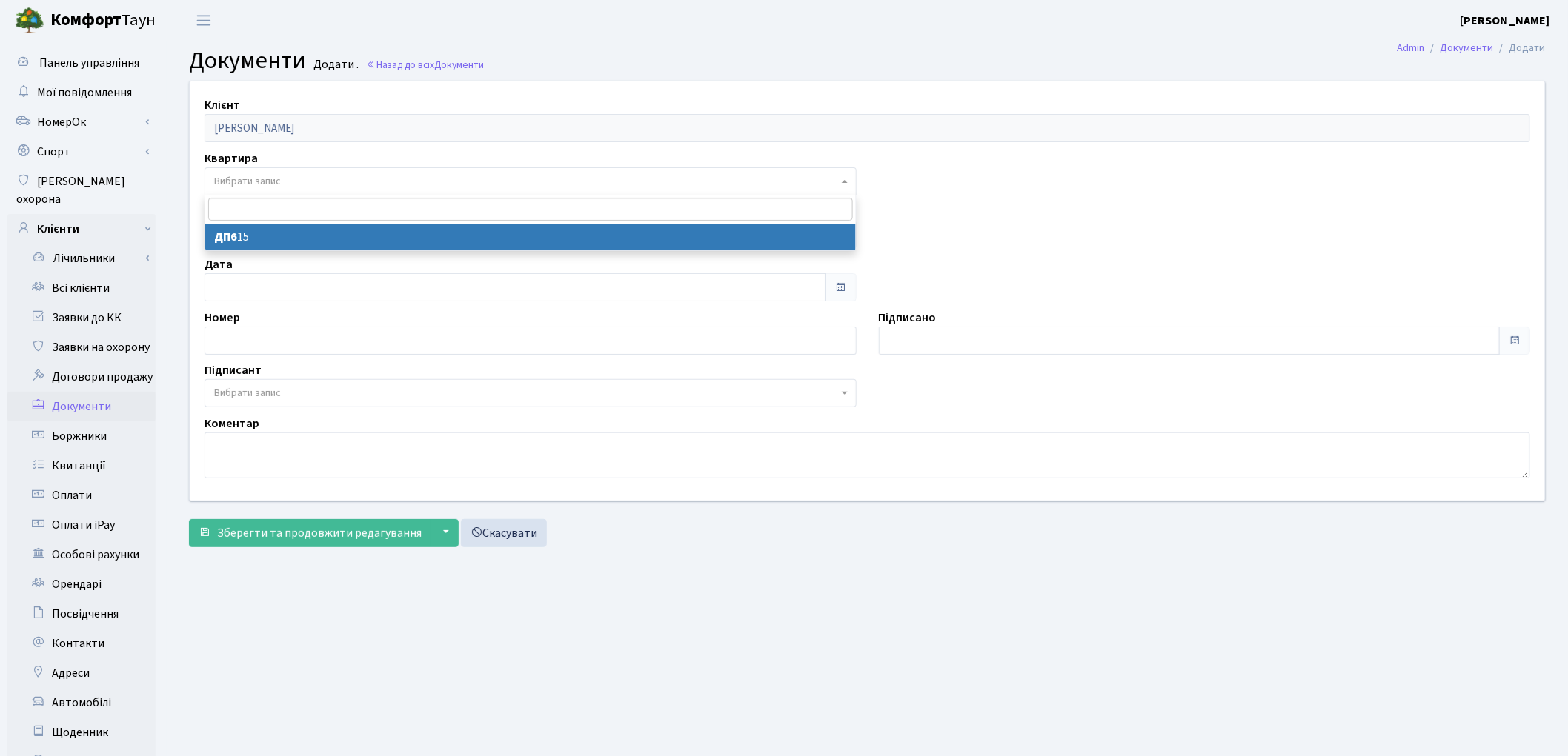
select select "176820"
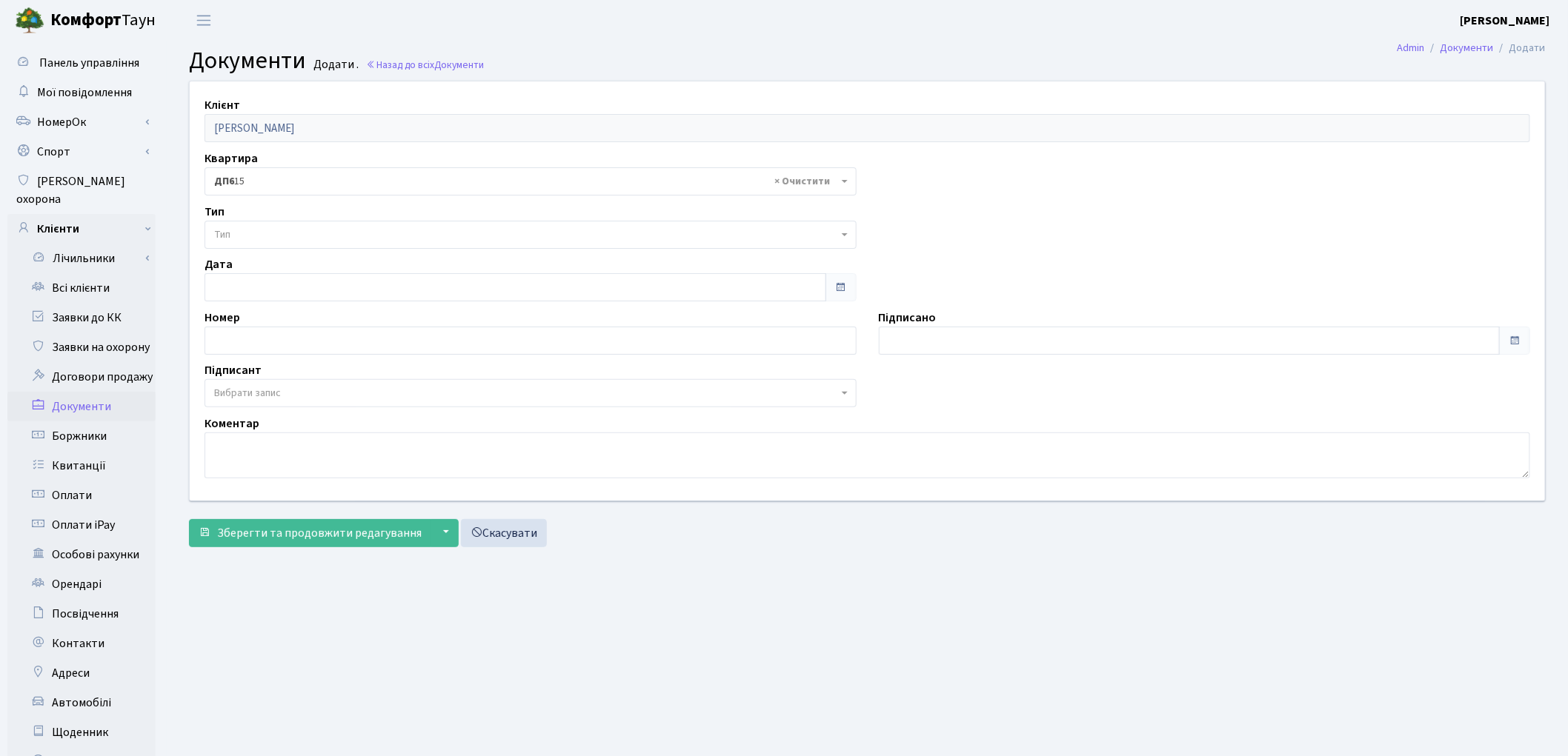
click at [256, 238] on span "Тип" at bounding box center [526, 235] width 624 height 15
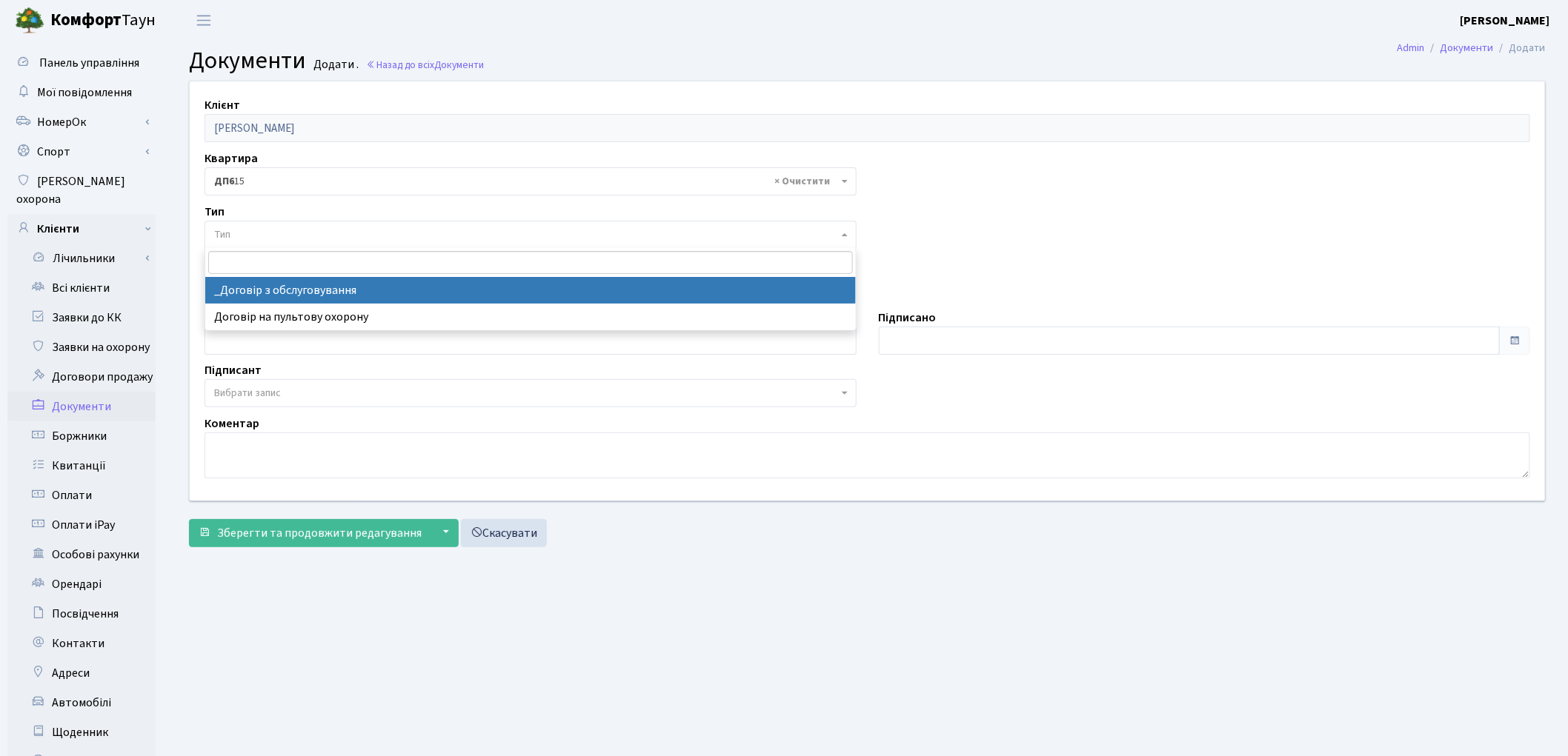
select select "289"
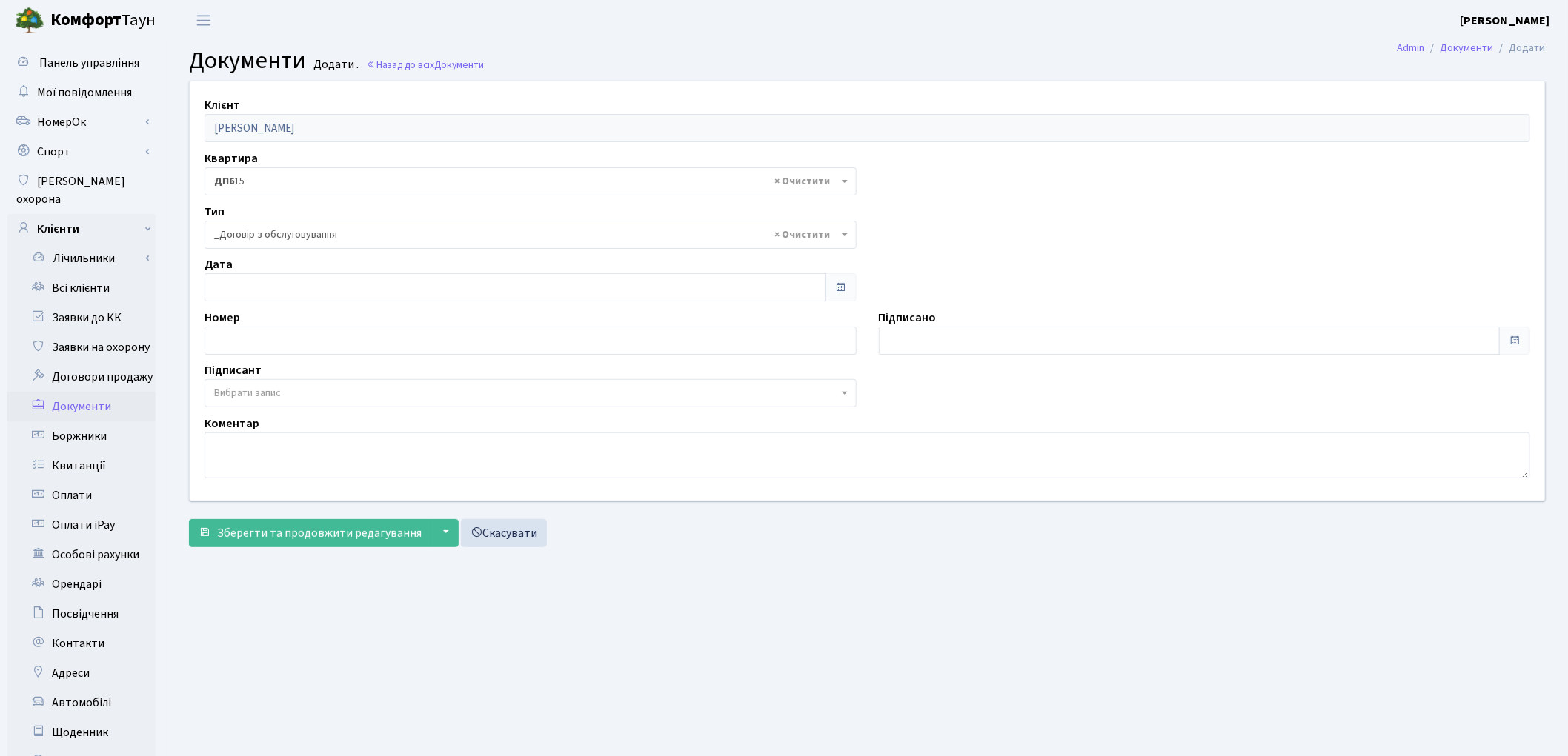
click at [272, 386] on span "Вибрати запис" at bounding box center [247, 393] width 66 height 15
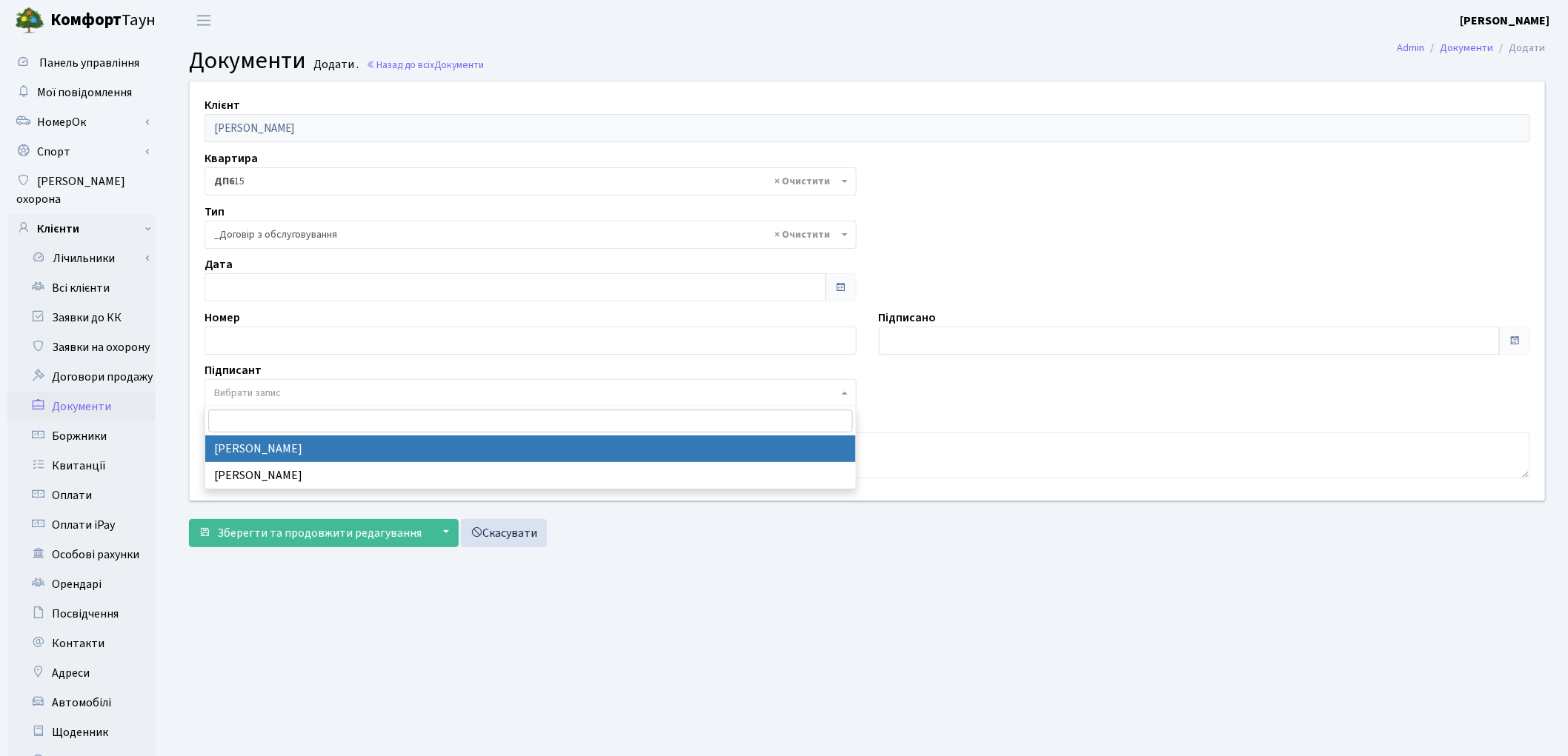
select select "74"
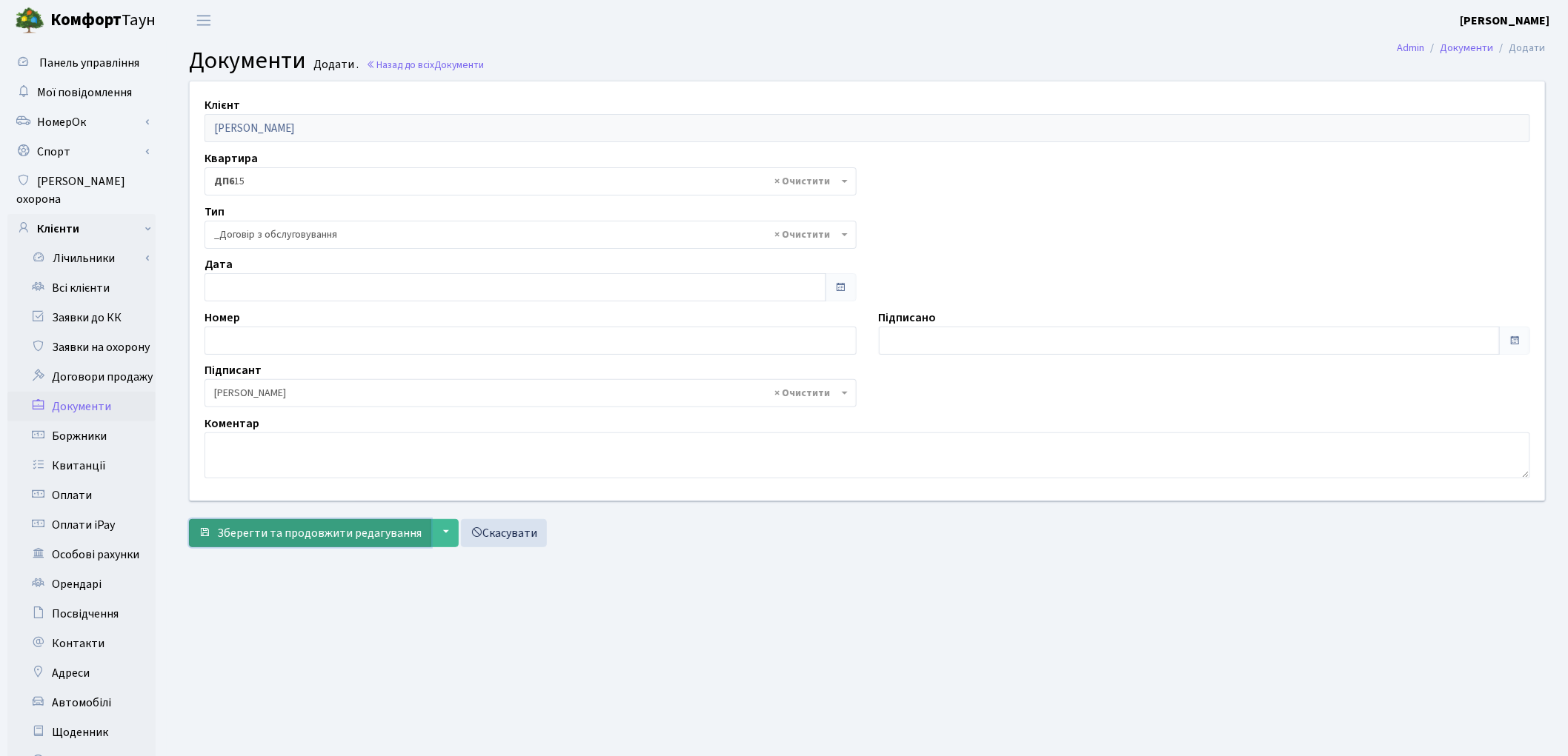
click at [267, 525] on span "Зберегти та продовжити редагування" at bounding box center [319, 533] width 205 height 16
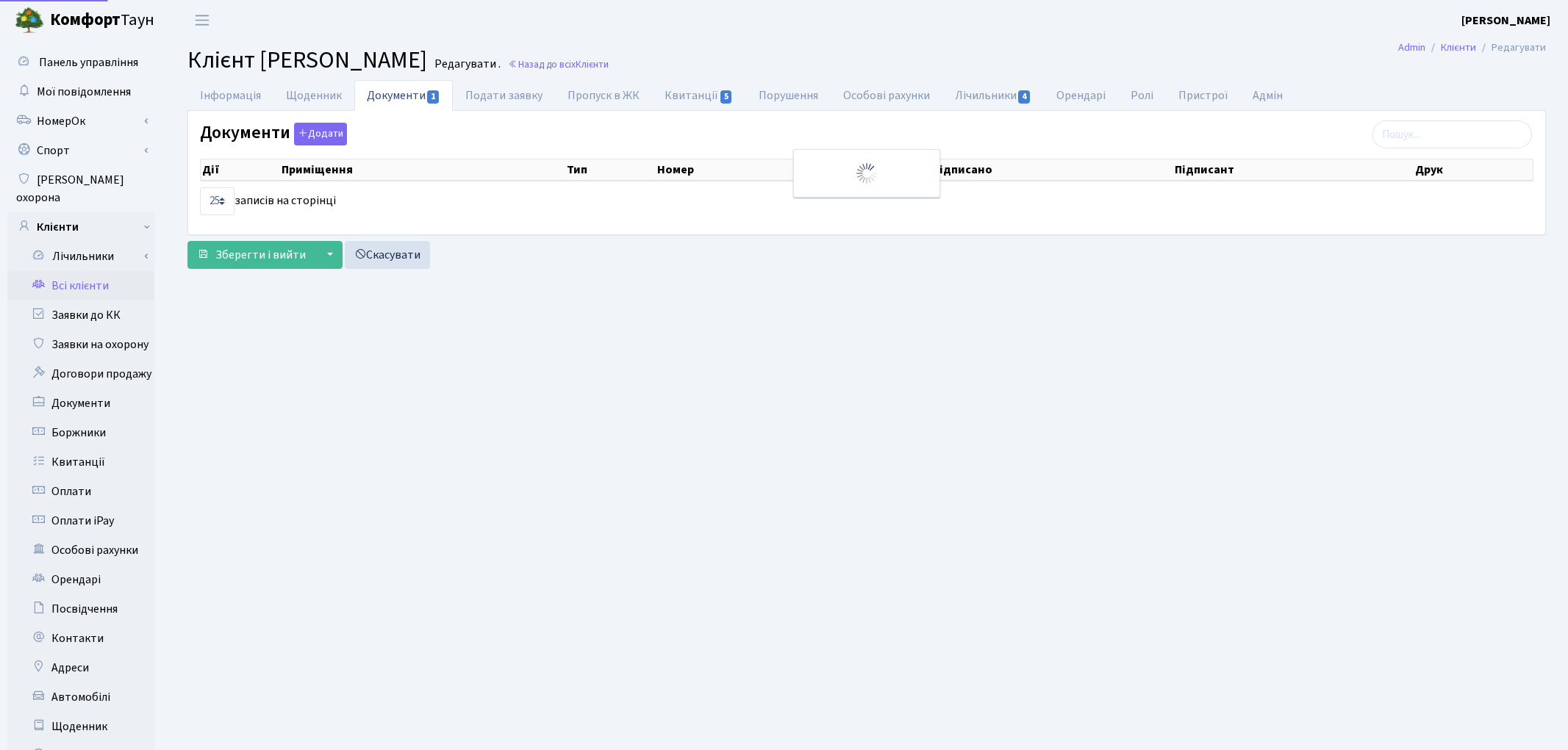
select select "25"
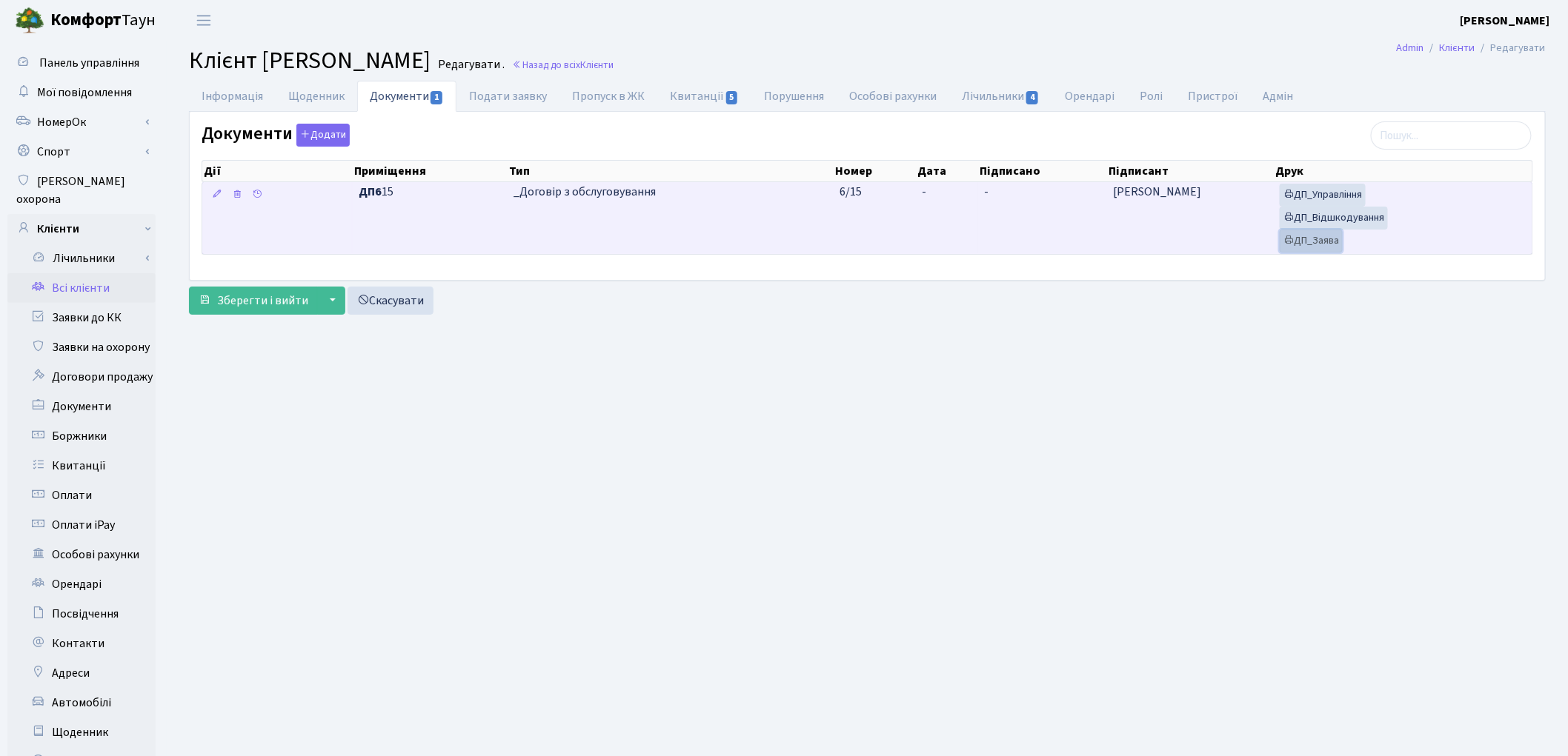
click at [1335, 241] on link "ДП_Заява" at bounding box center [1311, 241] width 63 height 23
click at [1358, 213] on link "ДП_Відшкодування" at bounding box center [1334, 218] width 108 height 23
click at [1310, 201] on link "ДП_Управління" at bounding box center [1322, 195] width 86 height 23
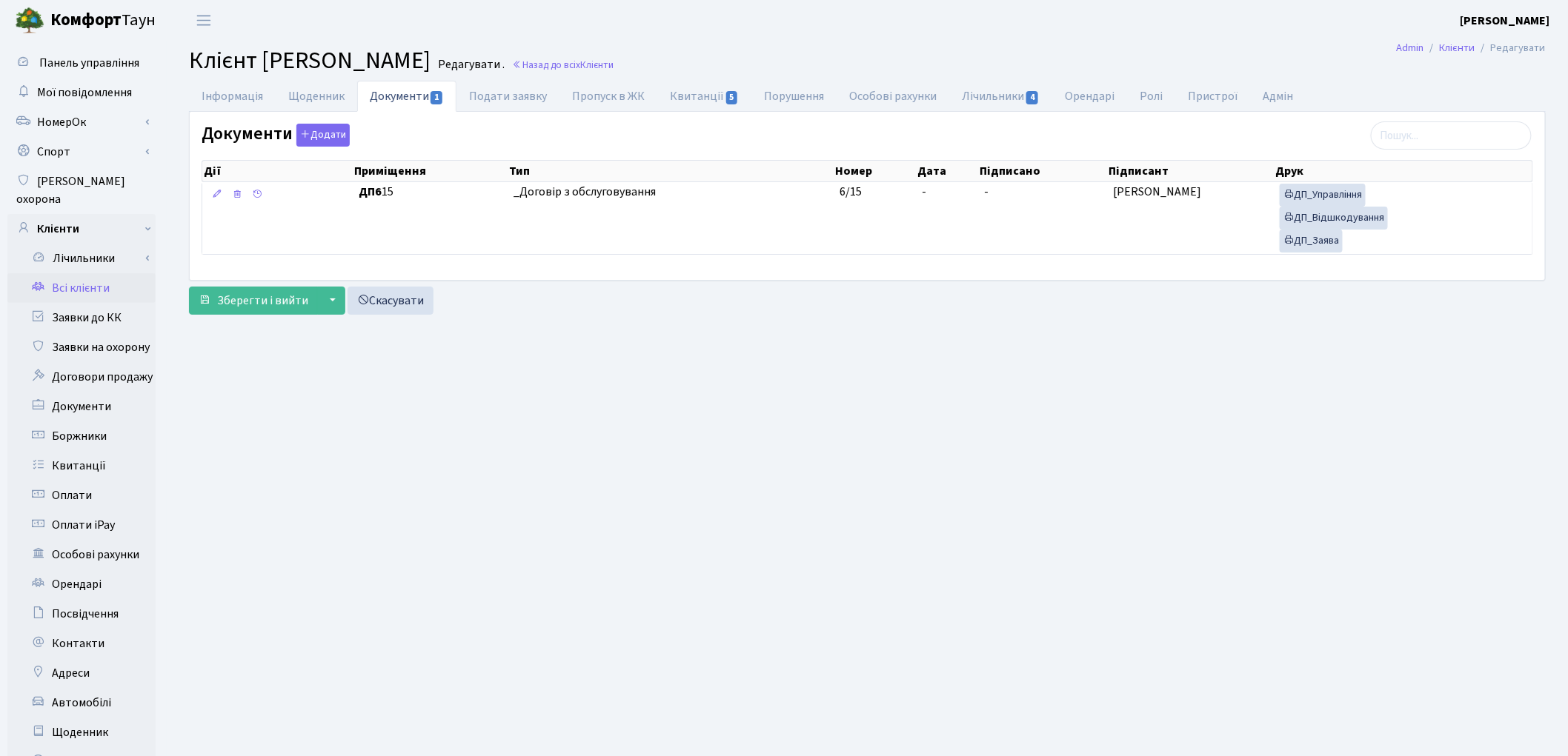
click at [74, 274] on link "Всі клієнти" at bounding box center [81, 288] width 148 height 29
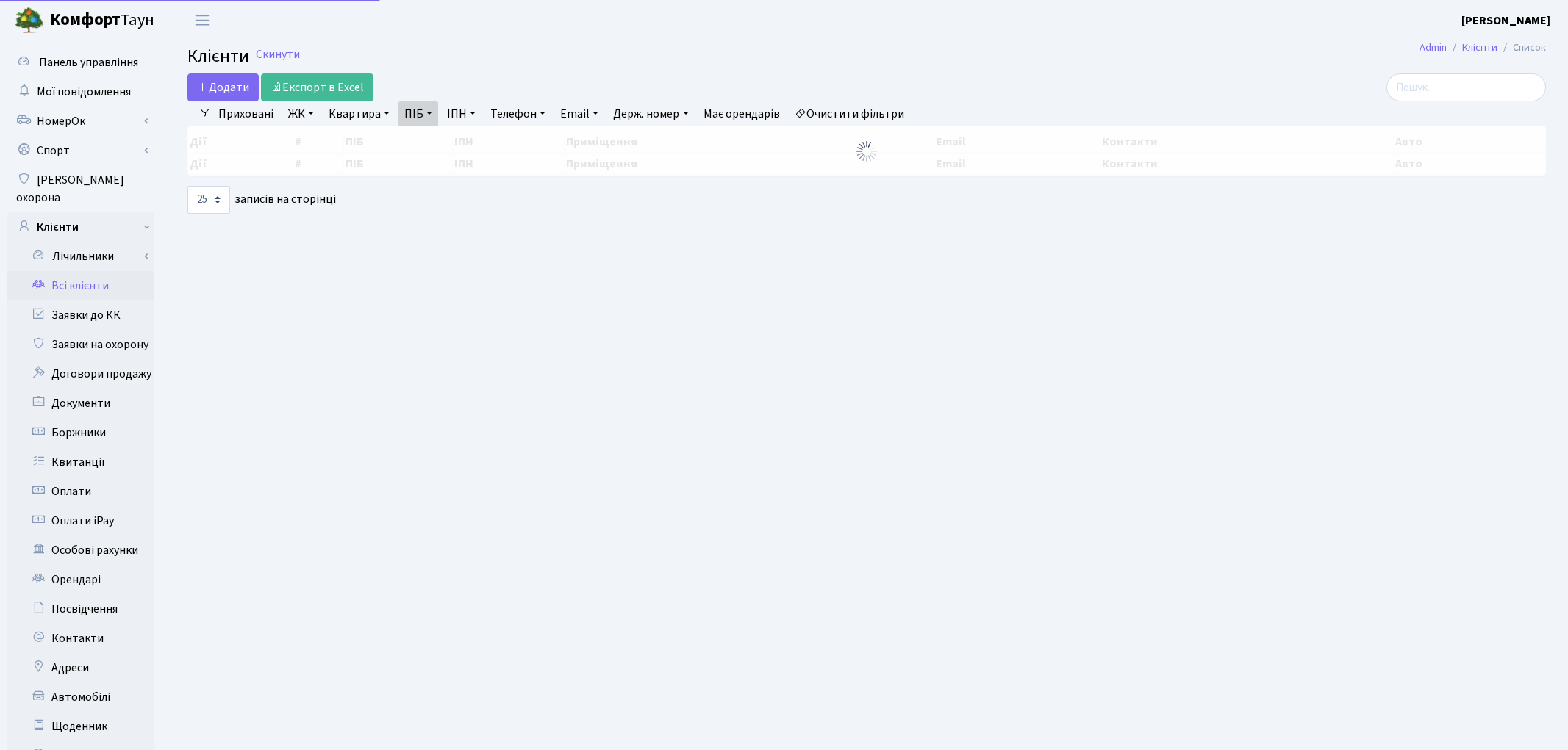
select select "25"
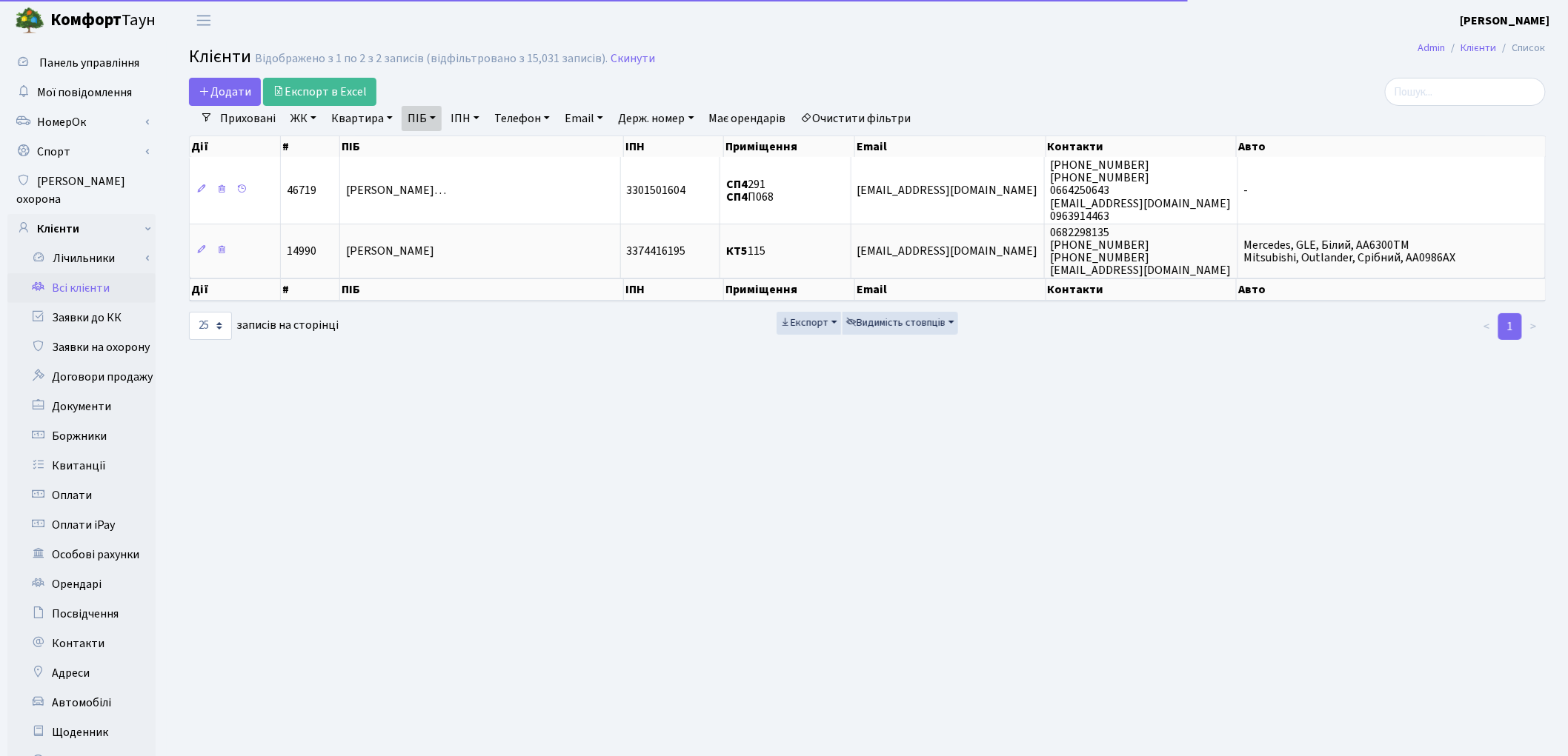
click at [891, 120] on link "Очистити фільтри" at bounding box center [856, 118] width 122 height 25
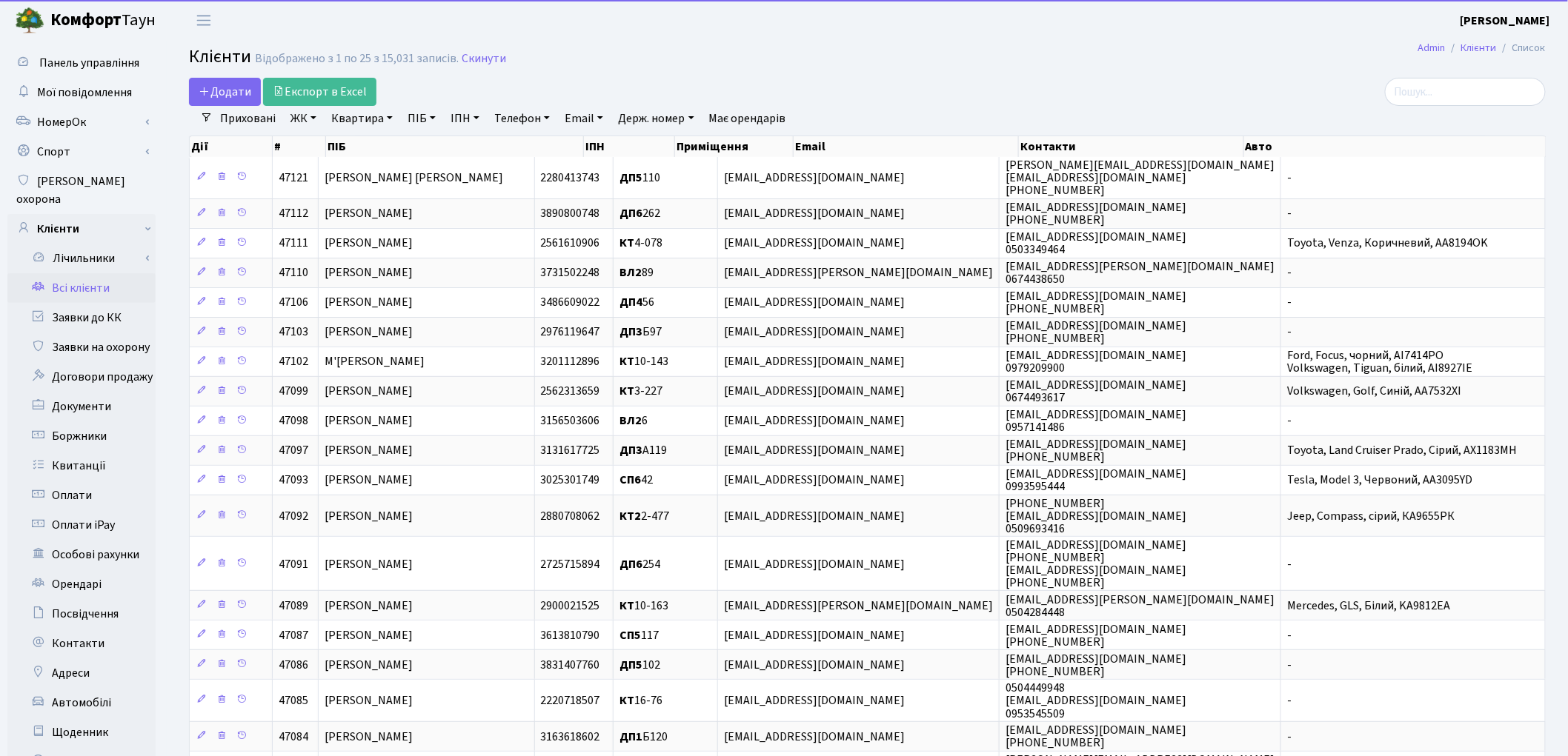
click at [375, 115] on link "Квартира" at bounding box center [362, 118] width 74 height 25
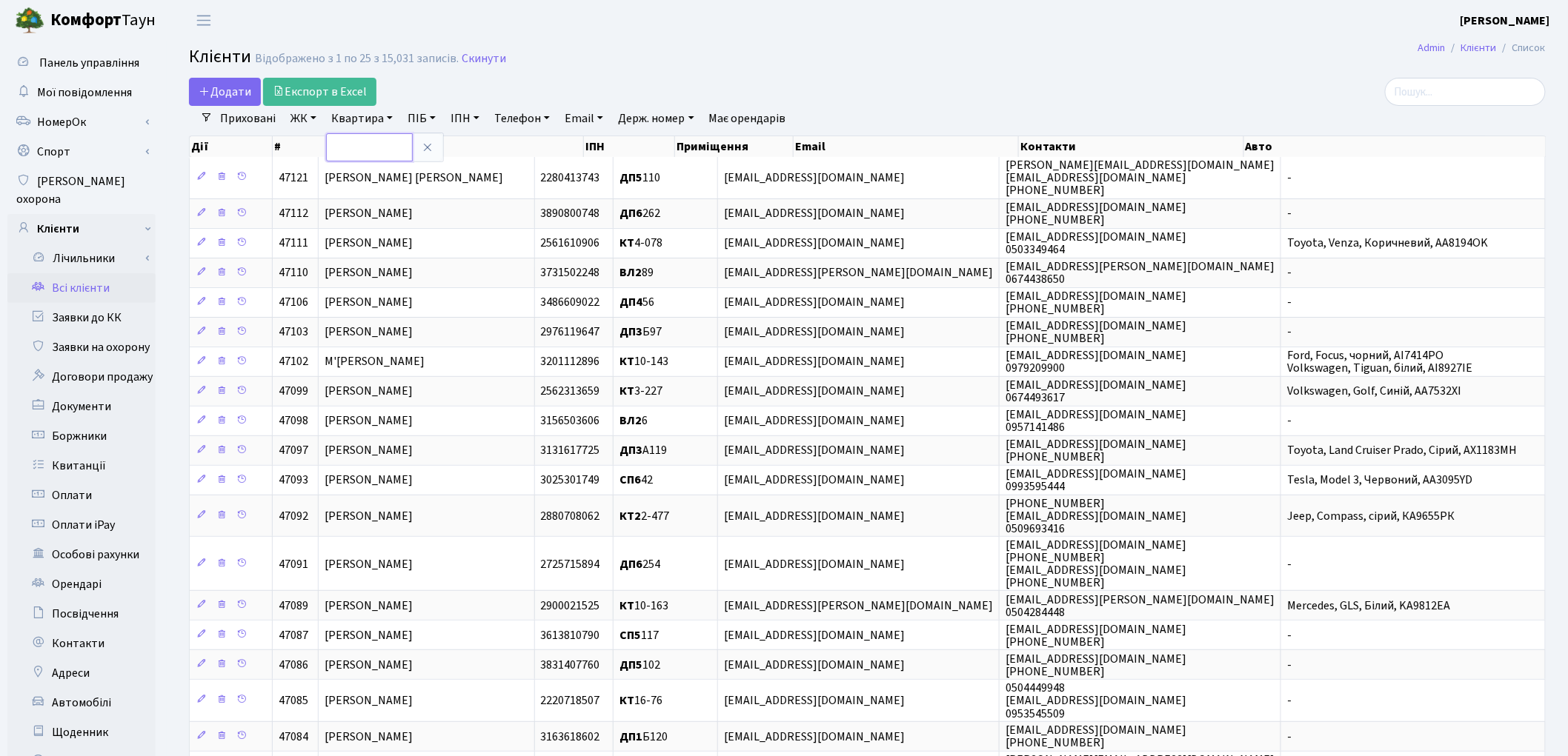
type input "[PERSON_NAME]"
type input "в-23"
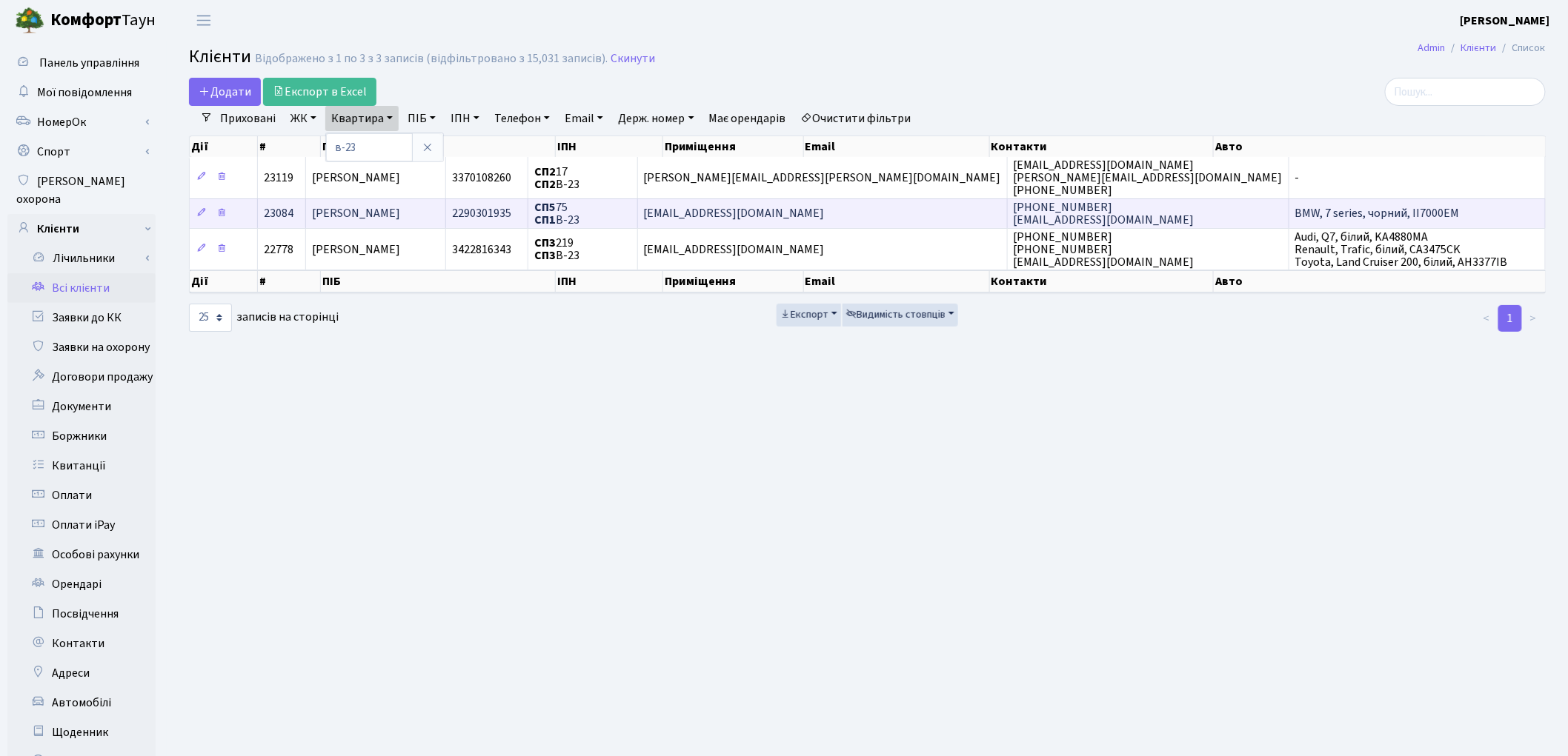
click at [400, 208] on span "[PERSON_NAME]" at bounding box center [356, 214] width 88 height 16
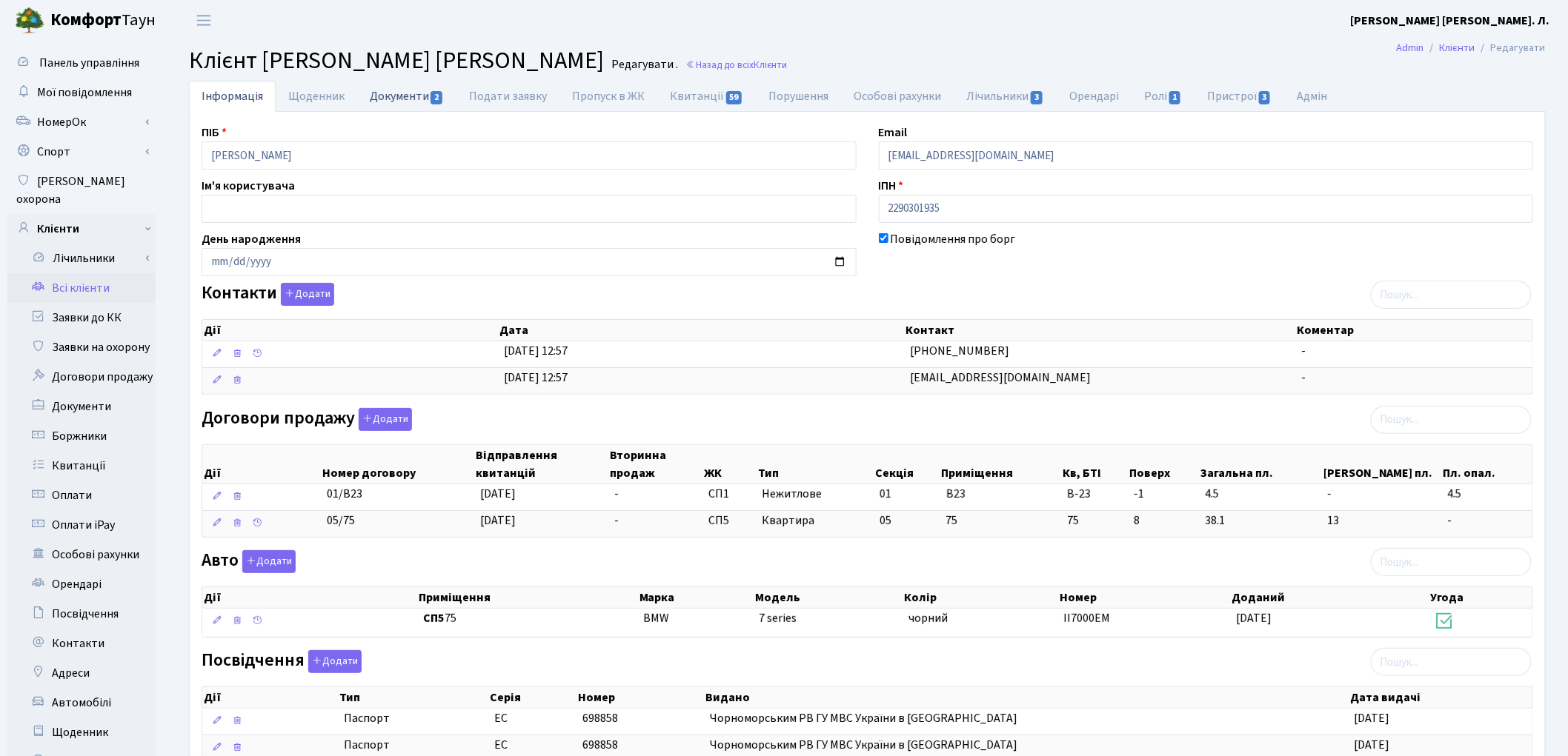
click at [393, 97] on link "Документи 2" at bounding box center [406, 96] width 99 height 30
select select "25"
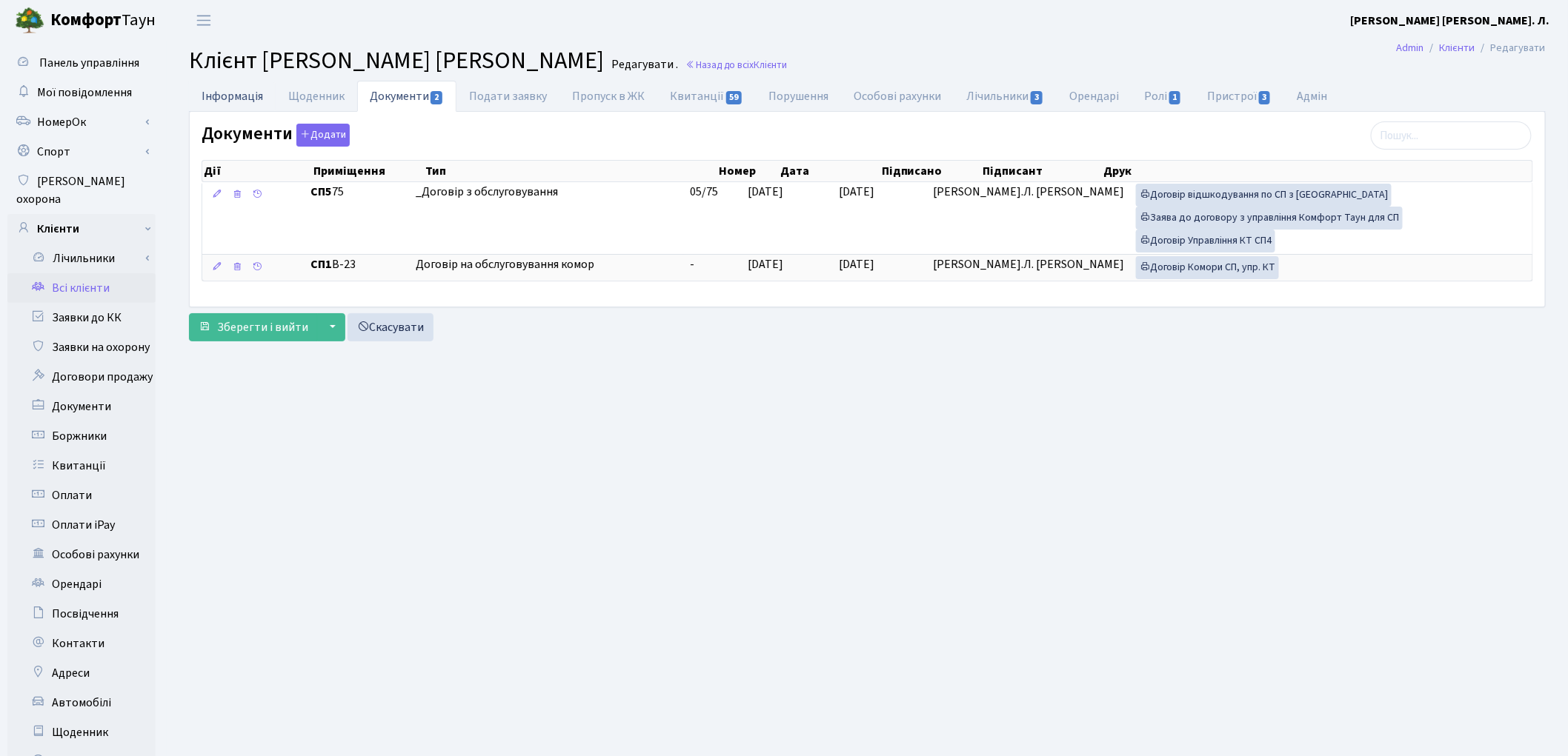
click at [246, 95] on link "Інформація" at bounding box center [233, 96] width 87 height 30
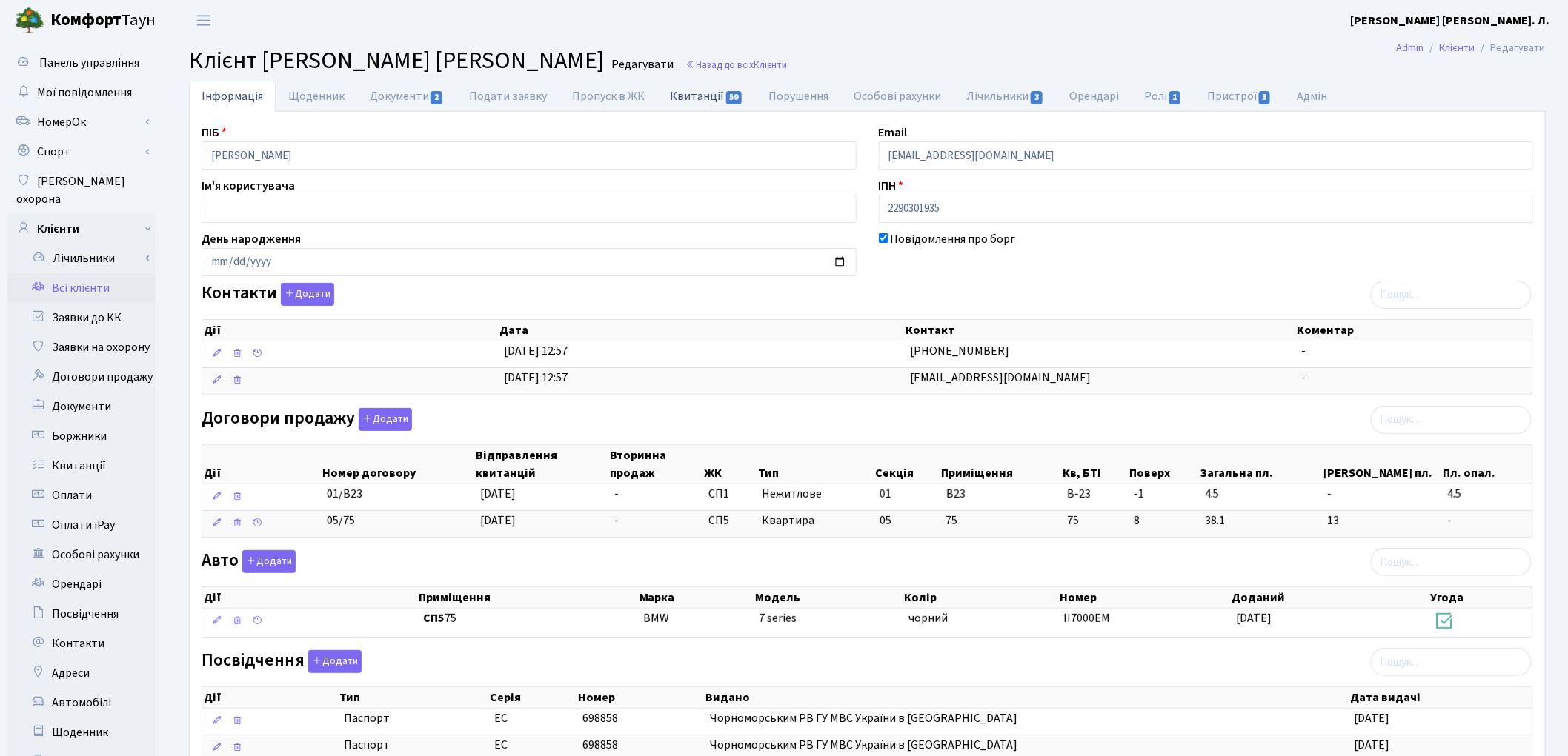
click at [677, 99] on link "Квитанції 59" at bounding box center [706, 96] width 98 height 30
select select "25"
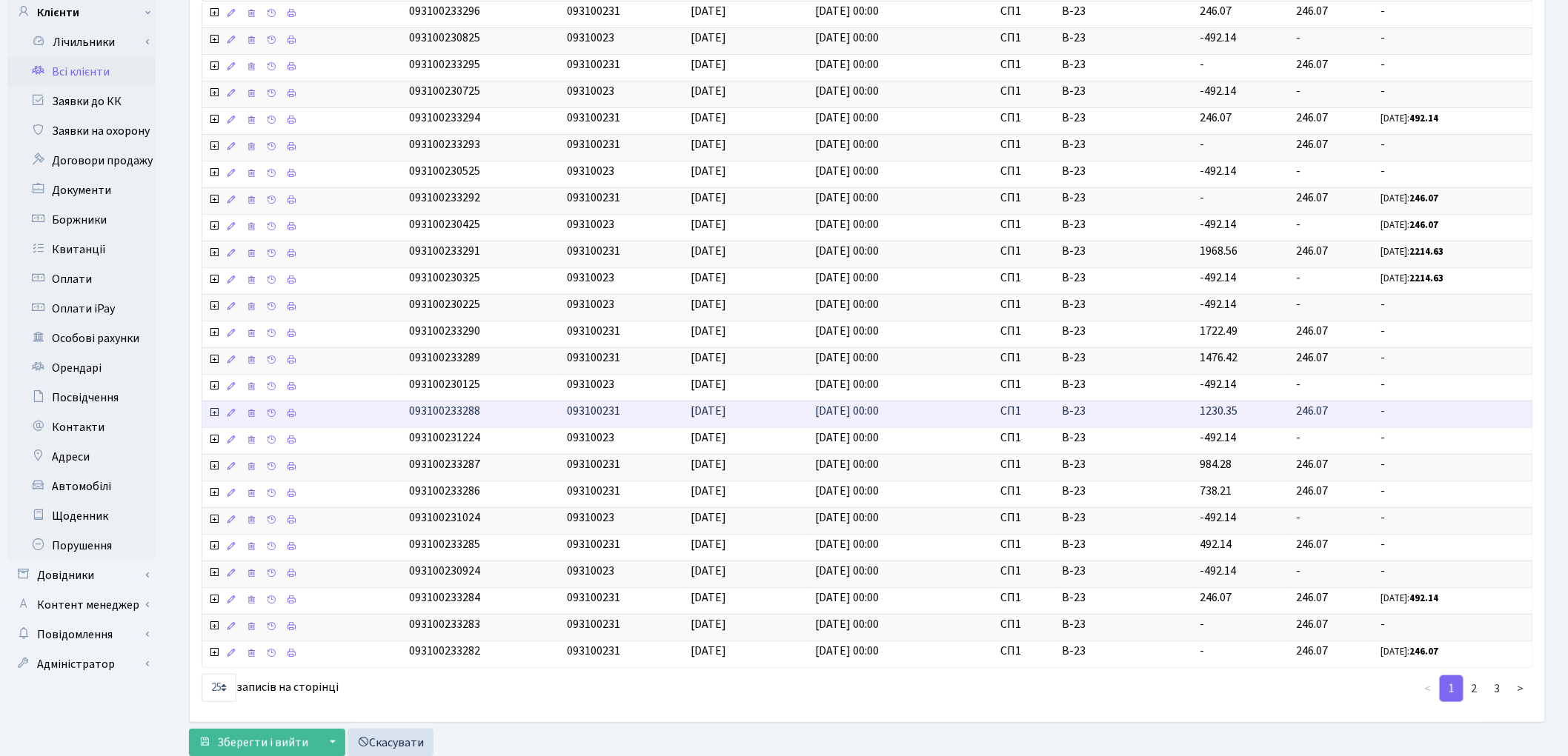
scroll to position [268, 0]
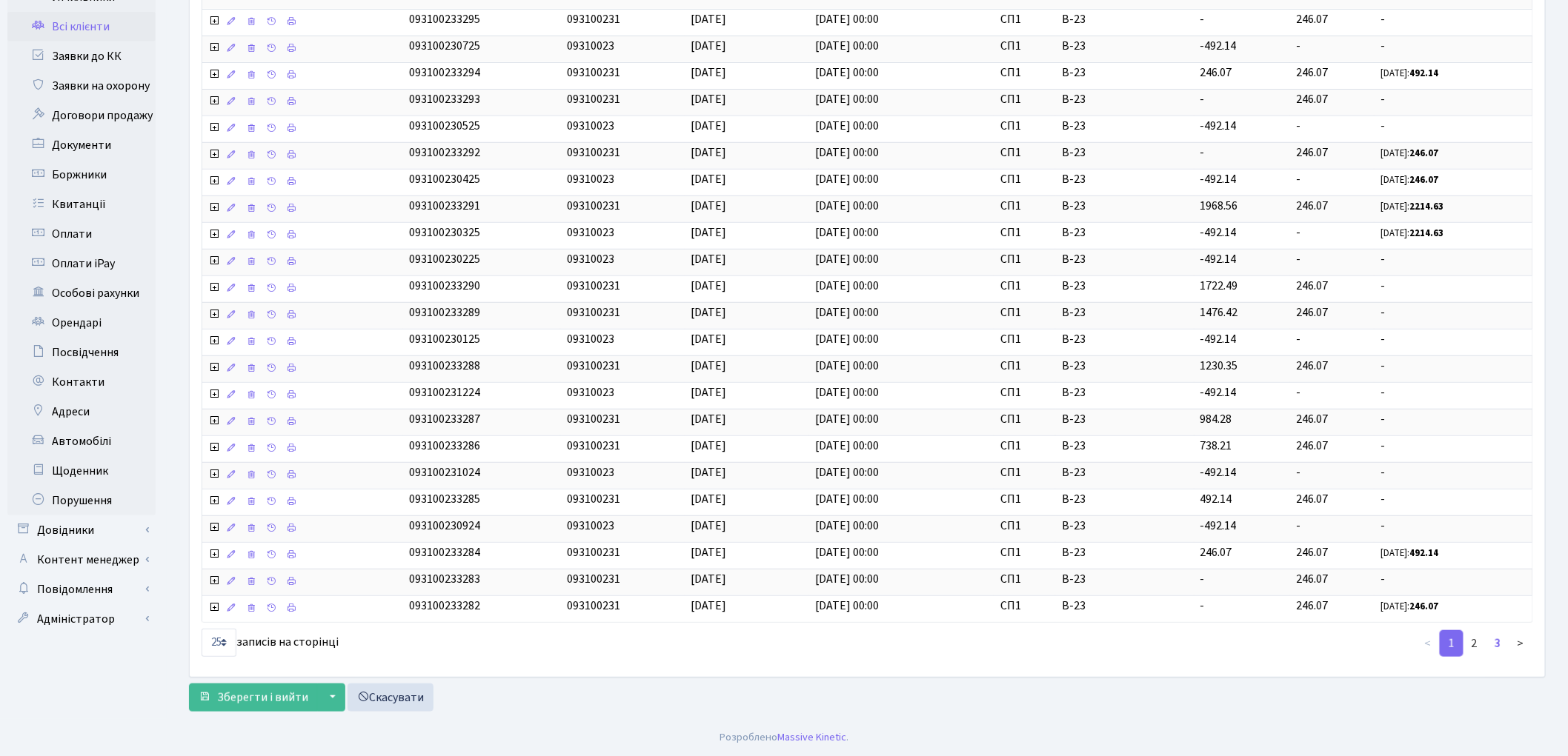
click at [1497, 646] on link "3" at bounding box center [1498, 644] width 24 height 27
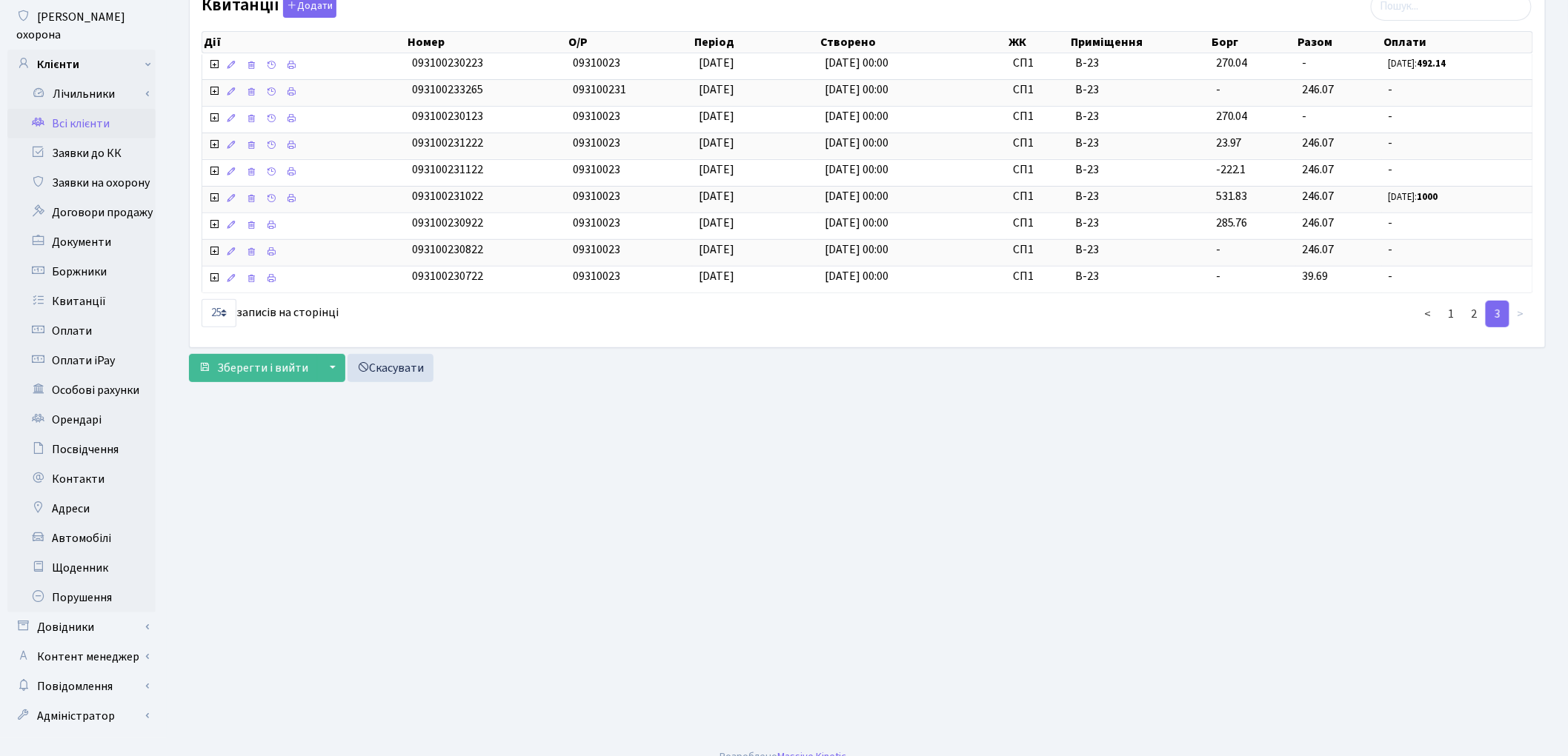
scroll to position [0, 0]
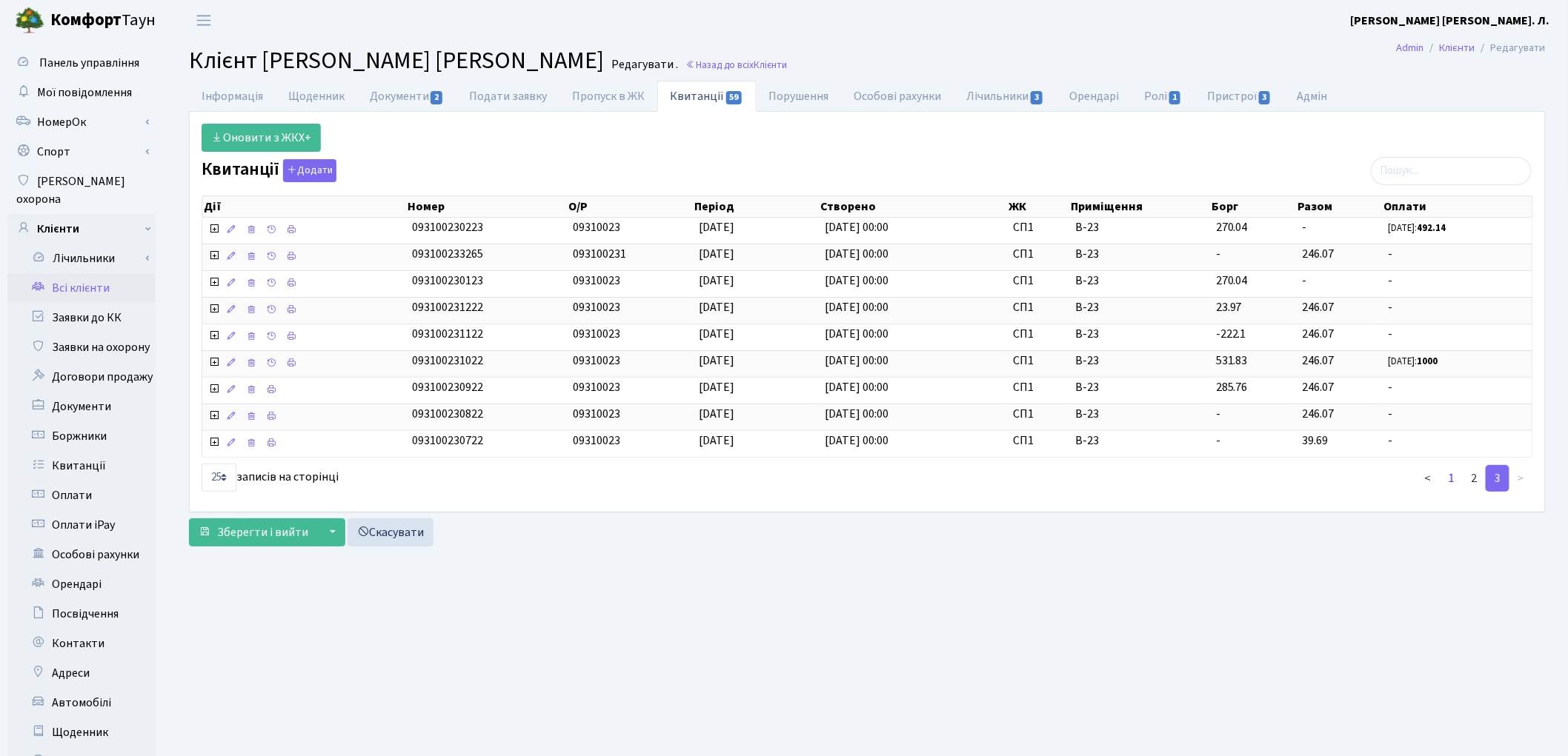
click at [1456, 487] on link "1" at bounding box center [1451, 478] width 24 height 27
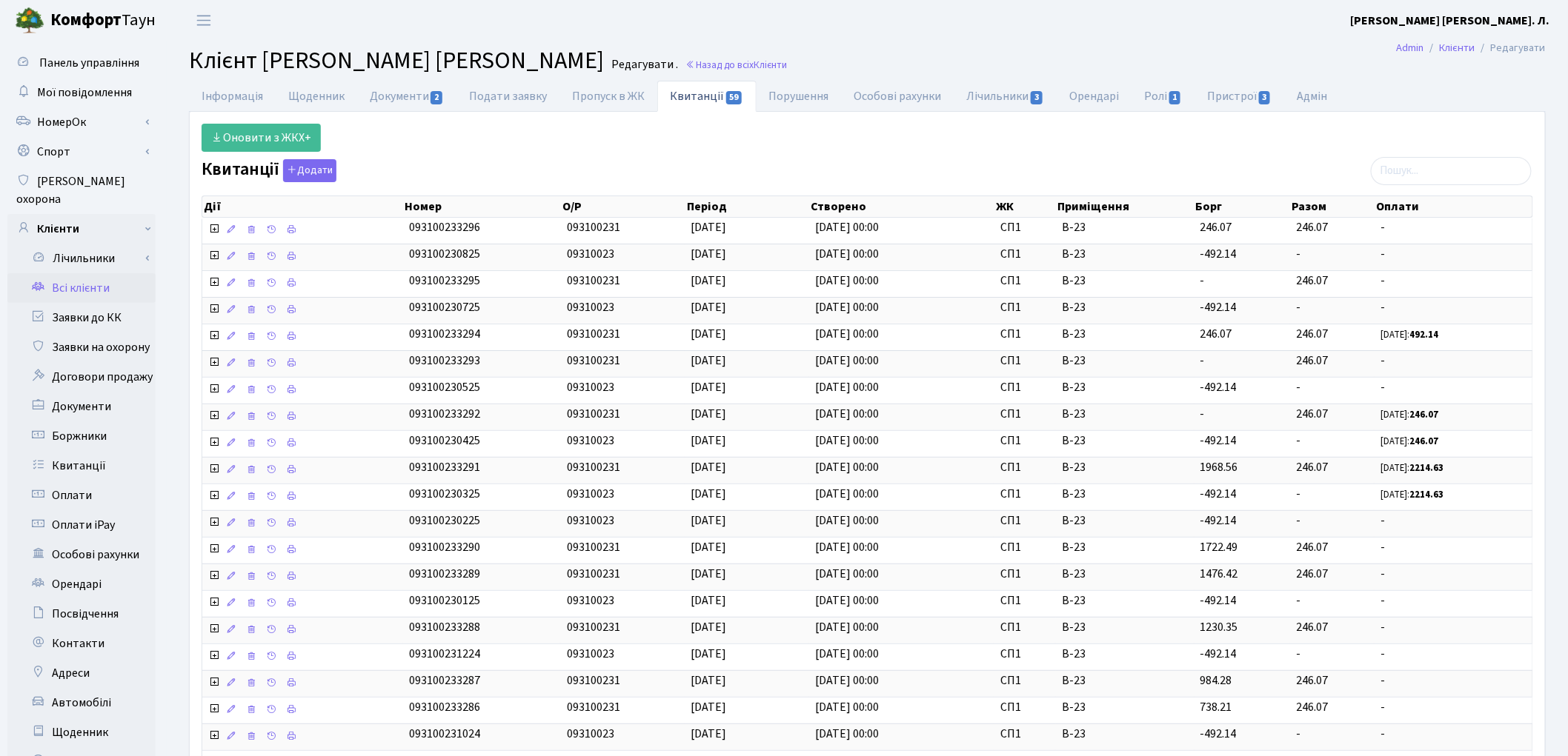
click at [109, 274] on link "Всі клієнти" at bounding box center [81, 288] width 148 height 29
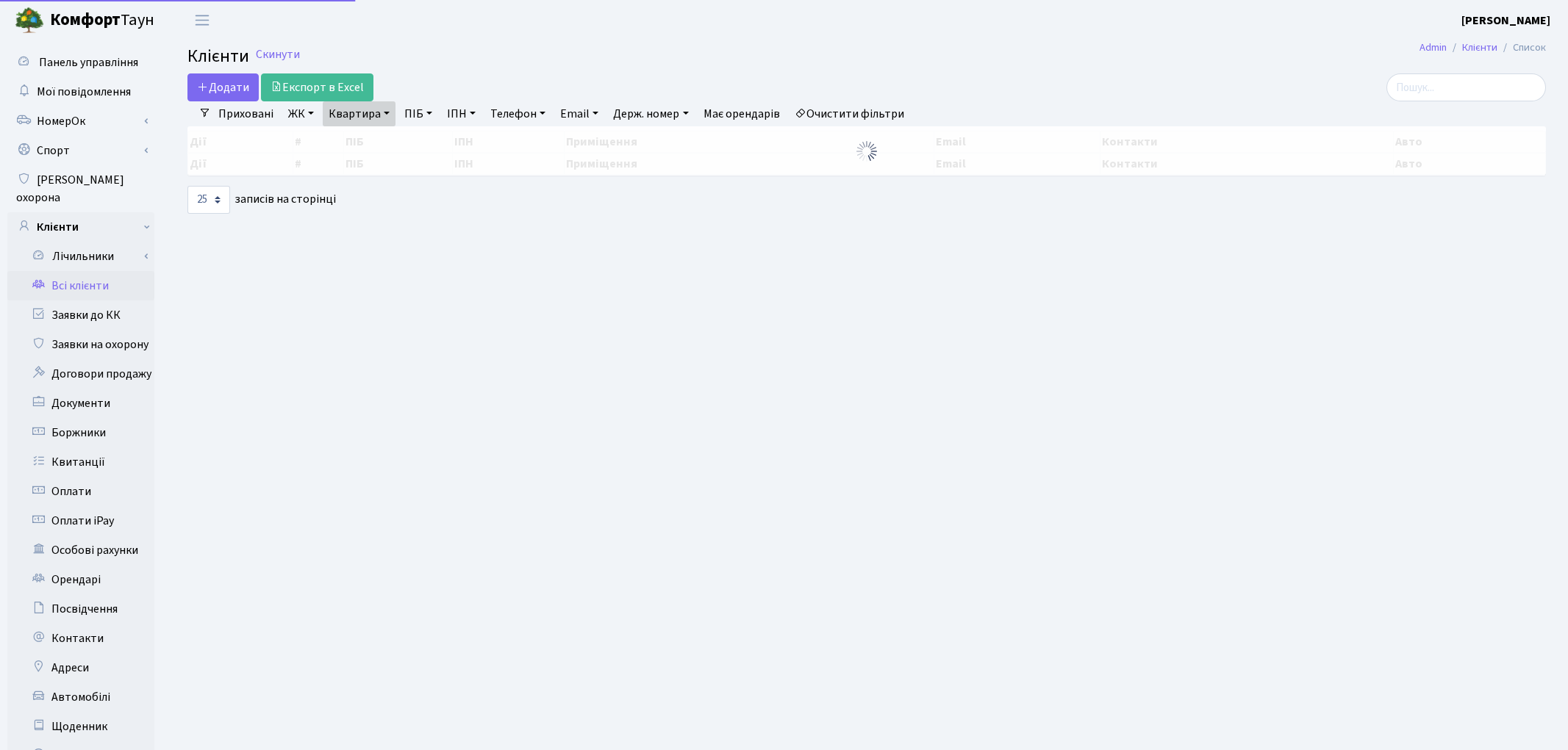
select select "25"
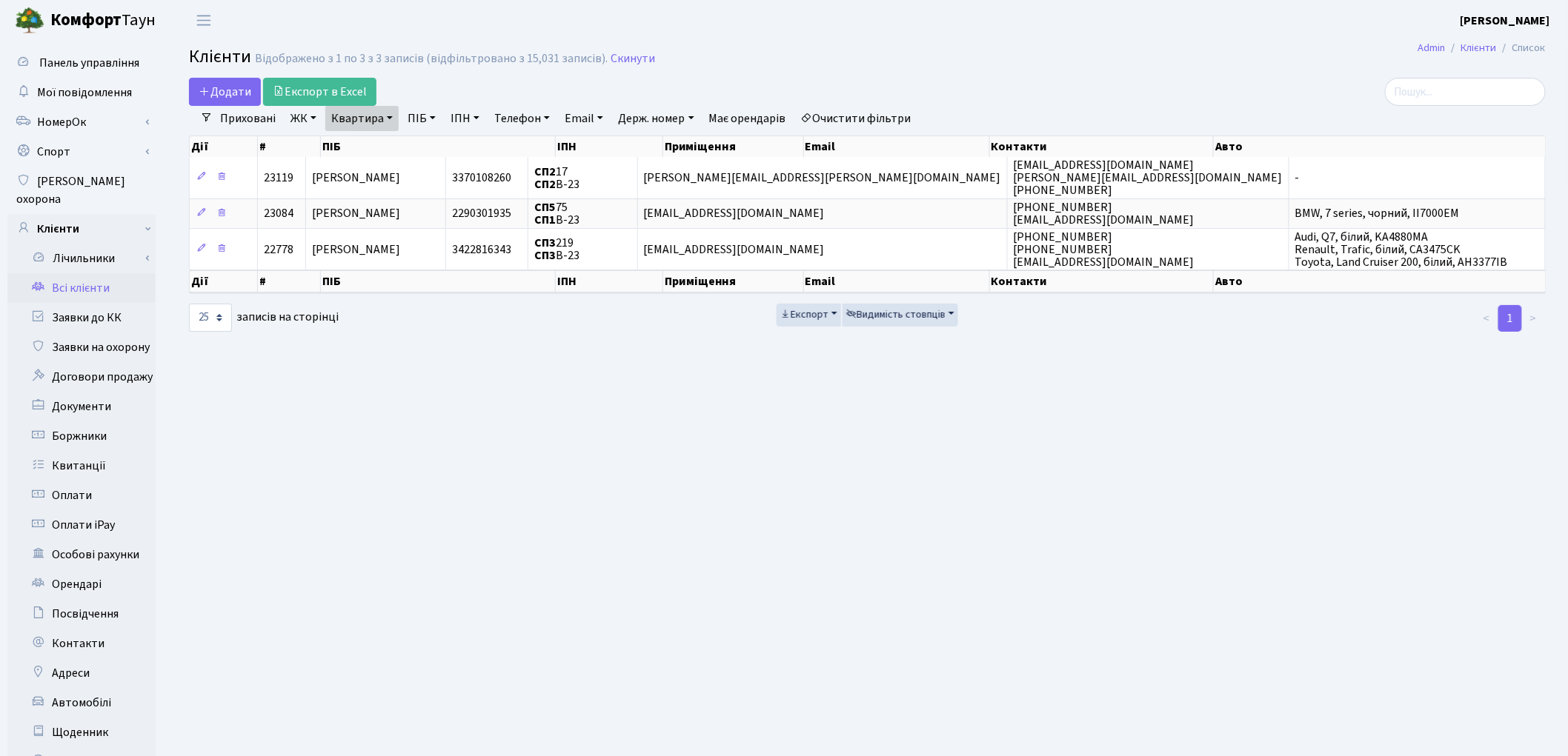
click at [873, 115] on link "Очистити фільтри" at bounding box center [856, 118] width 122 height 25
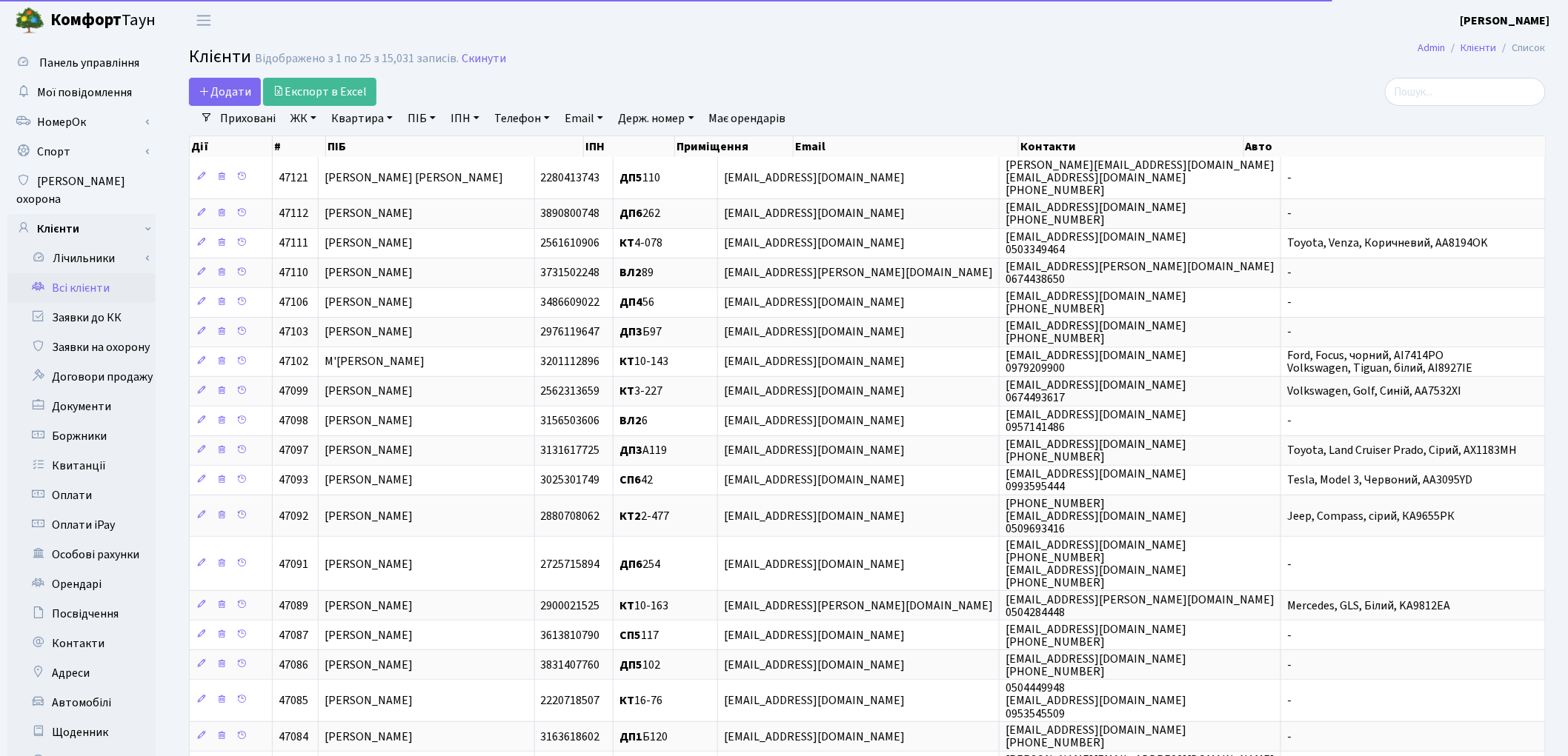
click at [360, 116] on link "Квартира" at bounding box center [362, 118] width 74 height 25
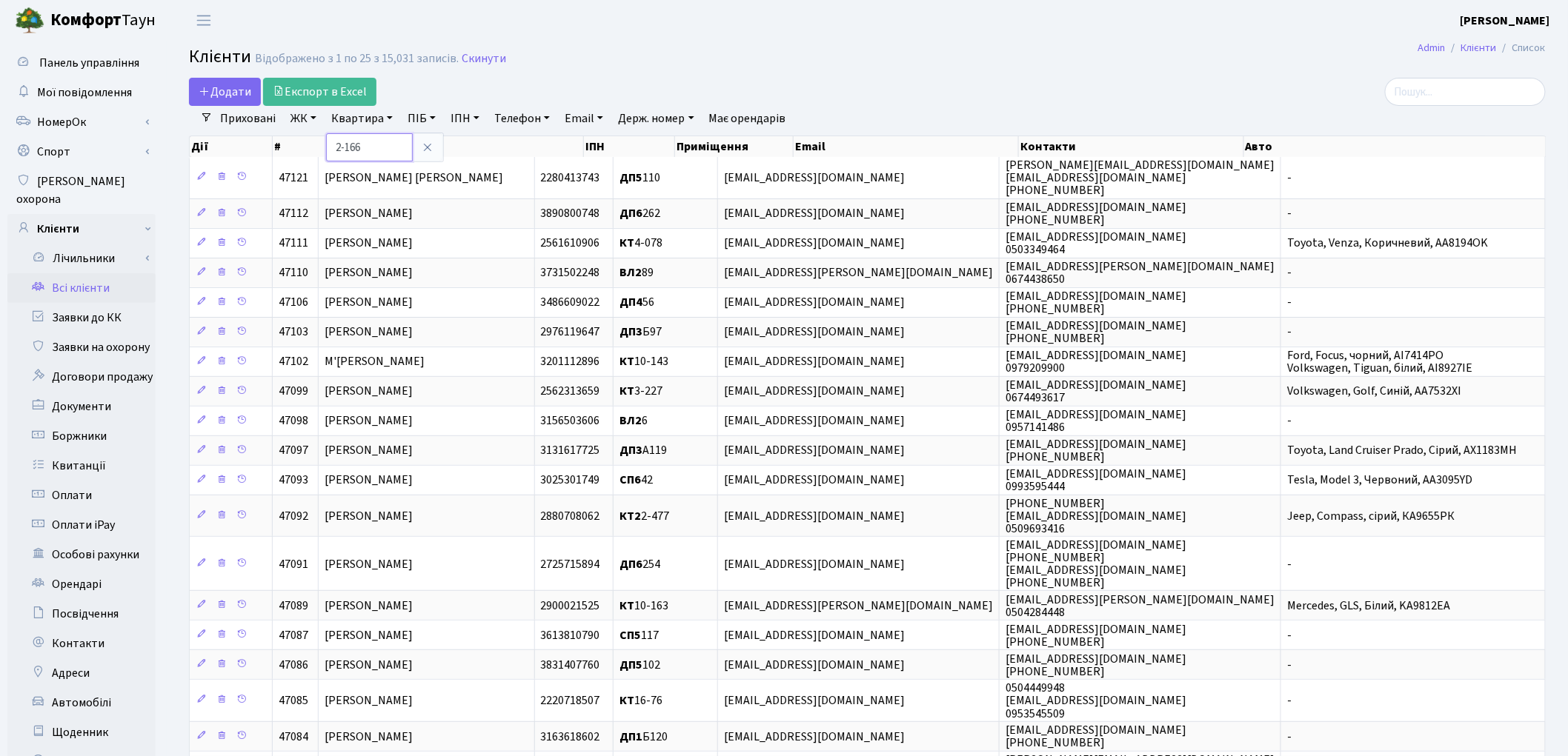
type input "2-166"
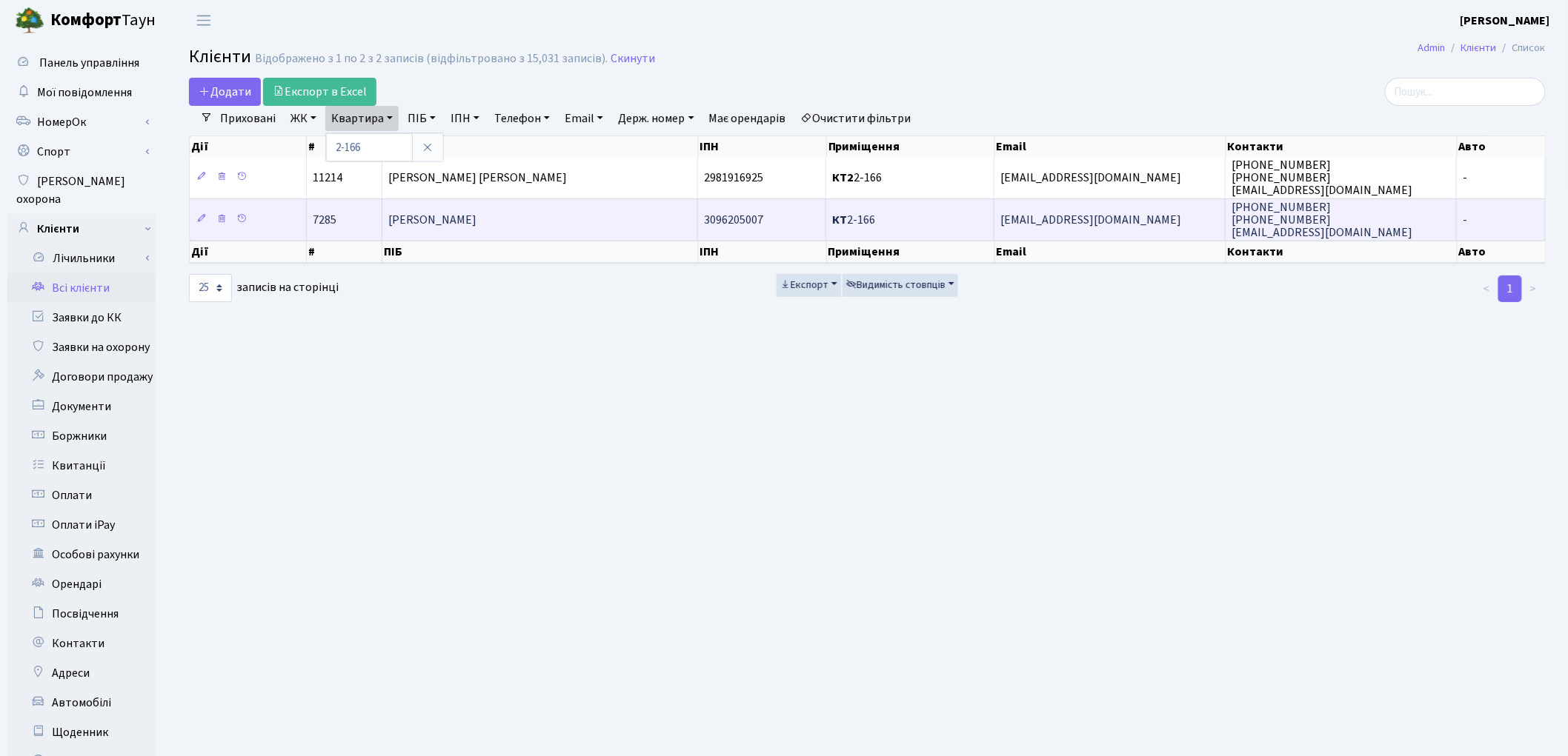
click at [465, 213] on span "[PERSON_NAME]" at bounding box center [433, 220] width 88 height 16
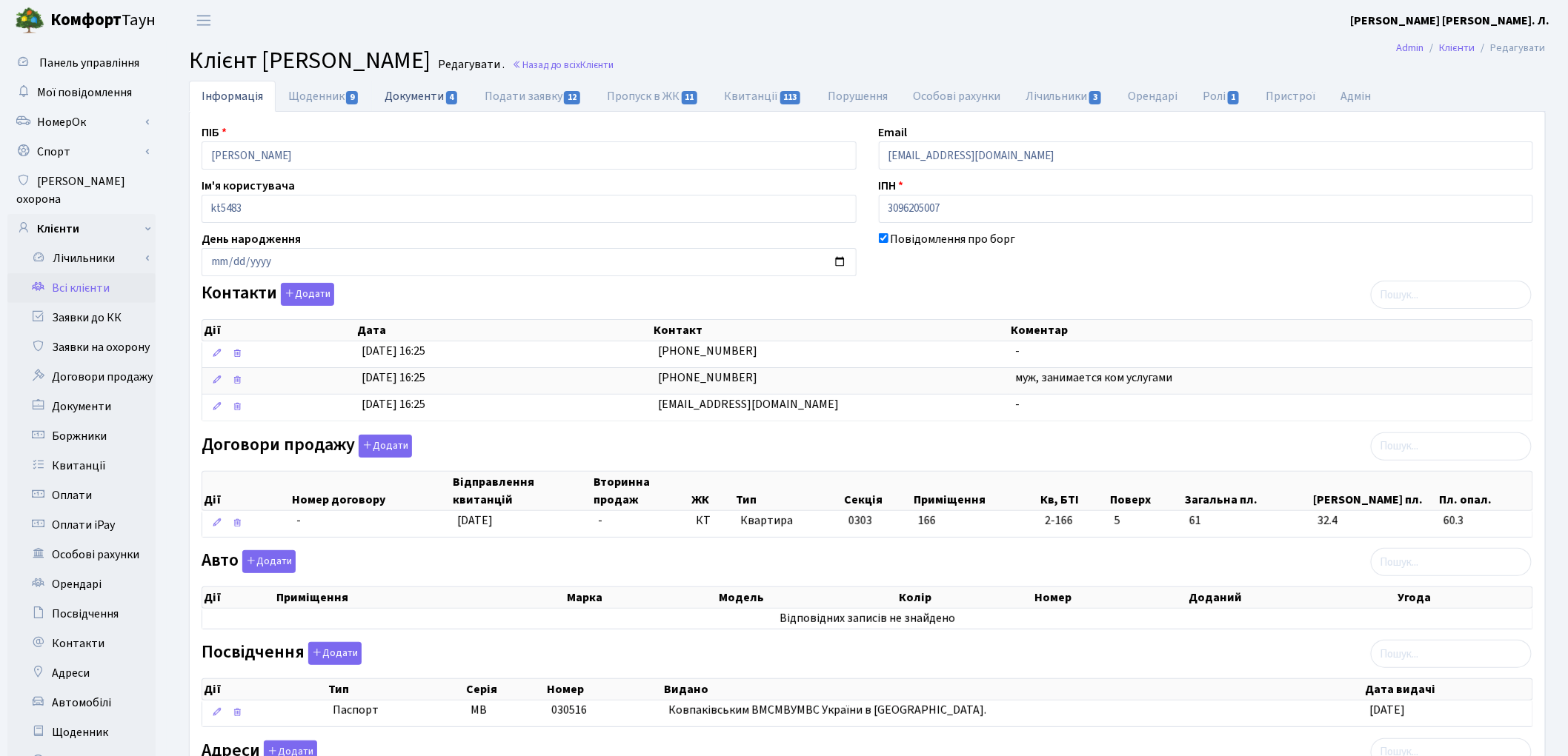
click at [423, 102] on link "Документи 4" at bounding box center [421, 96] width 99 height 30
select select "25"
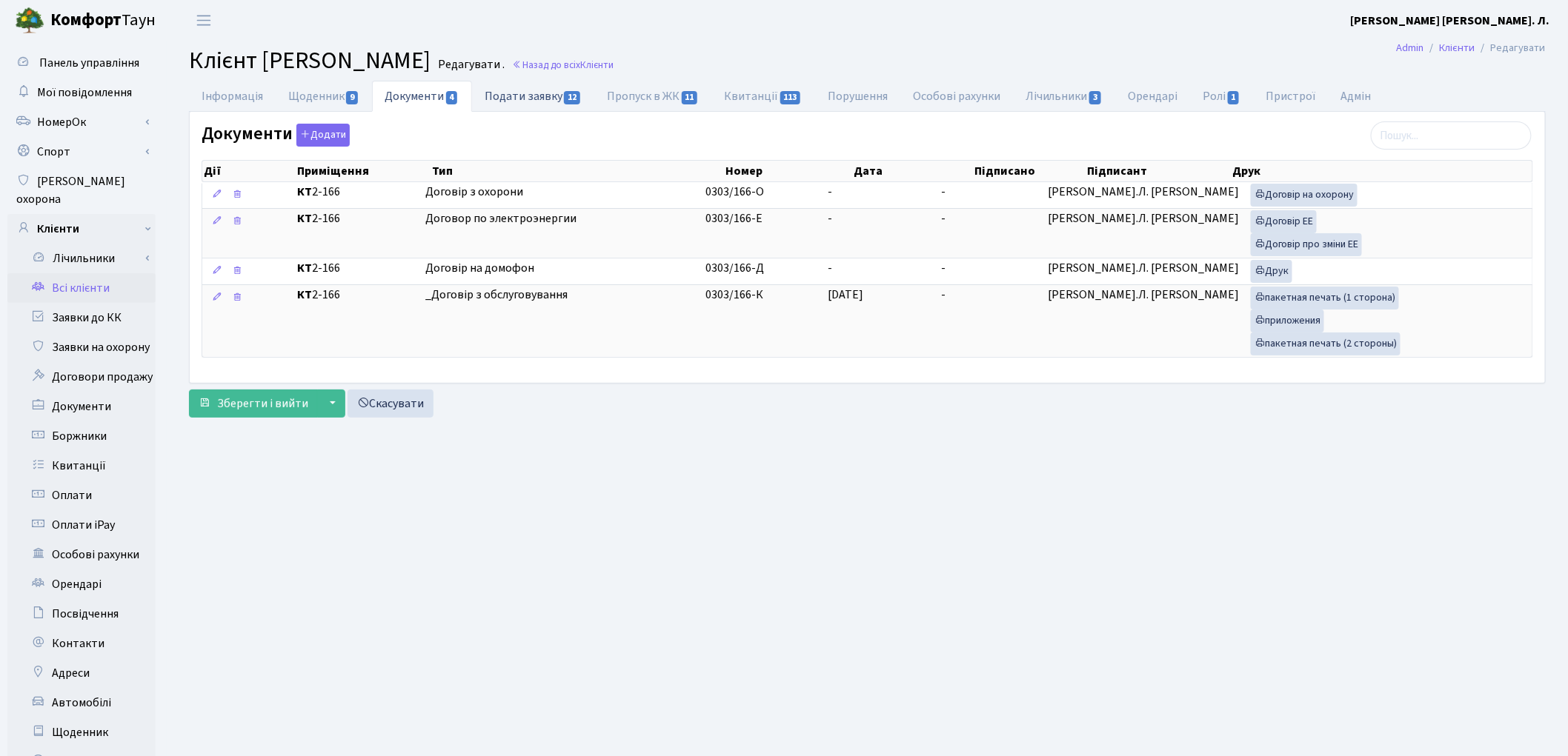
click at [500, 89] on link "Подати заявку 12" at bounding box center [532, 96] width 122 height 30
select select "25"
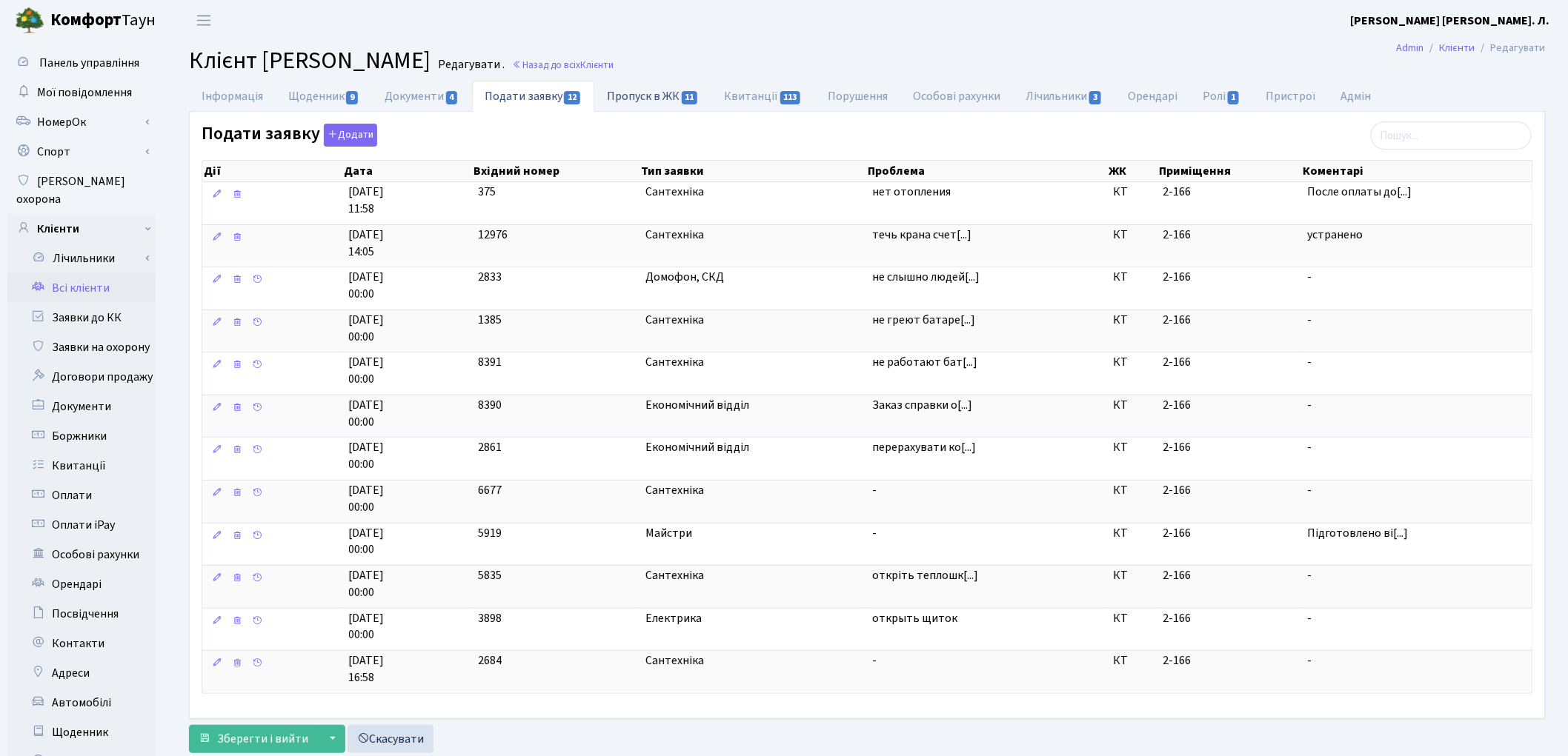
click at [631, 93] on link "Пропуск в ЖК 11" at bounding box center [652, 96] width 117 height 30
select select "25"
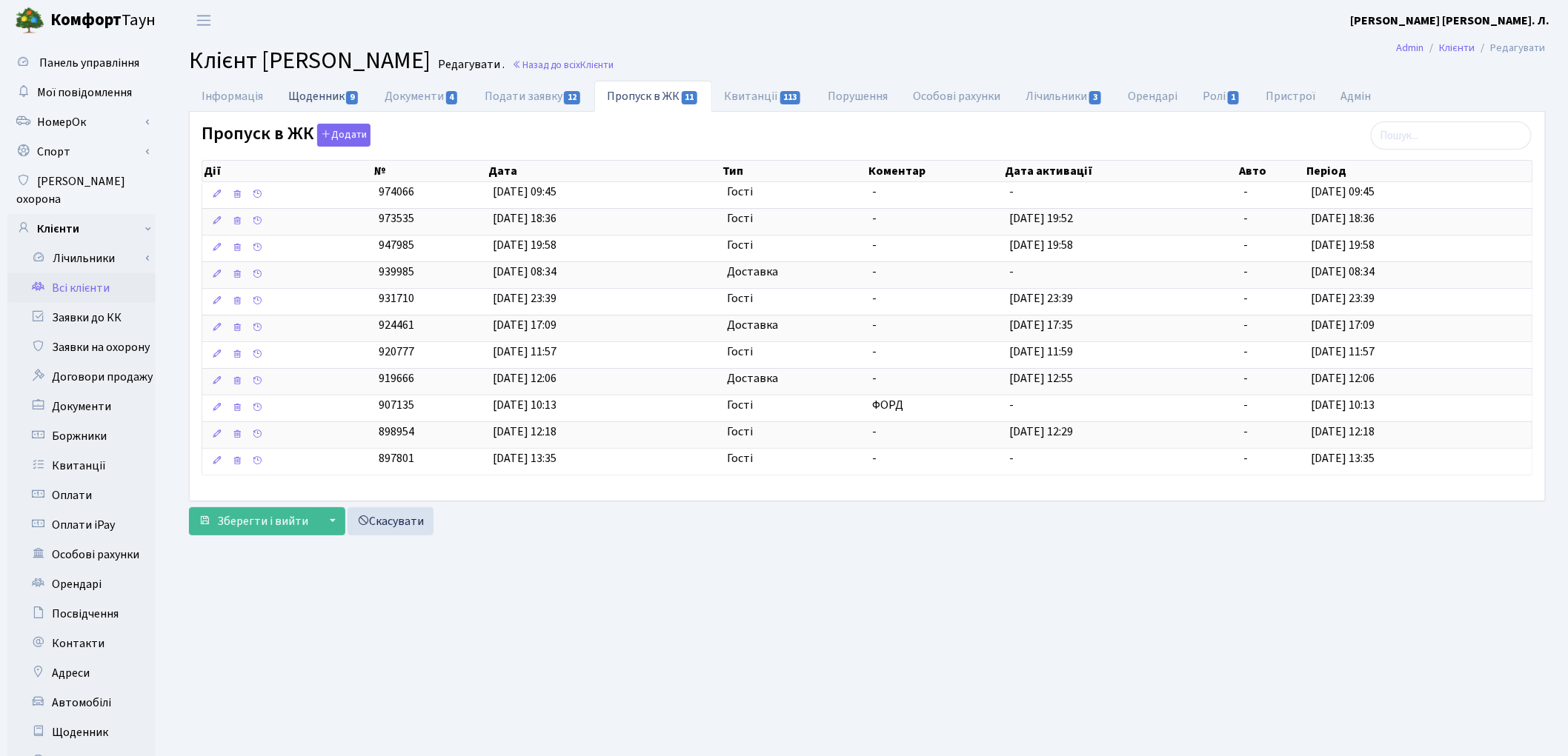
click at [311, 97] on link "Щоденник 9" at bounding box center [324, 96] width 97 height 30
select select "25"
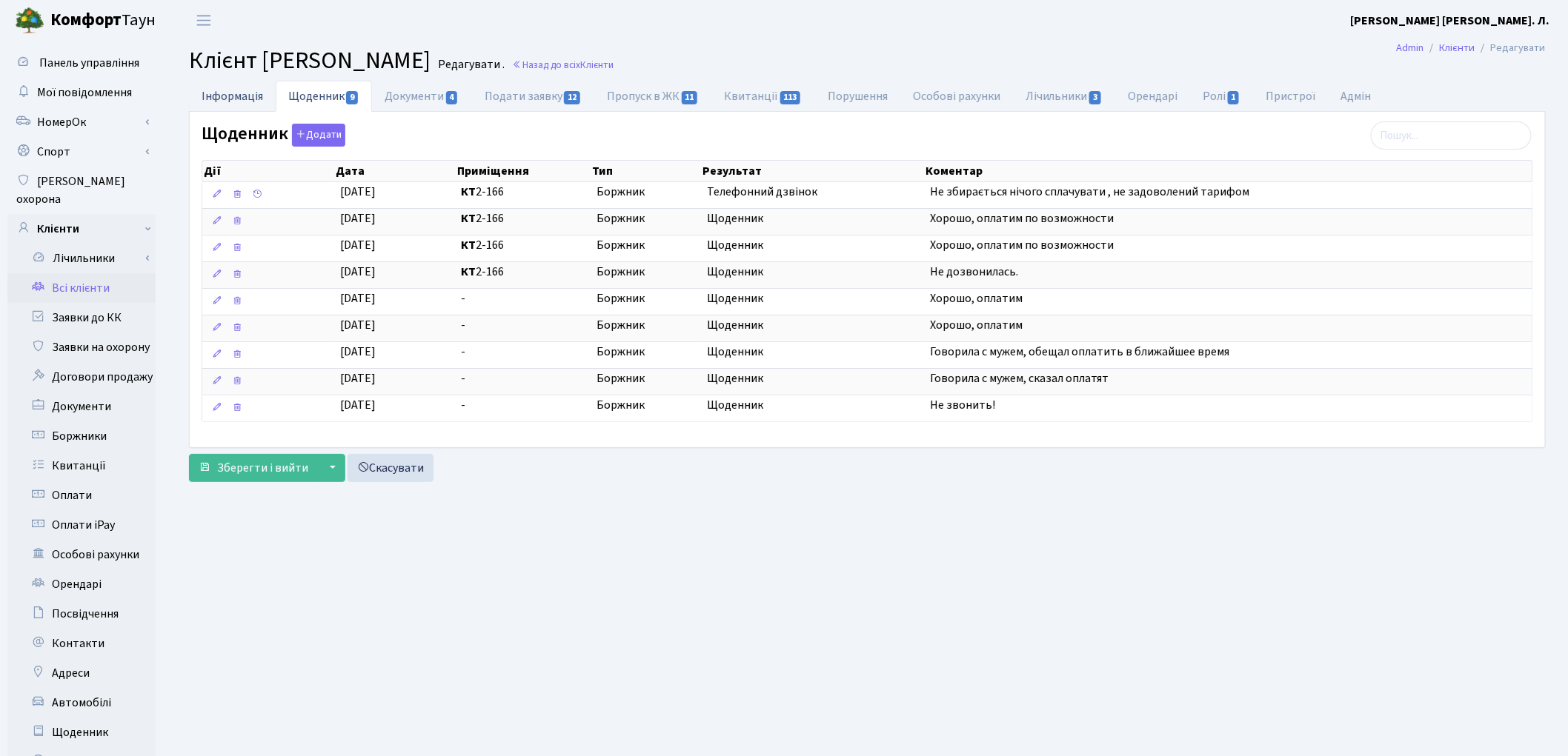
click at [256, 100] on link "Інформація" at bounding box center [233, 96] width 87 height 30
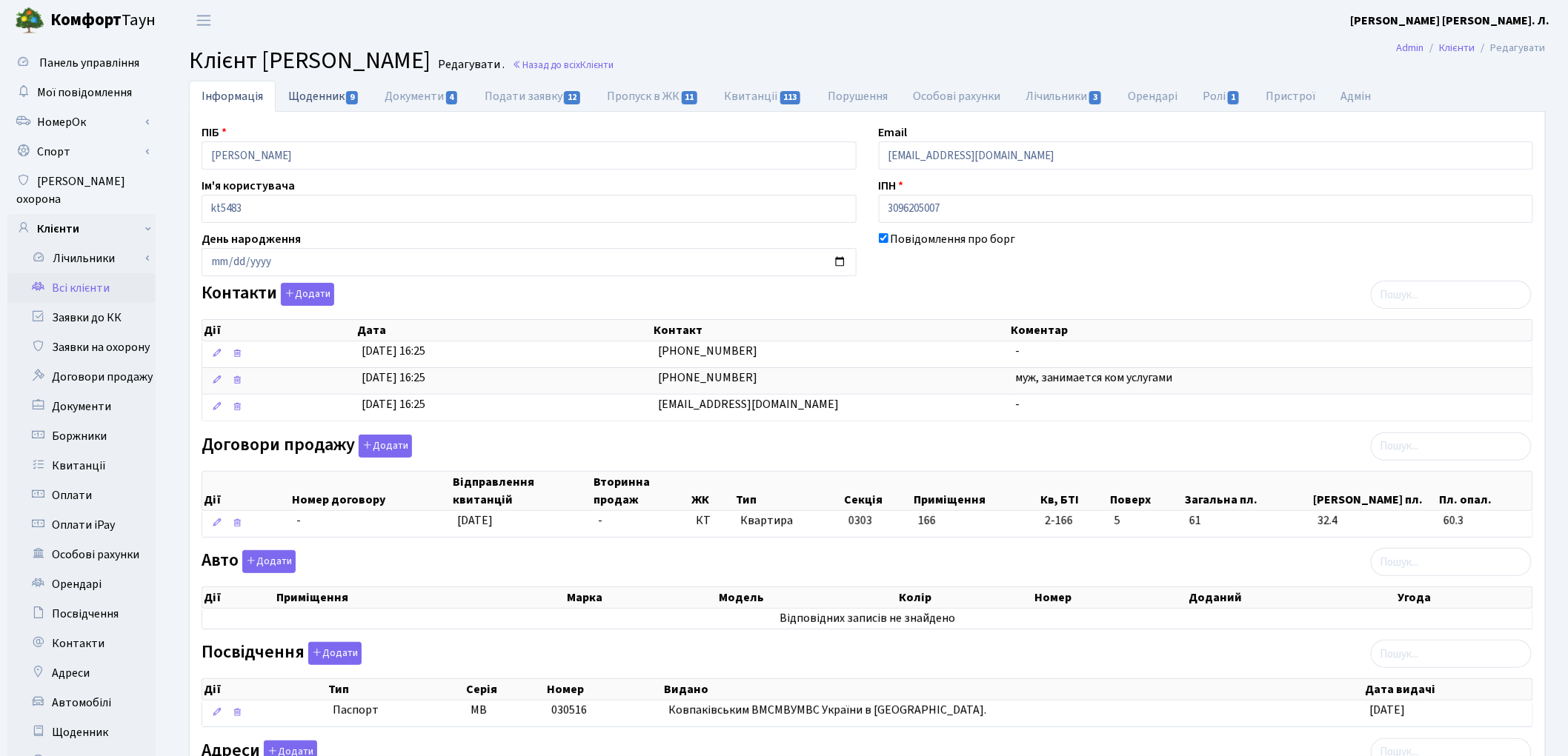
click at [288, 97] on link "Щоденник 9" at bounding box center [324, 96] width 97 height 30
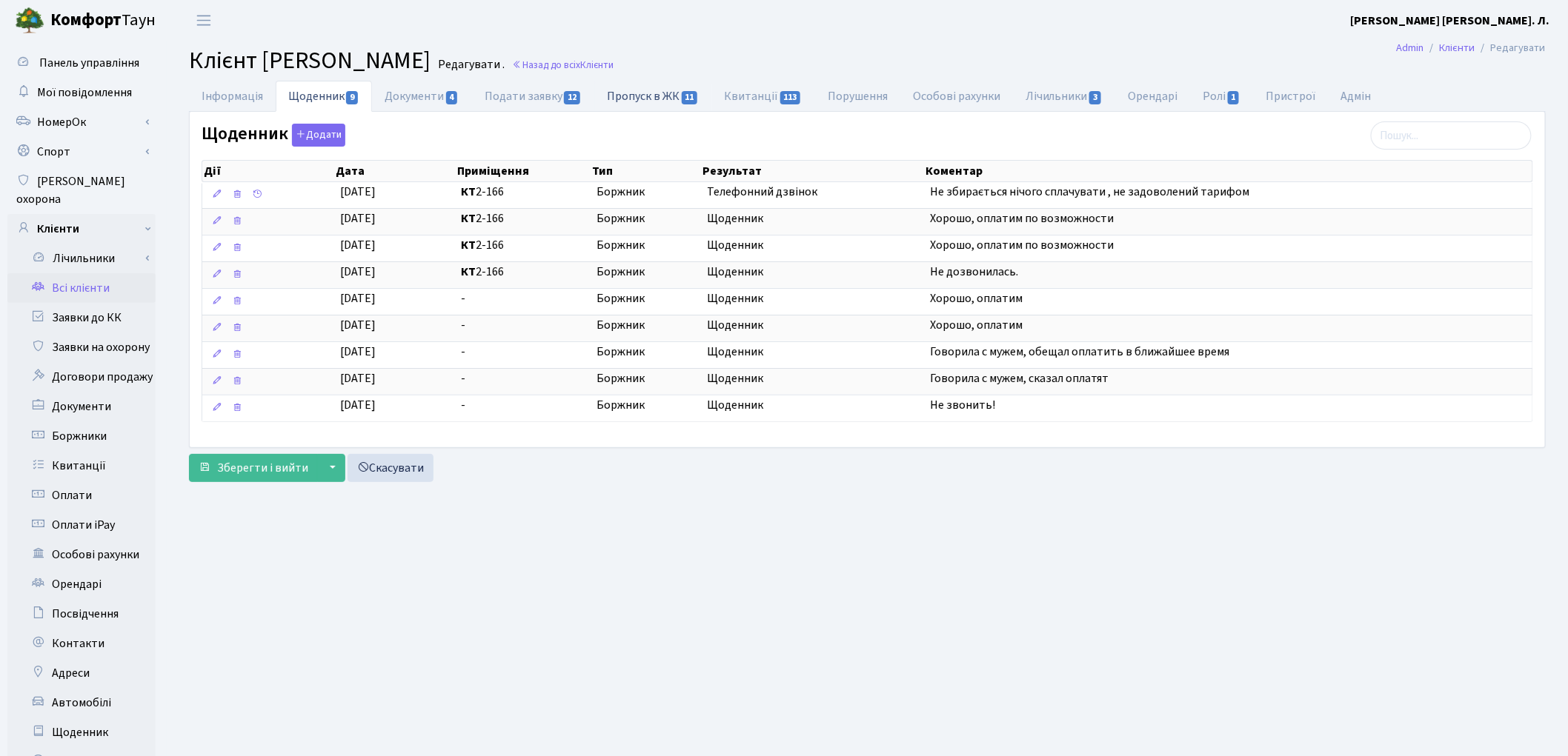
click at [628, 101] on link "Пропуск в ЖК 11" at bounding box center [652, 96] width 117 height 30
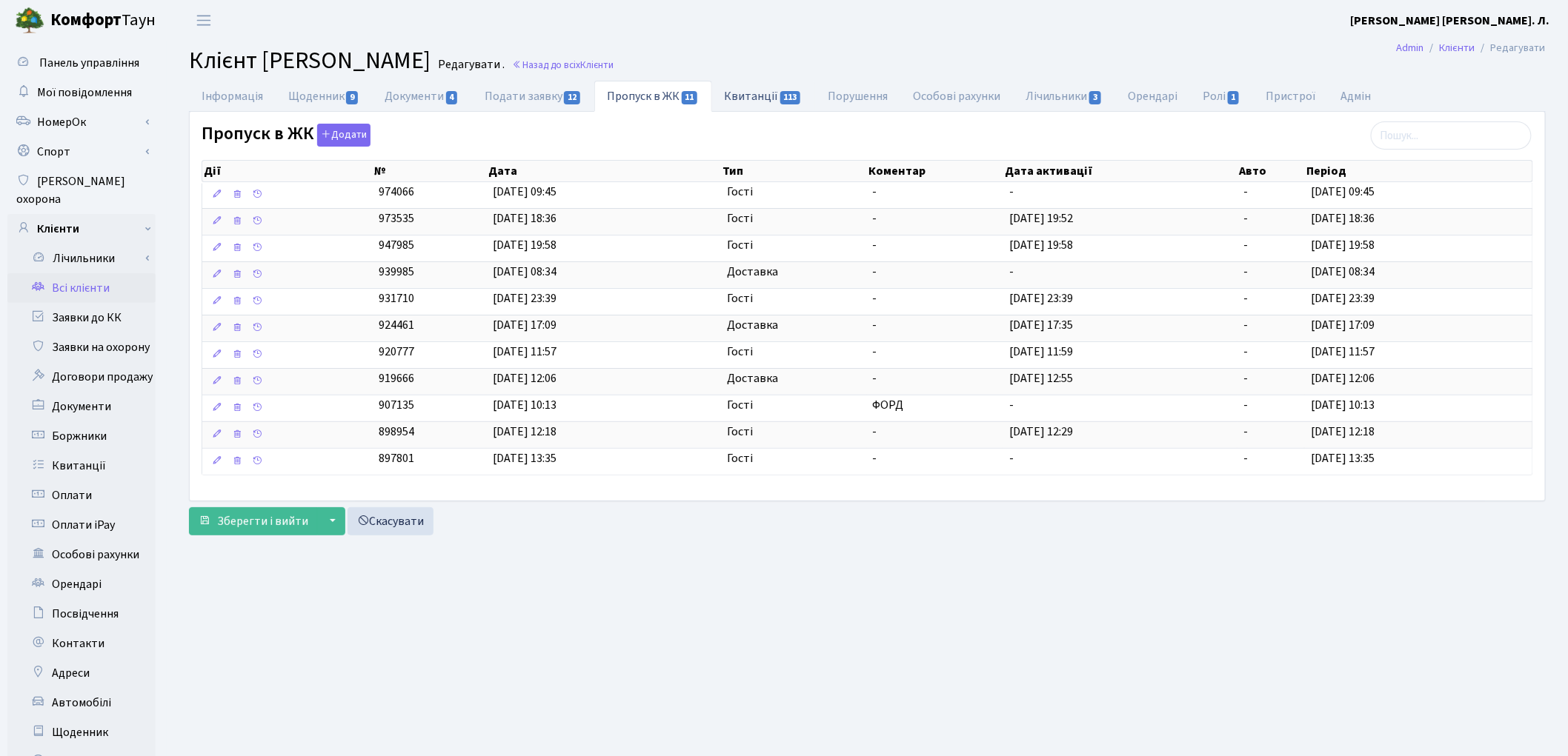
click at [754, 89] on link "Квитанції 113" at bounding box center [764, 96] width 103 height 30
select select "25"
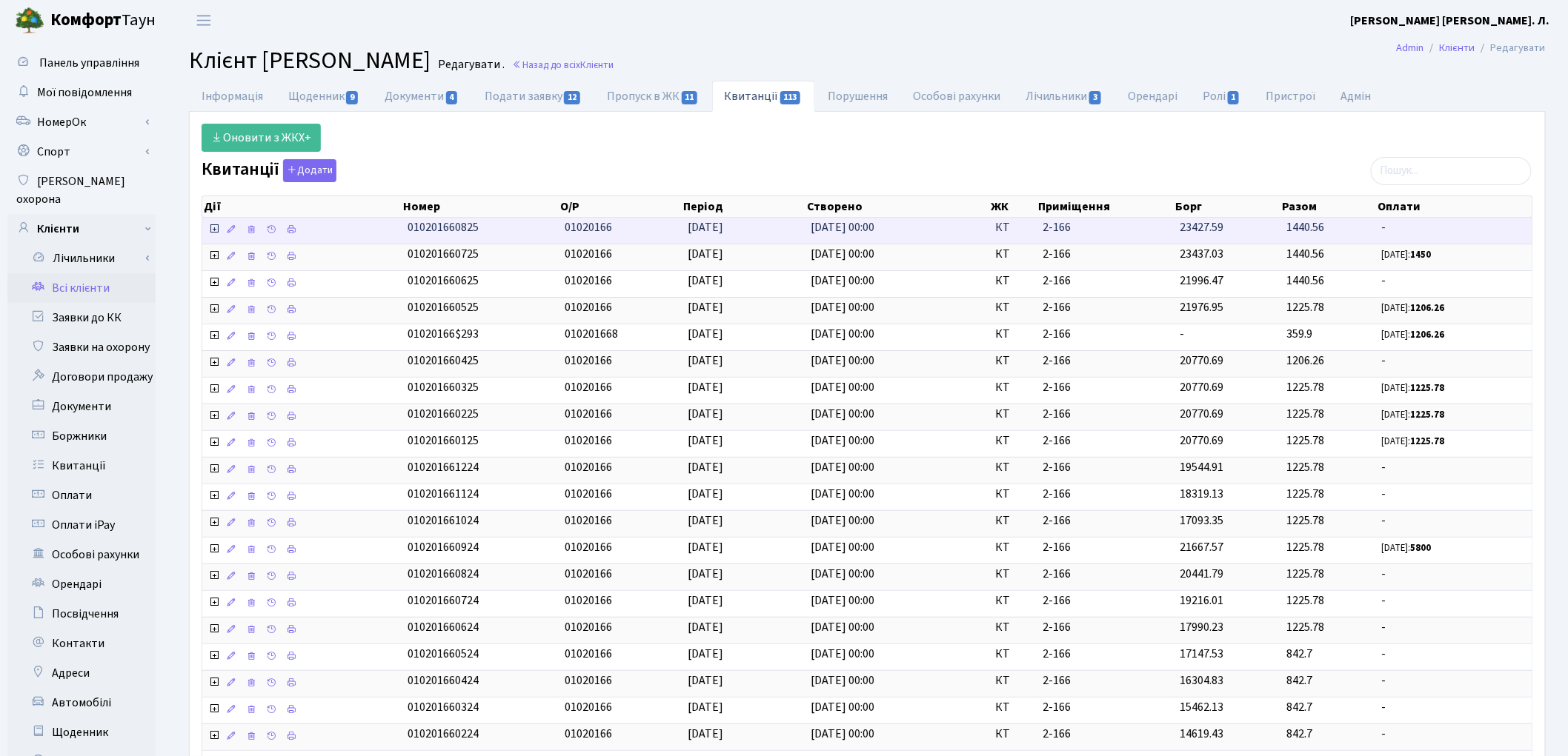
click at [215, 230] on icon at bounding box center [214, 229] width 11 height 11
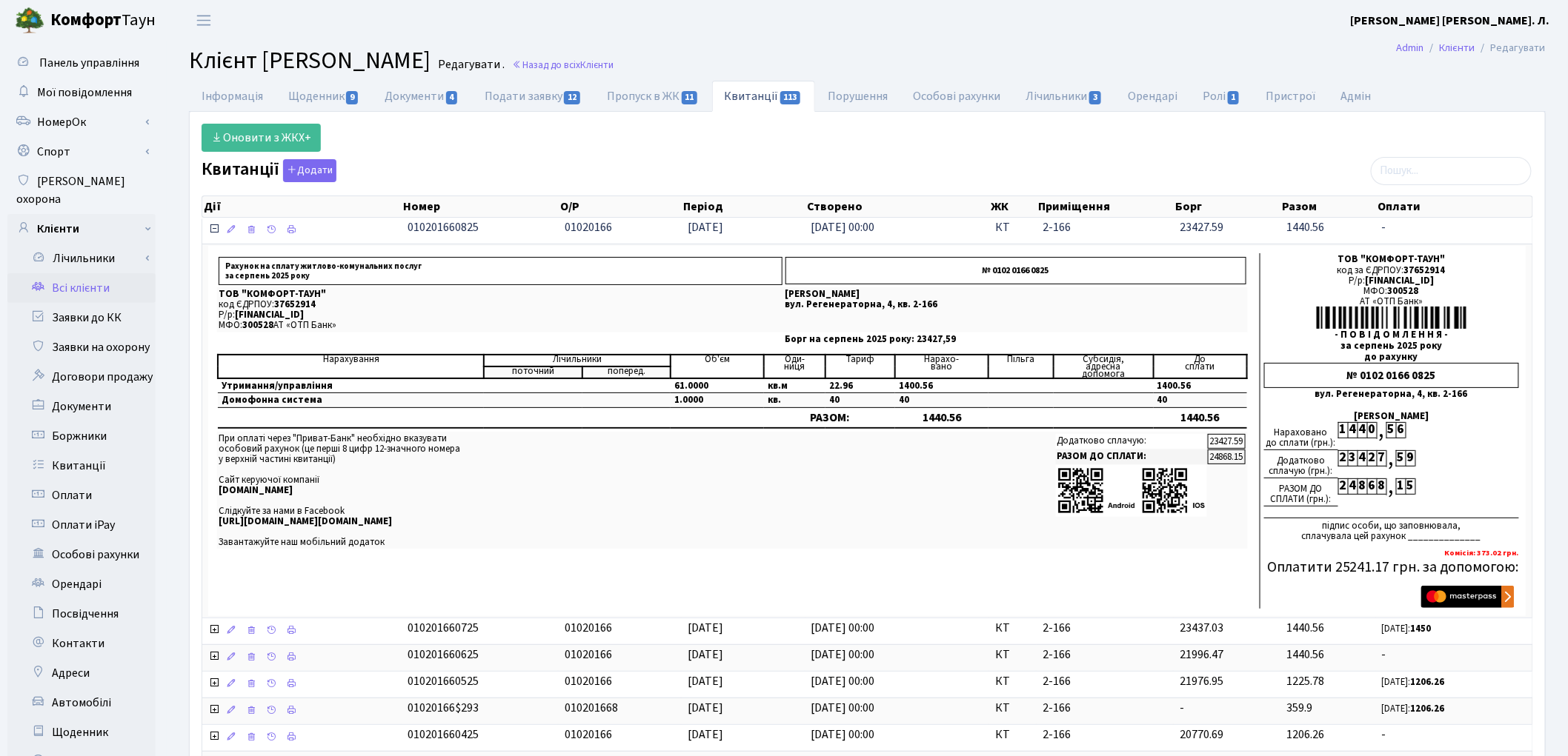
click at [215, 230] on icon at bounding box center [214, 229] width 11 height 11
